Goal: Task Accomplishment & Management: Use online tool/utility

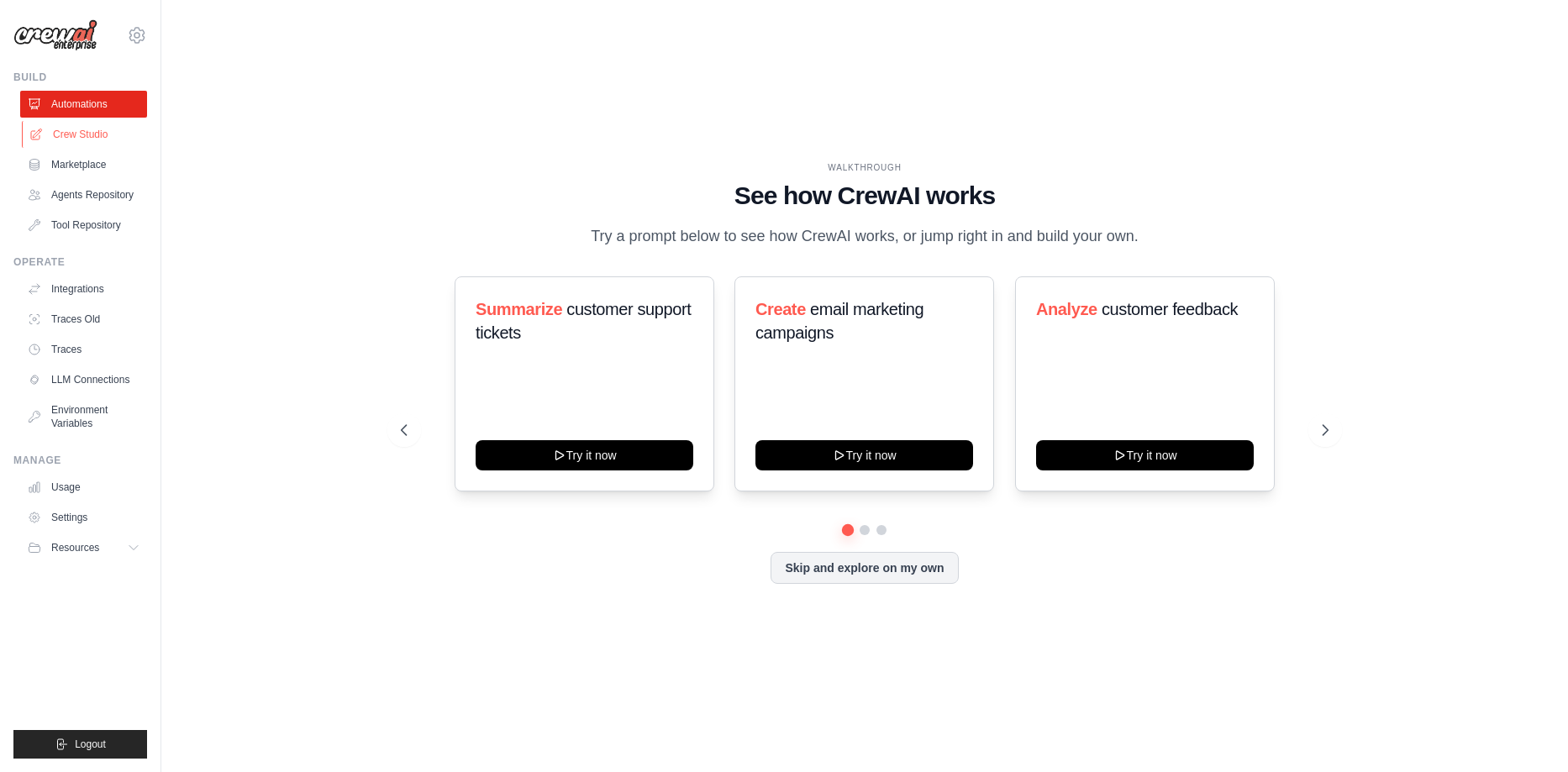
click at [140, 131] on link "Crew Studio" at bounding box center [85, 135] width 127 height 27
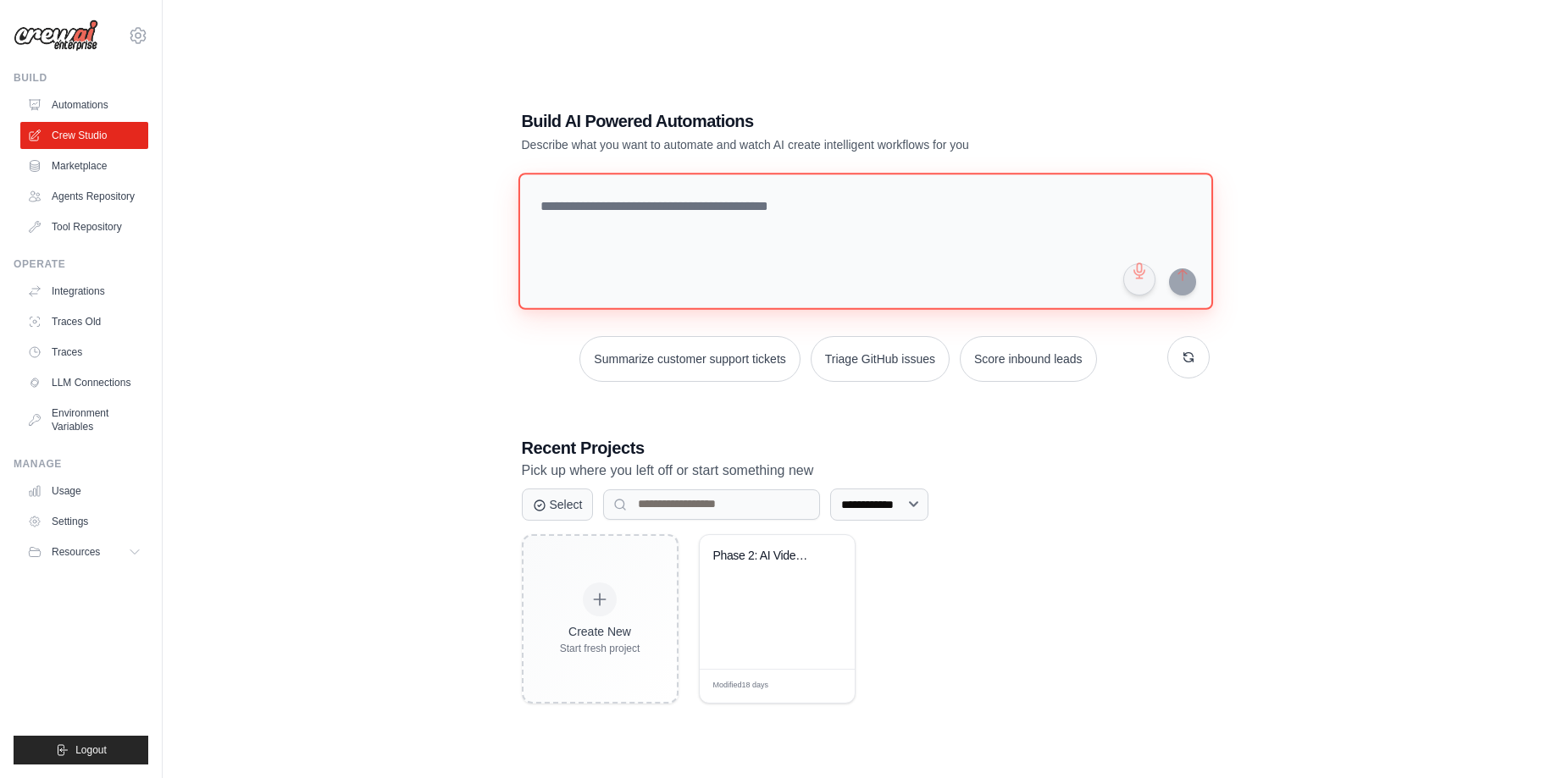
click at [692, 221] on textarea at bounding box center [865, 242] width 695 height 137
type textarea "**********"
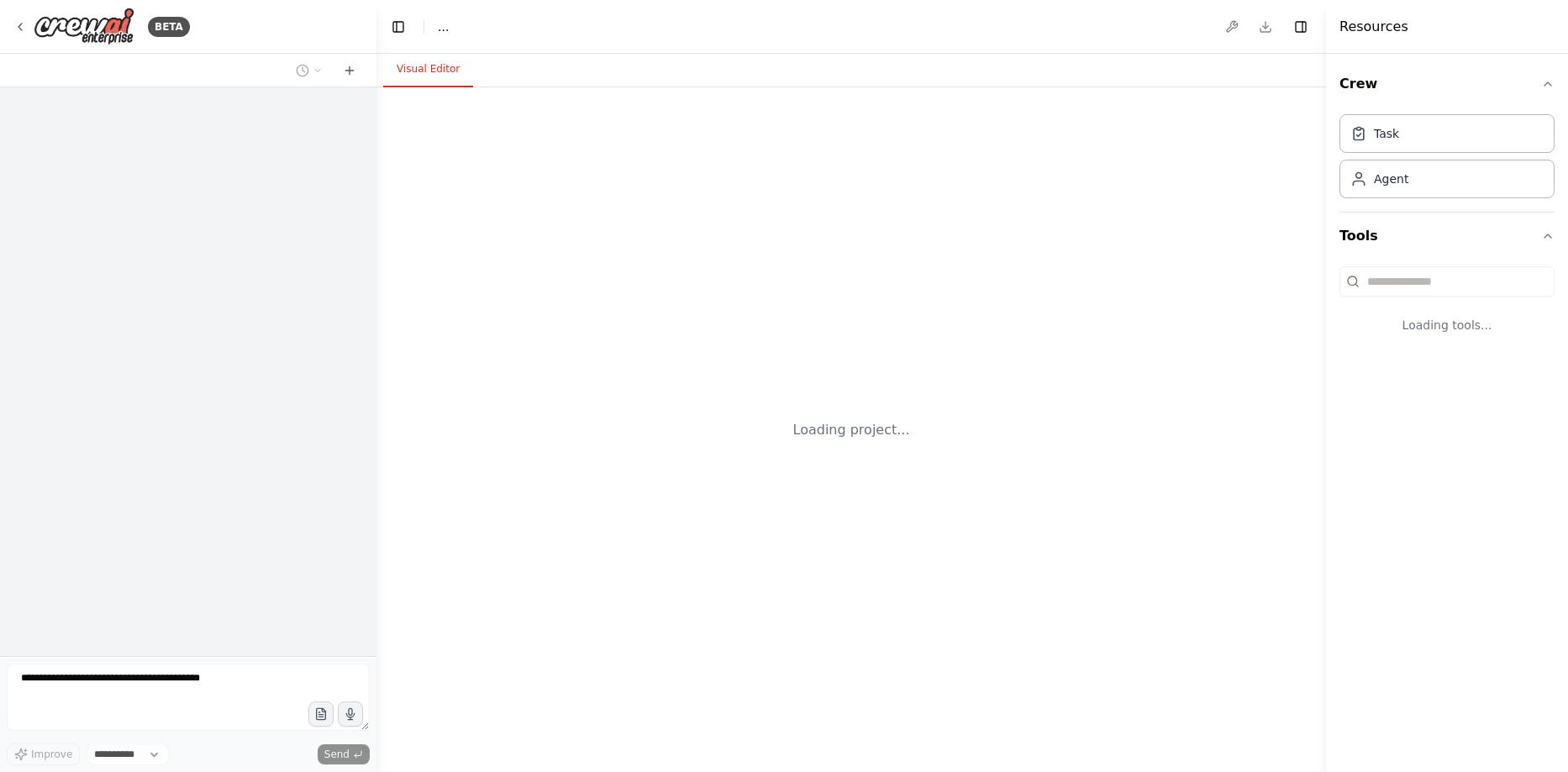
select select "****"
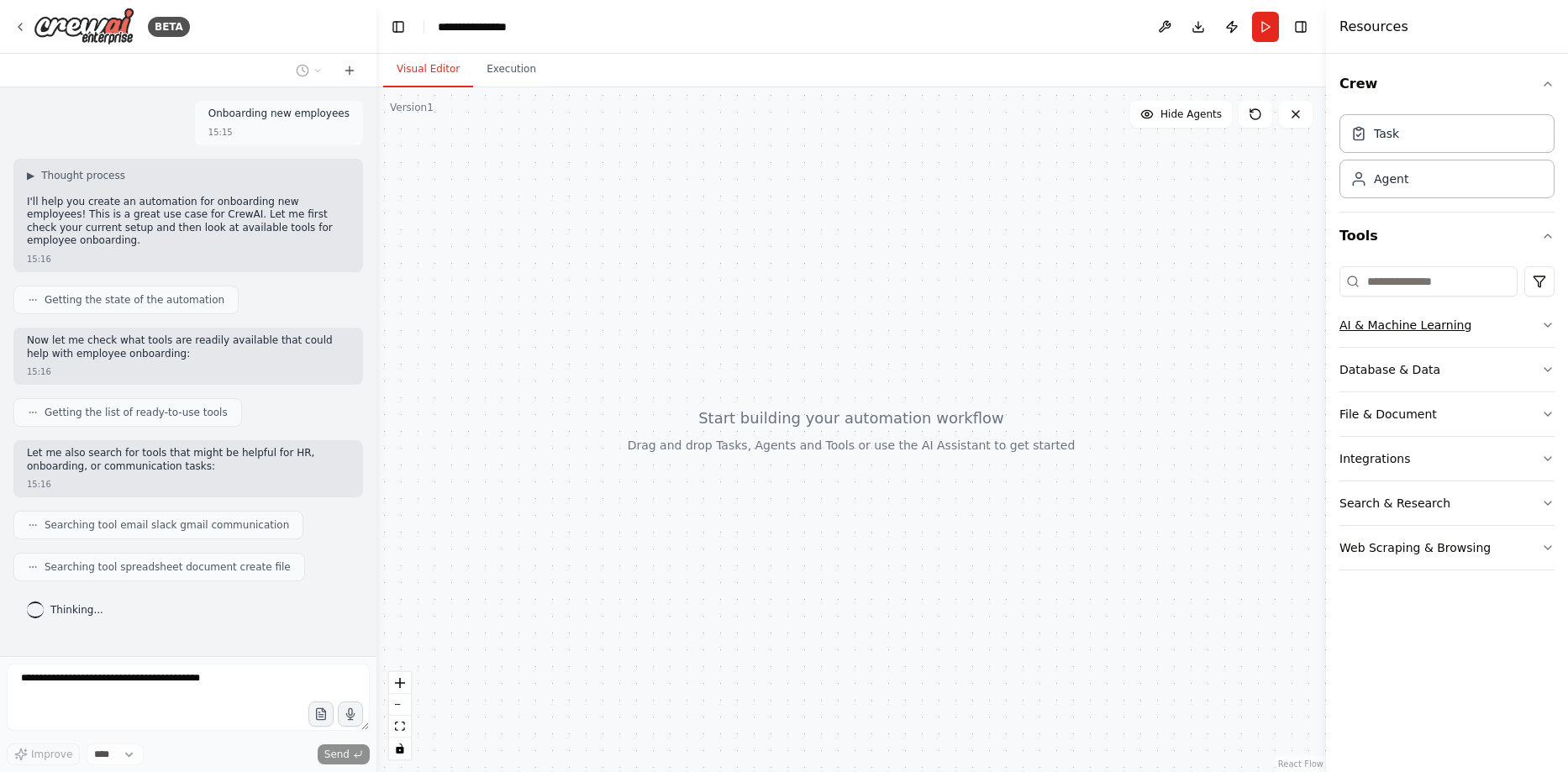
click at [1431, 332] on div "AI & Machine Learning" at bounding box center [1404, 326] width 132 height 17
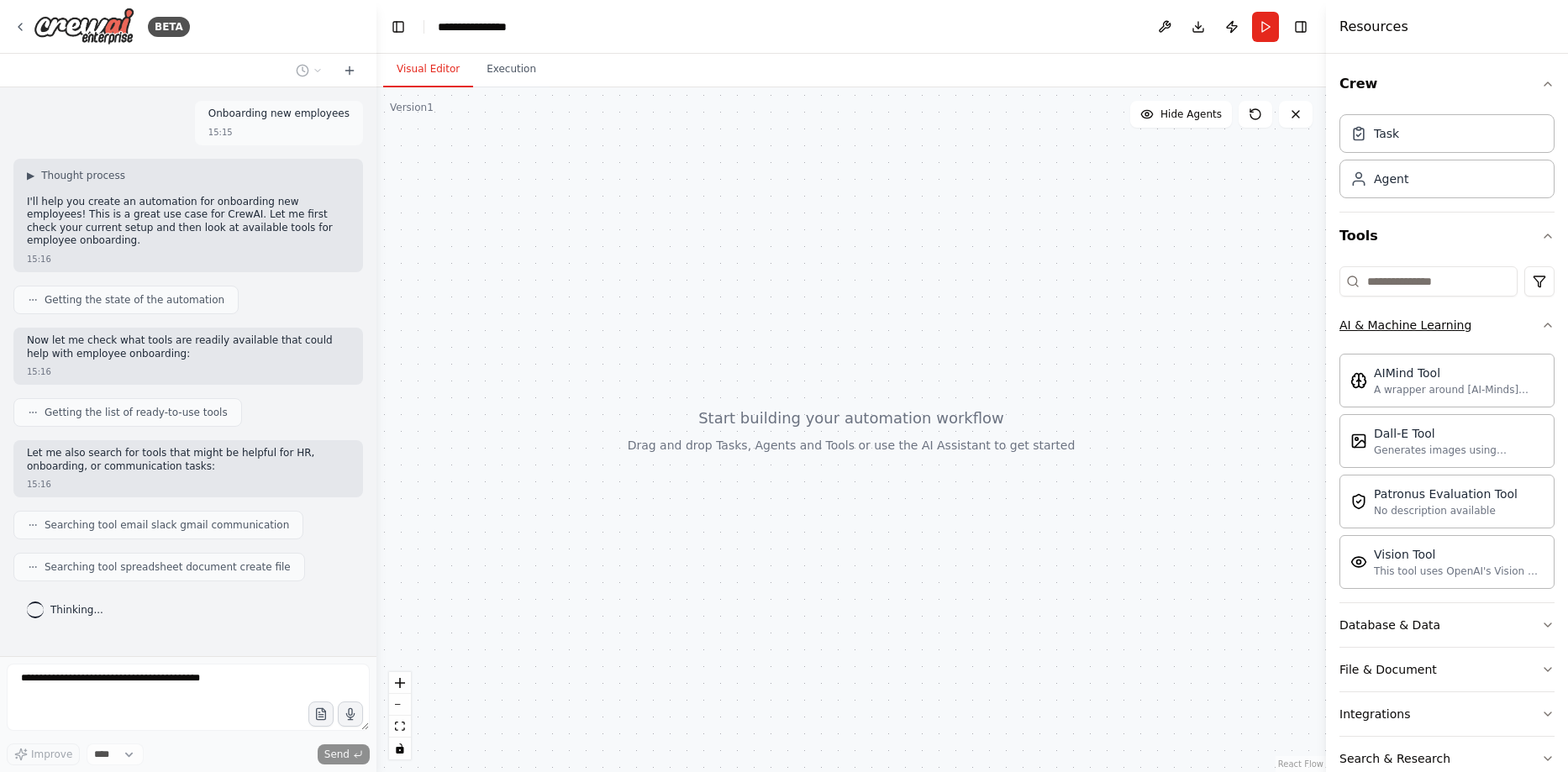
click at [1432, 328] on div "AI & Machine Learning" at bounding box center [1404, 326] width 132 height 17
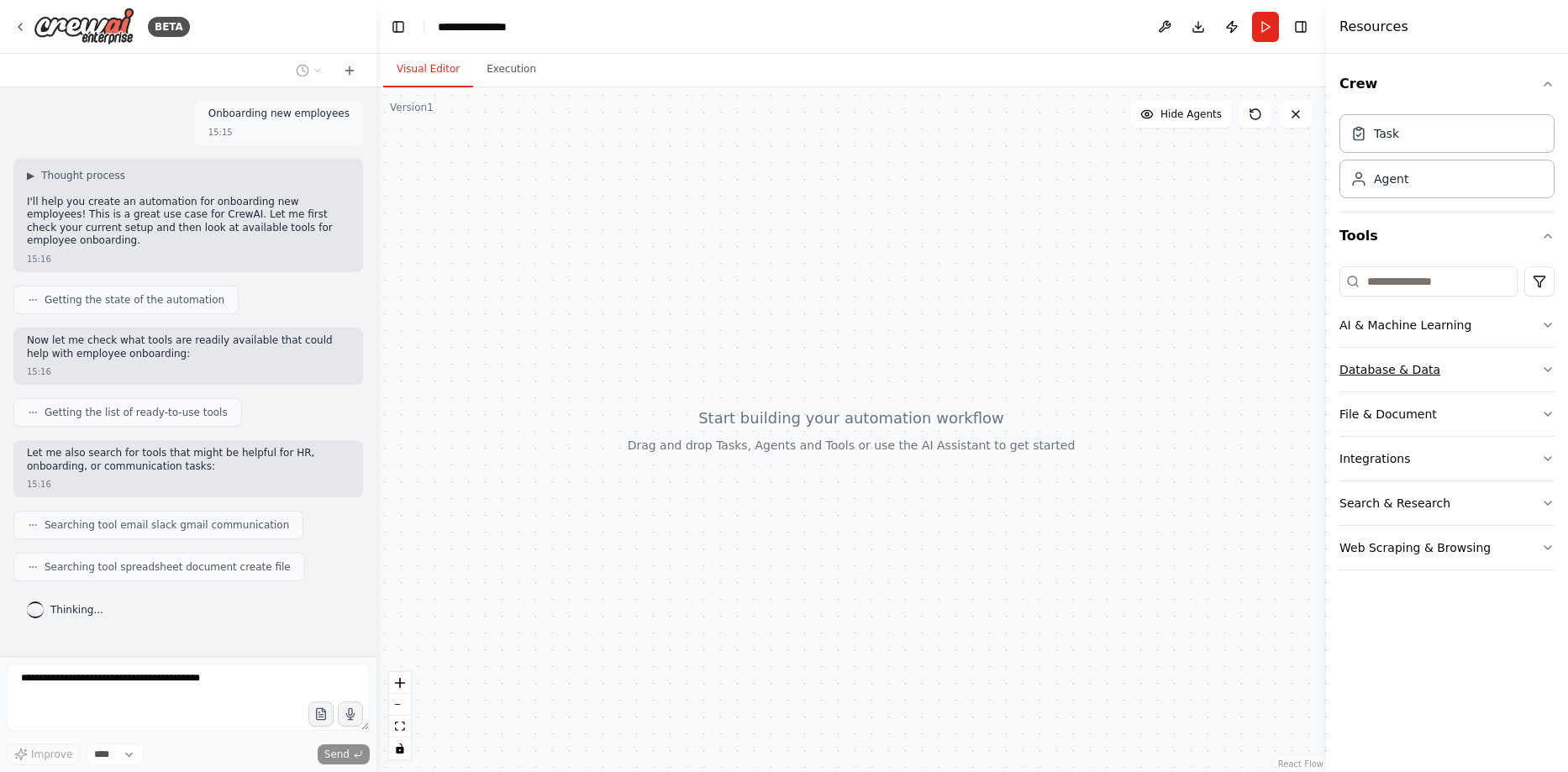
click at [1426, 366] on div "Database & Data" at bounding box center [1389, 370] width 100 height 17
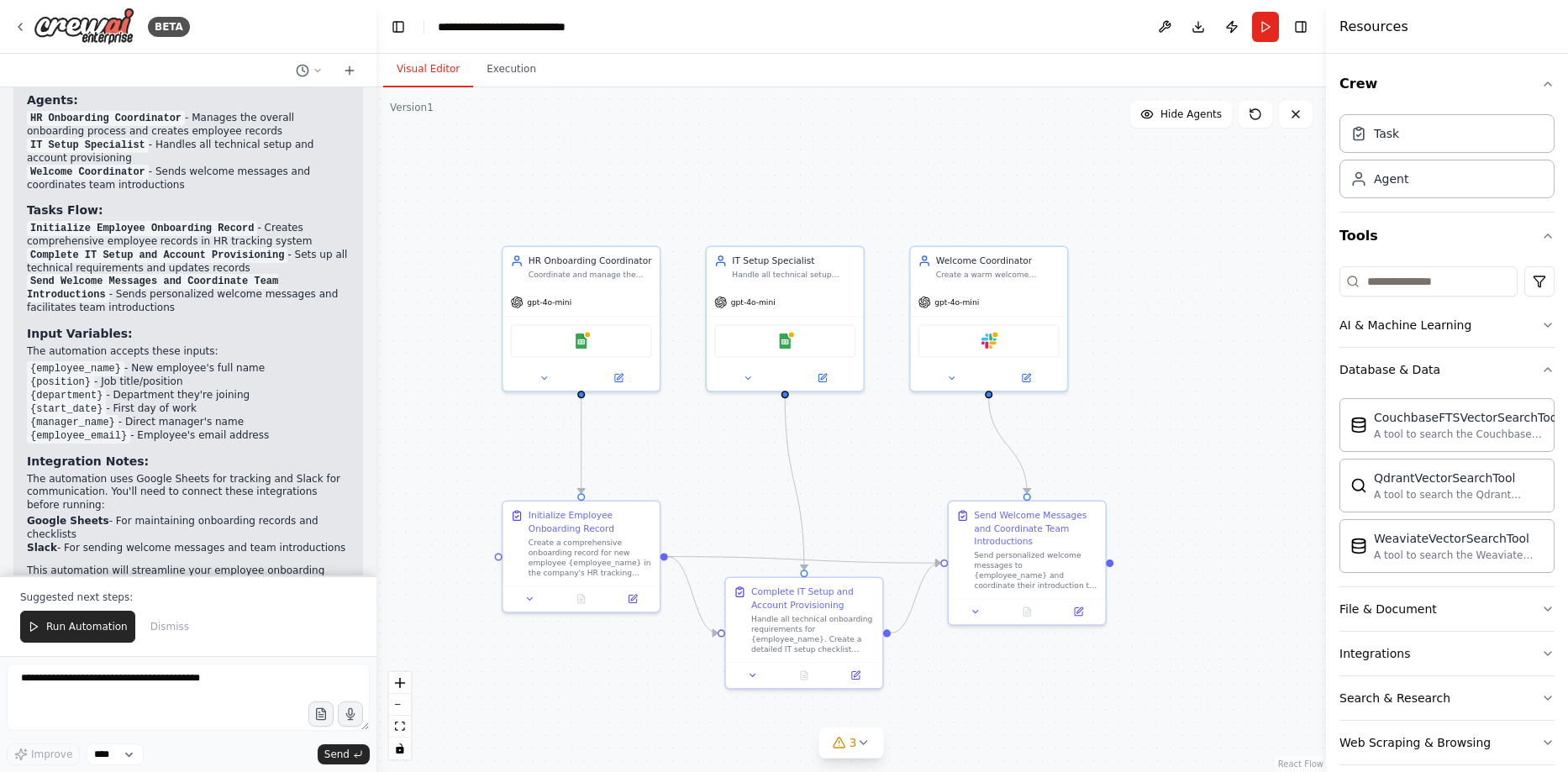
scroll to position [1276, 0]
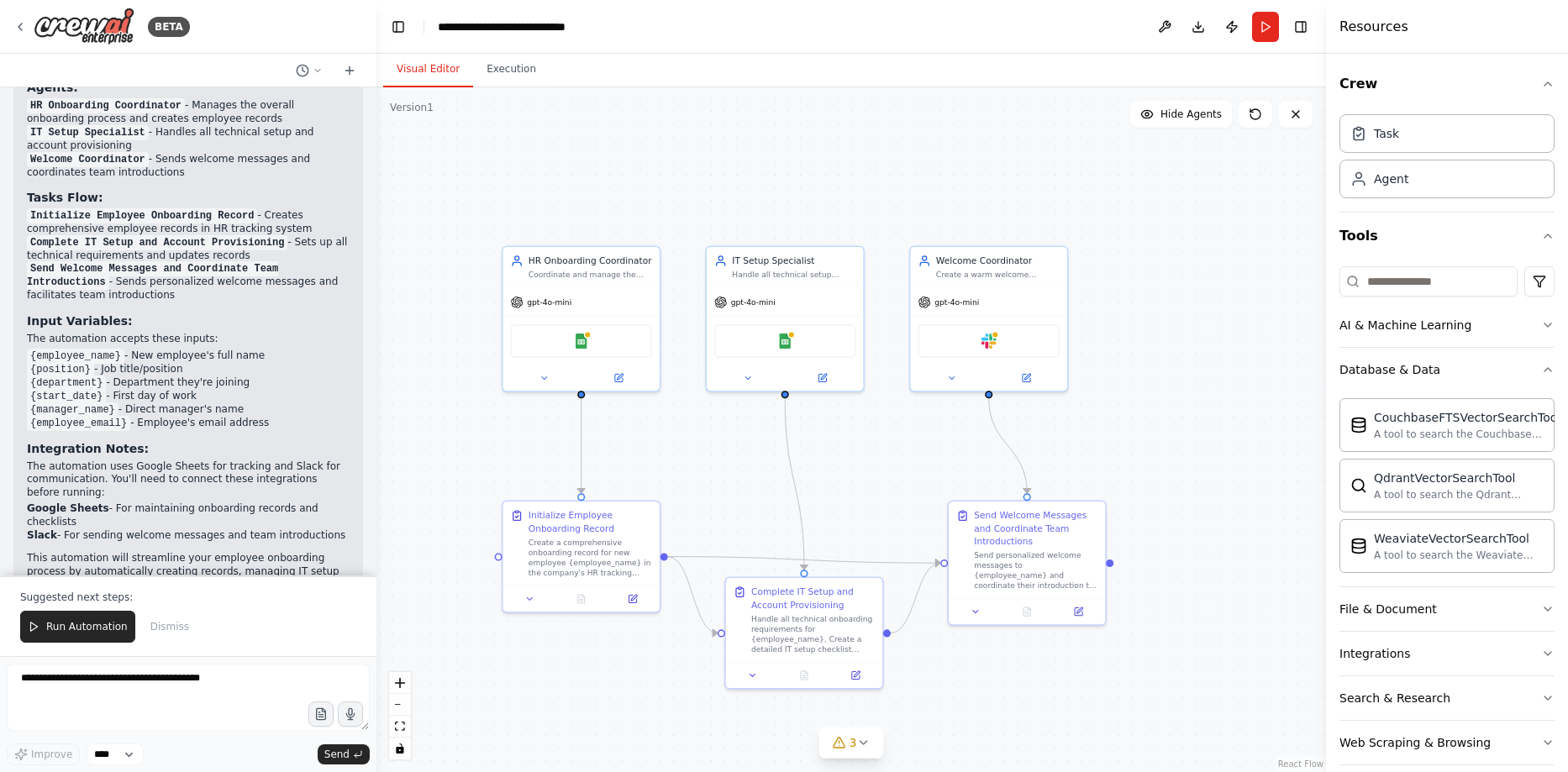
click at [511, 690] on div ".deletable-edge-delete-btn { width: 20px; height: 20px; border: 0px solid #ffff…" at bounding box center [851, 429] width 950 height 685
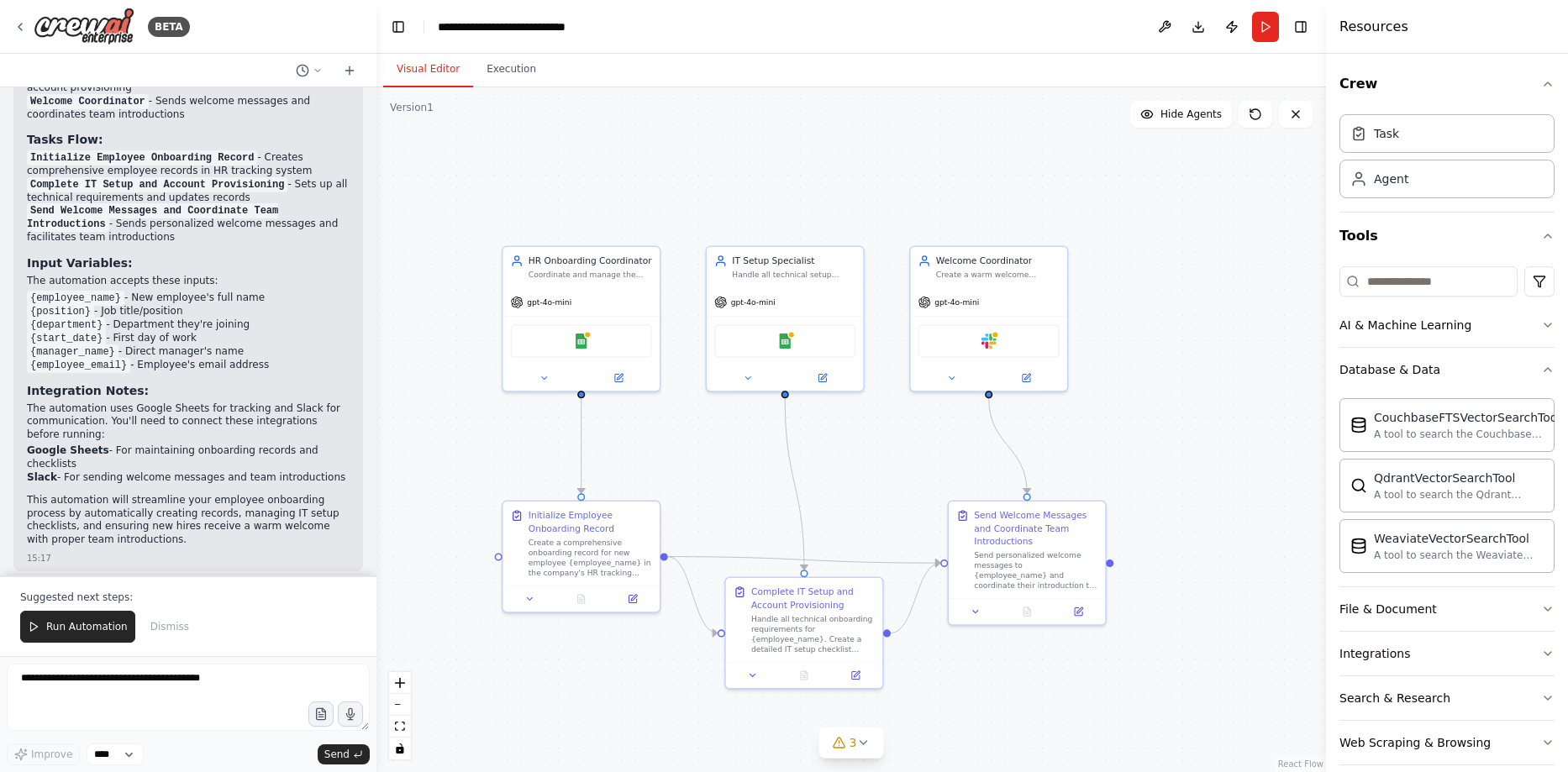
scroll to position [1347, 0]
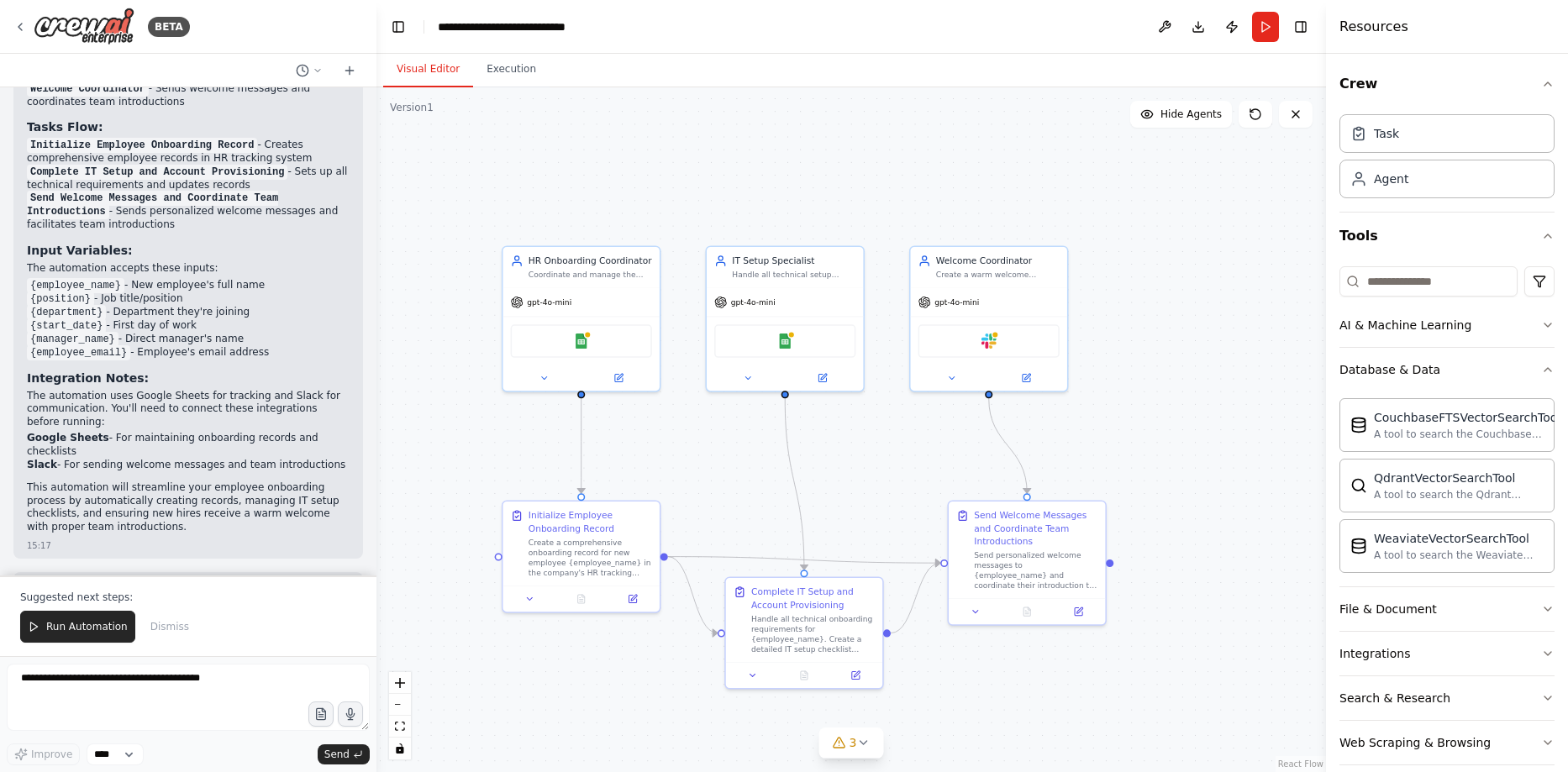
click at [763, 478] on div ".deletable-edge-delete-btn { width: 20px; height: 20px; border: 0px solid #ffff…" at bounding box center [851, 429] width 950 height 685
click at [862, 747] on icon at bounding box center [863, 743] width 13 height 13
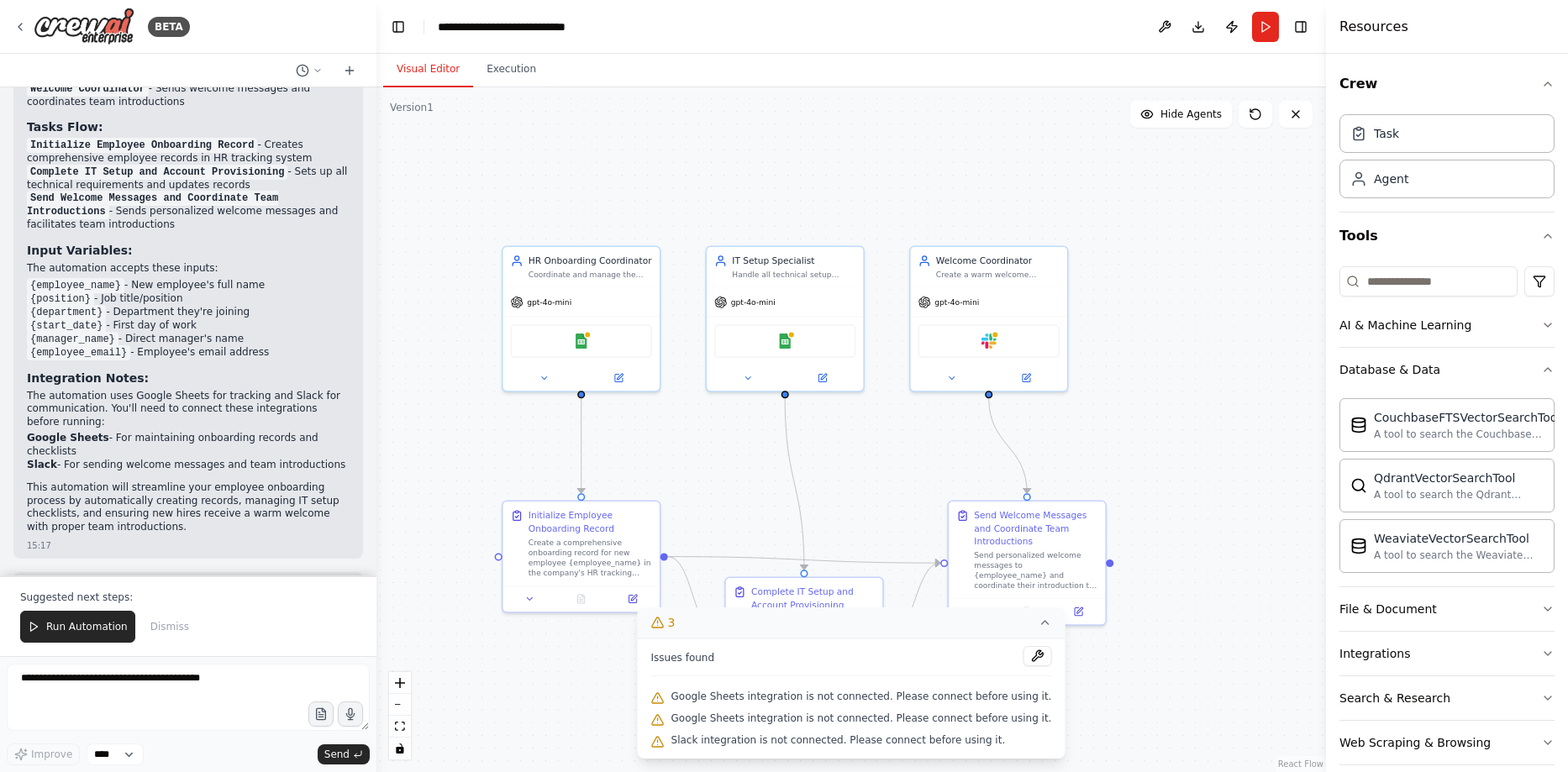
click at [711, 693] on span "Google Sheets integration is not connected. Please connect before using it." at bounding box center [862, 697] width 381 height 13
click at [585, 341] on img at bounding box center [581, 339] width 15 height 15
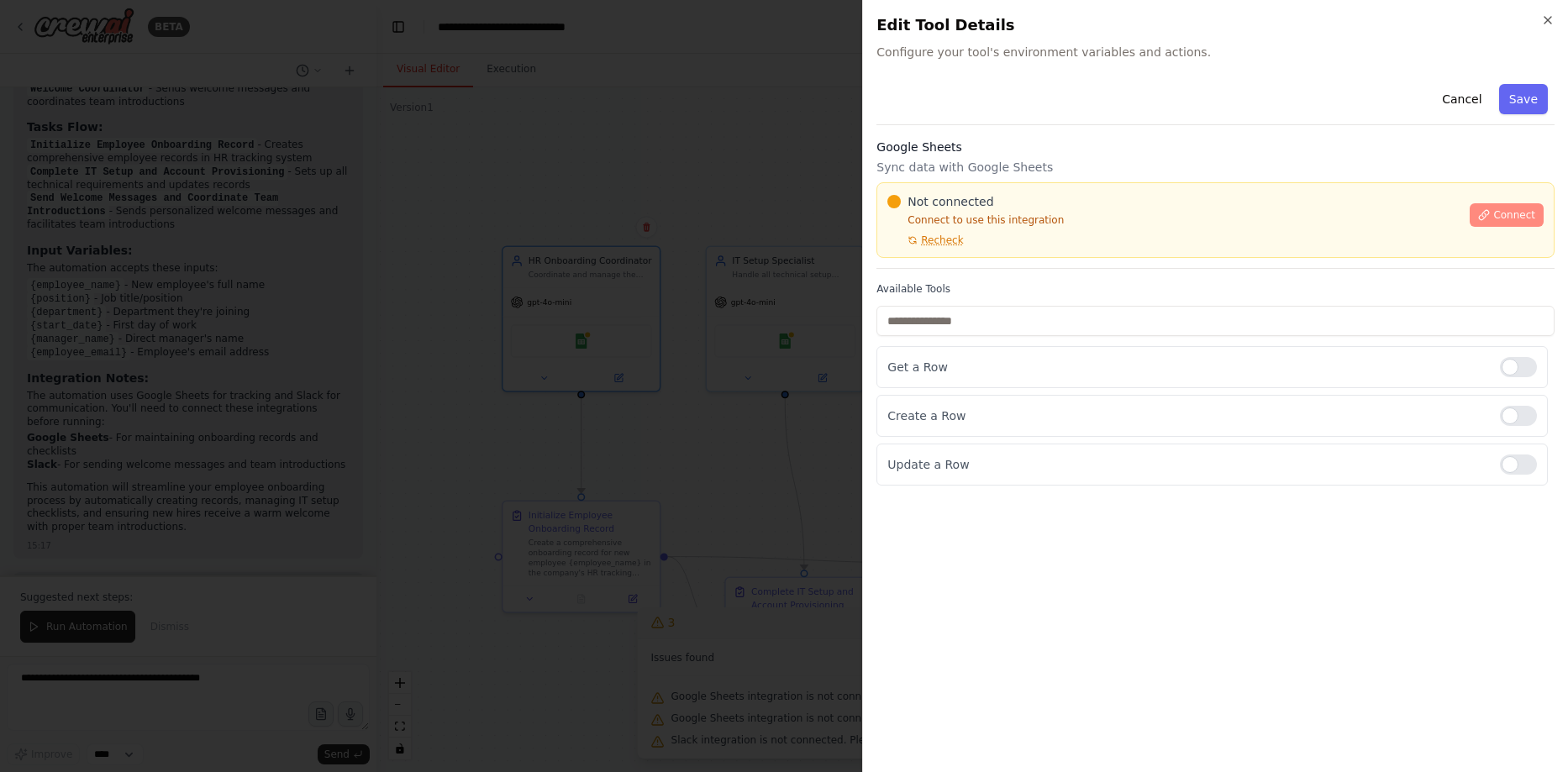
click at [1498, 220] on span "Connect" at bounding box center [1514, 215] width 42 height 13
click at [1542, 22] on icon "button" at bounding box center [1547, 20] width 13 height 13
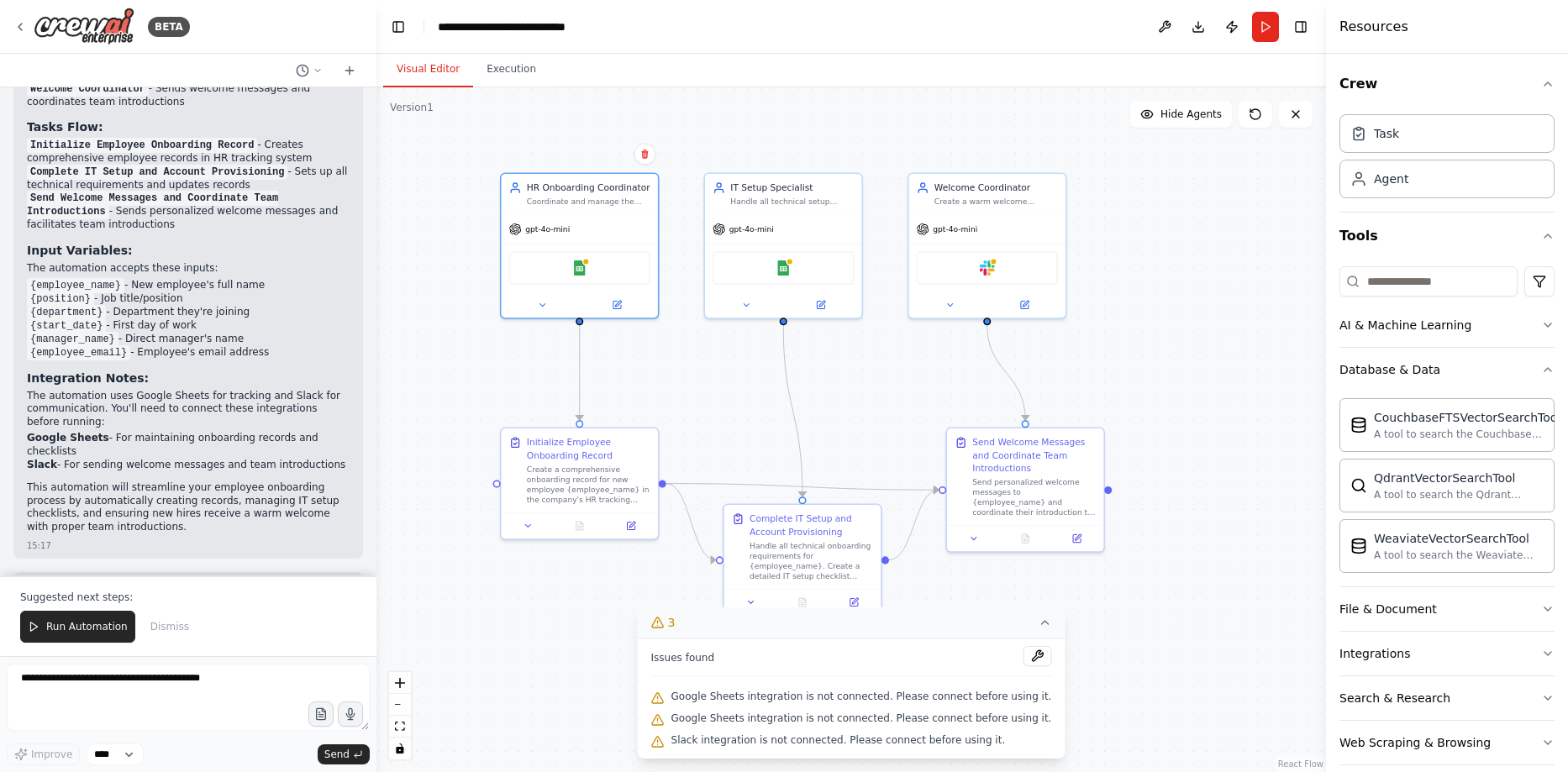
drag, startPoint x: 444, startPoint y: 501, endPoint x: 443, endPoint y: 426, distance: 75.0
click at [414, 405] on div ".deletable-edge-delete-btn { width: 20px; height: 20px; border: 0px solid #ffff…" at bounding box center [851, 429] width 950 height 685
click at [441, 377] on div ".deletable-edge-delete-btn { width: 20px; height: 20px; border: 0px solid #ffff…" at bounding box center [851, 429] width 950 height 685
click at [179, 691] on textarea at bounding box center [187, 697] width 363 height 67
type textarea "**********"
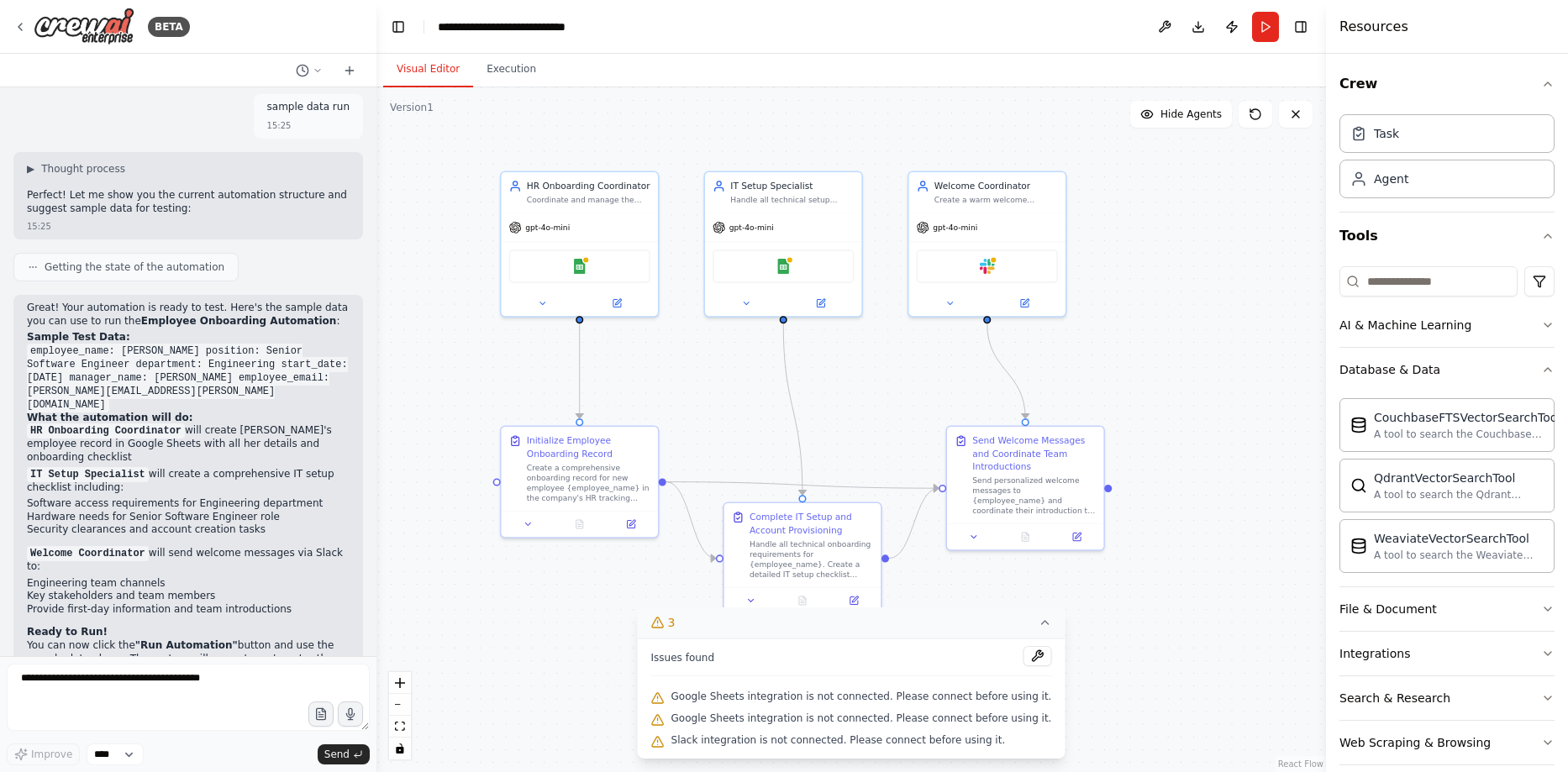
scroll to position [1921, 0]
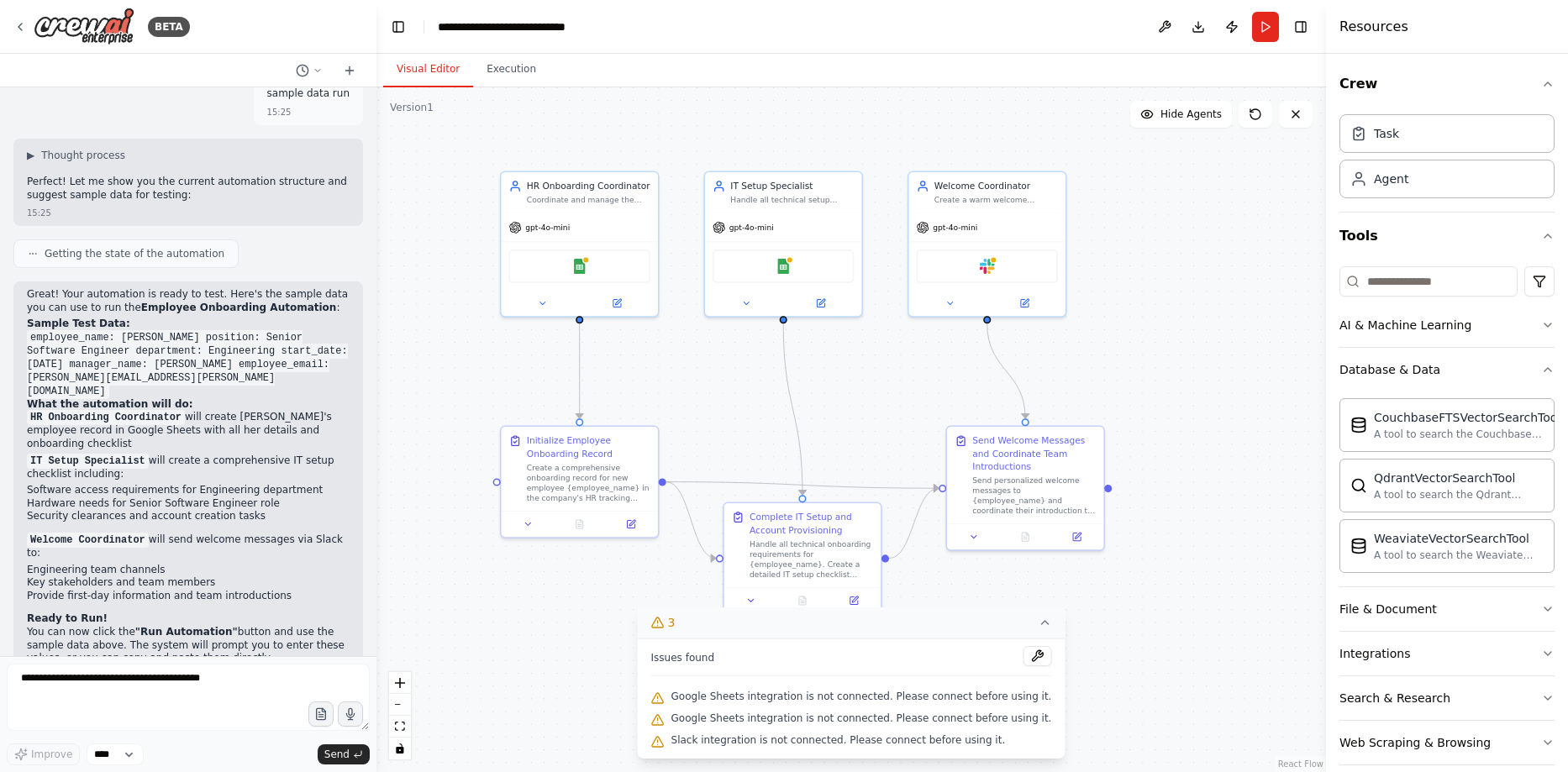
click at [1038, 622] on icon at bounding box center [1044, 622] width 13 height 13
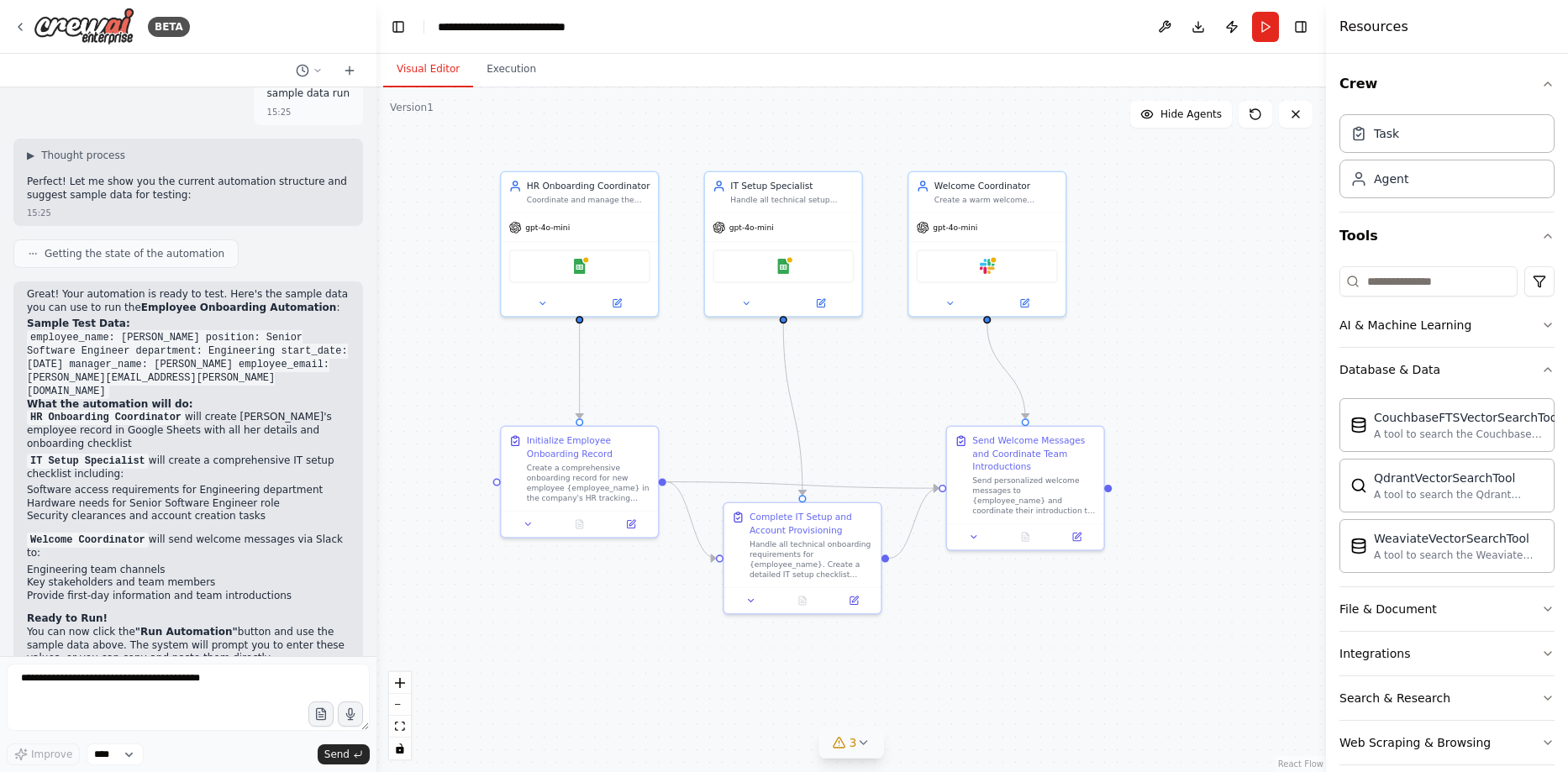
click at [548, 648] on div ".deletable-edge-delete-btn { width: 20px; height: 20px; border: 0px solid #ffff…" at bounding box center [851, 429] width 950 height 685
click at [581, 269] on img at bounding box center [579, 264] width 15 height 15
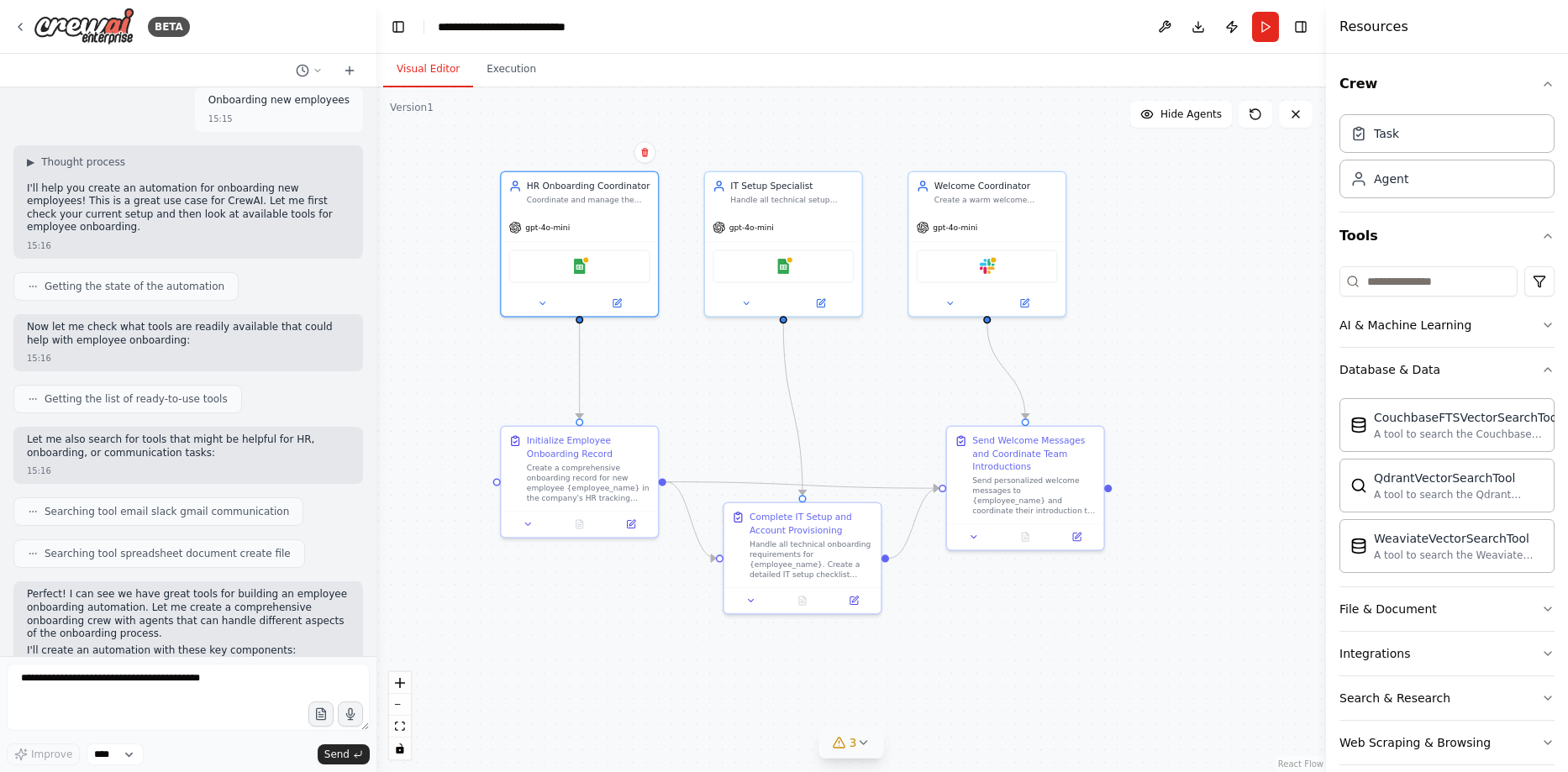
scroll to position [0, 0]
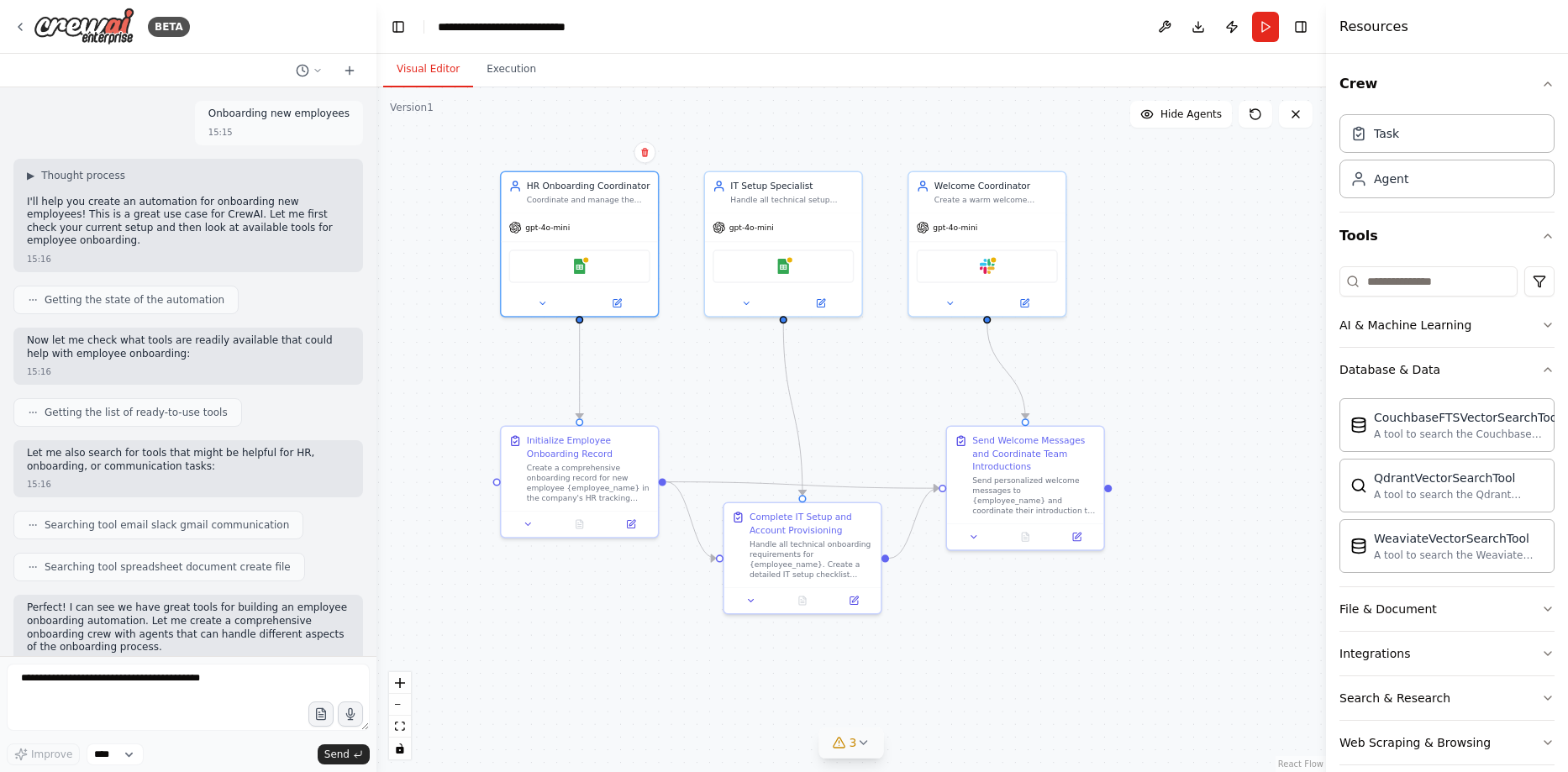
click at [424, 369] on div ".deletable-edge-delete-btn { width: 20px; height: 20px; border: 0px solid #ffff…" at bounding box center [851, 429] width 950 height 685
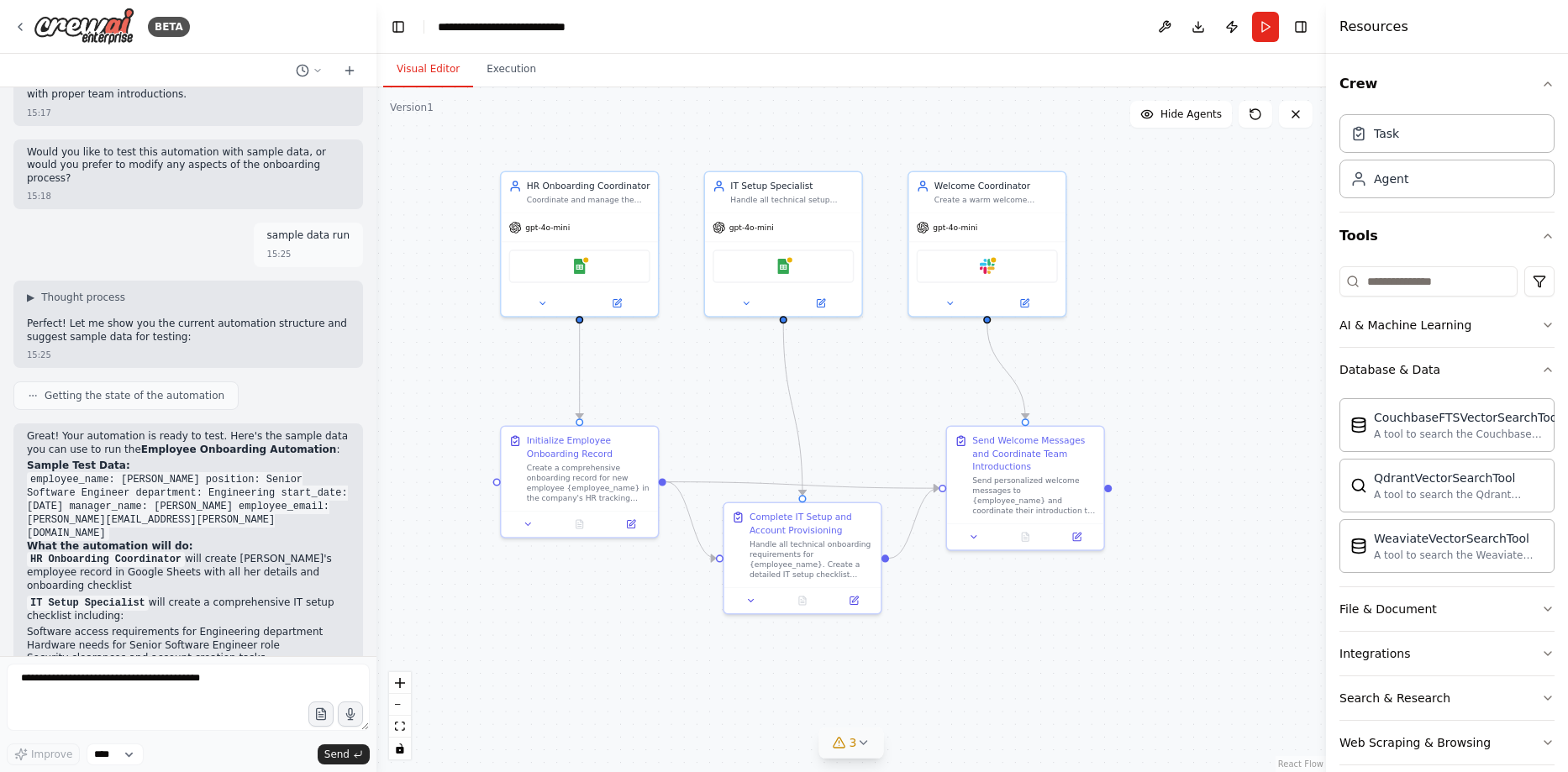
scroll to position [1921, 0]
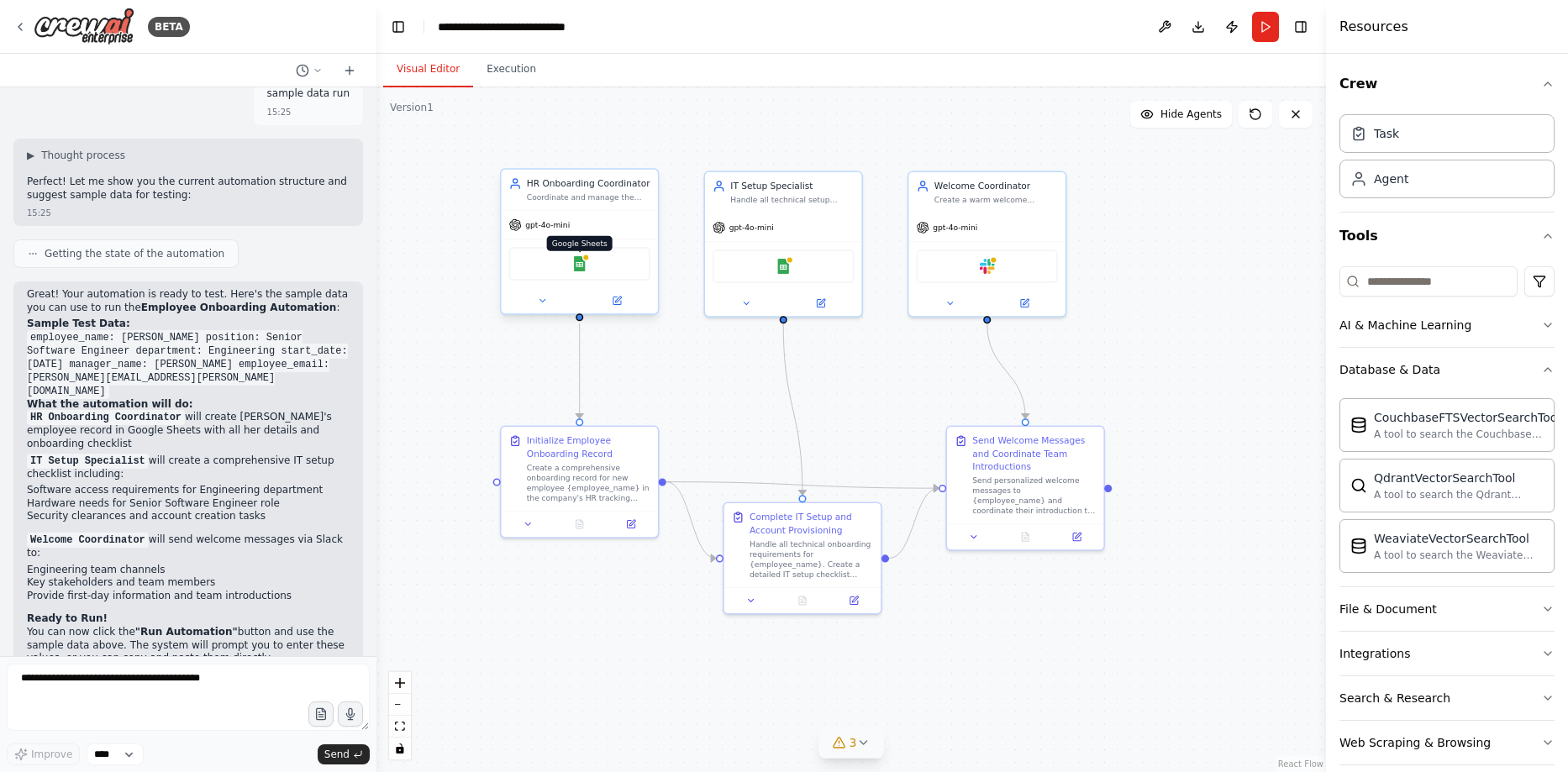
click at [579, 270] on img at bounding box center [579, 264] width 15 height 15
click at [989, 270] on img at bounding box center [988, 264] width 15 height 15
click at [585, 260] on div at bounding box center [586, 258] width 8 height 8
click at [212, 675] on textarea at bounding box center [187, 697] width 363 height 67
type textarea "**********"
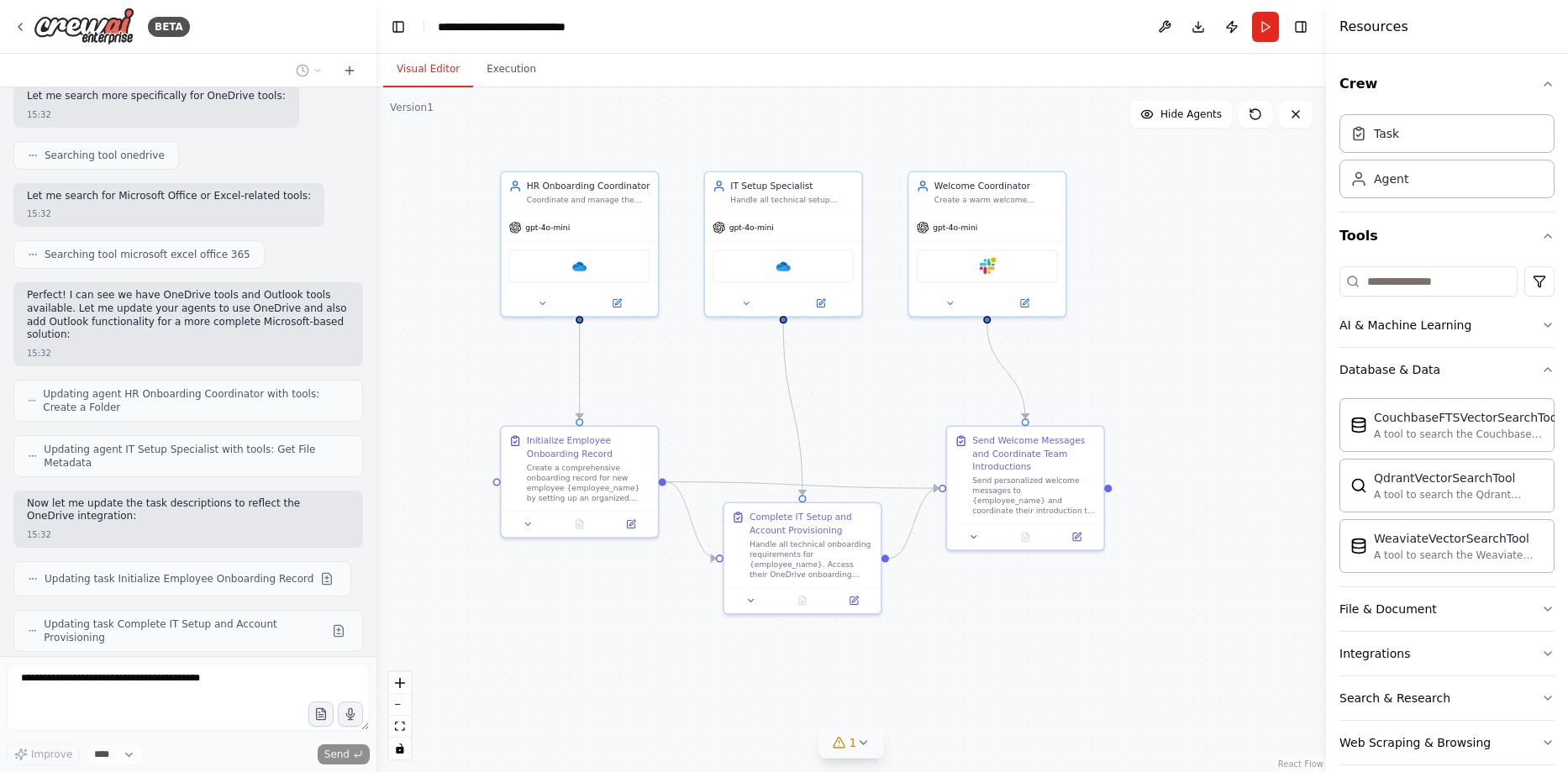
scroll to position [2841, 0]
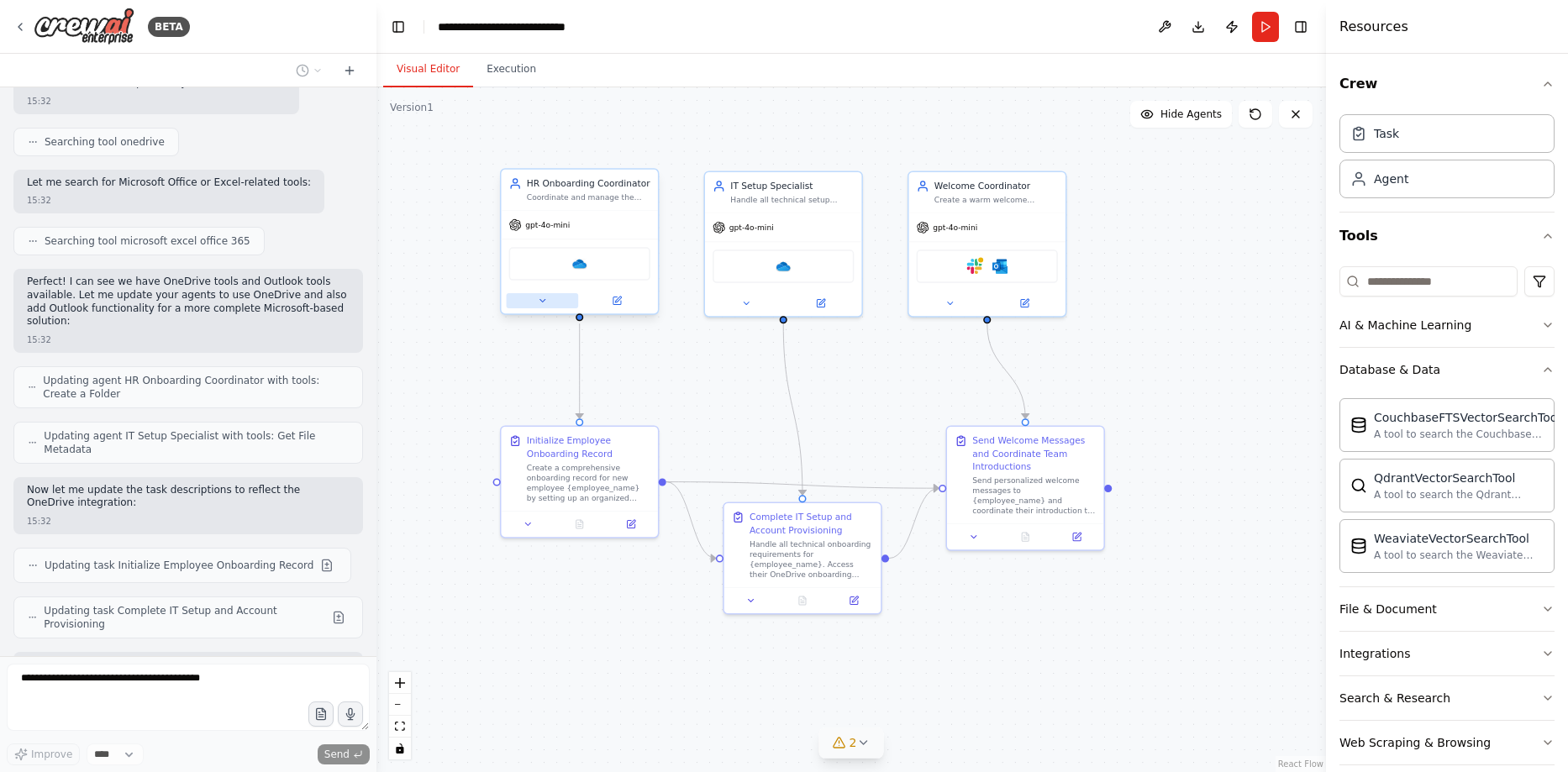
click at [543, 306] on icon at bounding box center [542, 300] width 10 height 10
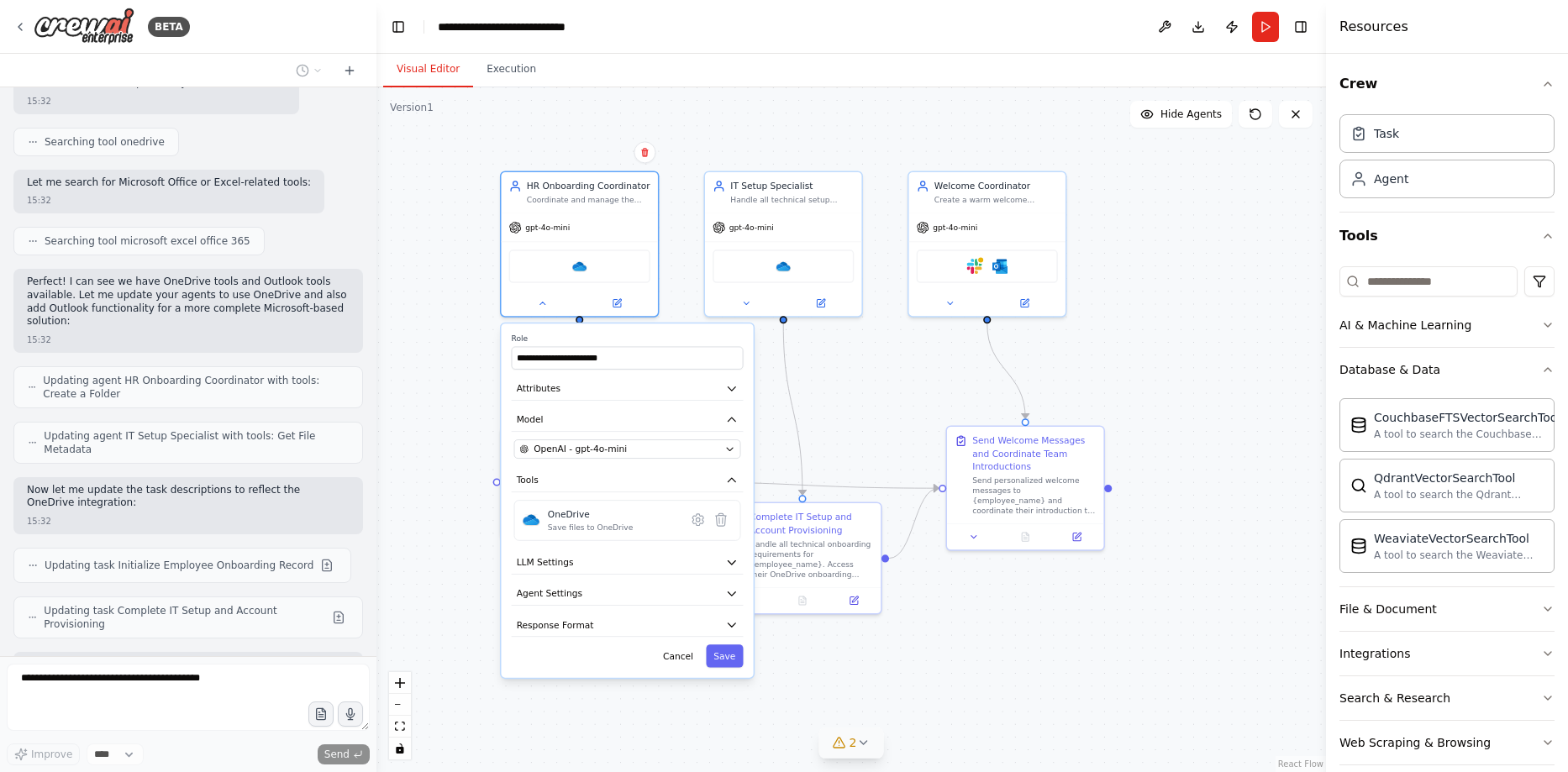
scroll to position [2897, 0]
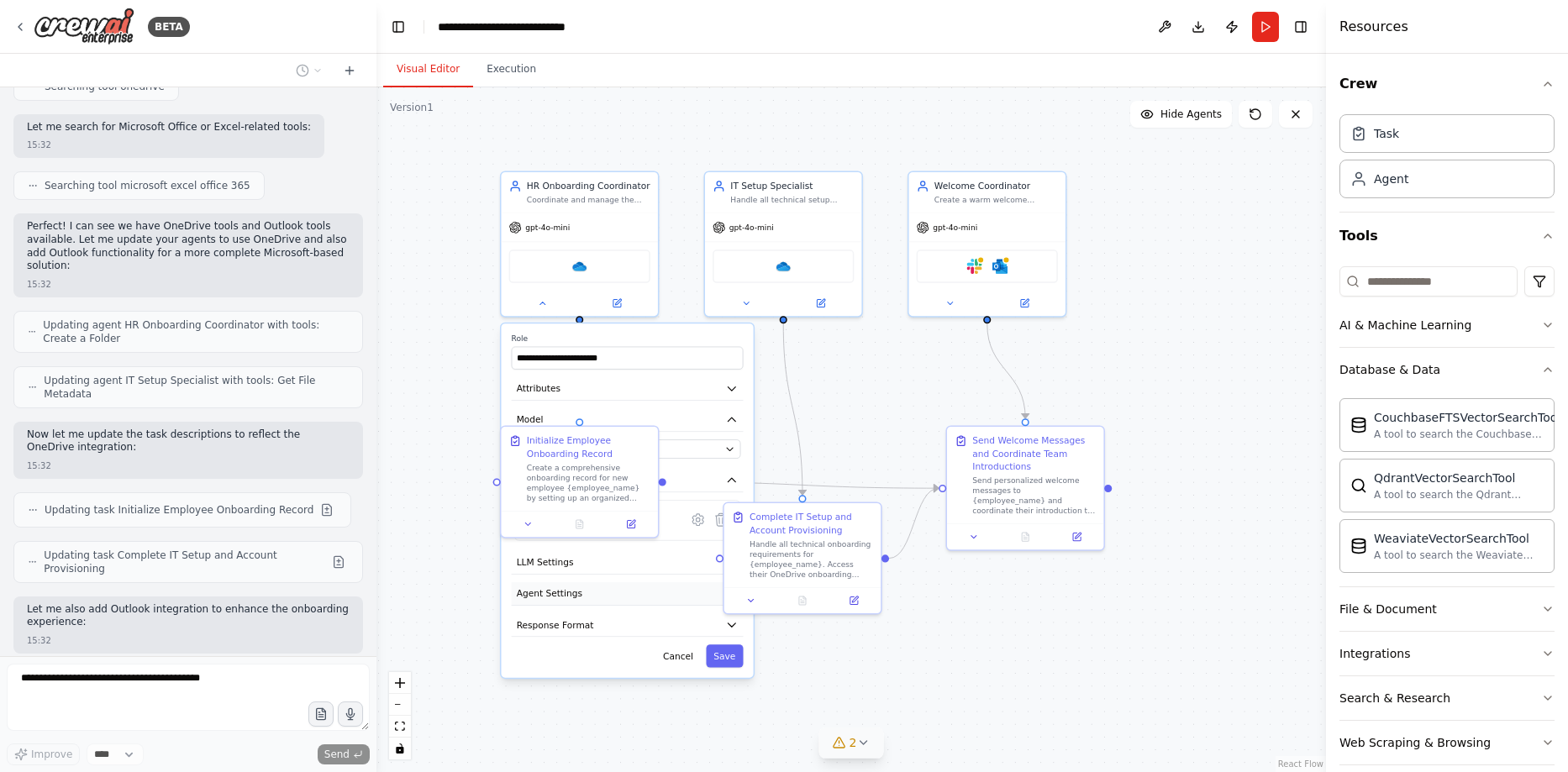
click at [653, 605] on button "Agent Settings" at bounding box center [627, 594] width 232 height 24
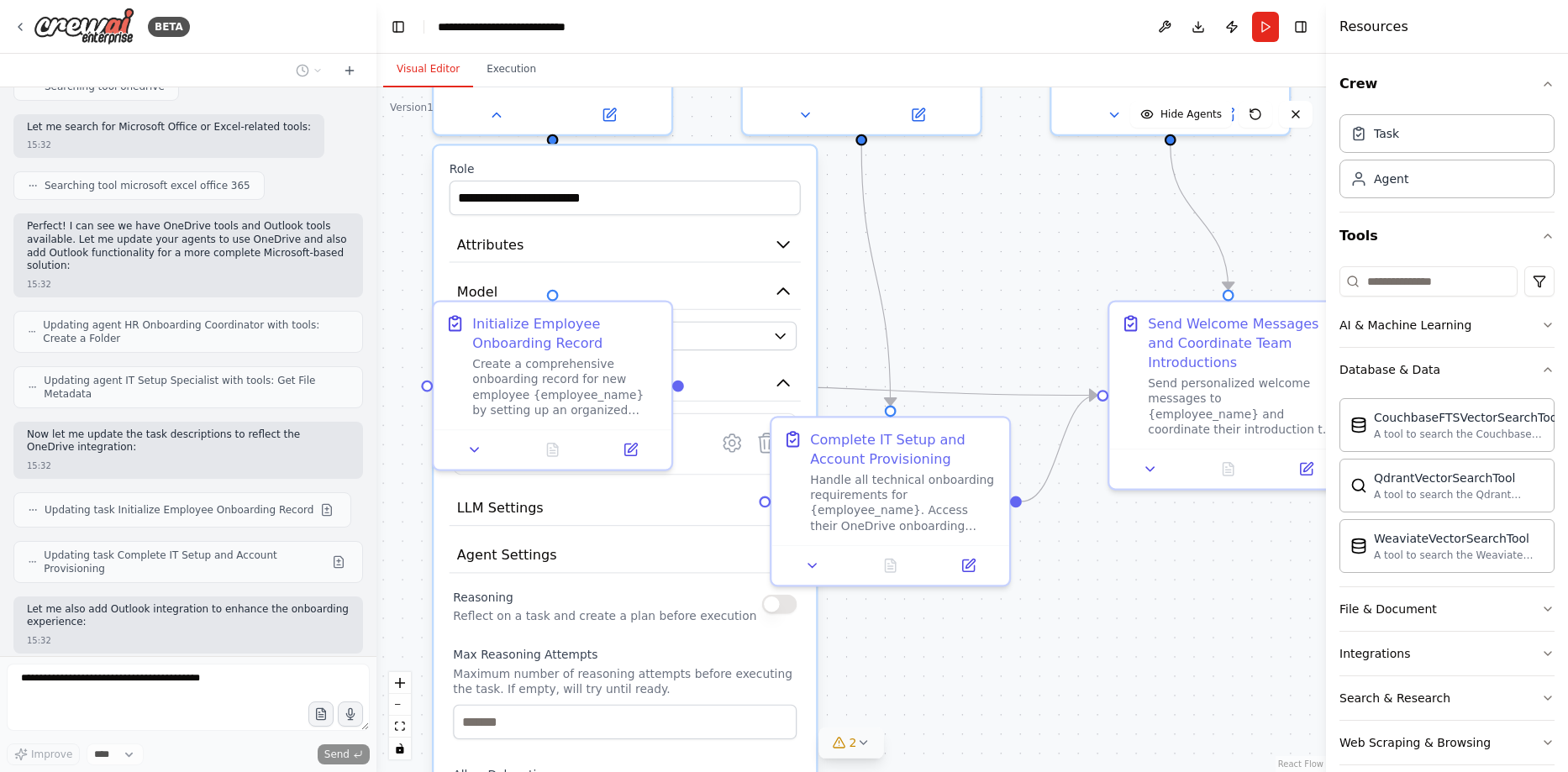
scroll to position [2995, 0]
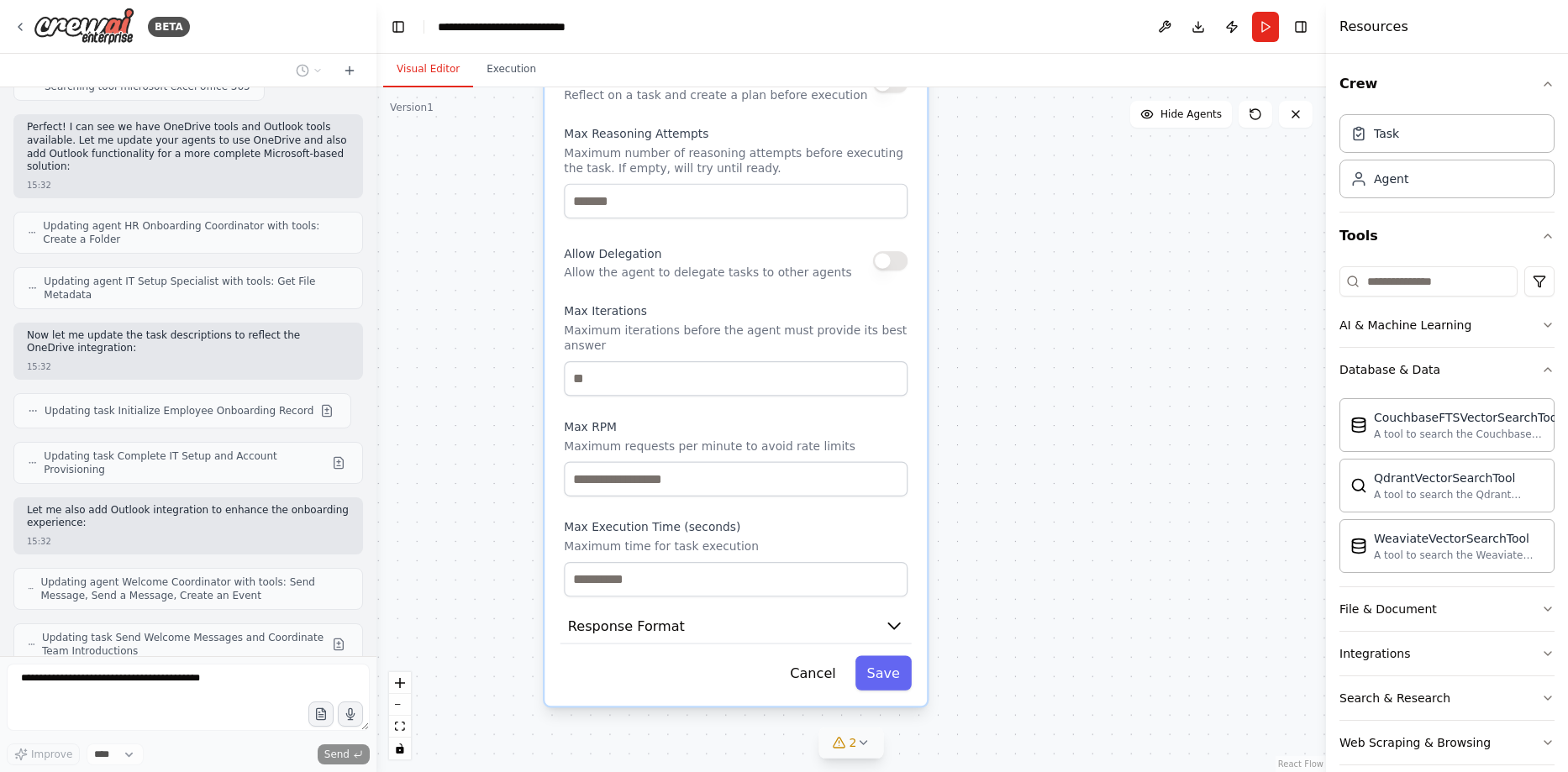
drag, startPoint x: 420, startPoint y: 643, endPoint x: 532, endPoint y: 122, distance: 532.9
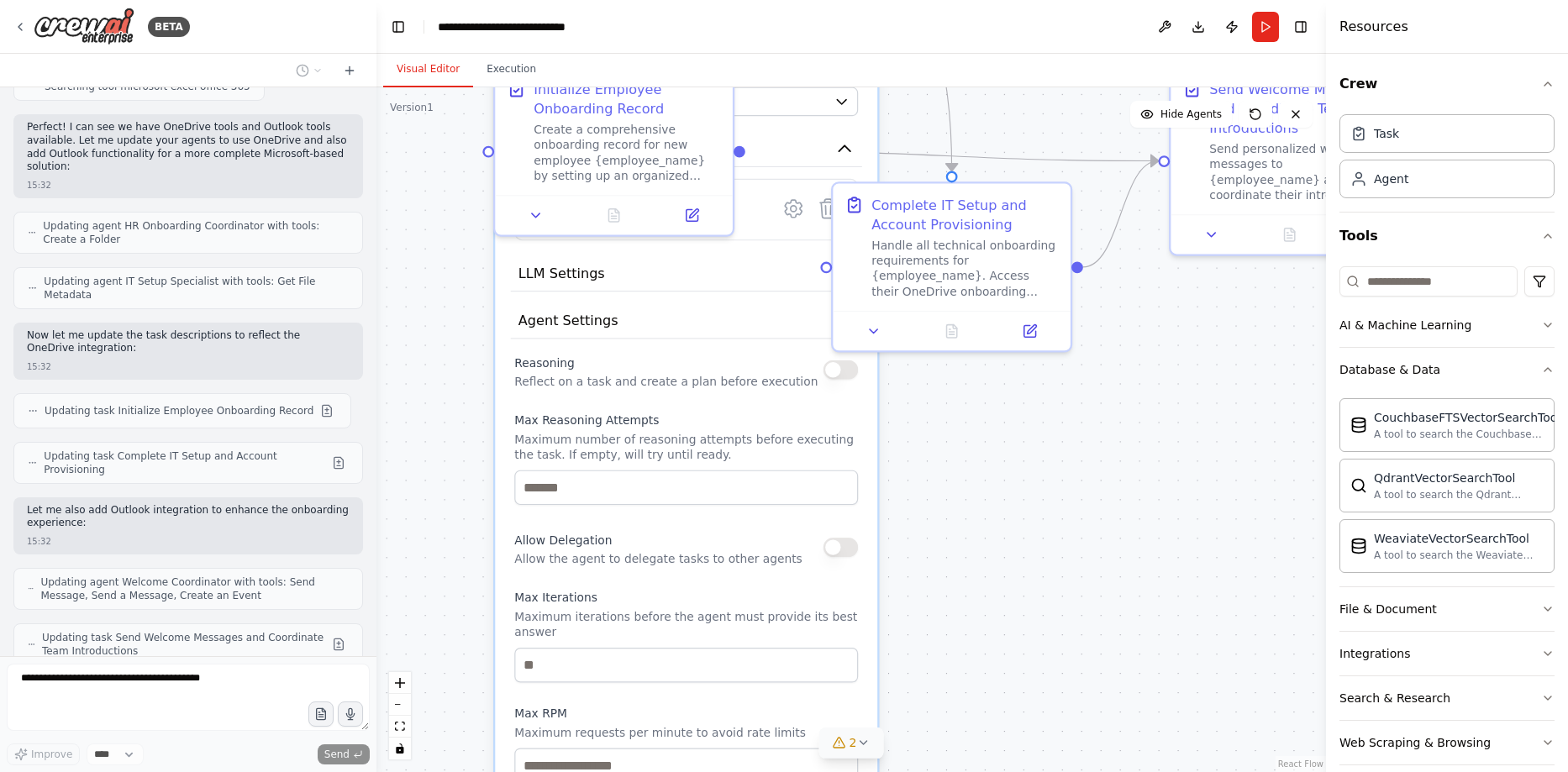
drag, startPoint x: 526, startPoint y: 299, endPoint x: 486, endPoint y: 555, distance: 259.1
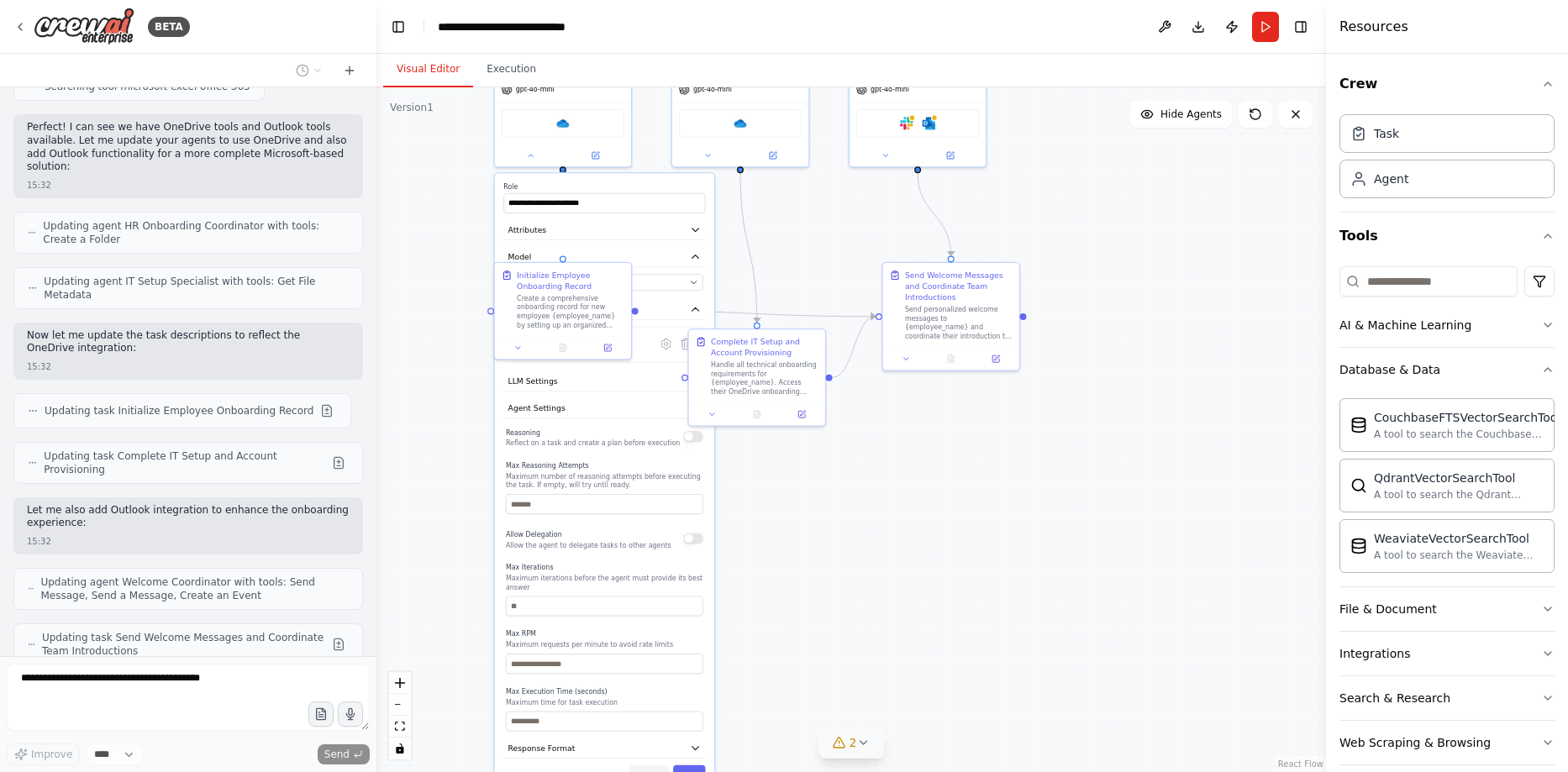
click at [651, 765] on button "Cancel" at bounding box center [650, 775] width 40 height 20
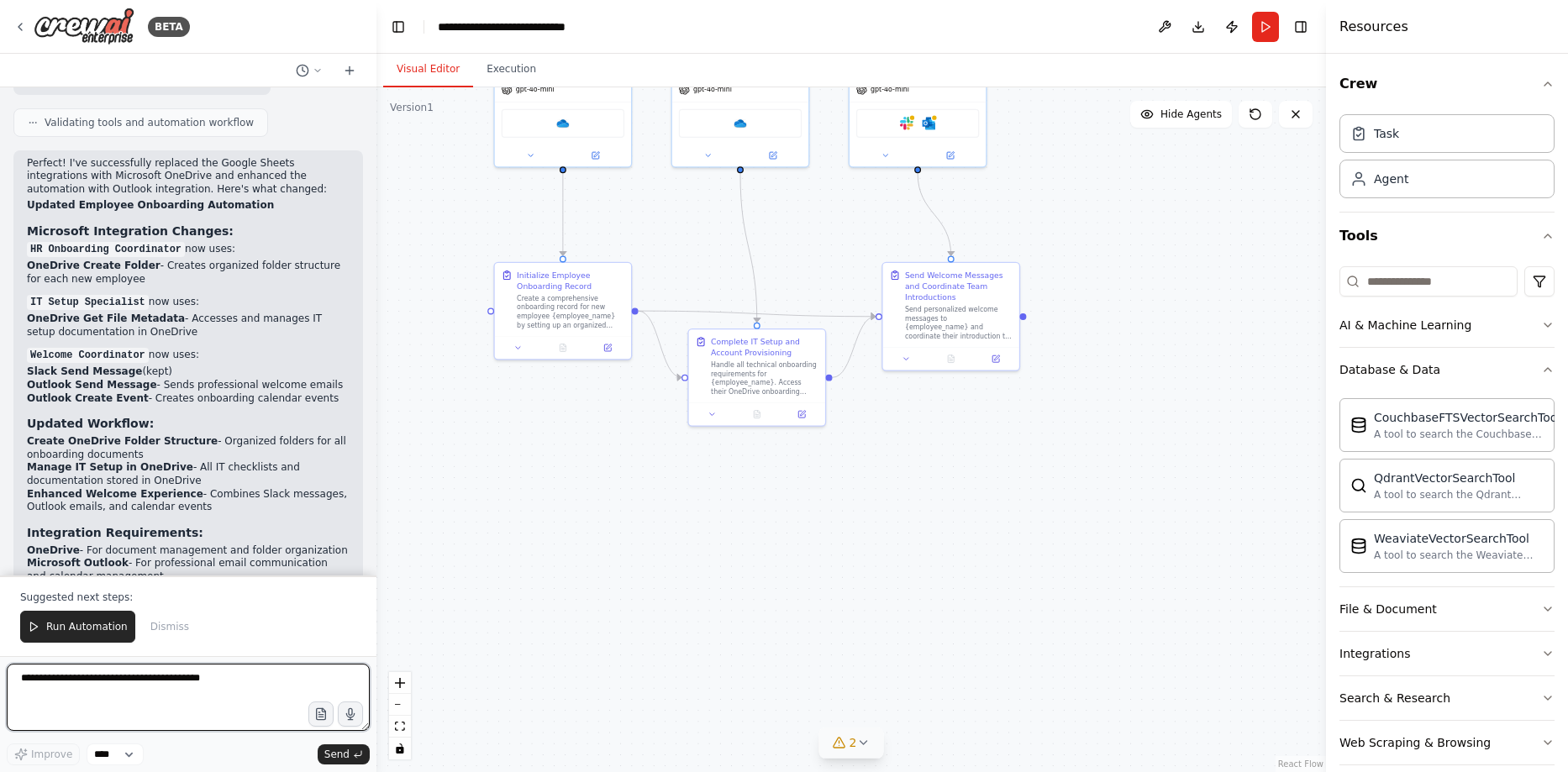
scroll to position [3637, 0]
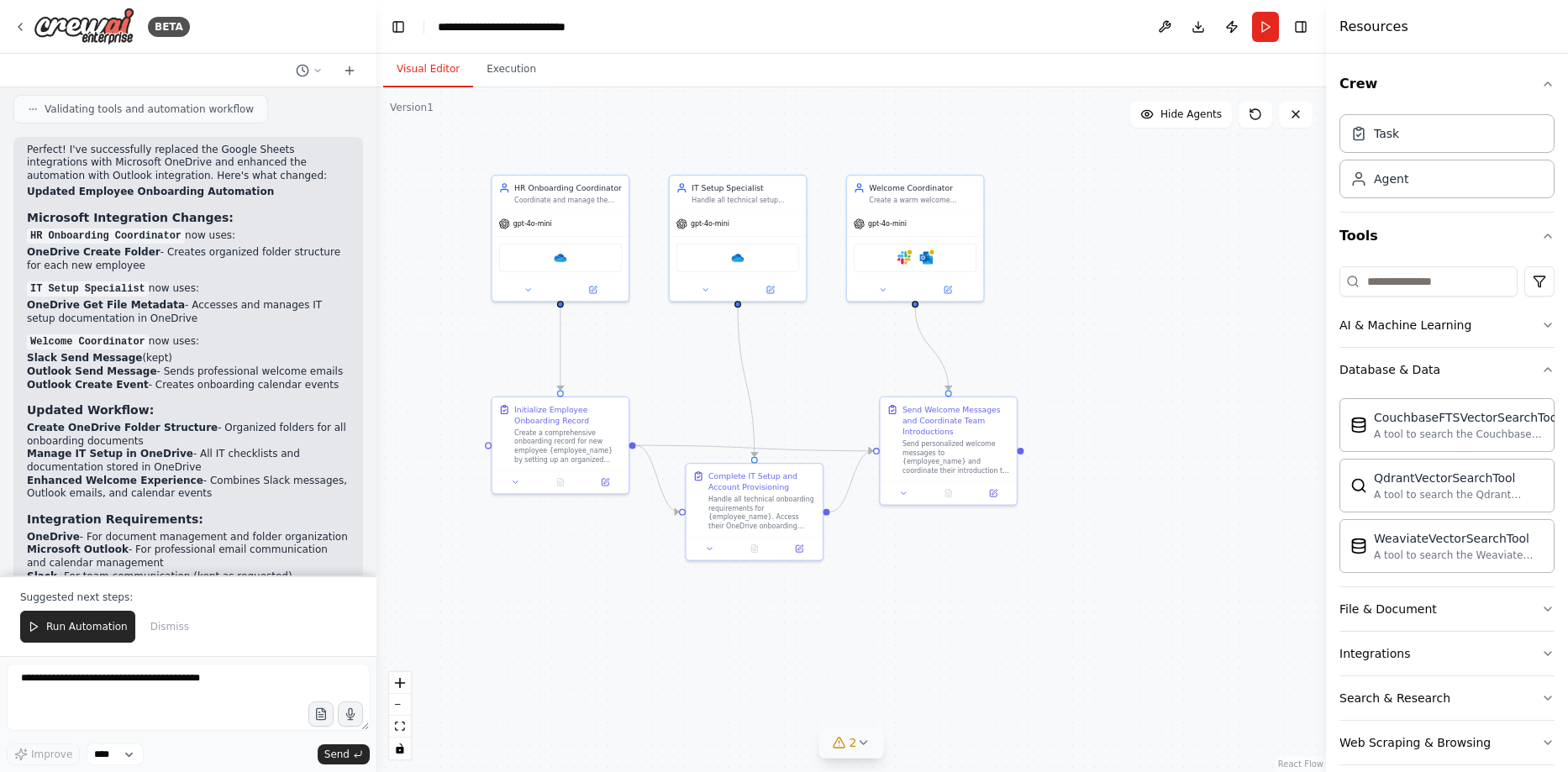
drag, startPoint x: 668, startPoint y: 197, endPoint x: 663, endPoint y: 380, distance: 183.1
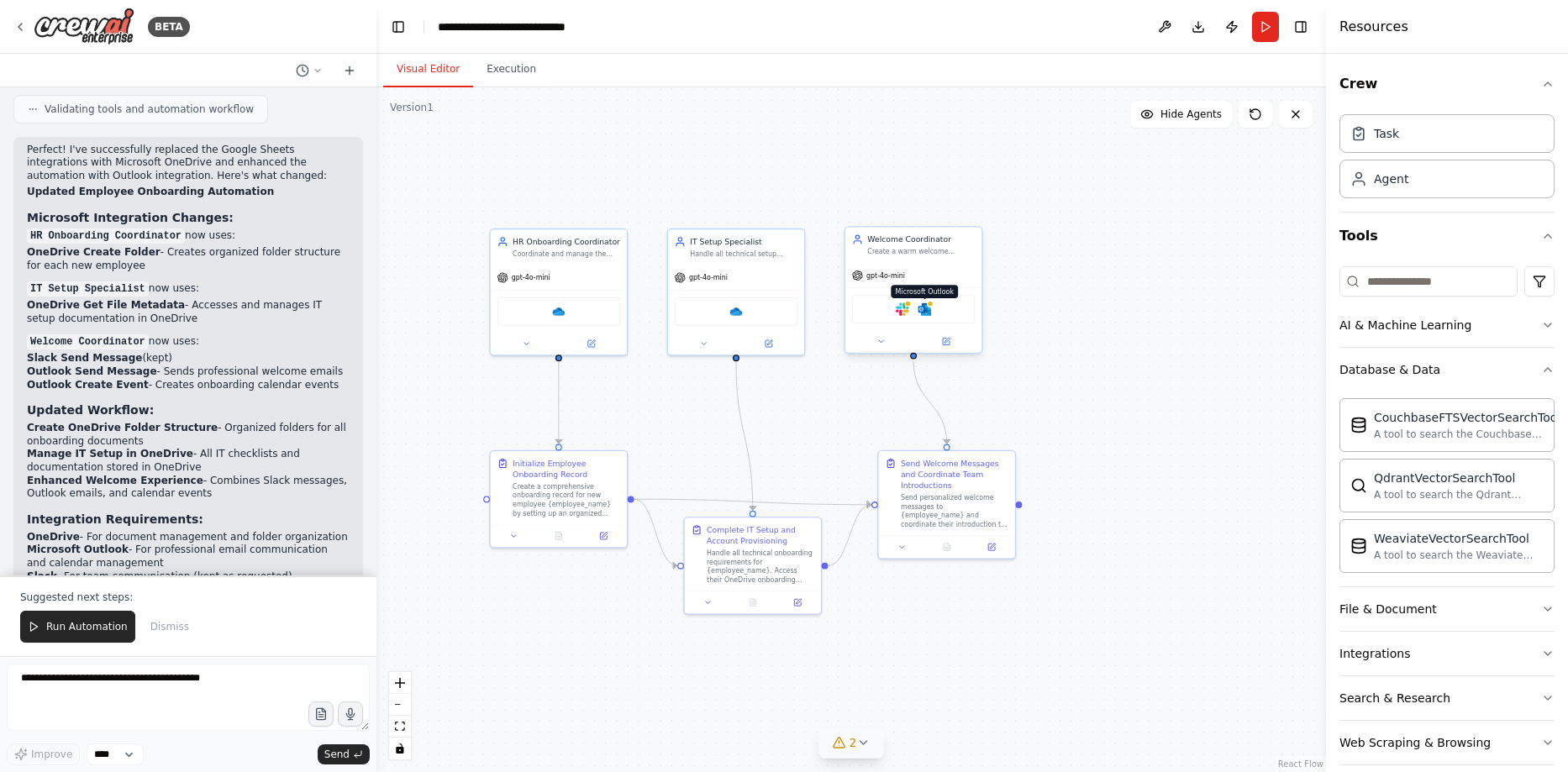
click at [928, 313] on img at bounding box center [924, 309] width 13 height 13
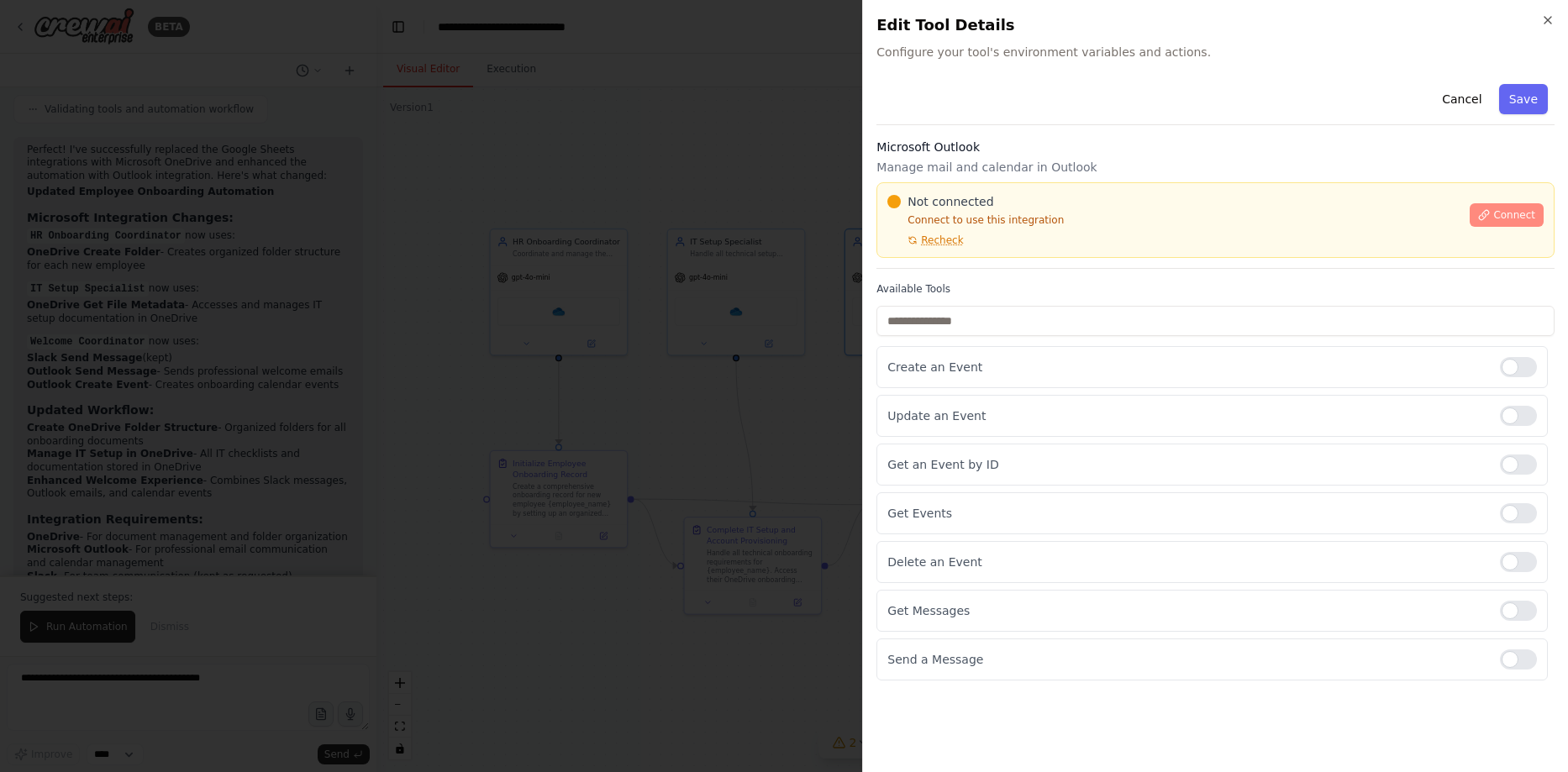
click at [1500, 217] on span "Connect" at bounding box center [1514, 215] width 42 height 13
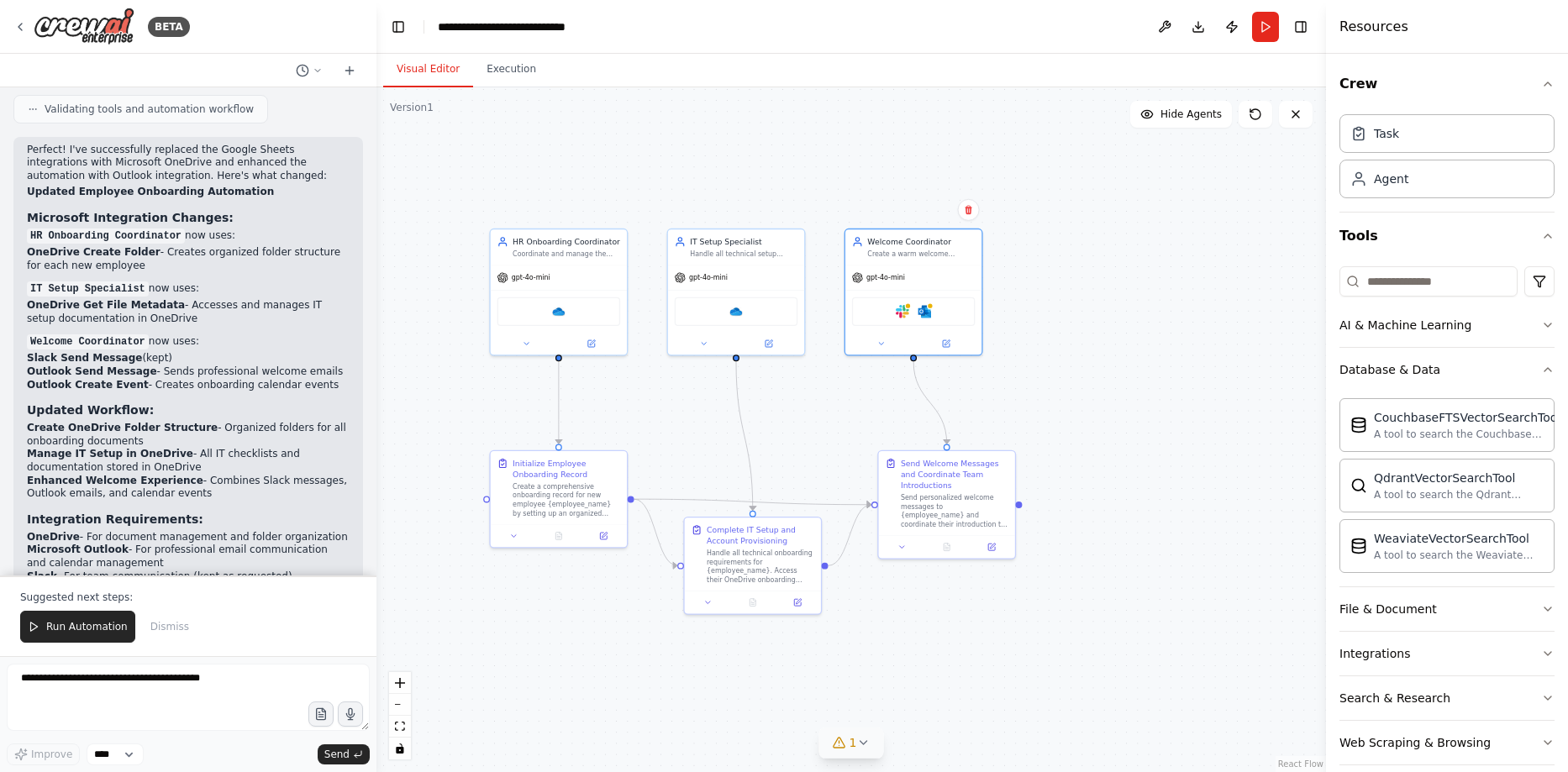
click at [853, 742] on span "1" at bounding box center [853, 744] width 8 height 17
click at [750, 745] on span "Slack integration is not connected. Please connect before using it." at bounding box center [861, 741] width 334 height 13
click at [1015, 666] on icon at bounding box center [1022, 667] width 13 height 13
click at [904, 314] on img at bounding box center [902, 309] width 13 height 13
click at [901, 307] on img at bounding box center [902, 309] width 13 height 13
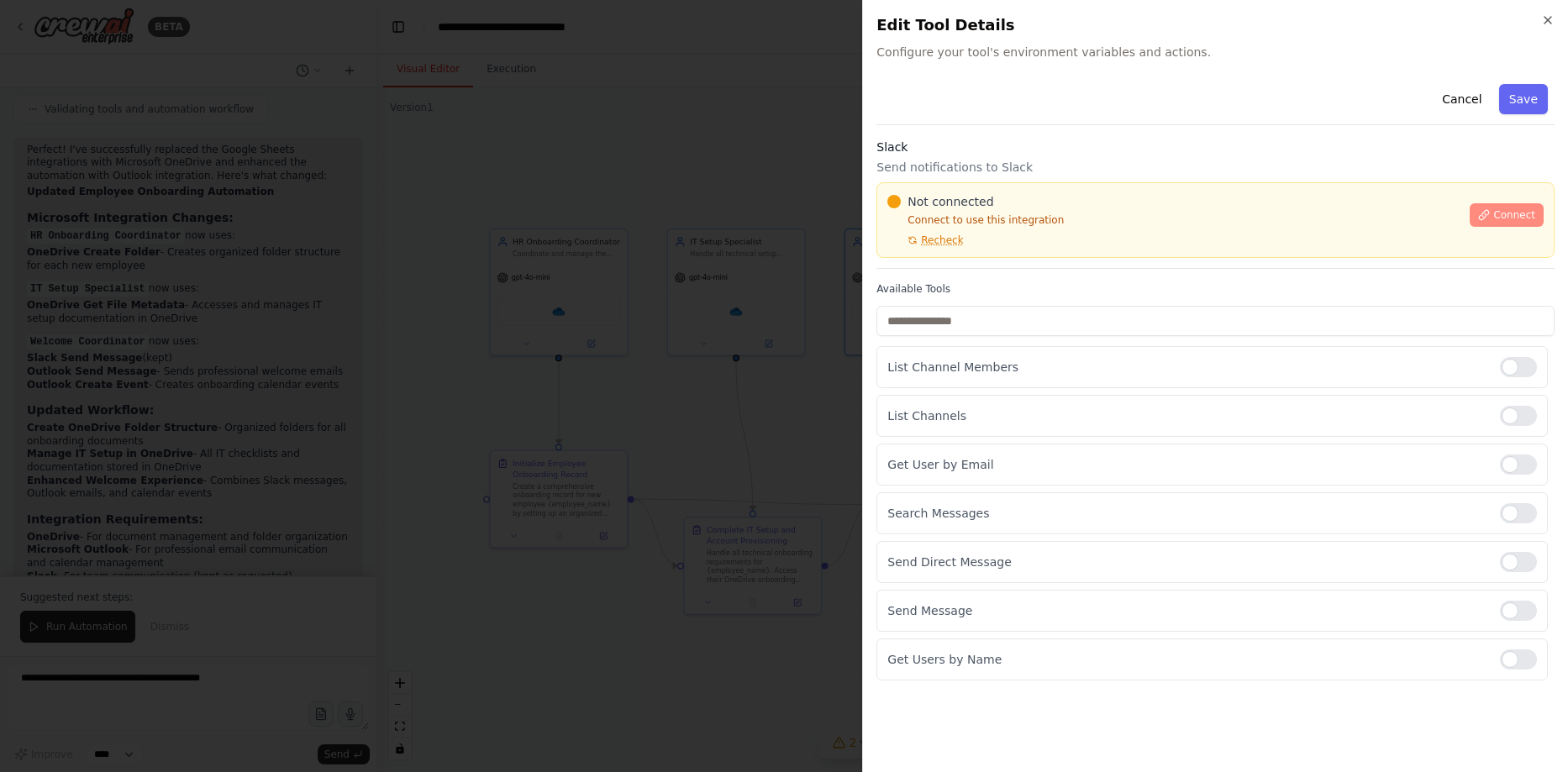
click at [1486, 208] on button "Connect" at bounding box center [1506, 215] width 74 height 24
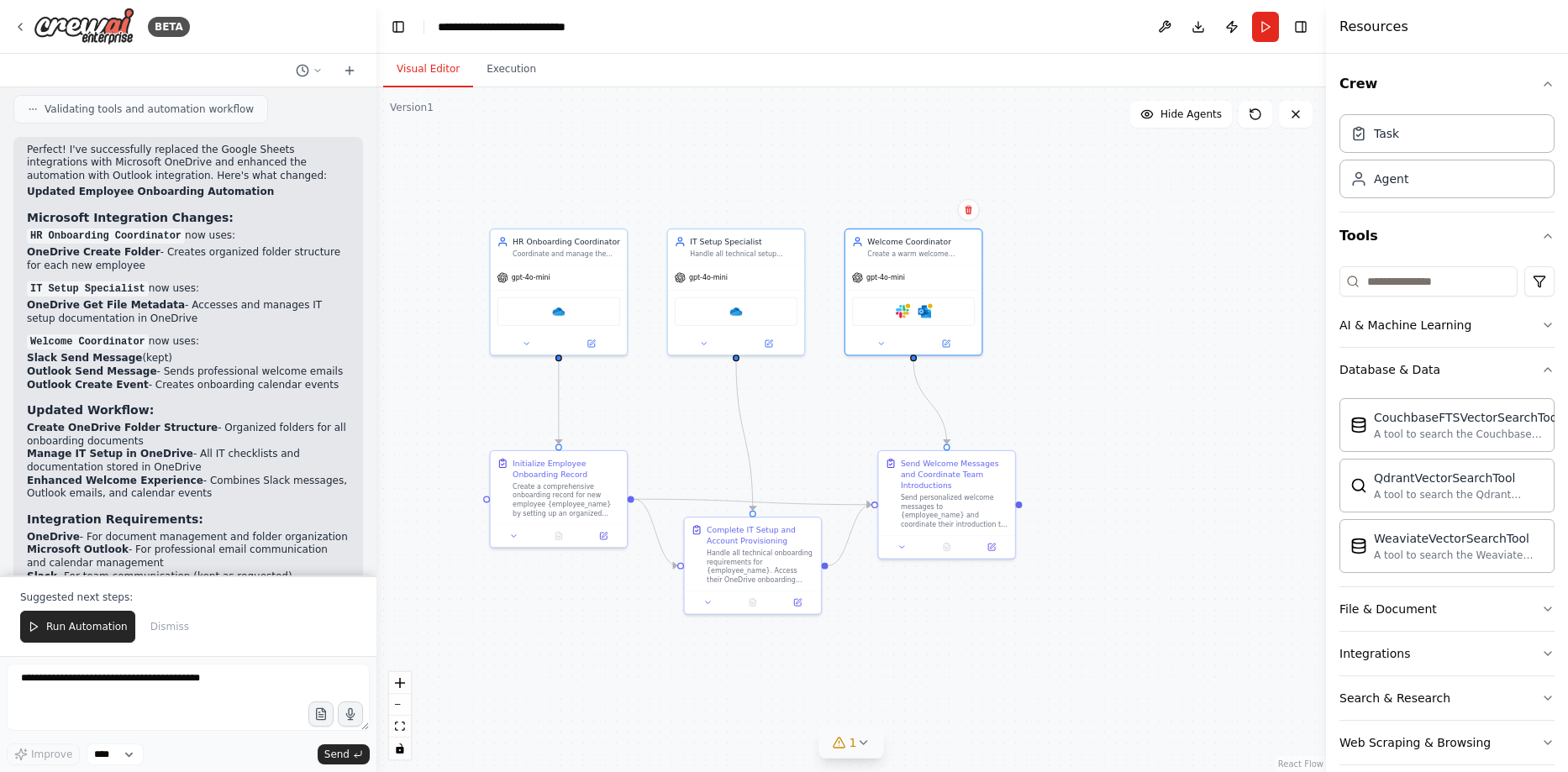
drag, startPoint x: 1145, startPoint y: 465, endPoint x: 1138, endPoint y: 494, distance: 29.8
click at [1146, 465] on div ".deletable-edge-delete-btn { width: 20px; height: 20px; border: 0px solid #ffff…" at bounding box center [851, 429] width 950 height 685
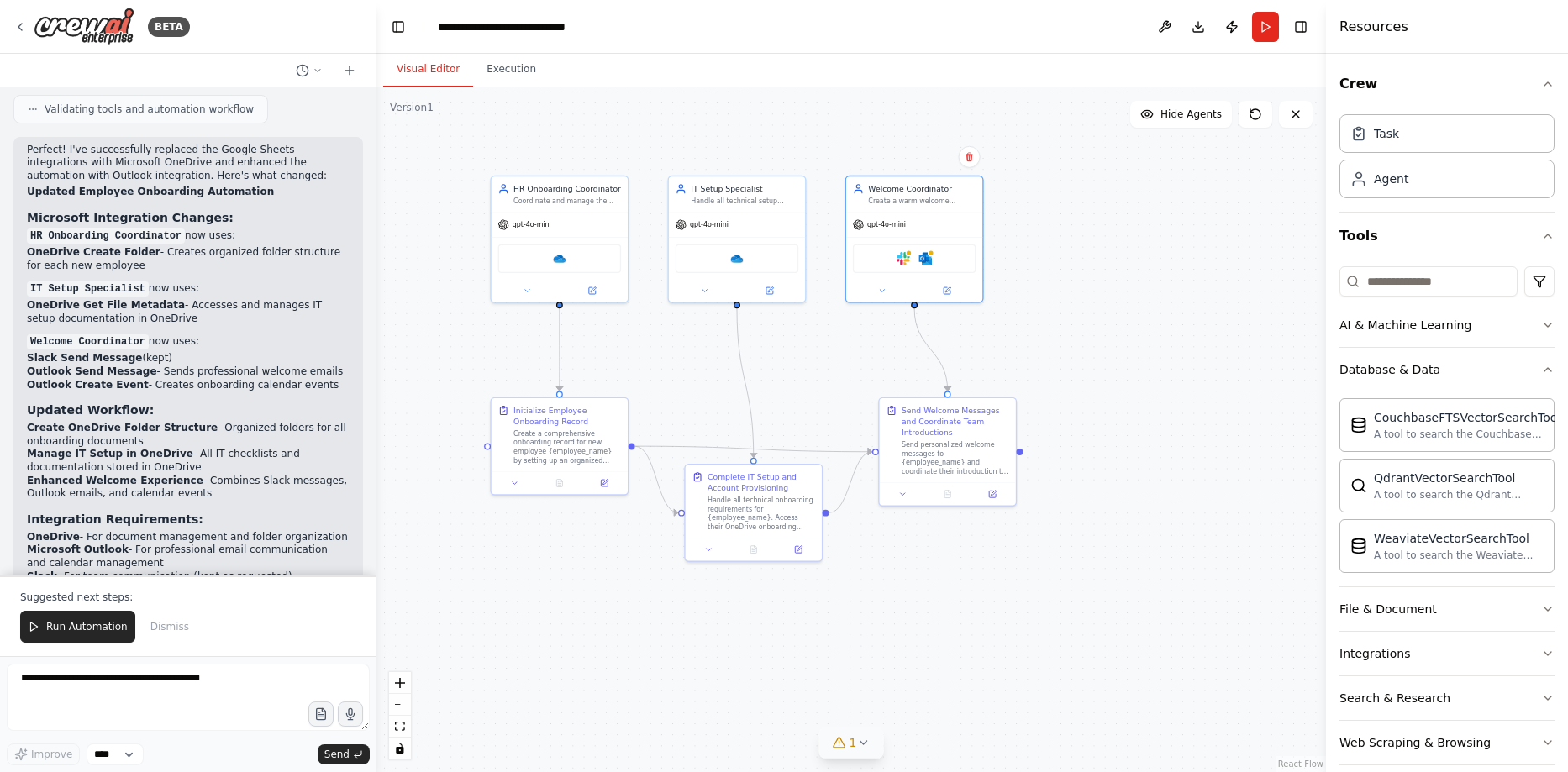
drag, startPoint x: 1105, startPoint y: 608, endPoint x: 1109, endPoint y: 548, distance: 60.1
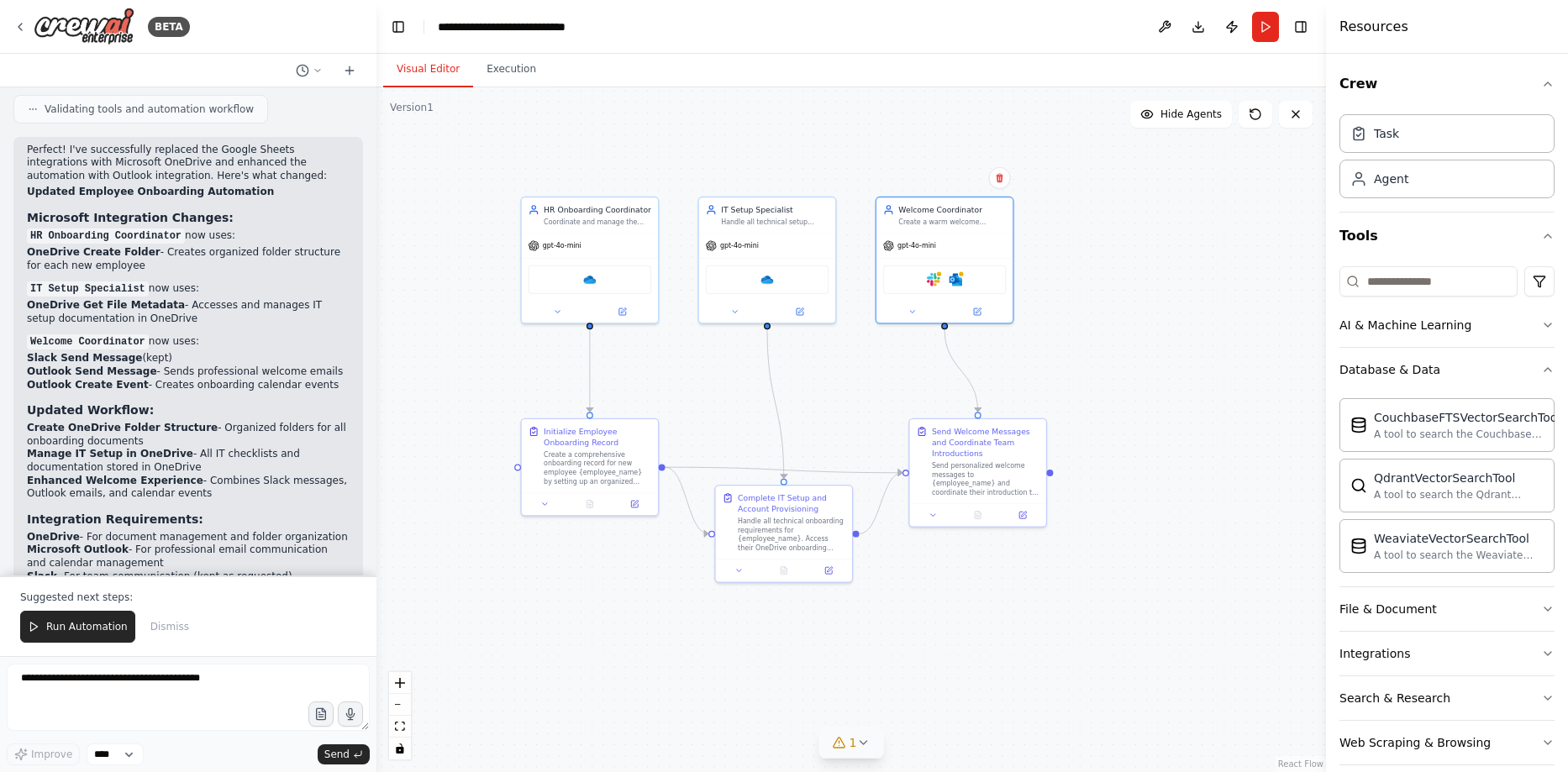
drag, startPoint x: 1037, startPoint y: 338, endPoint x: 1062, endPoint y: 354, distance: 29.7
click at [1062, 354] on div ".deletable-edge-delete-btn { width: 20px; height: 20px; border: 0px solid #ffff…" at bounding box center [851, 429] width 950 height 685
click at [1260, 120] on icon at bounding box center [1256, 115] width 13 height 13
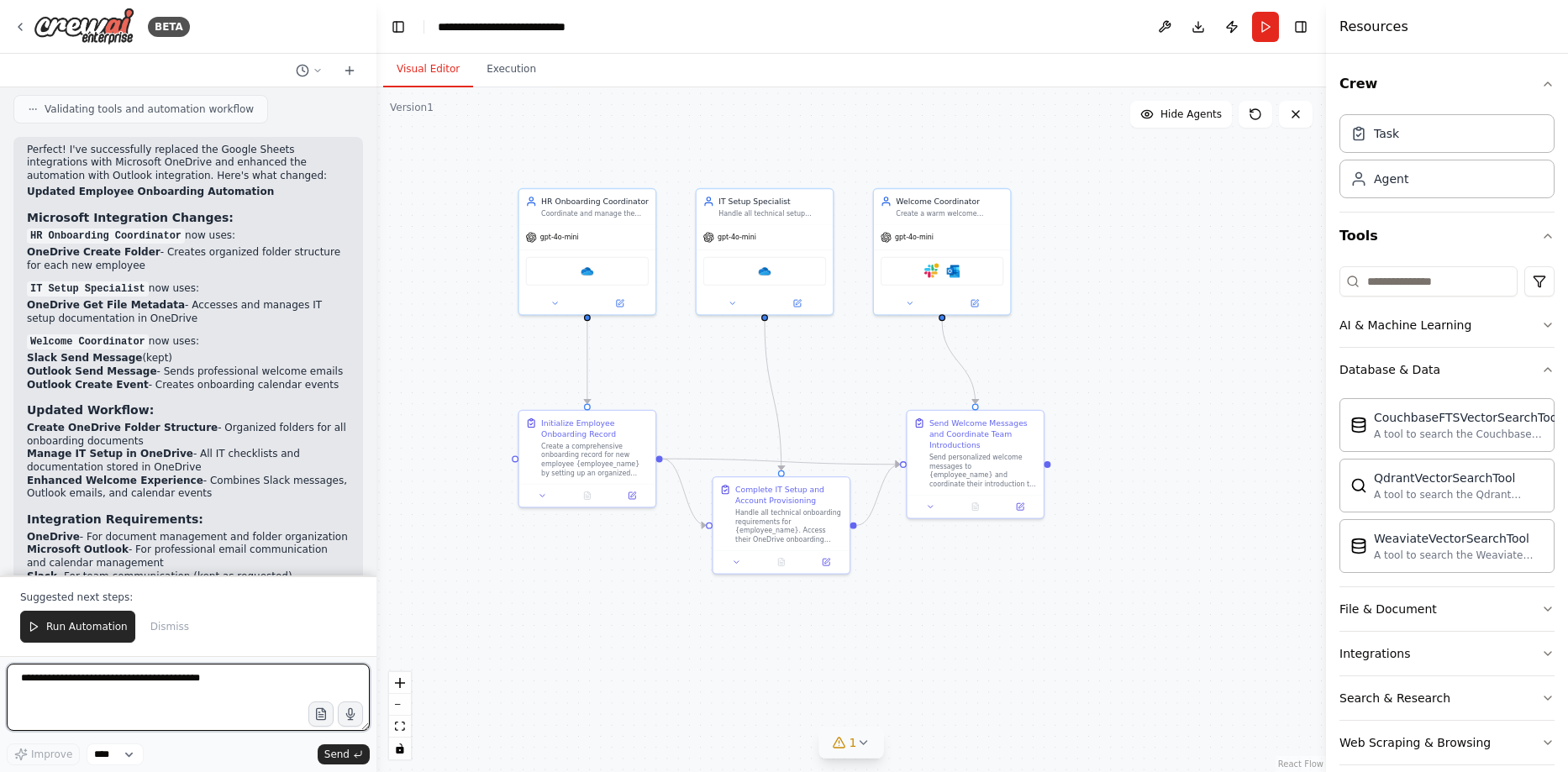
click at [87, 705] on textarea at bounding box center [187, 697] width 363 height 67
type textarea "**********"
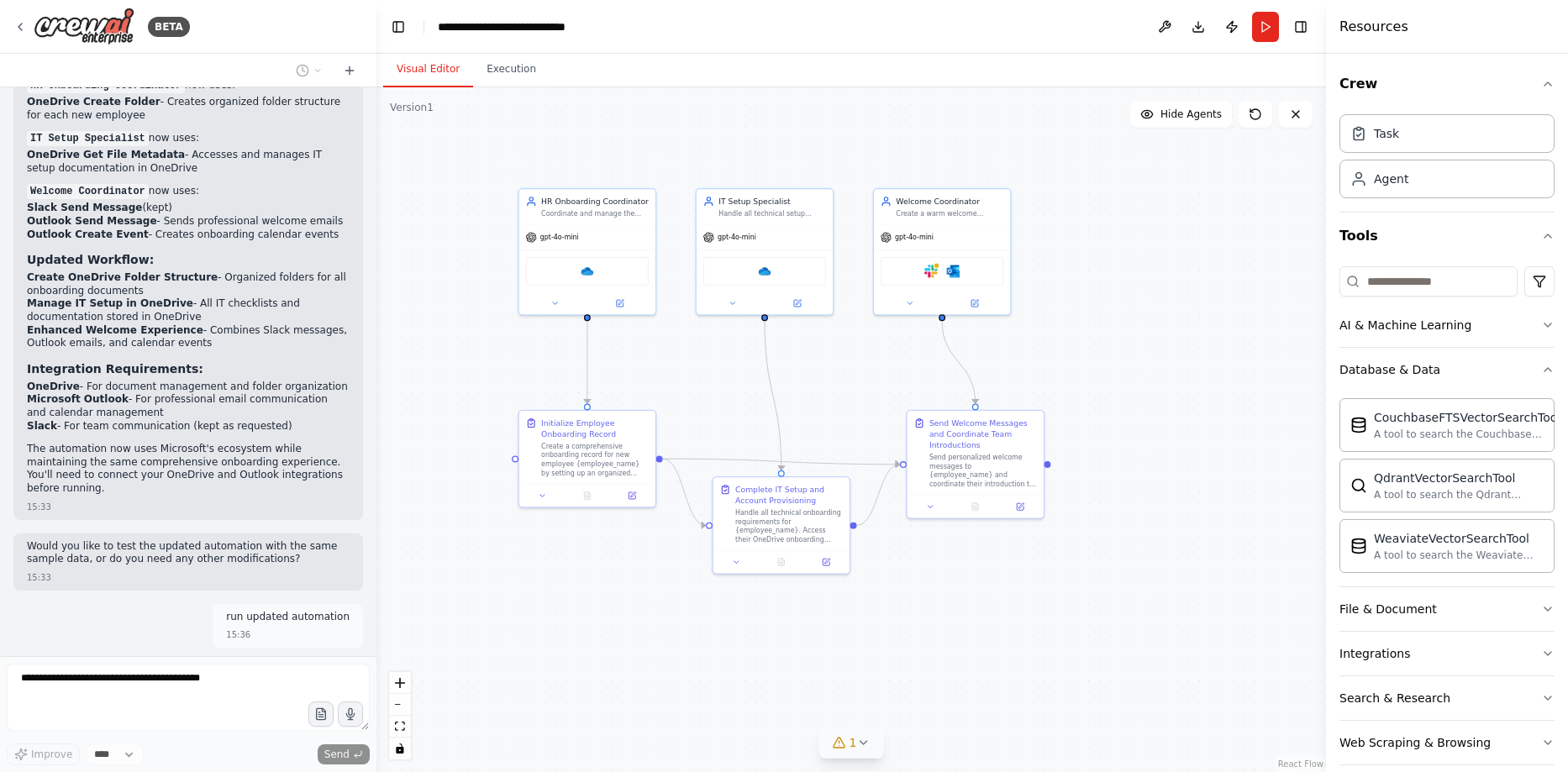
scroll to position [3801, 0]
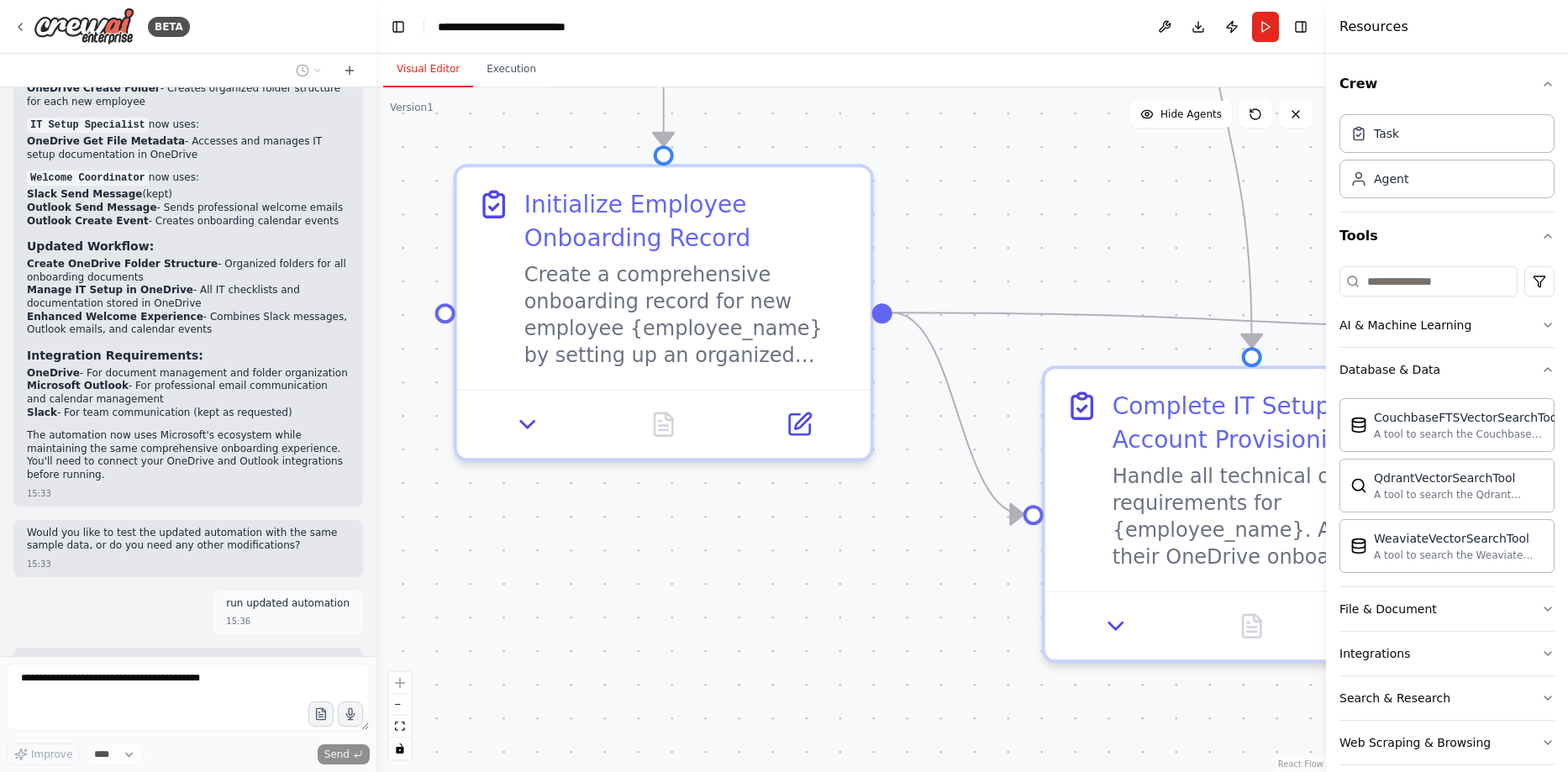
drag, startPoint x: 615, startPoint y: 549, endPoint x: 594, endPoint y: 594, distance: 49.7
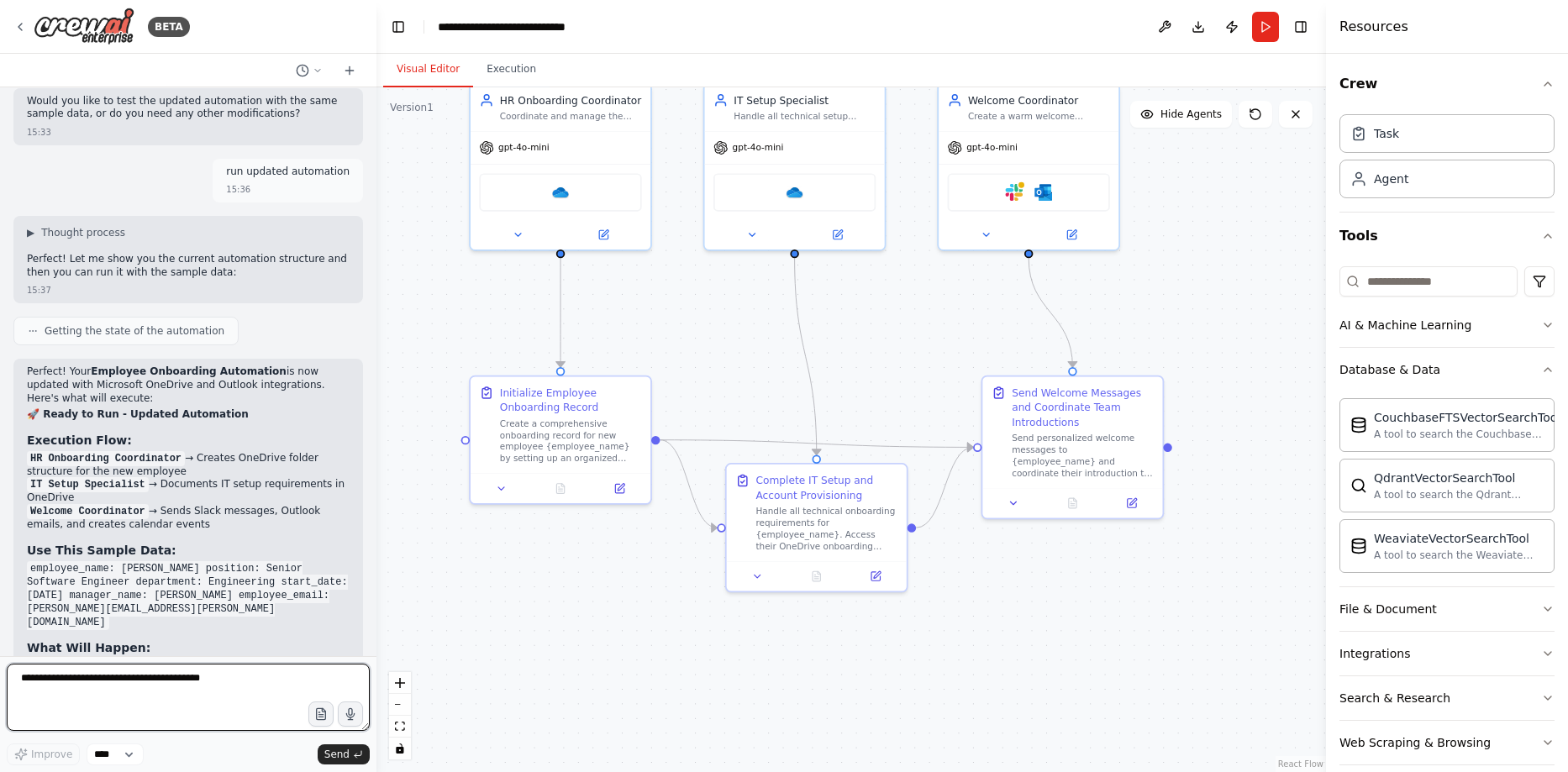
scroll to position [4247, 0]
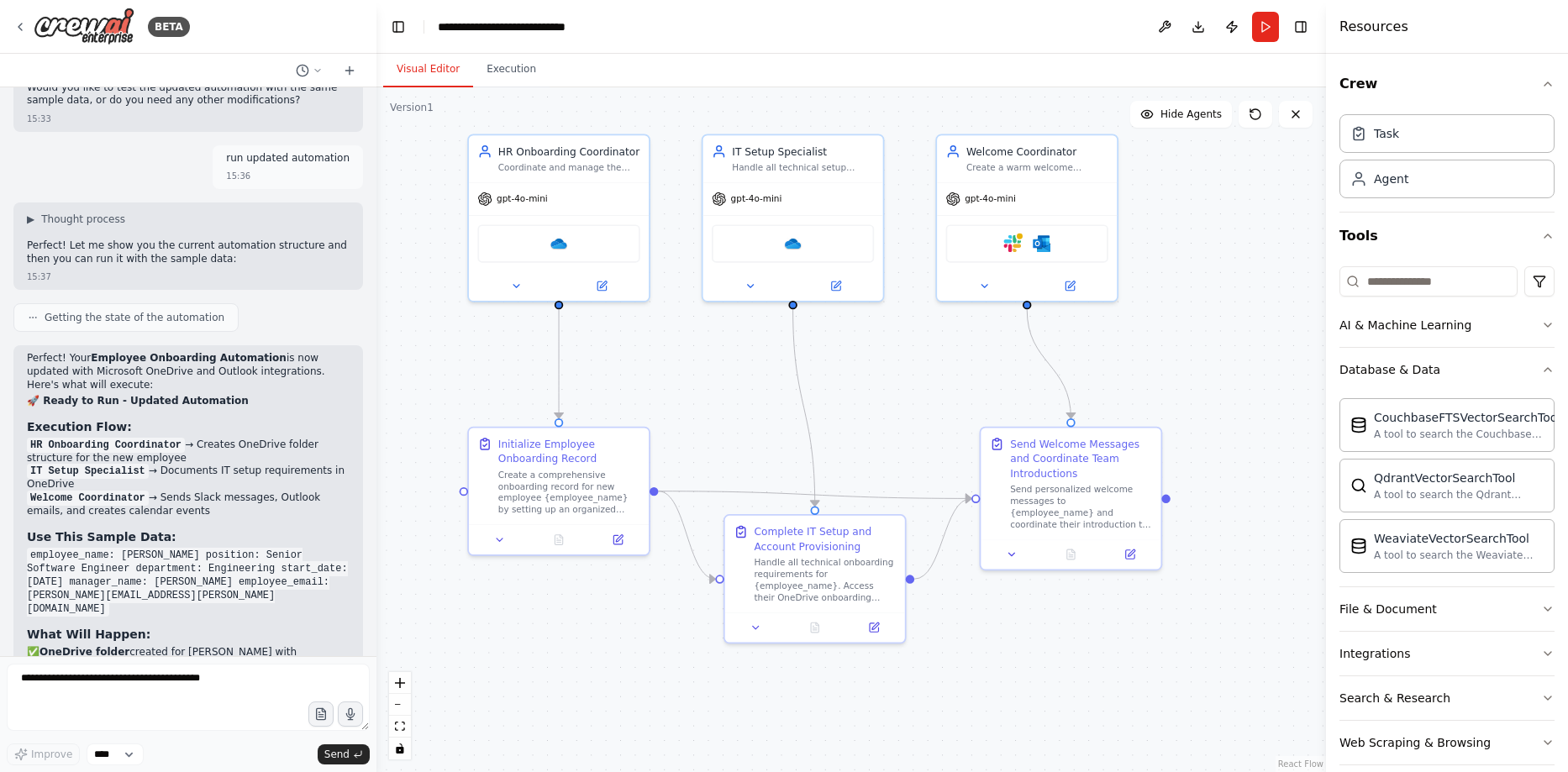
drag, startPoint x: 692, startPoint y: 394, endPoint x: 686, endPoint y: 437, distance: 43.4
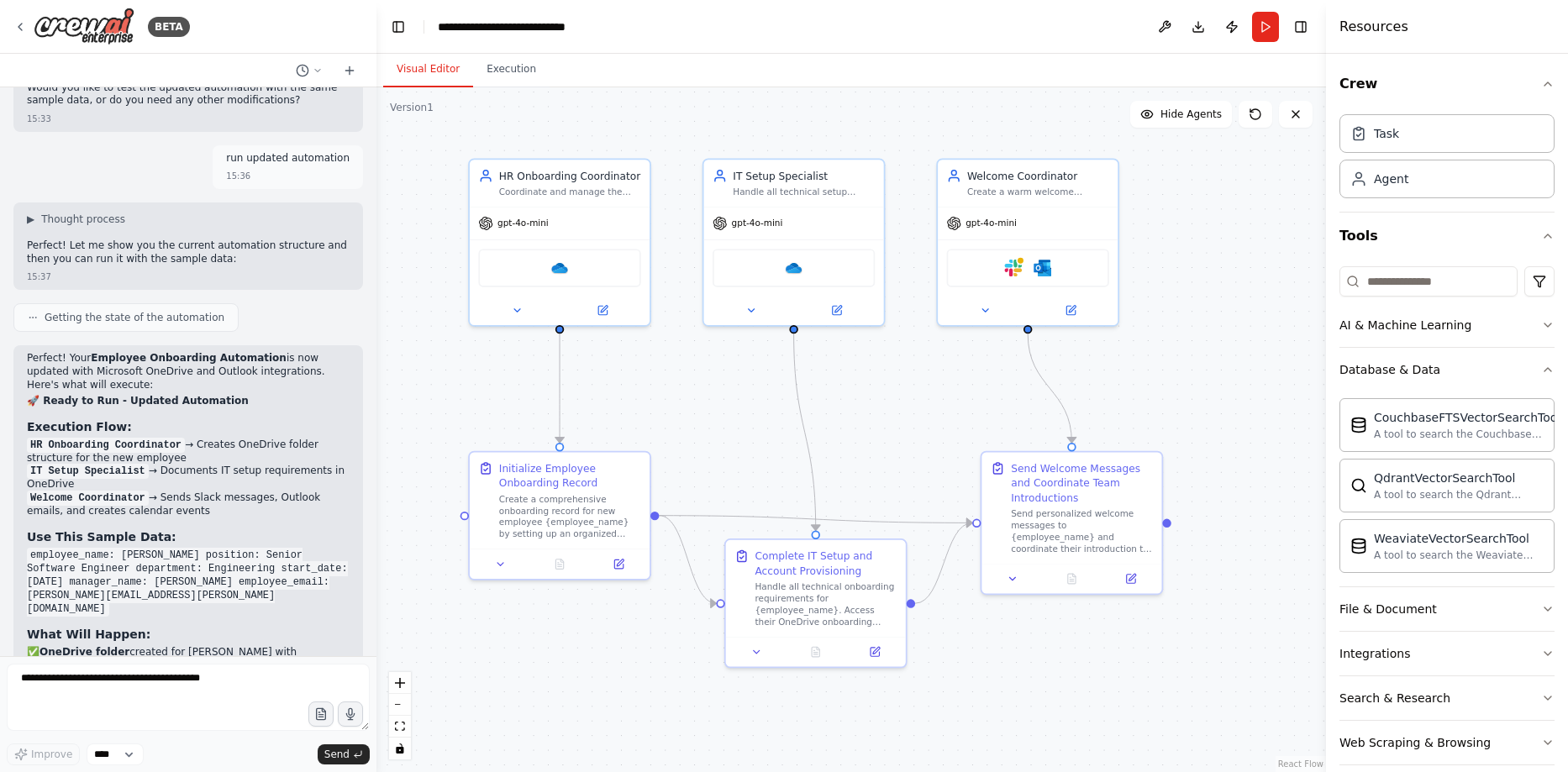
drag, startPoint x: 668, startPoint y: 407, endPoint x: 669, endPoint y: 436, distance: 29.0
click at [1064, 34] on header "**********" at bounding box center [851, 27] width 950 height 54
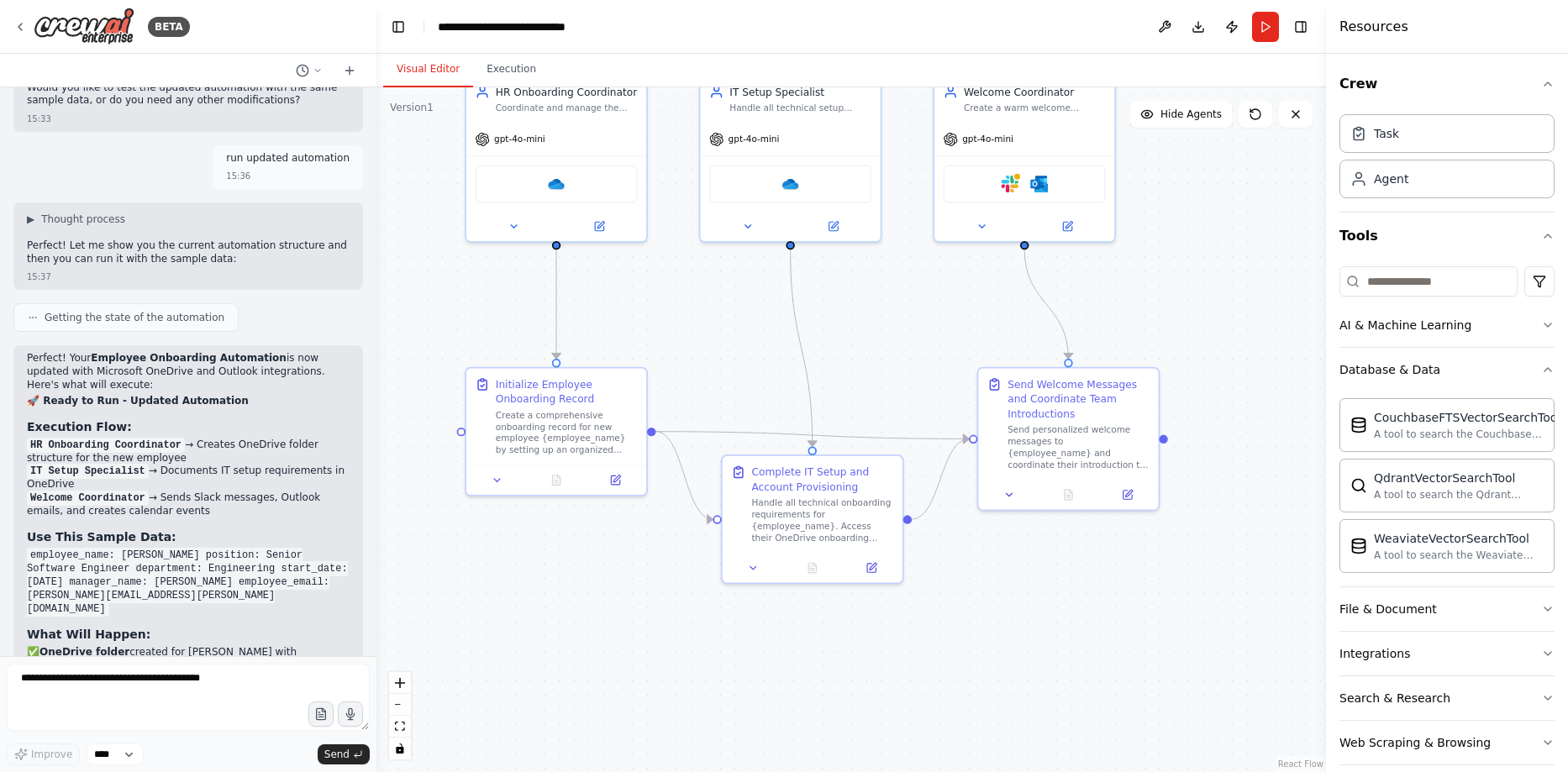
drag, startPoint x: 717, startPoint y: 448, endPoint x: 713, endPoint y: 357, distance: 91.1
click at [615, 481] on button at bounding box center [615, 475] width 50 height 18
click at [89, 685] on strong "Slack welcome messages" at bounding box center [112, 691] width 144 height 11
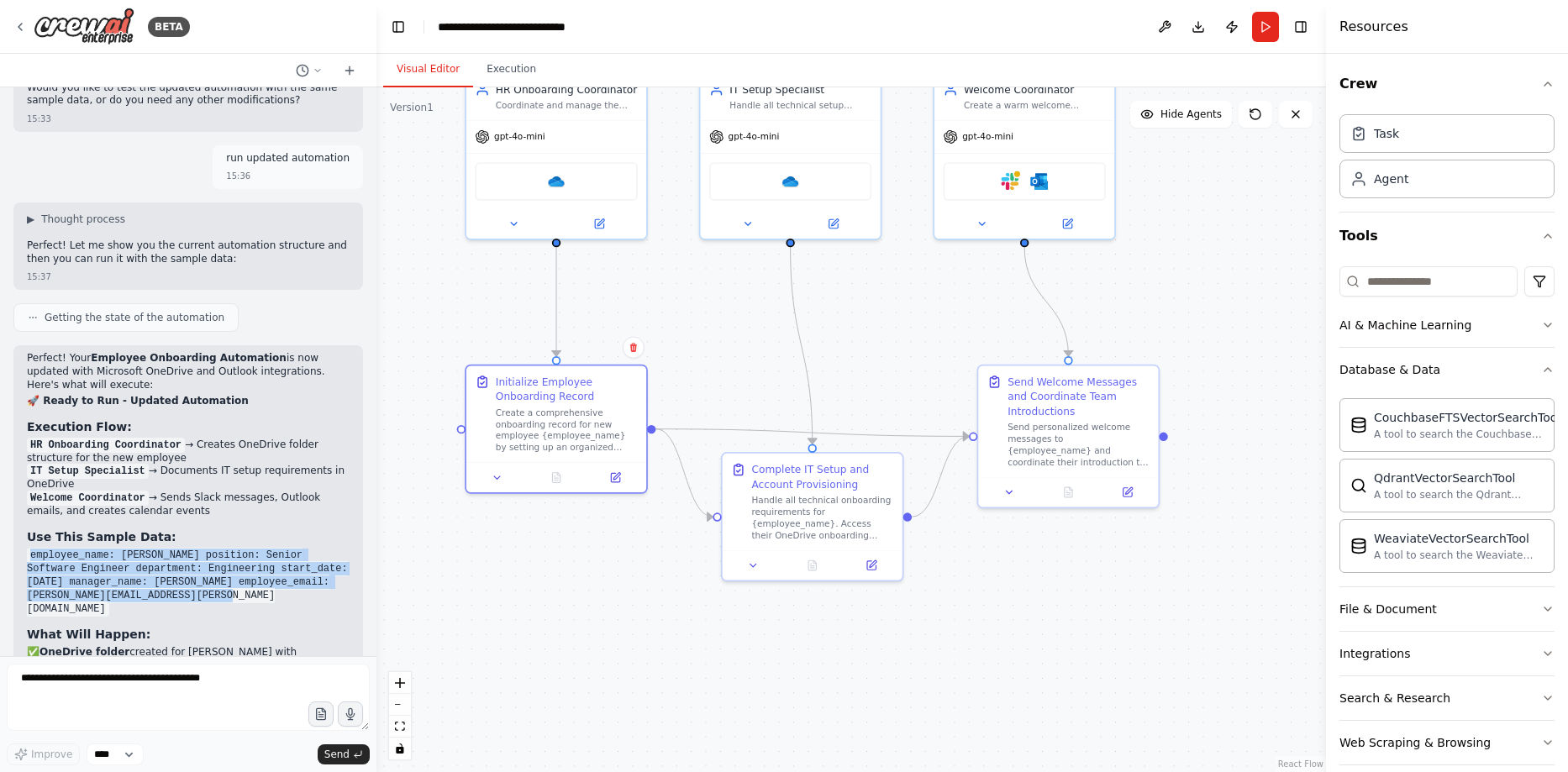
drag, startPoint x: 29, startPoint y: 377, endPoint x: 177, endPoint y: 422, distance: 154.7
click at [177, 422] on div "Perfect! Your Employee Onboarding Automation is now updated with Microsoft OneD…" at bounding box center [187, 589] width 323 height 475
click at [146, 712] on li "✅ Calendar events created for onboarding meetings" at bounding box center [187, 719] width 323 height 13
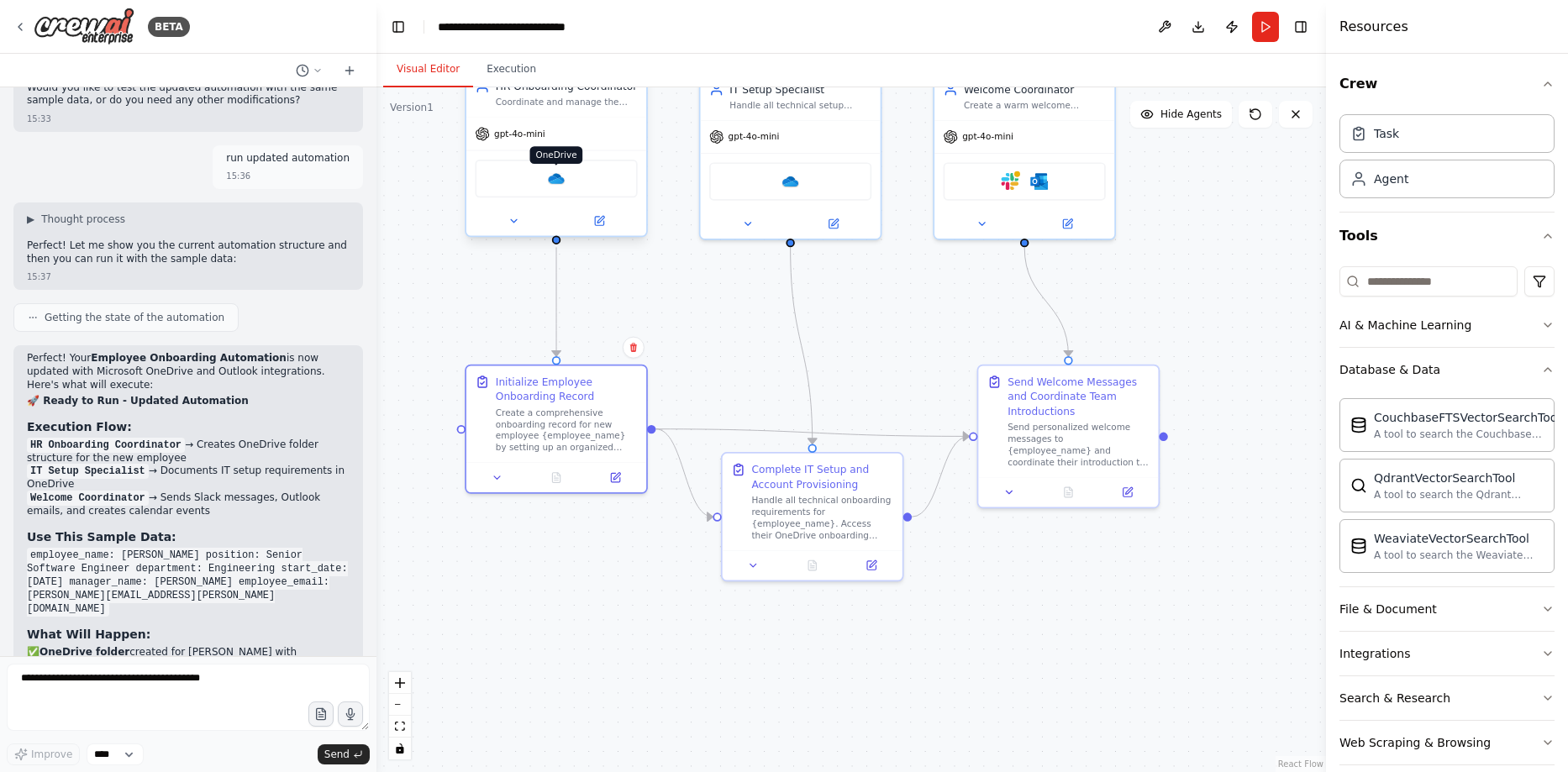
click at [561, 185] on img at bounding box center [557, 178] width 18 height 18
click at [506, 228] on button at bounding box center [513, 221] width 82 height 18
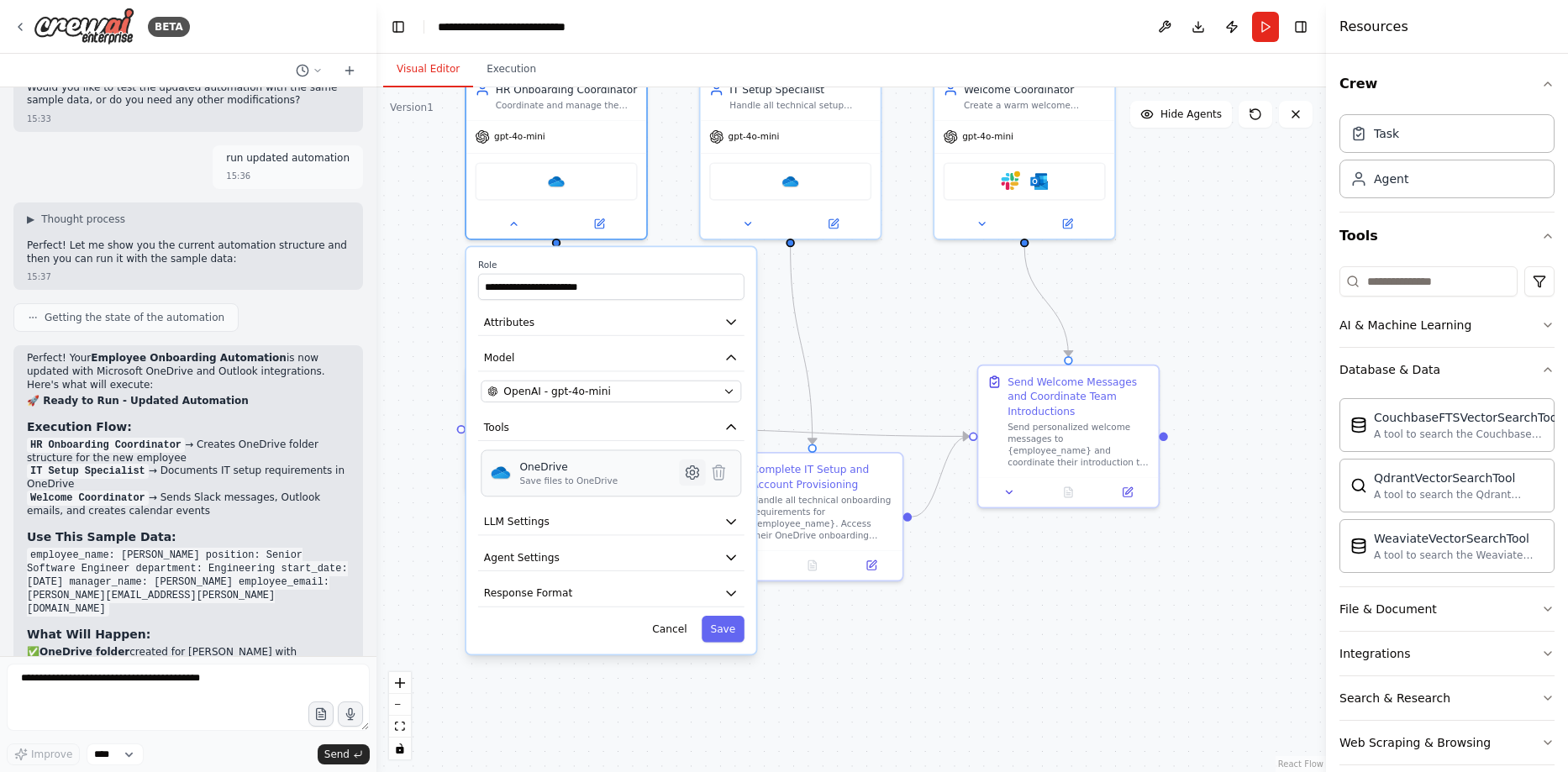
click at [691, 480] on icon at bounding box center [692, 473] width 18 height 18
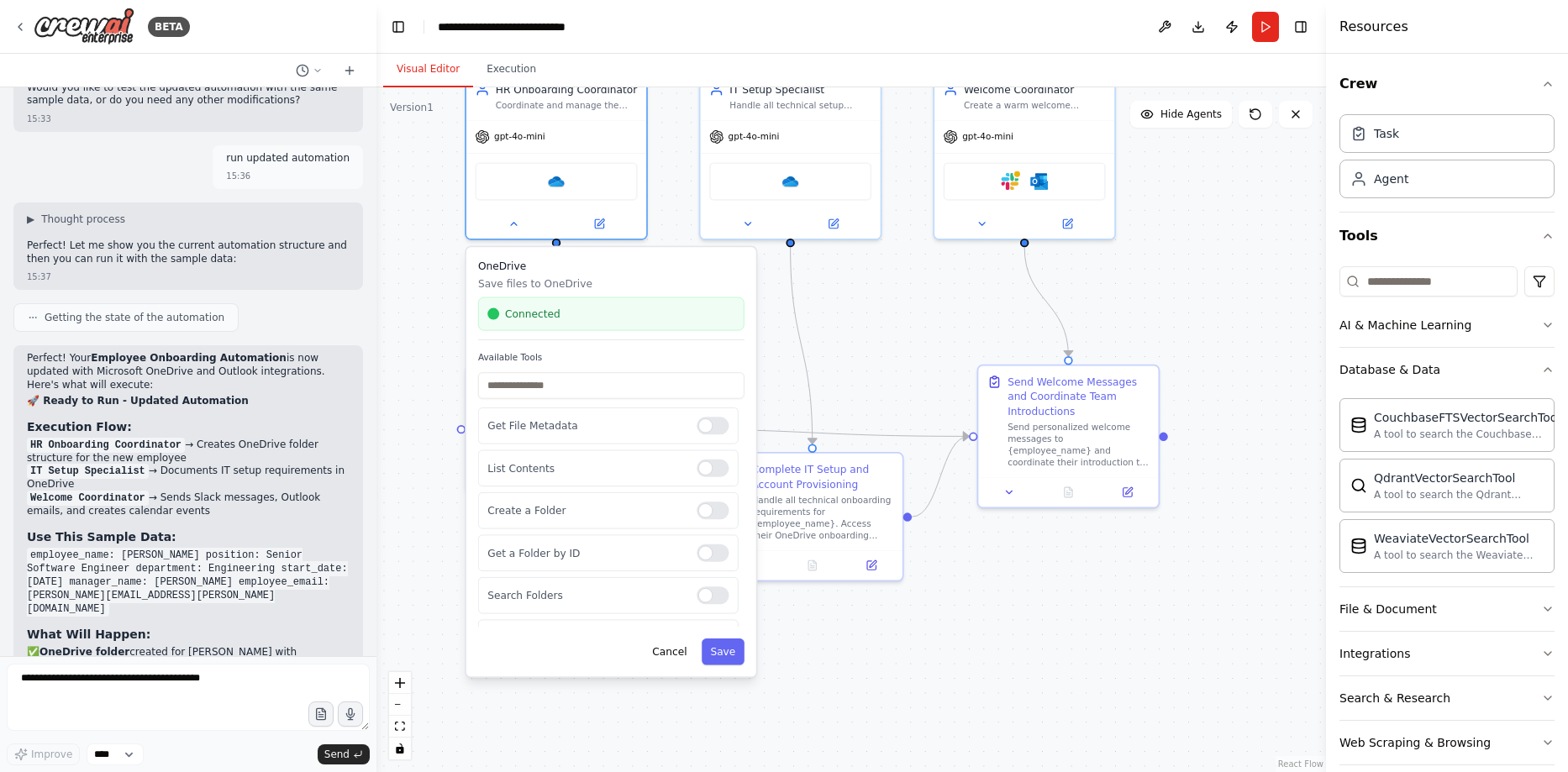
drag, startPoint x: 1206, startPoint y: 295, endPoint x: 1259, endPoint y: 135, distance: 168.5
click at [1208, 294] on div ".deletable-edge-delete-btn { width: 20px; height: 20px; border: 0px solid #ffff…" at bounding box center [851, 429] width 950 height 685
click at [1273, 25] on button "Run" at bounding box center [1265, 27] width 27 height 30
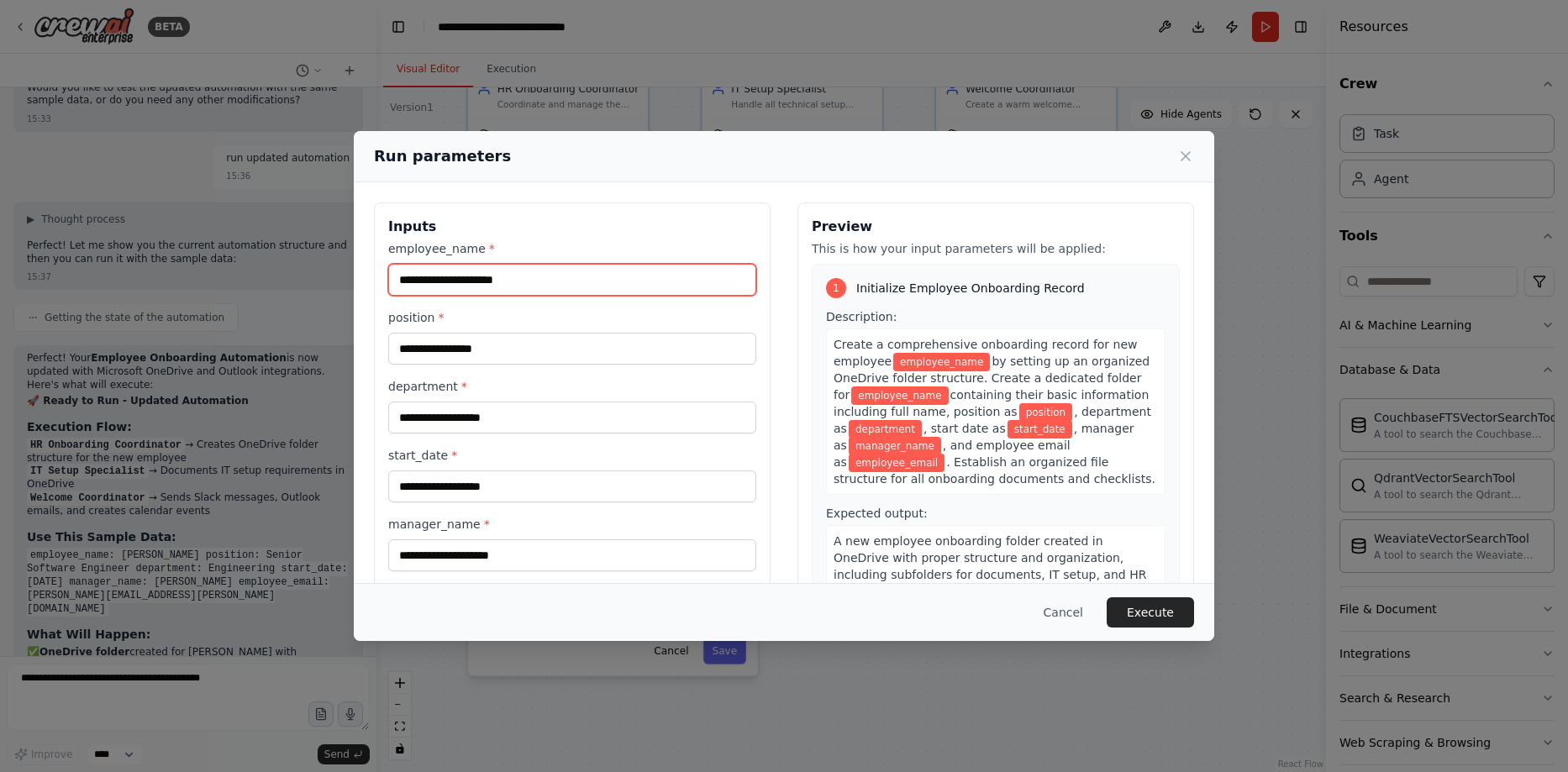
click at [547, 283] on input "employee_name *" at bounding box center [572, 280] width 368 height 32
type input "**********"
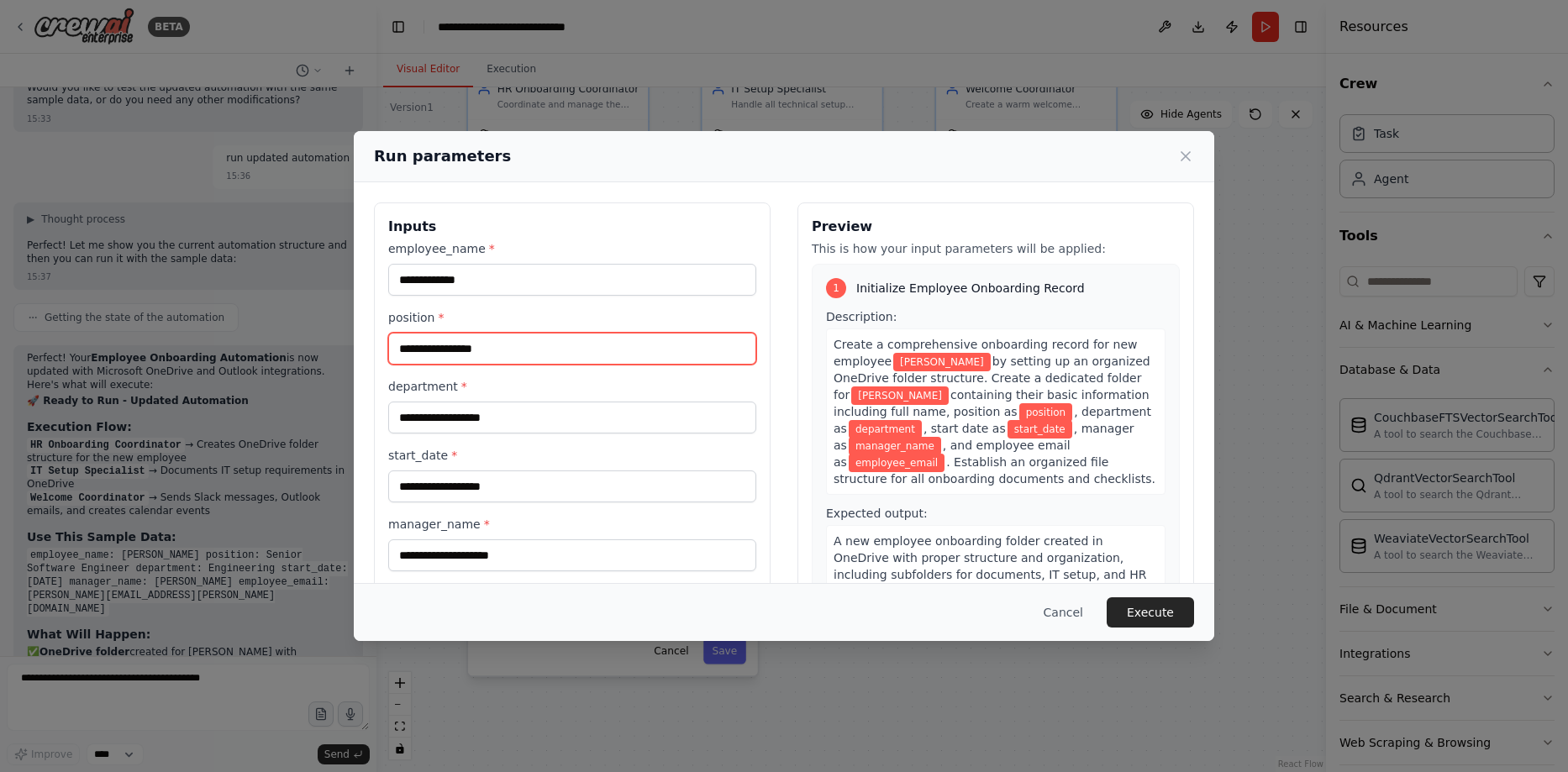
click at [548, 360] on input "position *" at bounding box center [572, 349] width 368 height 32
type input "**********"
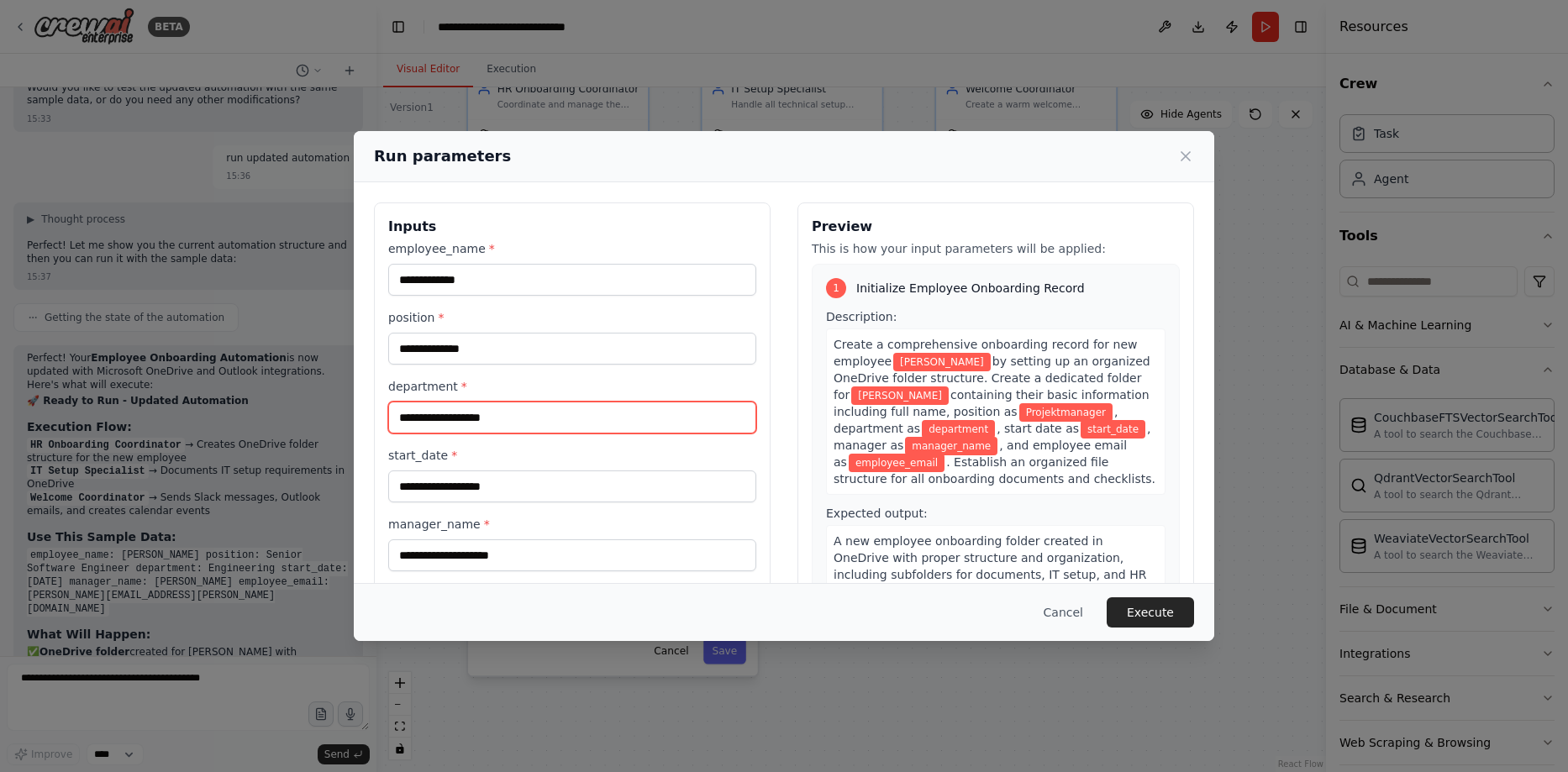
click at [496, 429] on input "department *" at bounding box center [572, 418] width 368 height 32
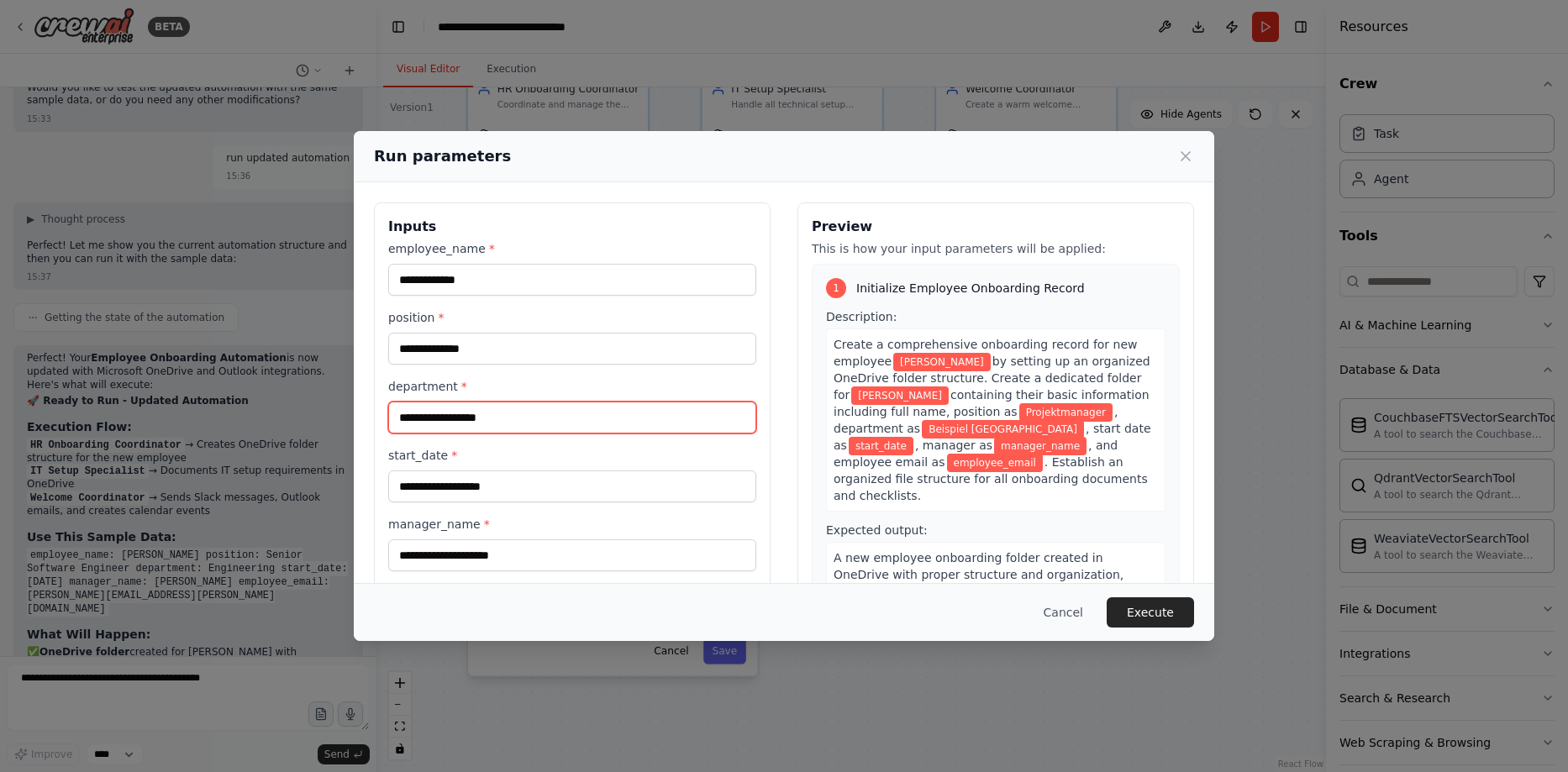
type input "**********"
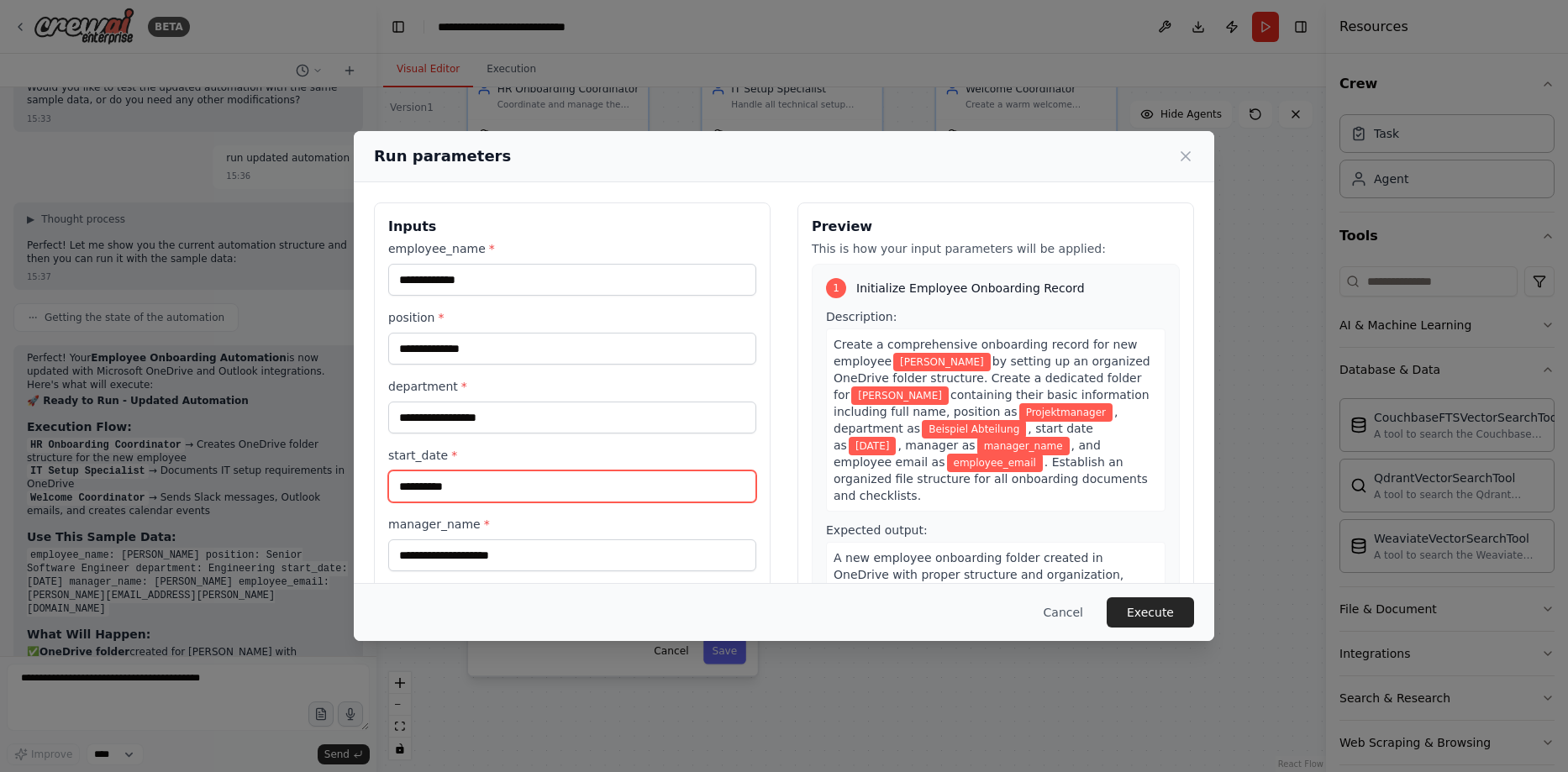
type input "**********"
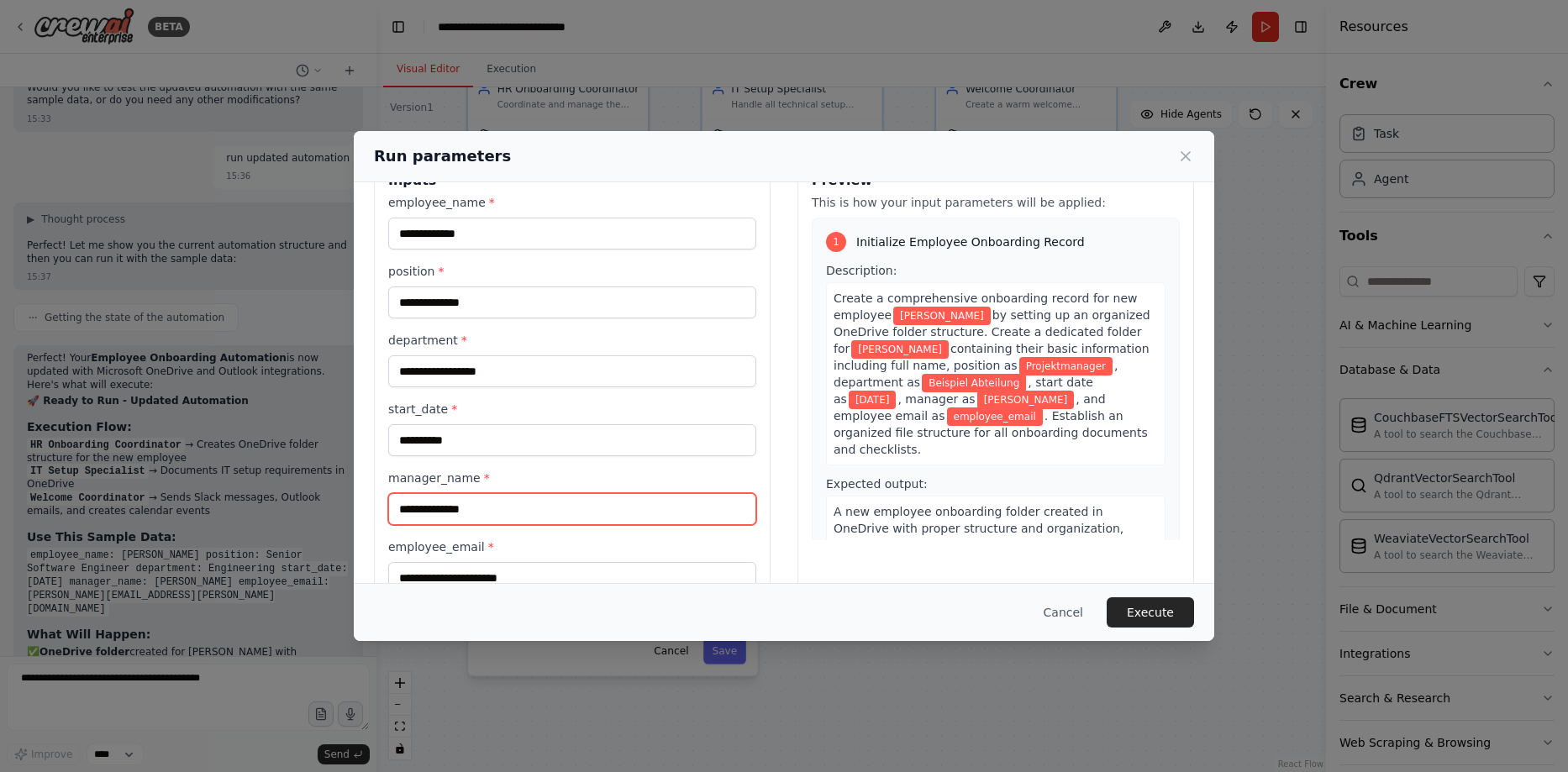
scroll to position [92, 0]
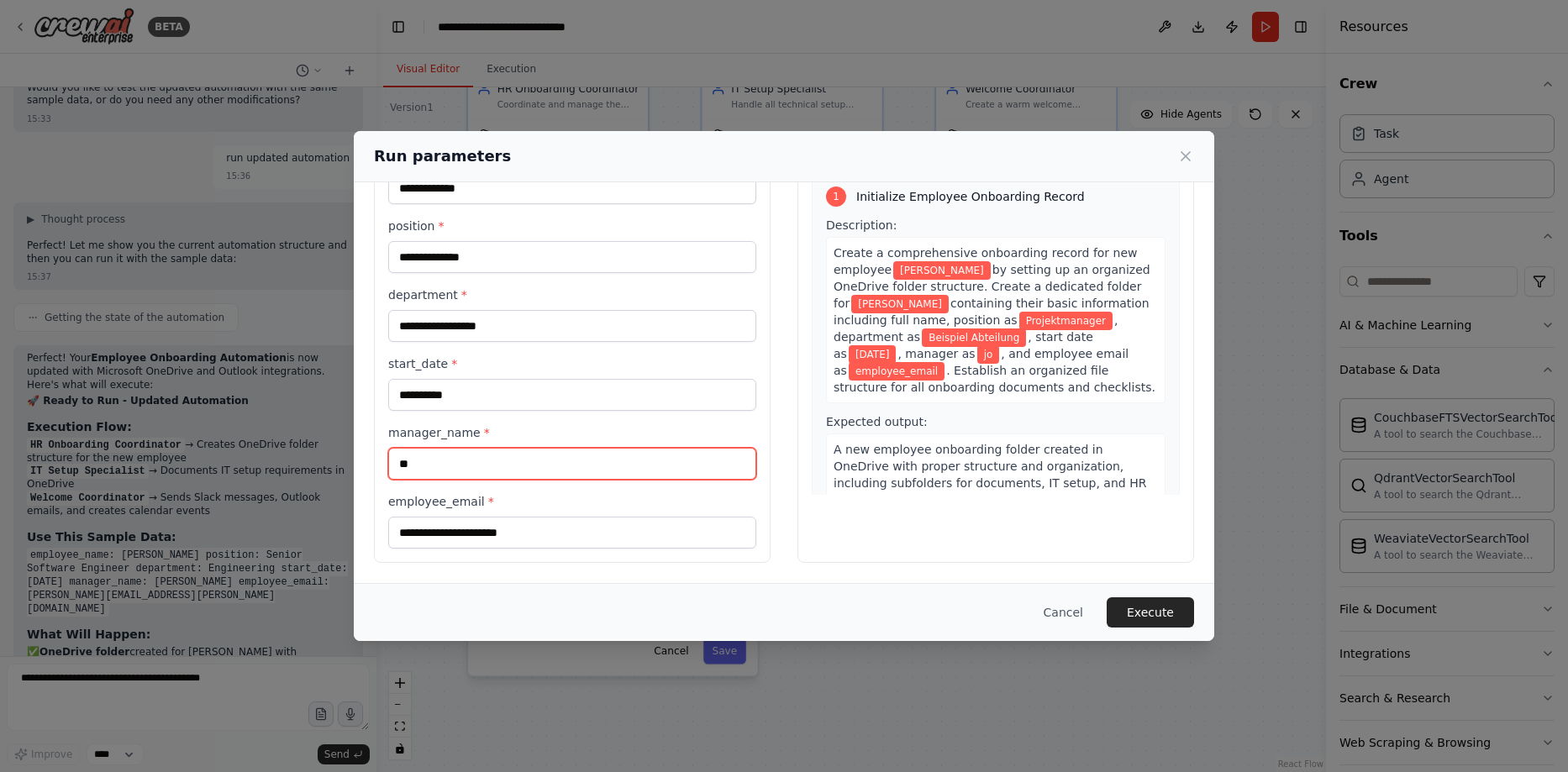
type input "*"
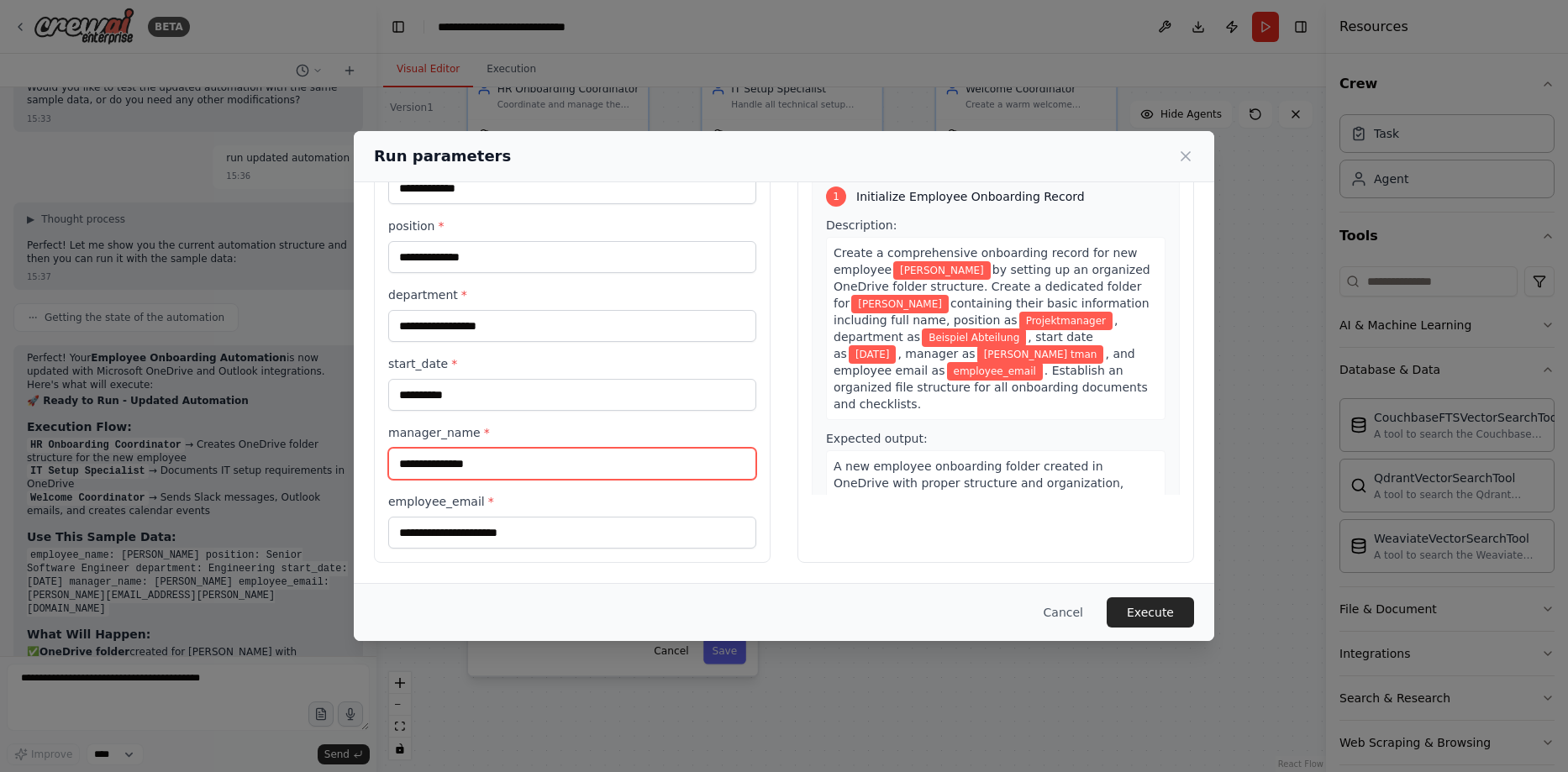
type input "**********"
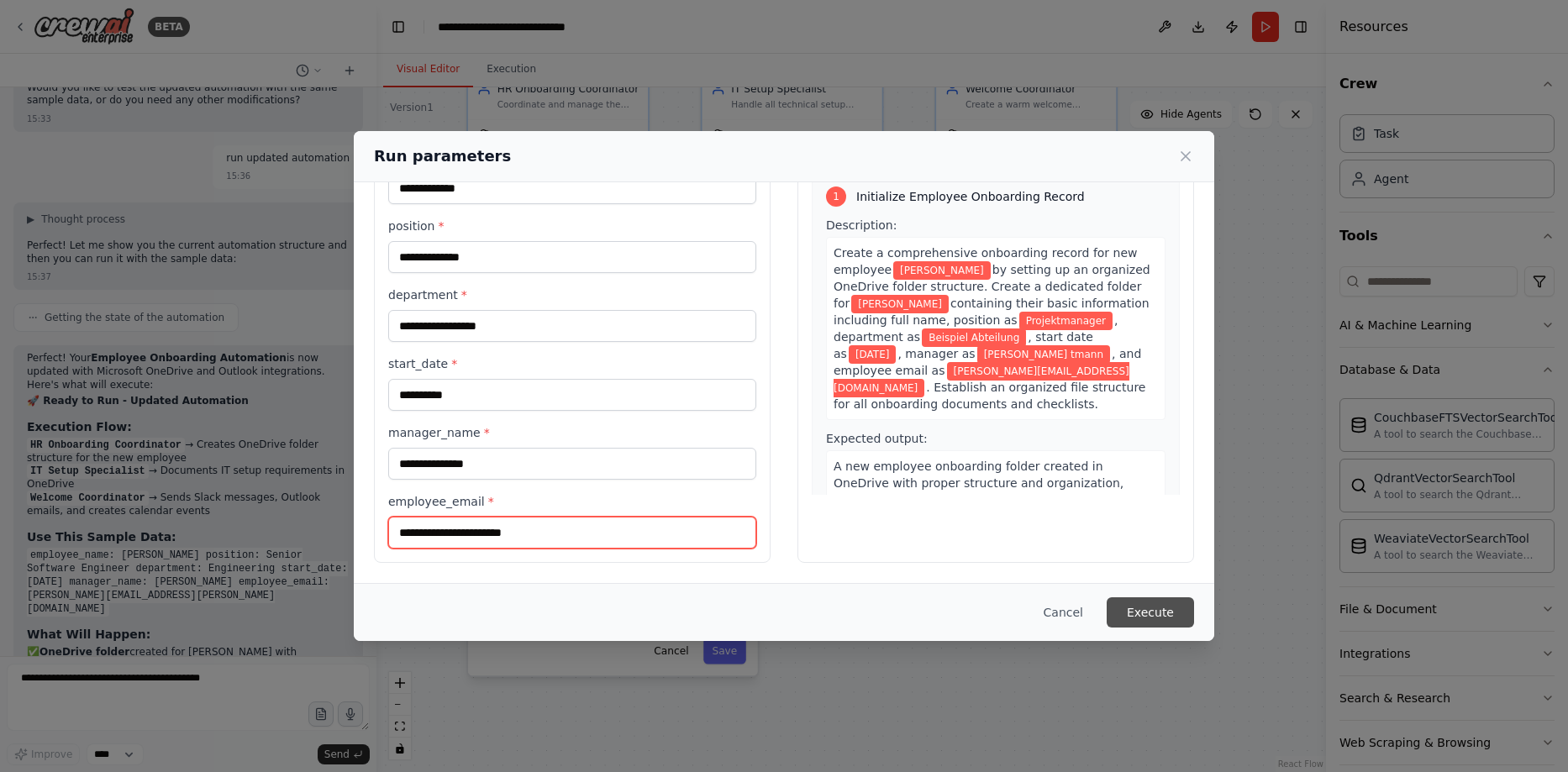
type input "**********"
click at [1146, 600] on button "Execute" at bounding box center [1150, 613] width 87 height 30
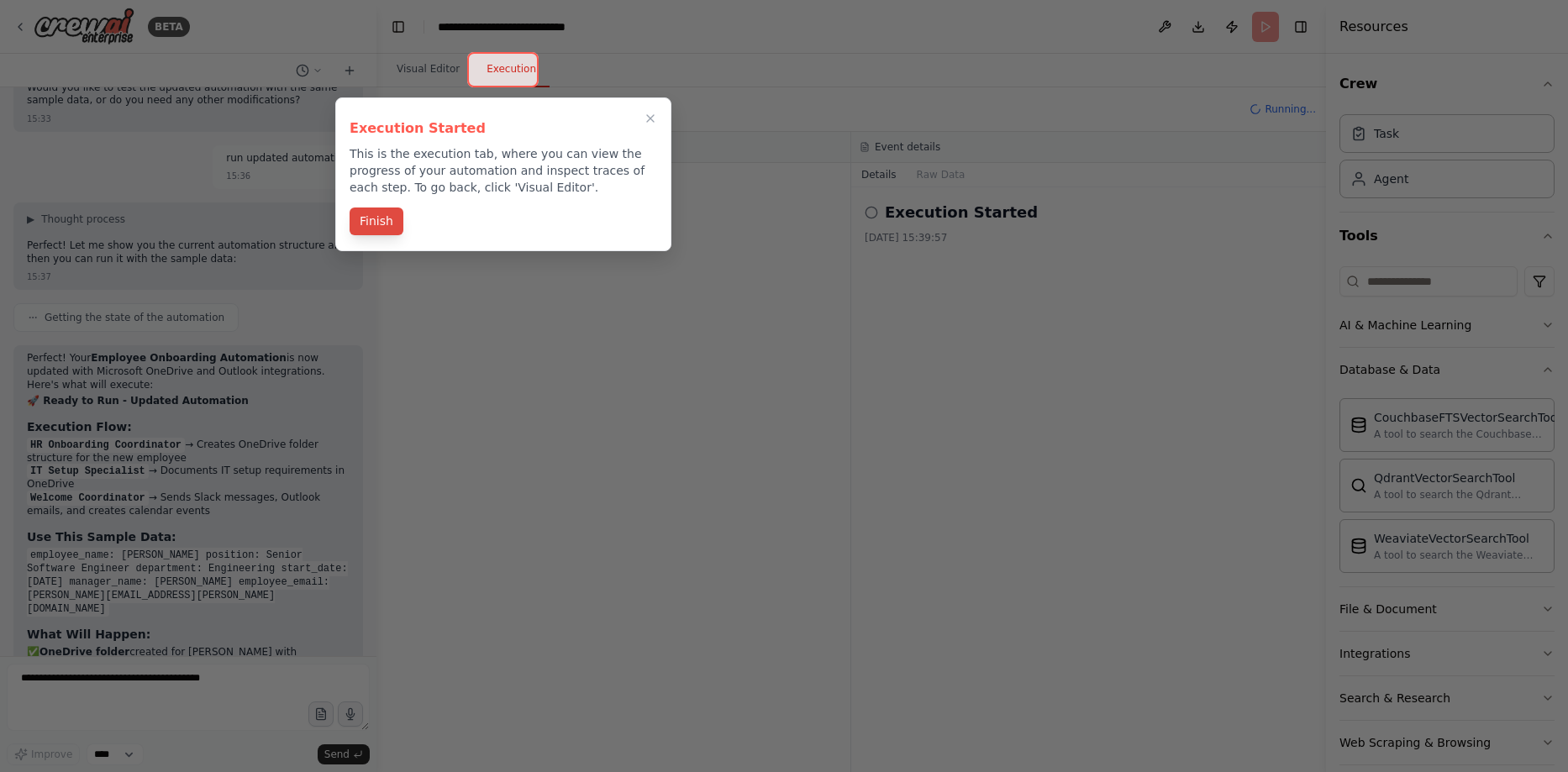
click at [371, 224] on button "Finish" at bounding box center [376, 221] width 54 height 27
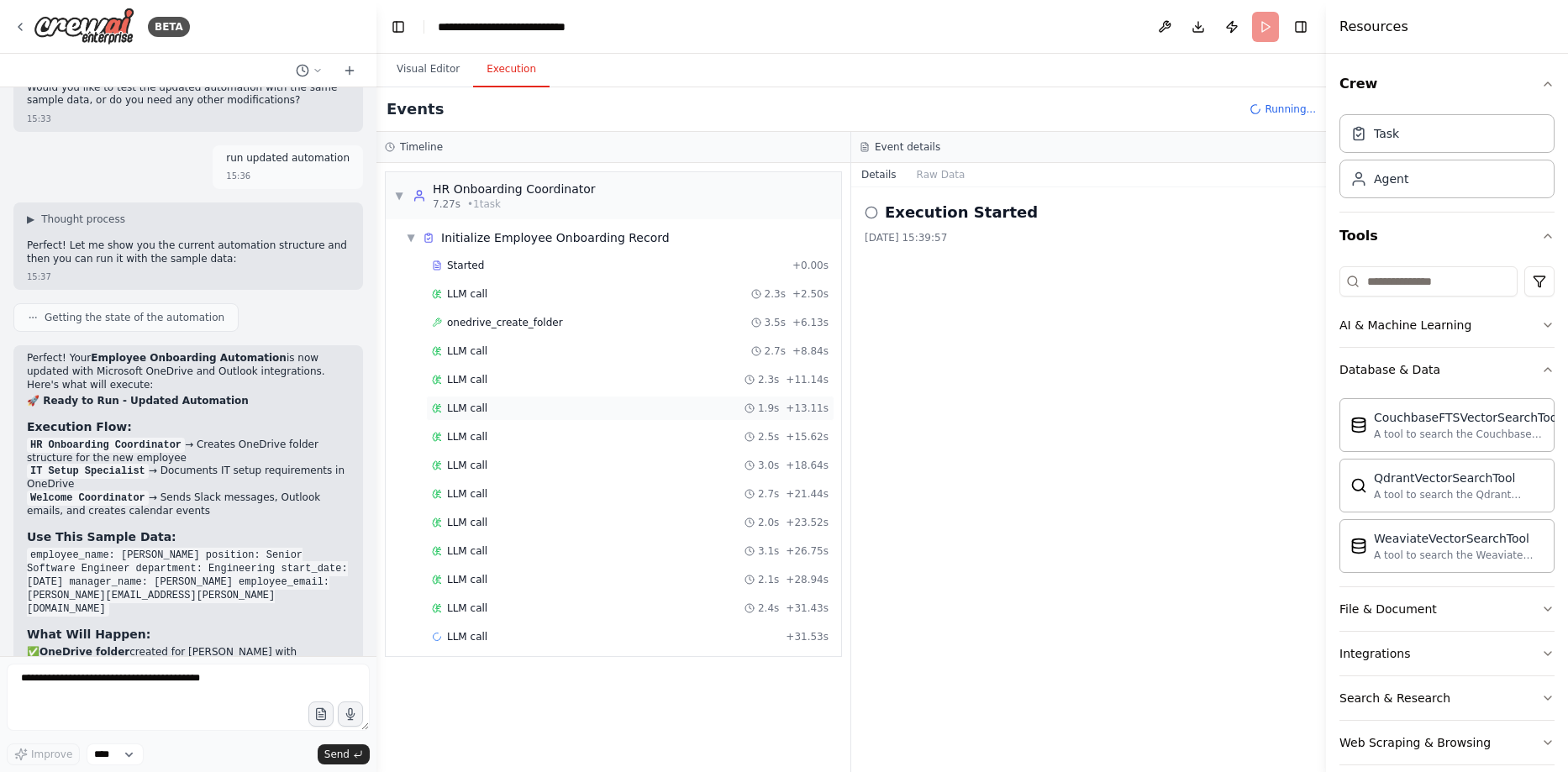
click at [473, 407] on span "LLM call" at bounding box center [467, 408] width 41 height 13
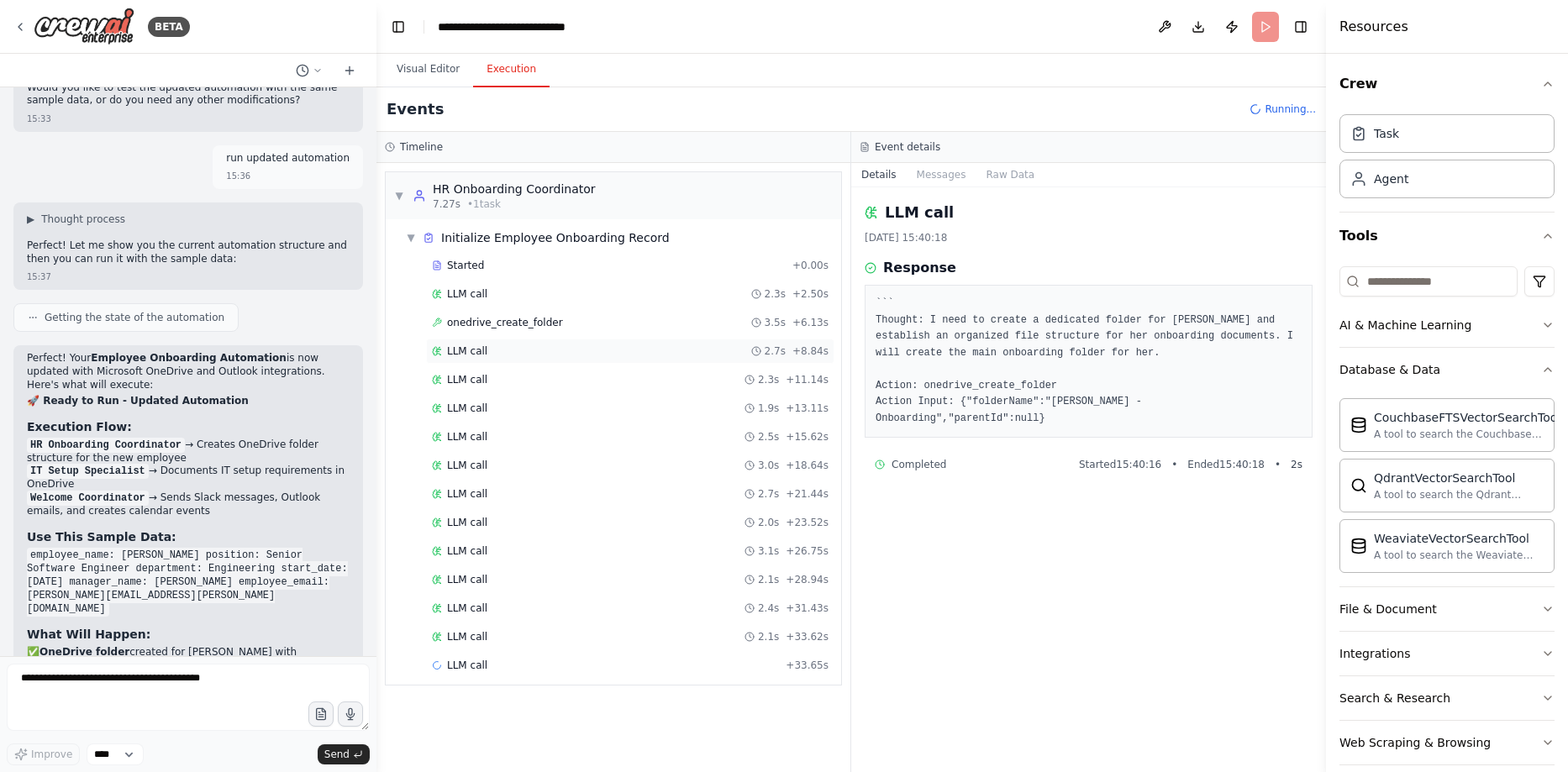
click at [531, 343] on div "LLM call 2.7s + 8.84s" at bounding box center [630, 351] width 408 height 26
click at [503, 298] on div "LLM call 2.3s + 2.50s" at bounding box center [630, 294] width 397 height 13
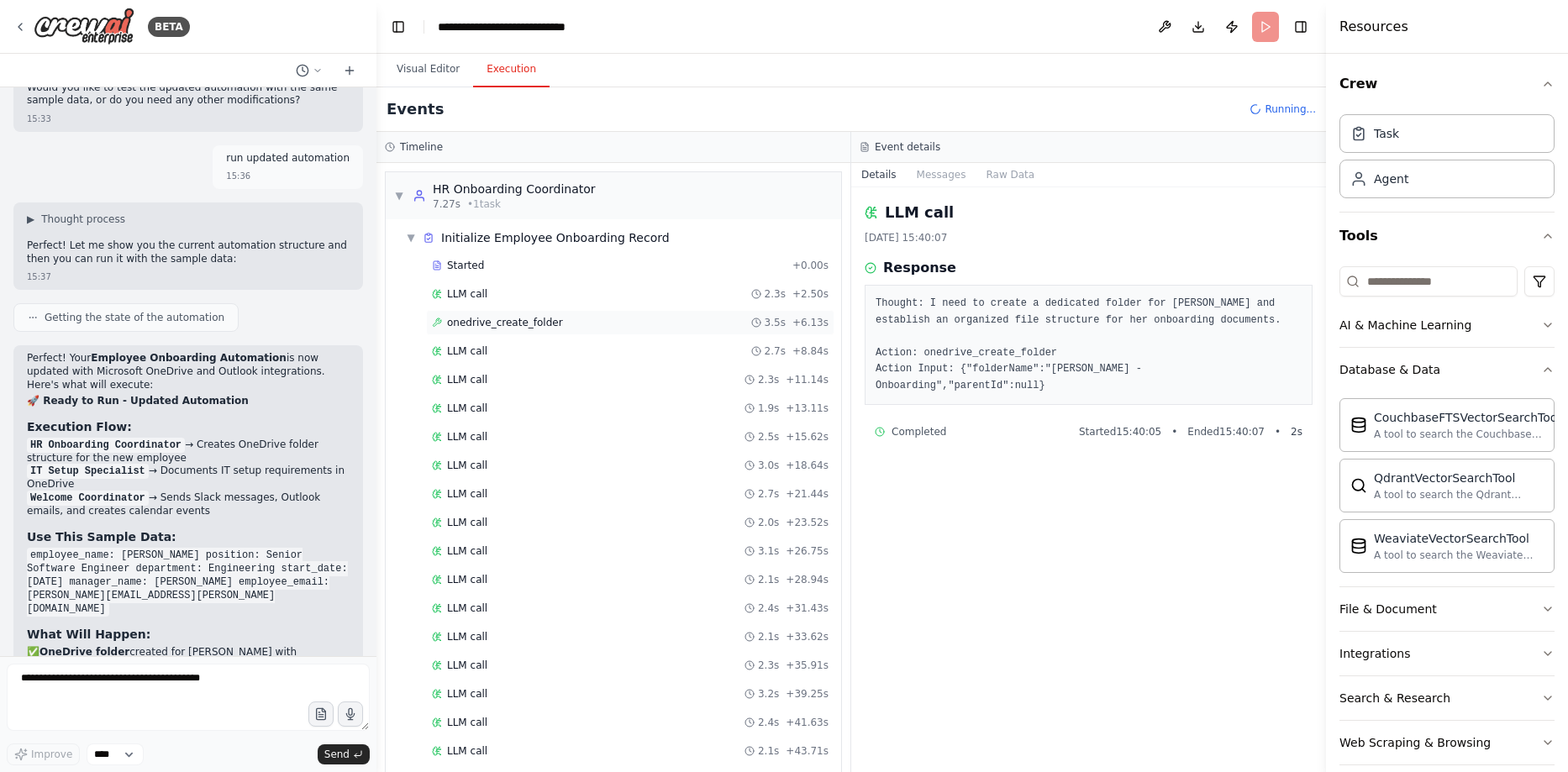
click at [501, 330] on div "onedrive_create_folder 3.5s + 6.13s" at bounding box center [630, 322] width 408 height 26
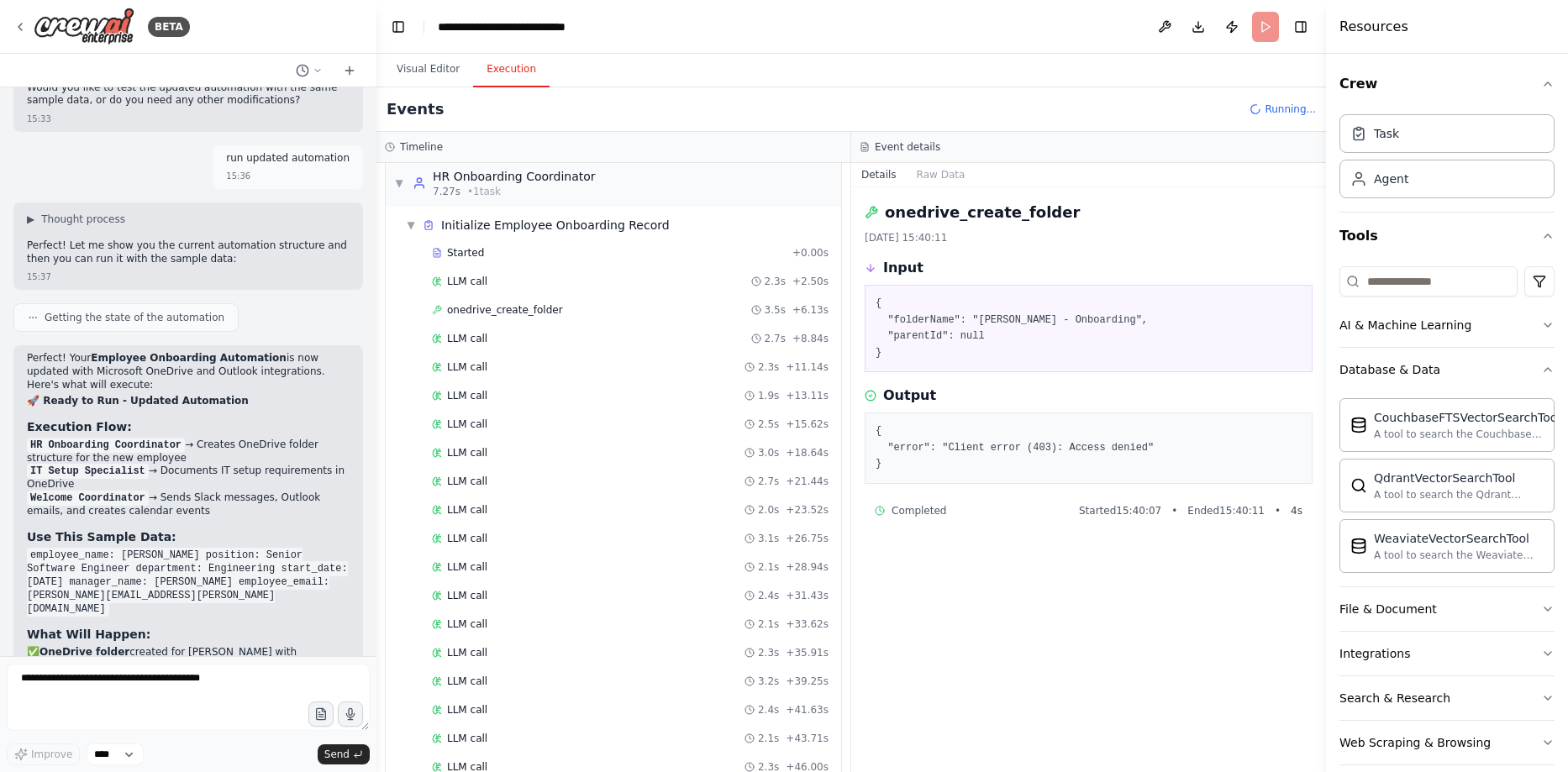
scroll to position [0, 0]
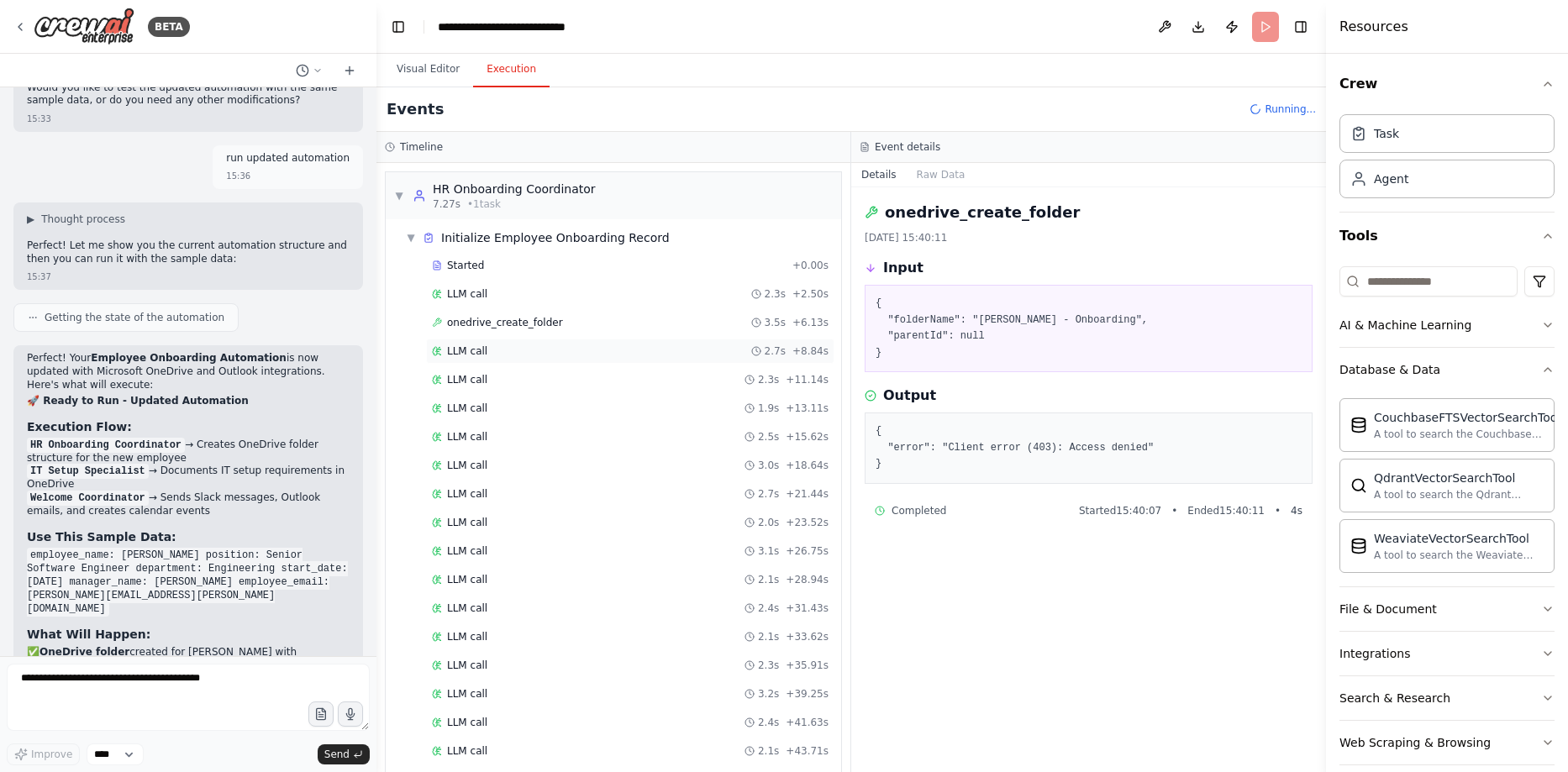
click at [488, 353] on div "LLM call 2.7s + 8.84s" at bounding box center [630, 351] width 397 height 13
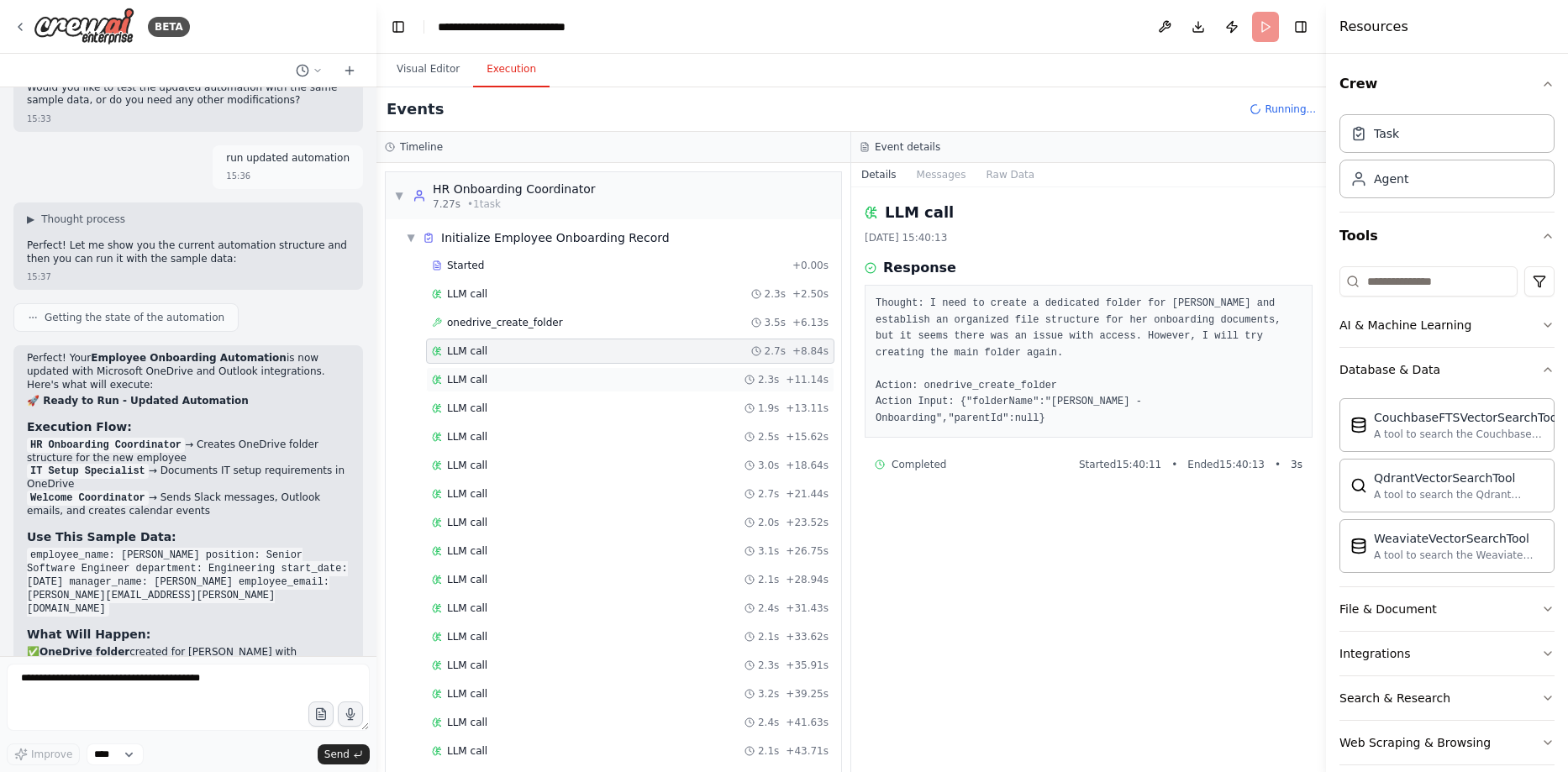
click at [519, 379] on div "LLM call 2.3s + 11.14s" at bounding box center [630, 380] width 397 height 13
click at [511, 401] on div "LLM call 1.9s + 13.11s" at bounding box center [630, 408] width 408 height 26
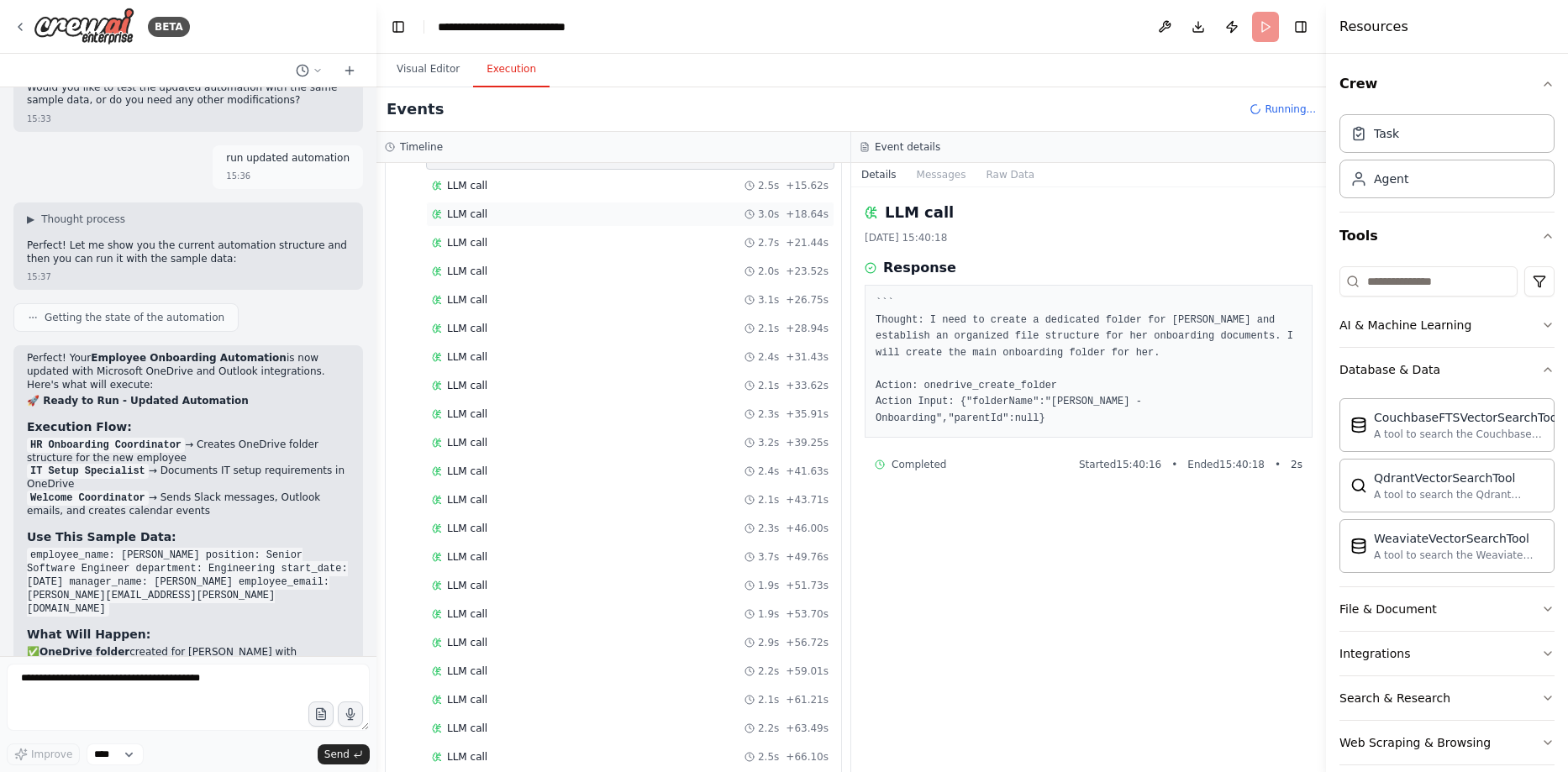
scroll to position [275, 0]
click at [481, 732] on span "LLM call" at bounding box center [467, 734] width 41 height 13
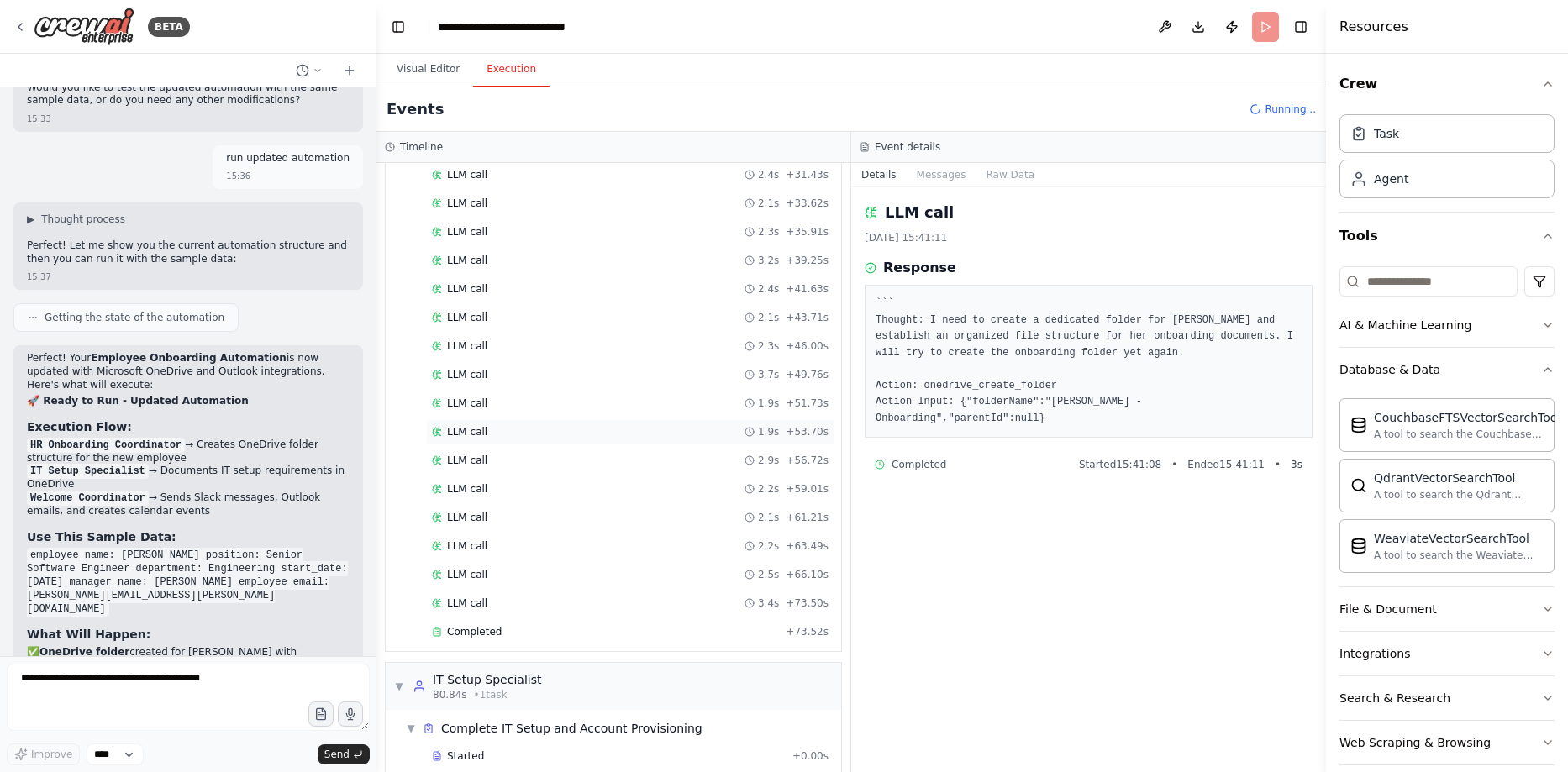
scroll to position [485, 0]
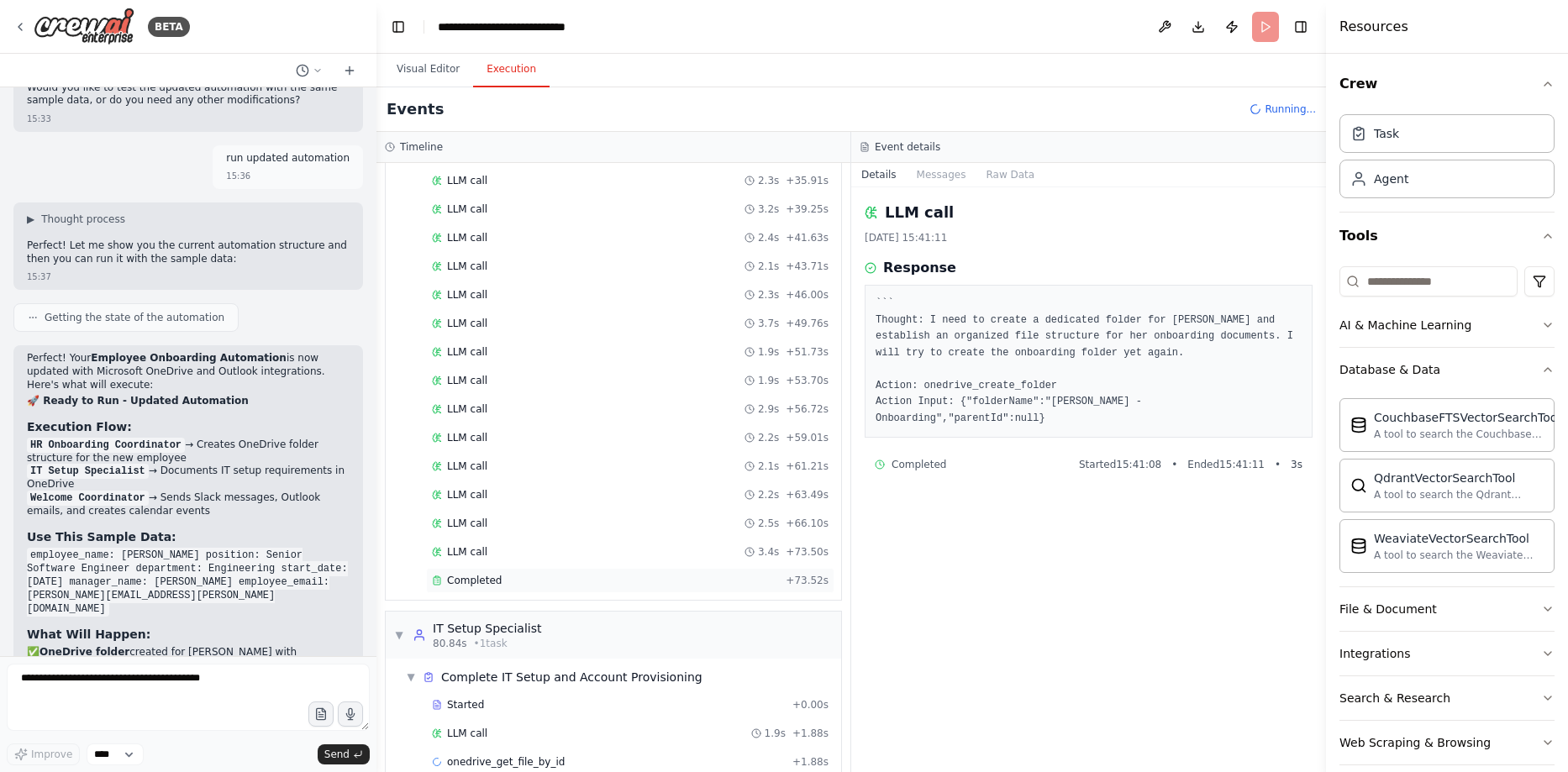
click at [517, 583] on div "Completed" at bounding box center [605, 581] width 347 height 13
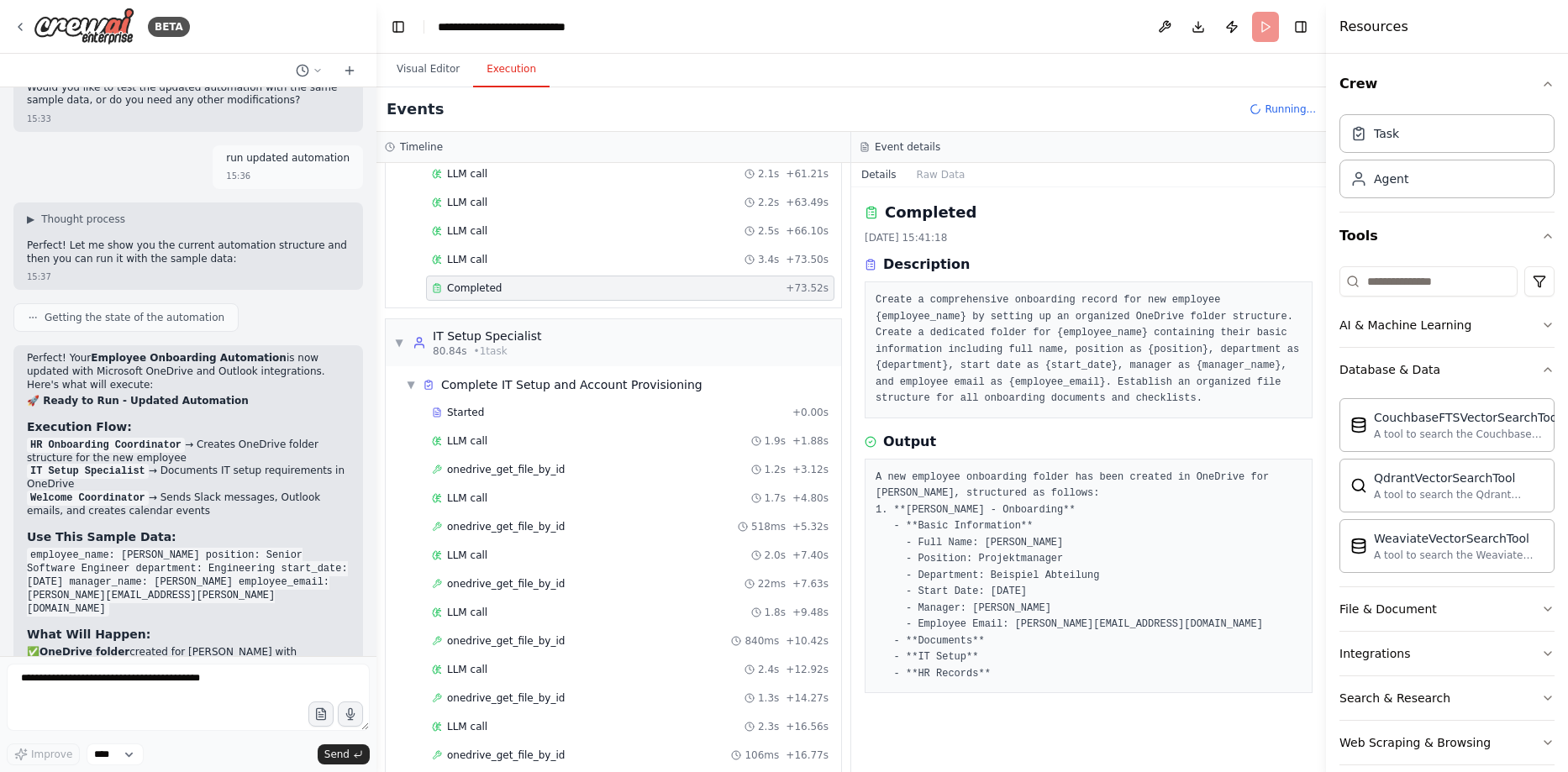
scroll to position [821, 0]
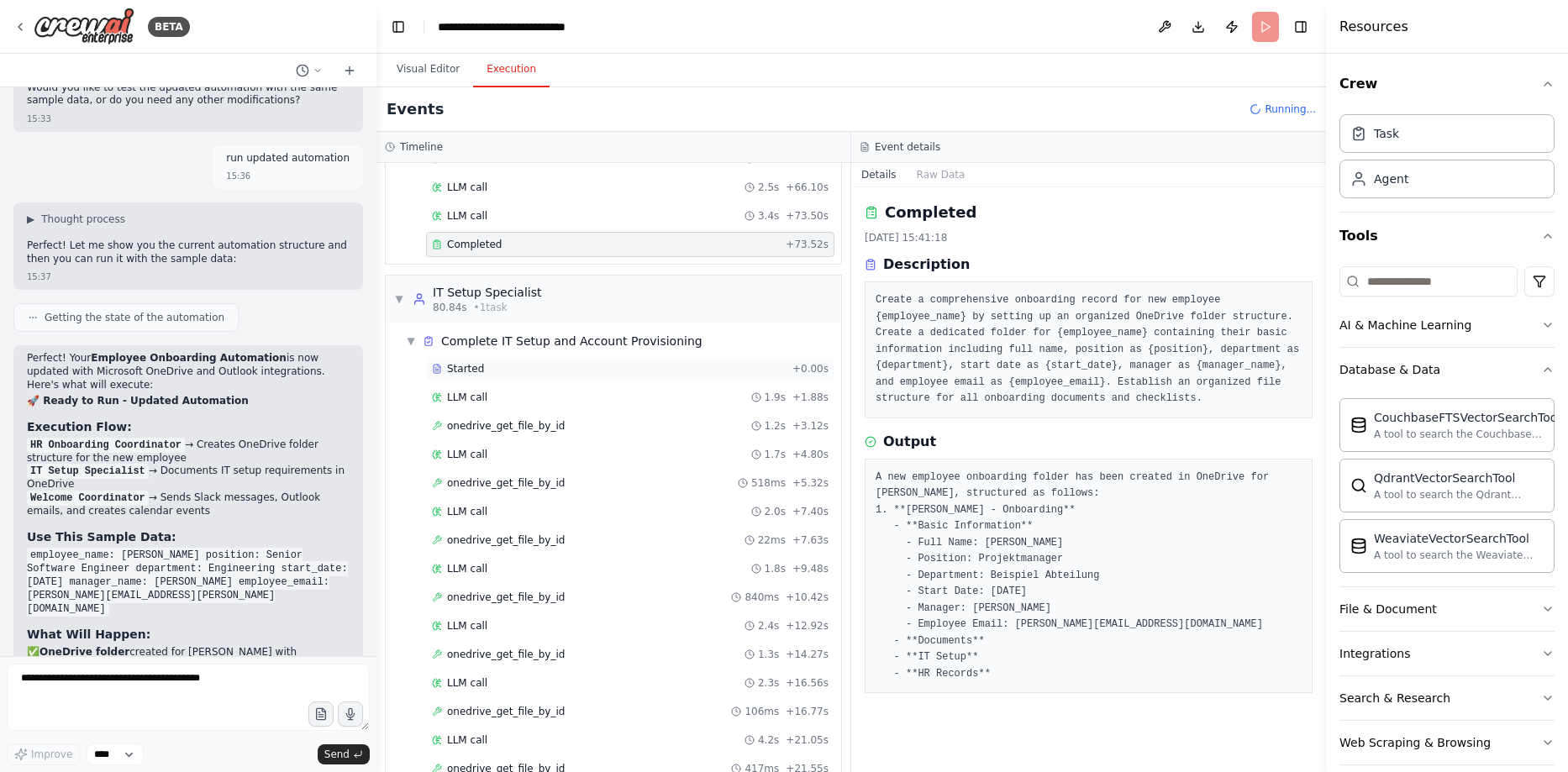
click at [514, 373] on div "Started" at bounding box center [609, 368] width 354 height 13
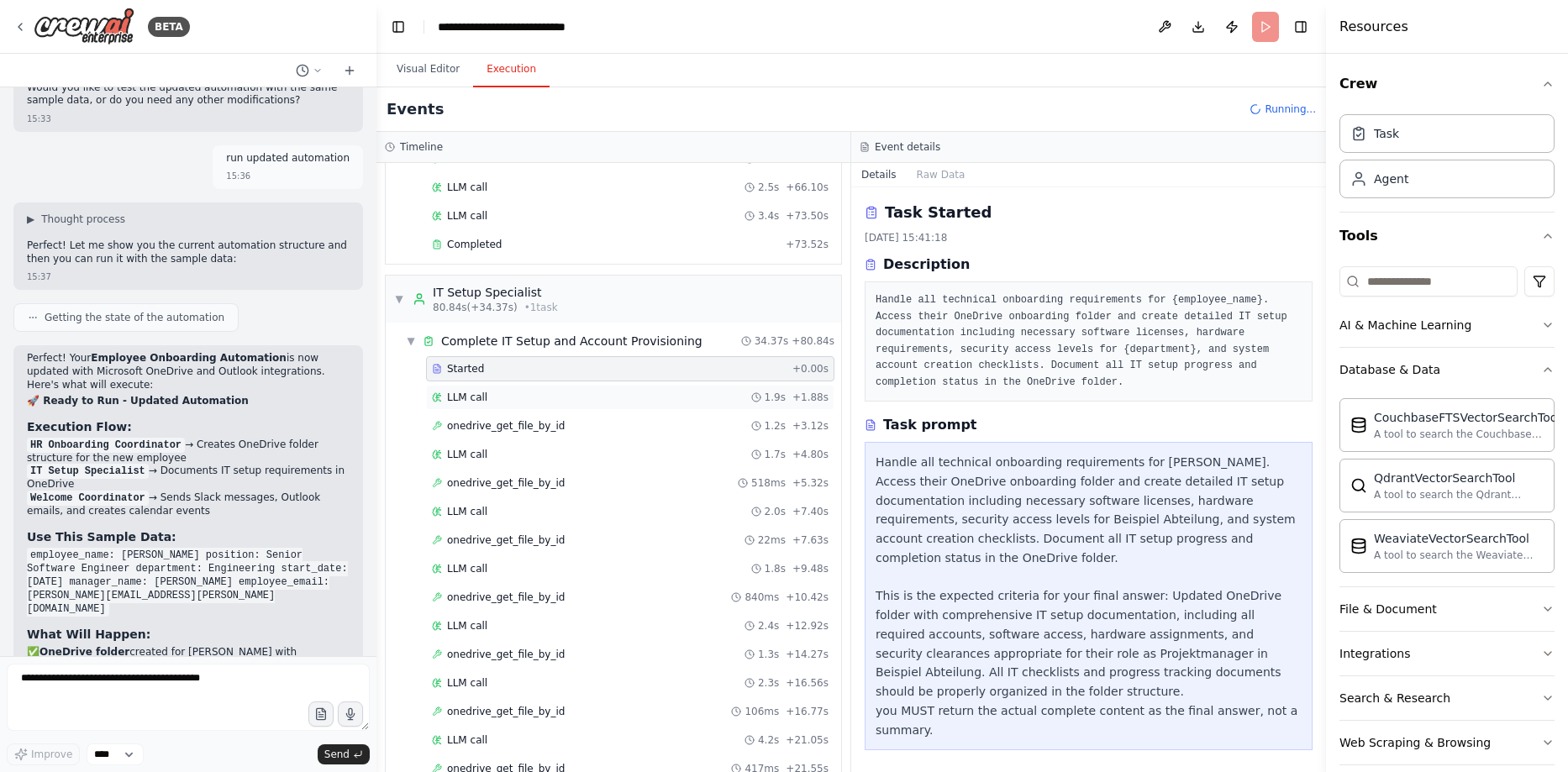
click at [517, 403] on div "LLM call 1.9s + 1.88s" at bounding box center [630, 398] width 397 height 13
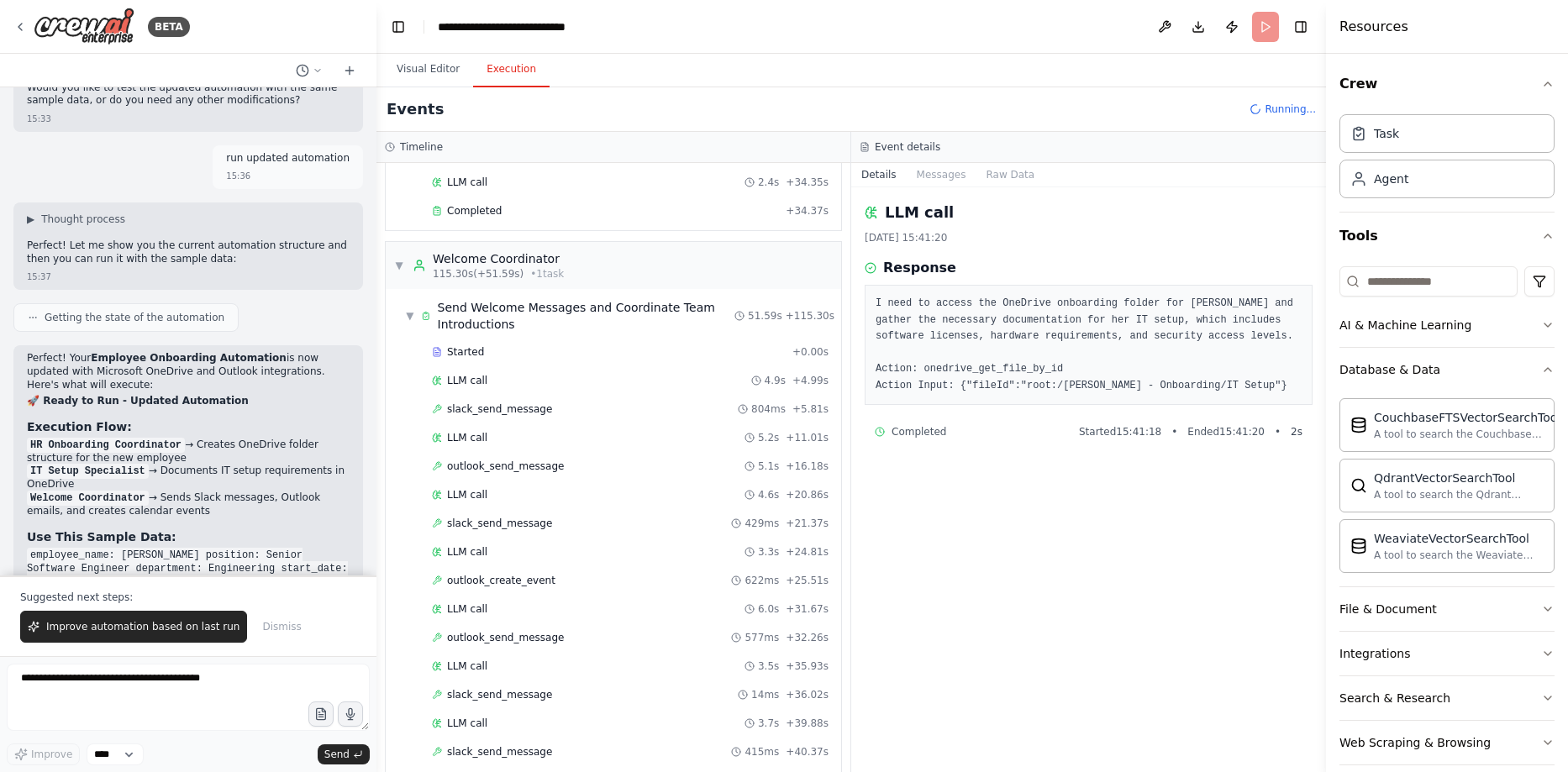
scroll to position [1741, 0]
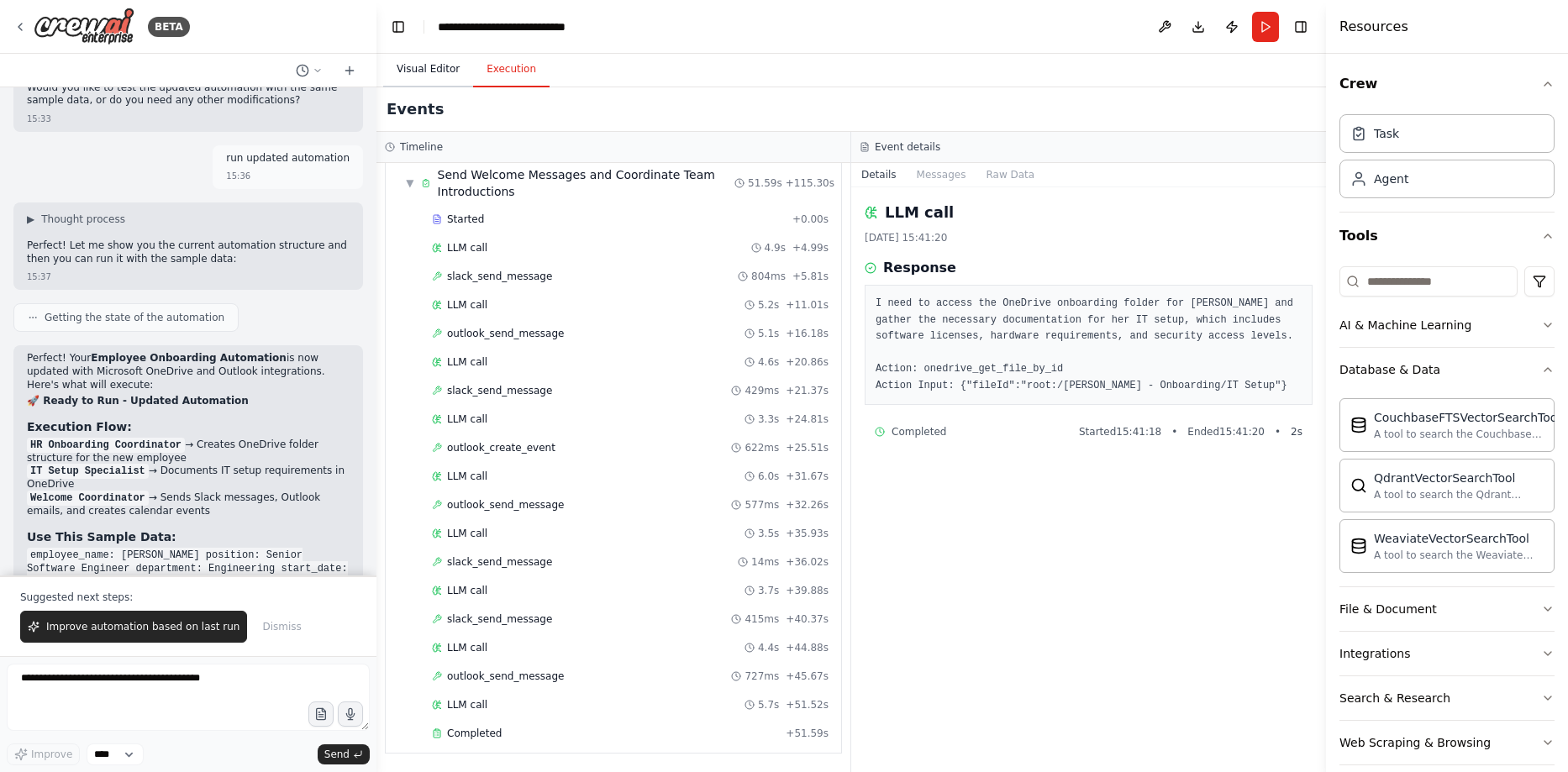
click at [430, 65] on button "Visual Editor" at bounding box center [428, 69] width 90 height 35
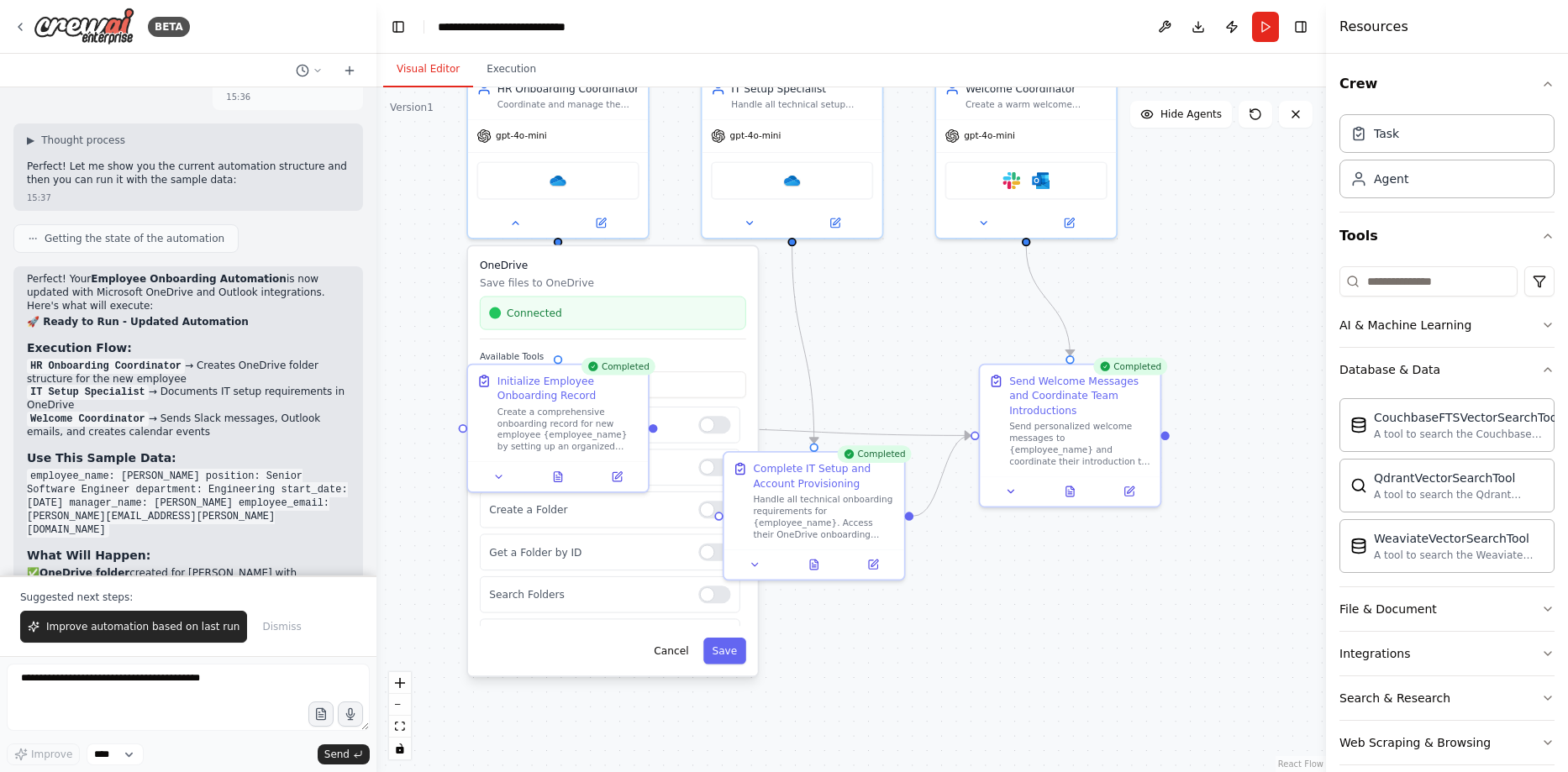
scroll to position [4328, 0]
click at [128, 695] on textarea at bounding box center [187, 697] width 363 height 67
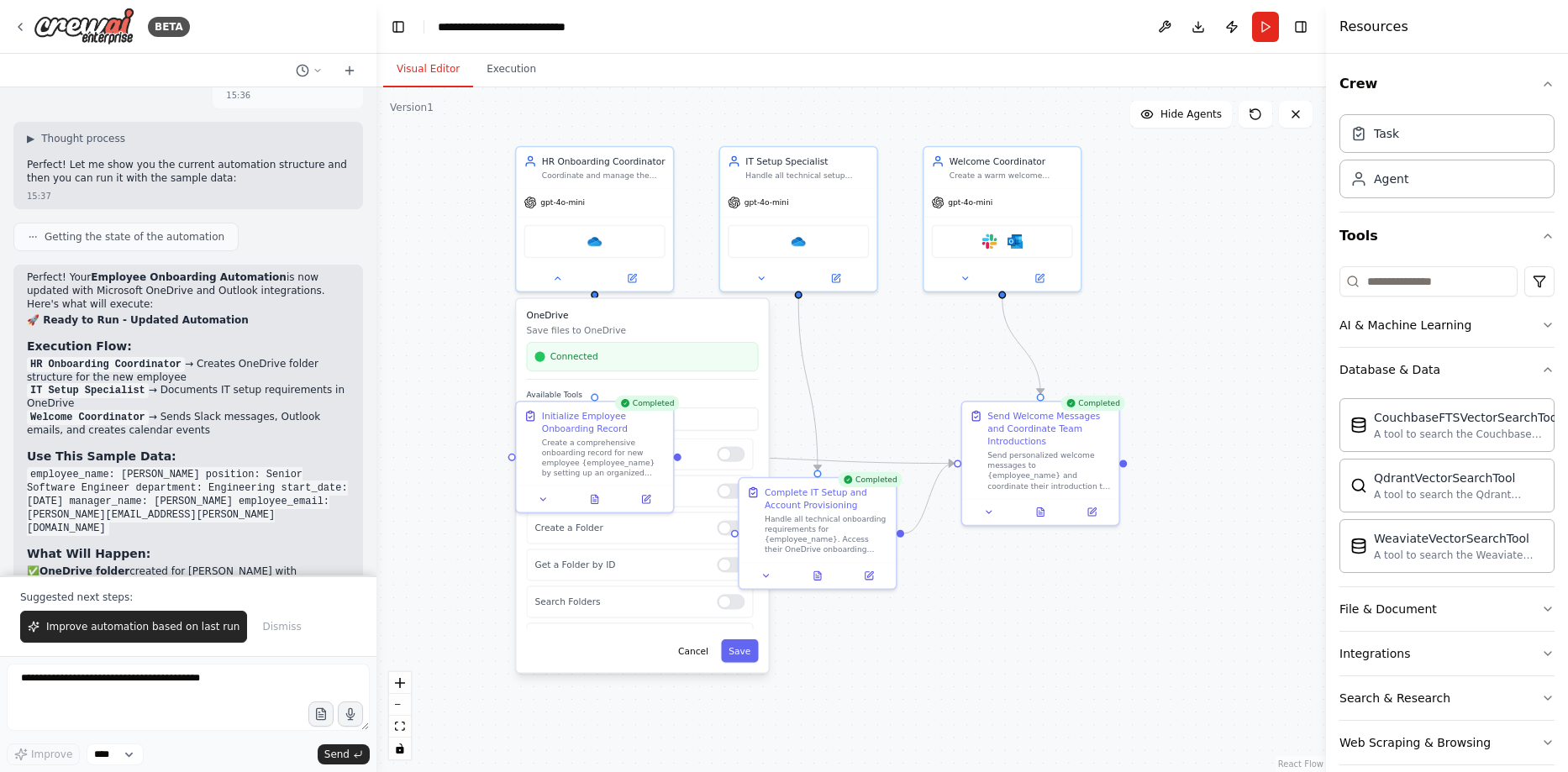
drag, startPoint x: 893, startPoint y: 305, endPoint x: 865, endPoint y: 337, distance: 42.5
click at [877, 368] on div ".deletable-edge-delete-btn { width: 20px; height: 20px; border: 0px solid #ffff…" at bounding box center [851, 429] width 950 height 685
click at [692, 644] on button "Cancel" at bounding box center [693, 646] width 45 height 23
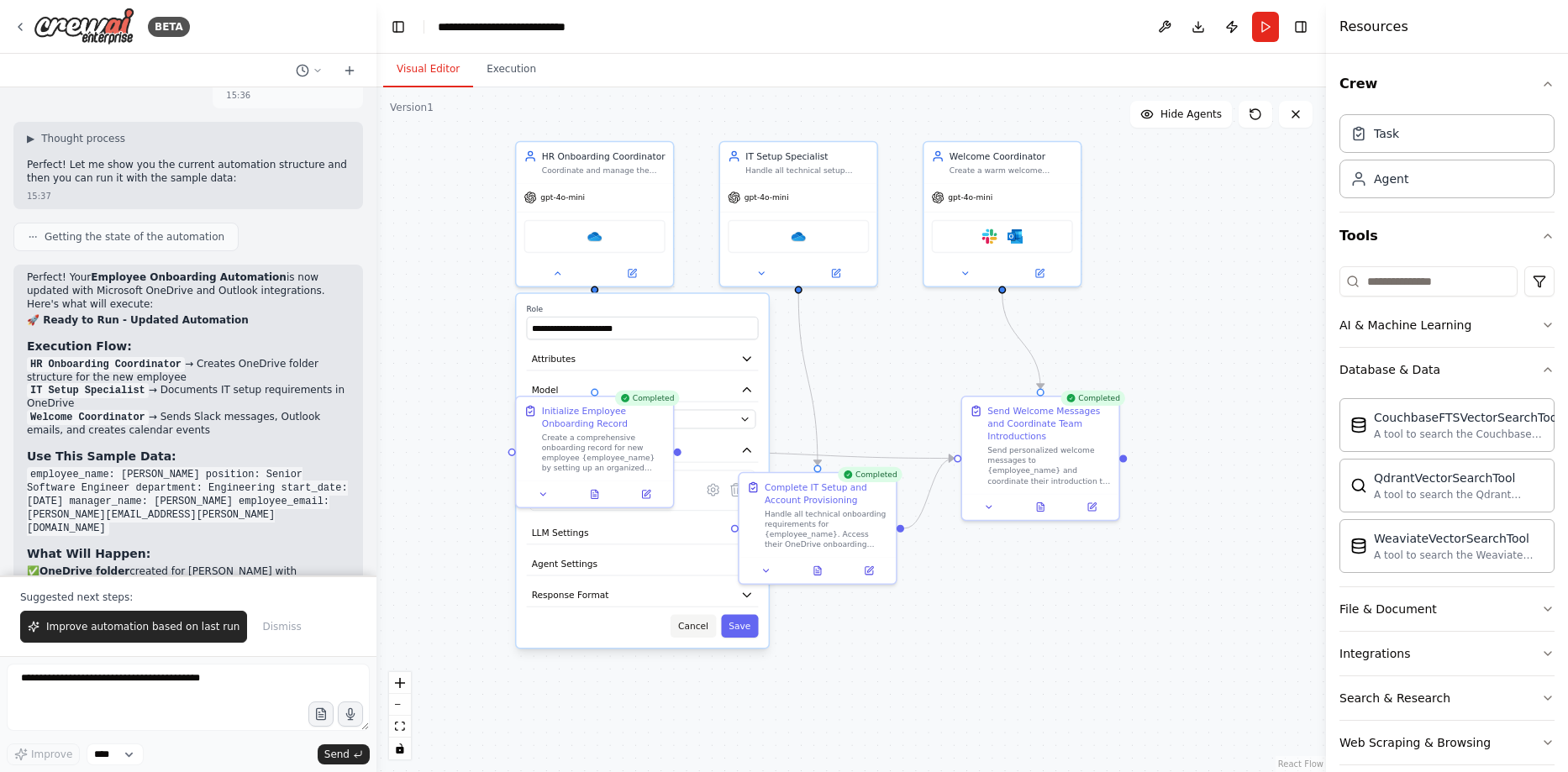
click at [694, 633] on button "Cancel" at bounding box center [693, 627] width 45 height 23
click at [655, 398] on div "Completed" at bounding box center [648, 399] width 64 height 15
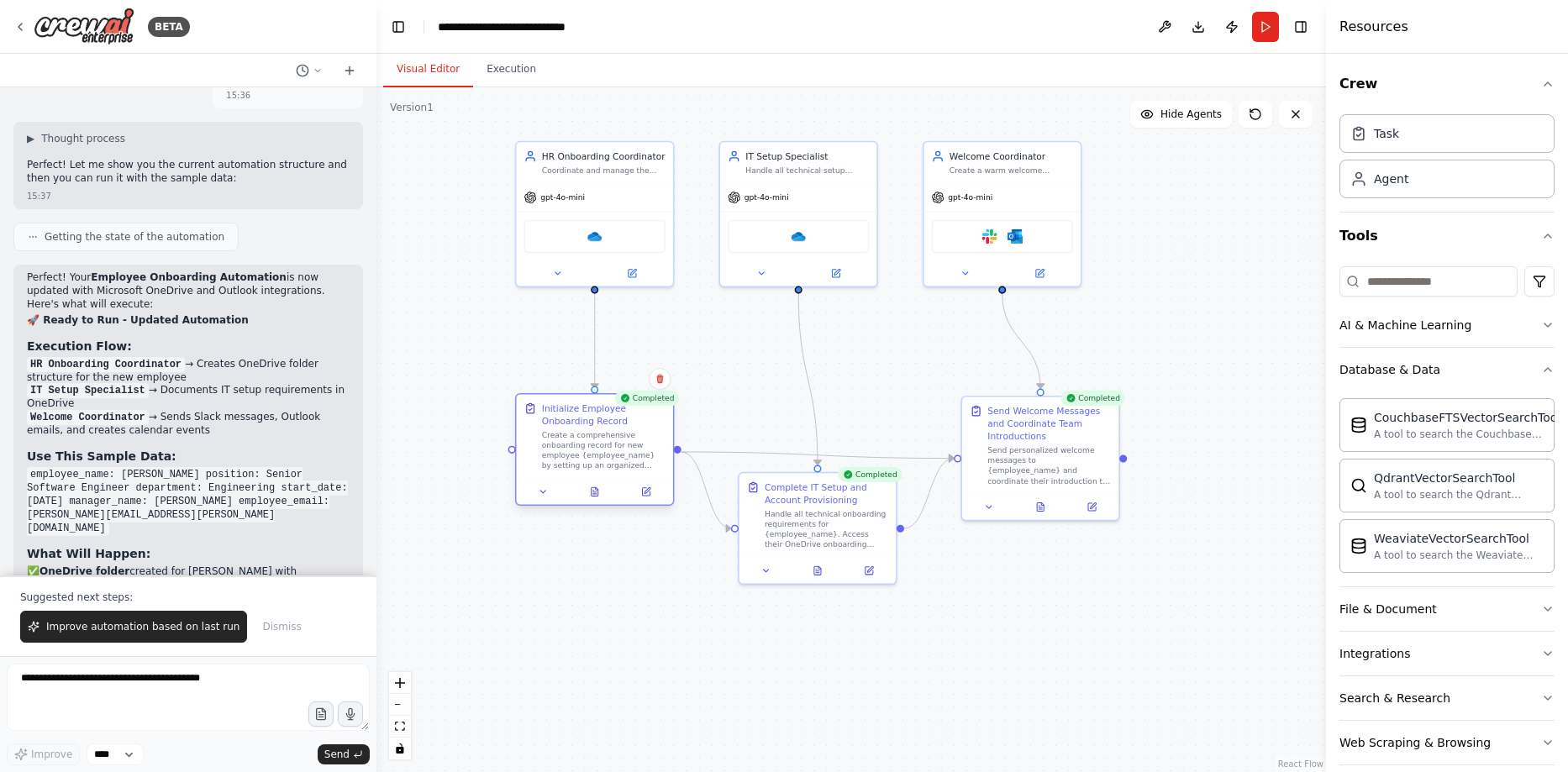
click at [644, 407] on div "Initialize Employee Onboarding Record" at bounding box center [603, 414] width 123 height 26
click at [638, 401] on div "Completed" at bounding box center [648, 399] width 64 height 15
click at [630, 401] on icon at bounding box center [625, 398] width 9 height 9
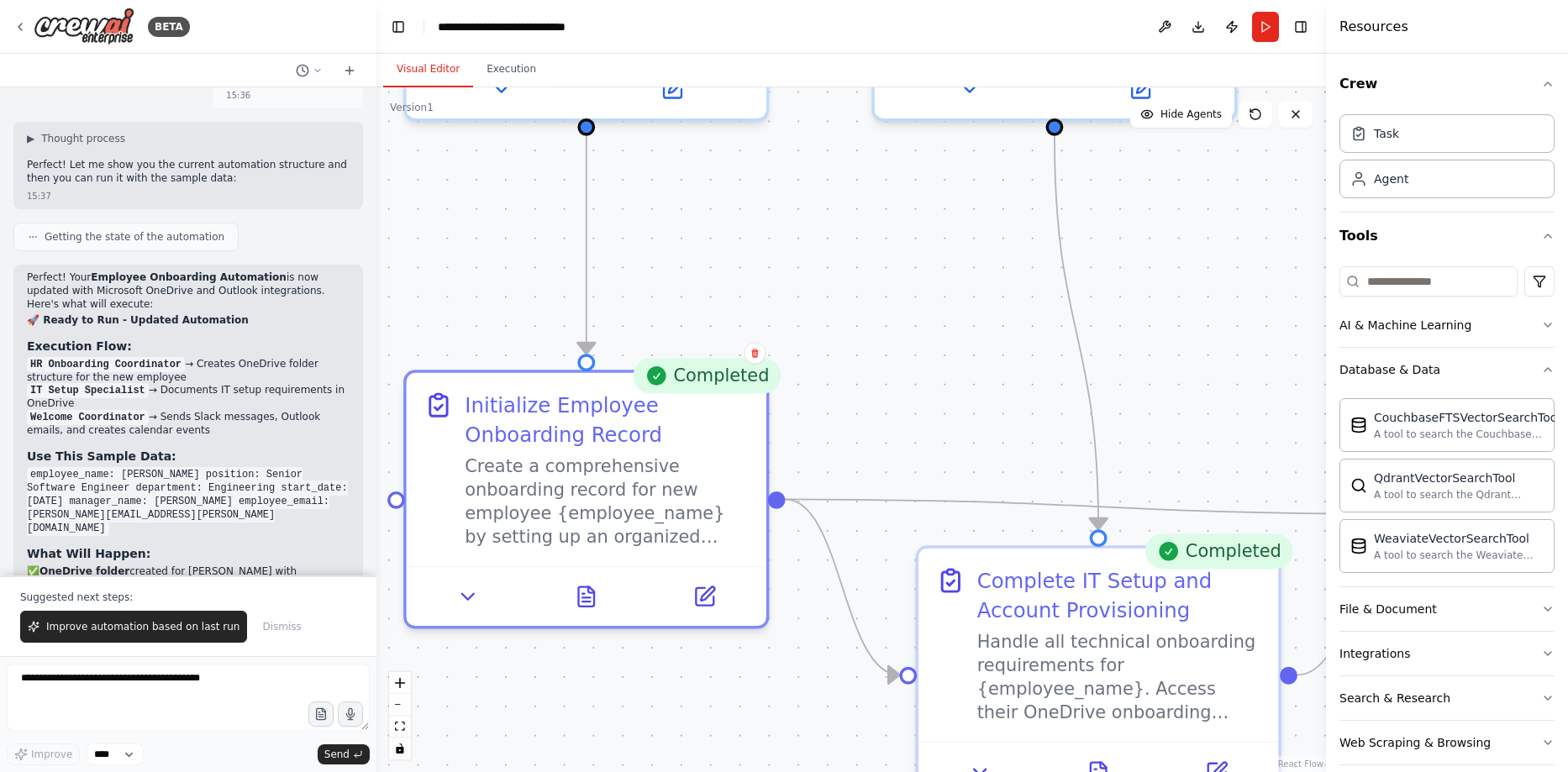
drag, startPoint x: 682, startPoint y: 377, endPoint x: 700, endPoint y: 384, distance: 19.3
click at [683, 377] on div "Completed" at bounding box center [706, 375] width 149 height 35
click at [715, 385] on div "Completed" at bounding box center [706, 375] width 149 height 35
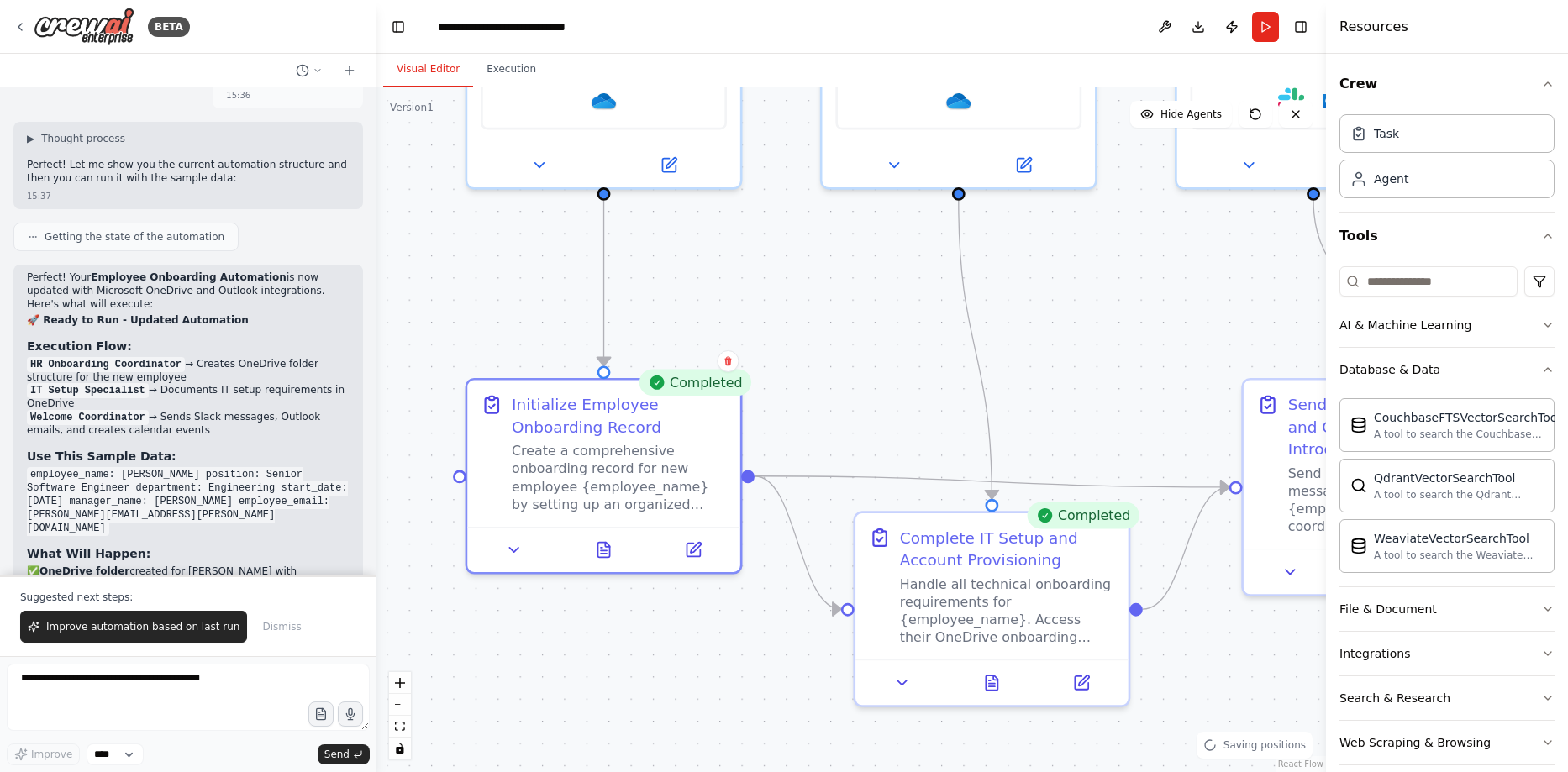
click at [662, 384] on icon at bounding box center [656, 383] width 14 height 14
click at [74, 632] on span "Improve automation based on last run" at bounding box center [143, 627] width 193 height 13
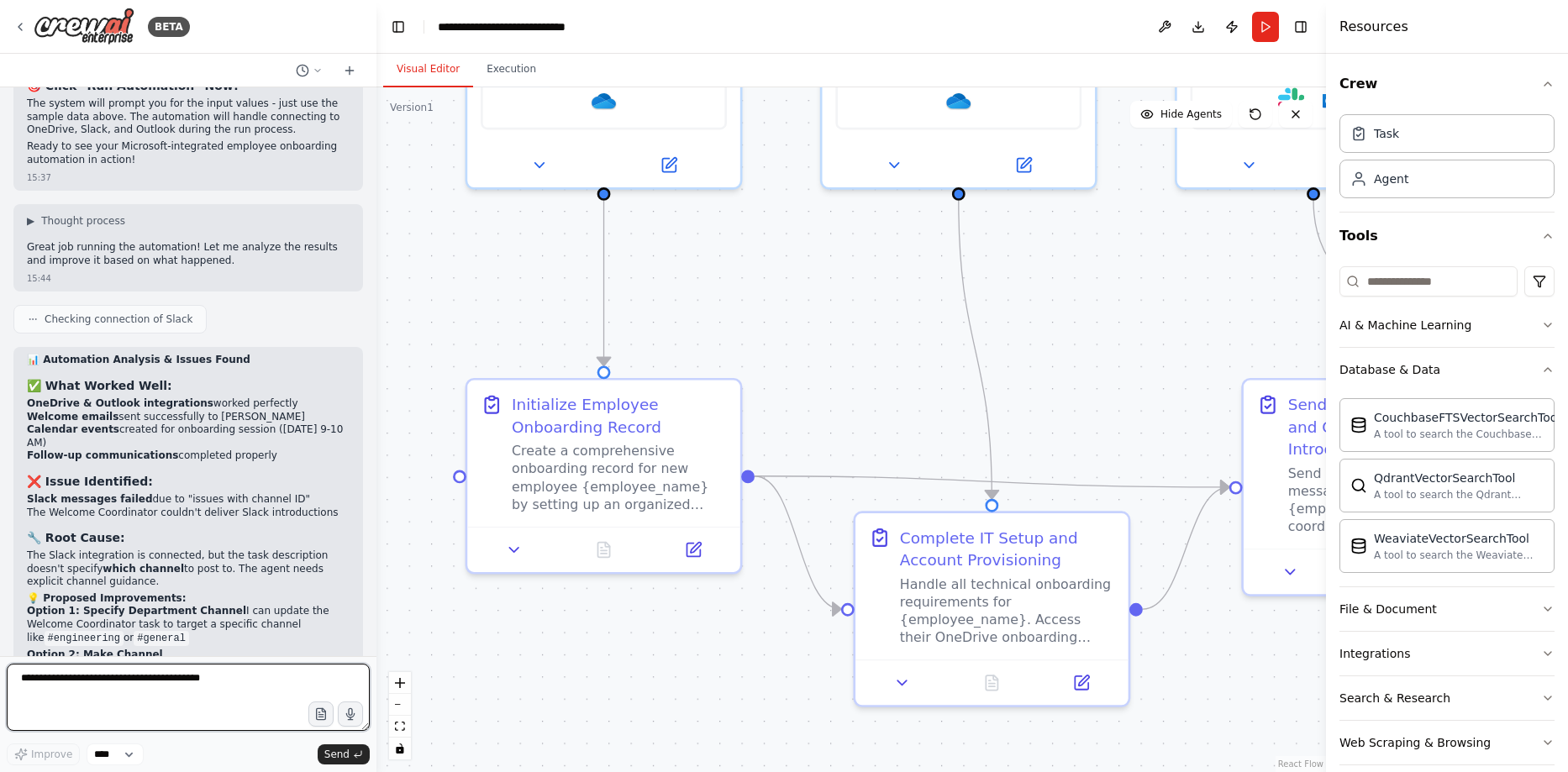
scroll to position [4918, 0]
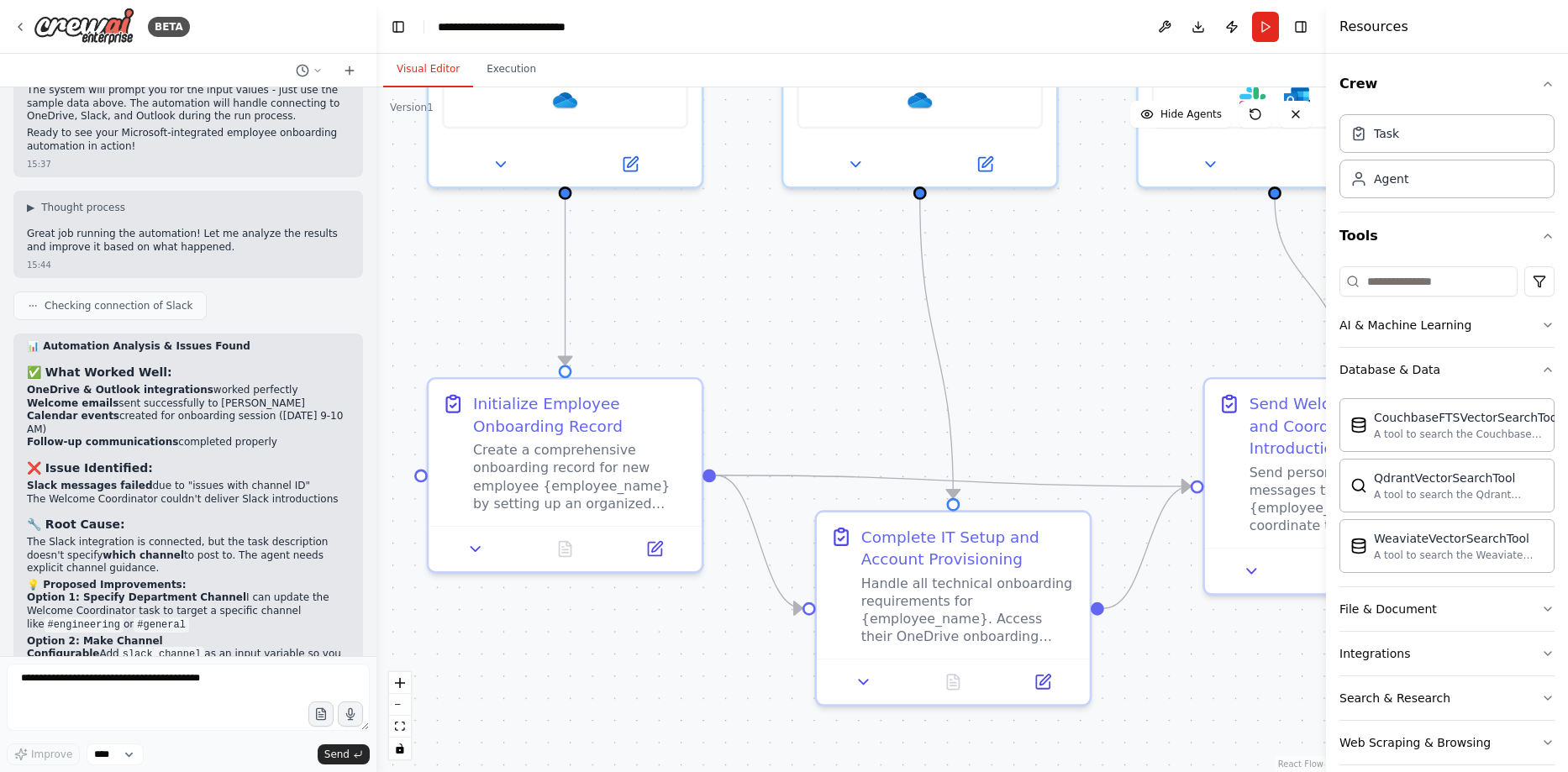
drag, startPoint x: 824, startPoint y: 309, endPoint x: 786, endPoint y: 303, distance: 38.5
click at [786, 303] on div ".deletable-edge-delete-btn { width: 20px; height: 20px; border: 0px solid #ffff…" at bounding box center [851, 429] width 950 height 685
click at [209, 697] on textarea at bounding box center [187, 697] width 363 height 67
type textarea "**********"
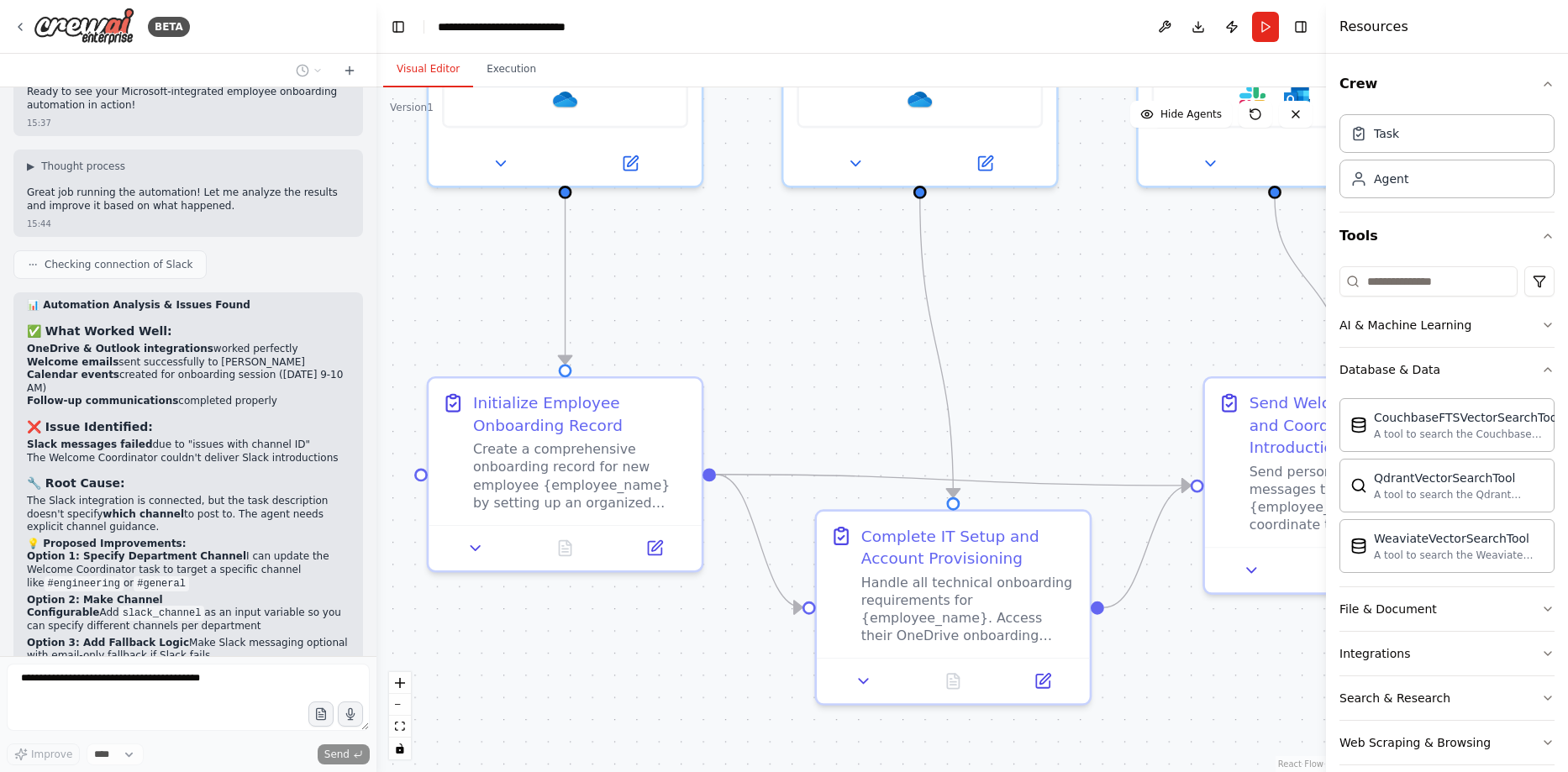
scroll to position [5018, 0]
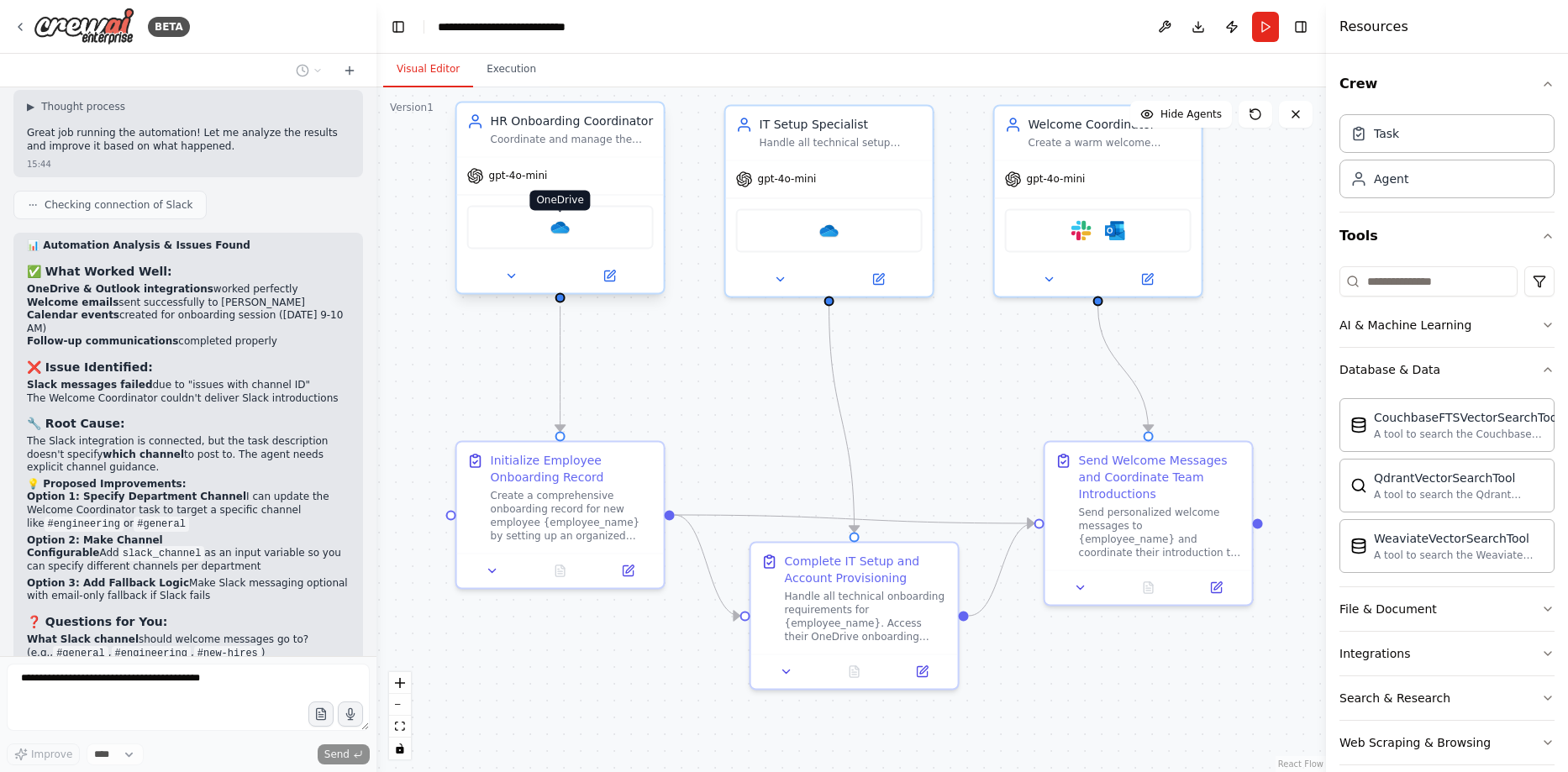
click at [560, 226] on img at bounding box center [560, 226] width 20 height 20
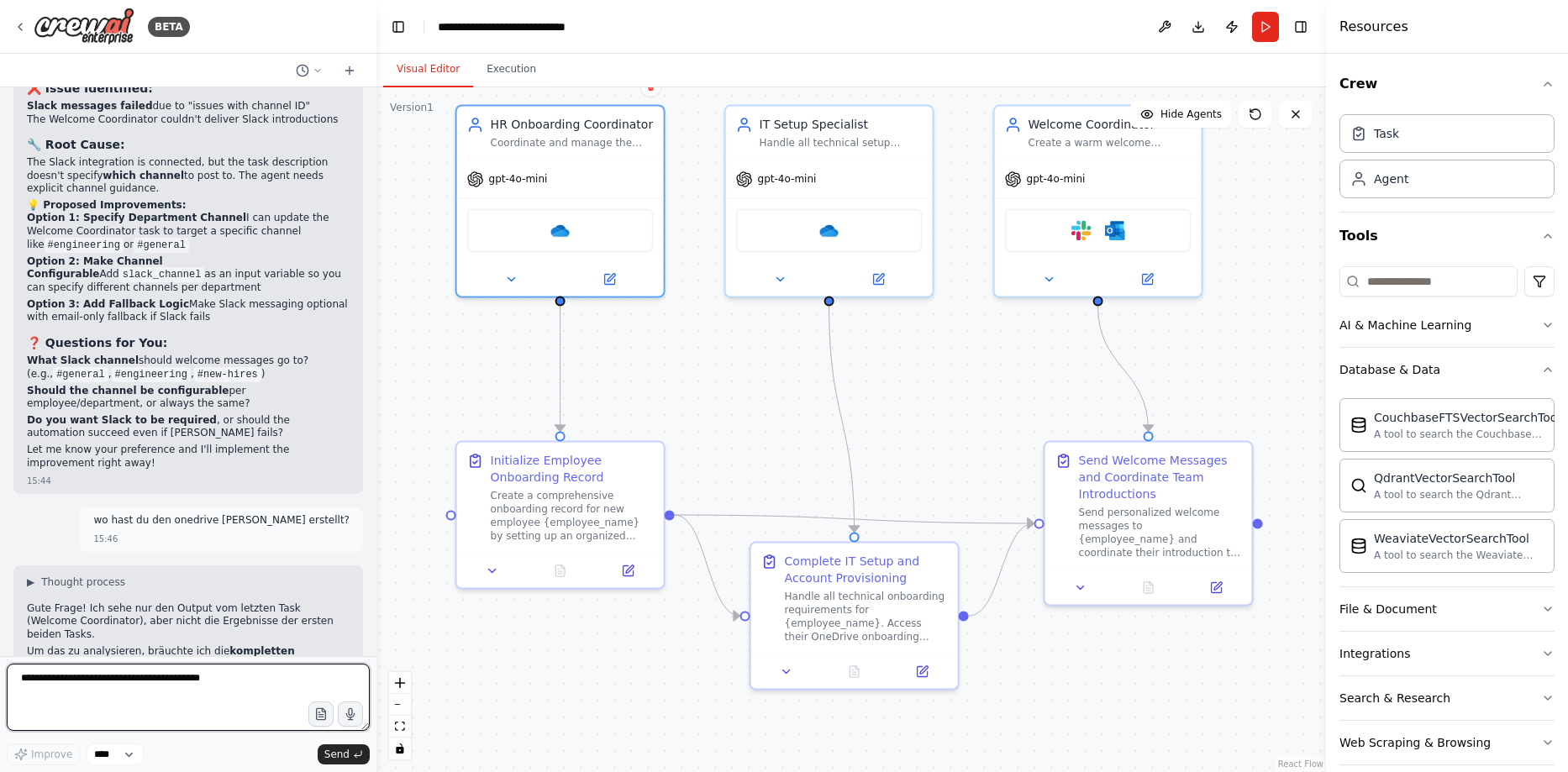
scroll to position [5310, 0]
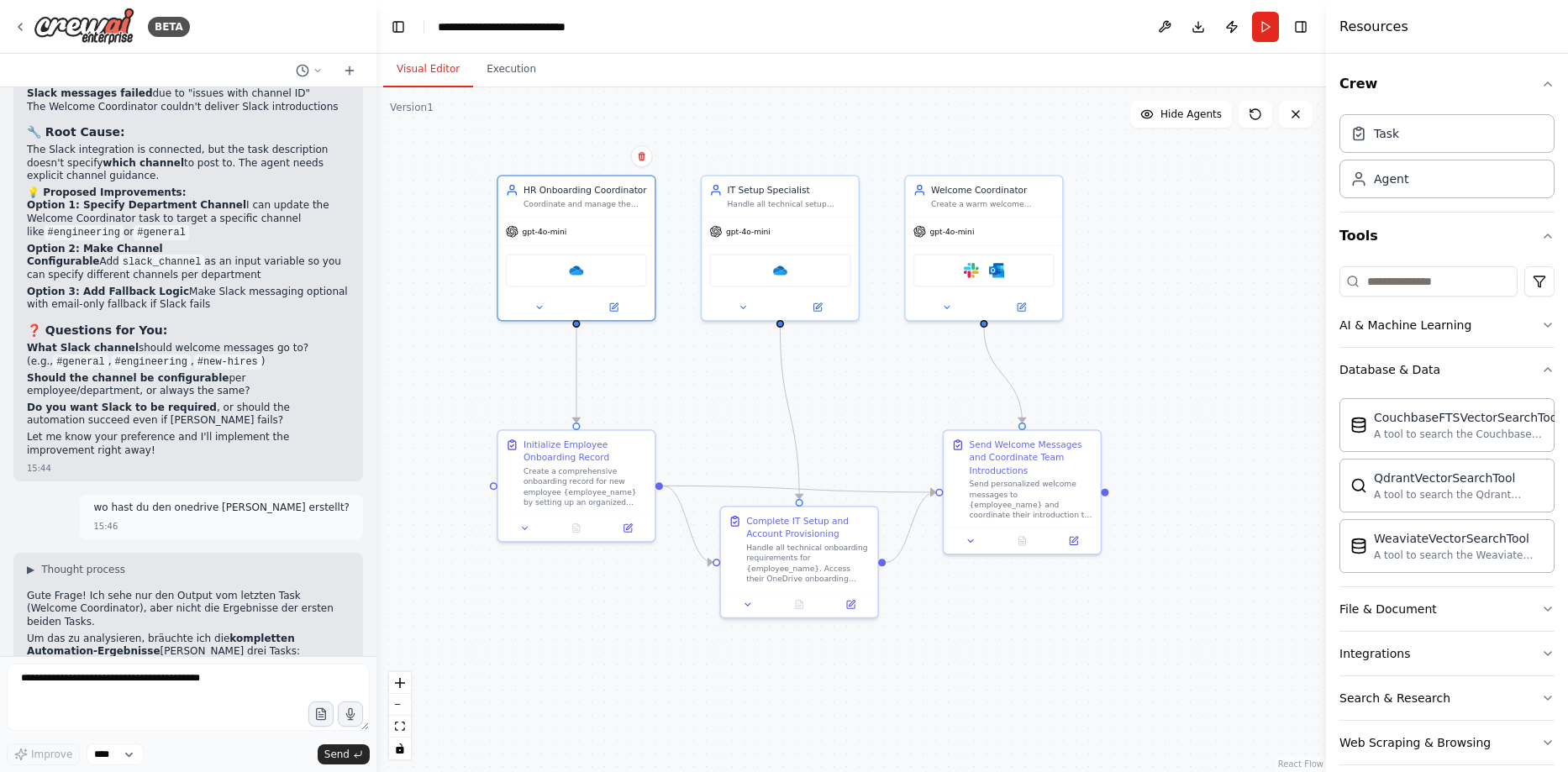
drag, startPoint x: 492, startPoint y: 635, endPoint x: 541, endPoint y: 615, distance: 52.9
click at [499, 615] on div ".deletable-edge-delete-btn { width: 20px; height: 20px; border: 0px solid #ffff…" at bounding box center [851, 429] width 950 height 685
click at [431, 350] on div ".deletable-edge-delete-btn { width: 20px; height: 20px; border: 0px solid #ffff…" at bounding box center [851, 429] width 950 height 685
click at [351, 71] on icon at bounding box center [349, 70] width 13 height 13
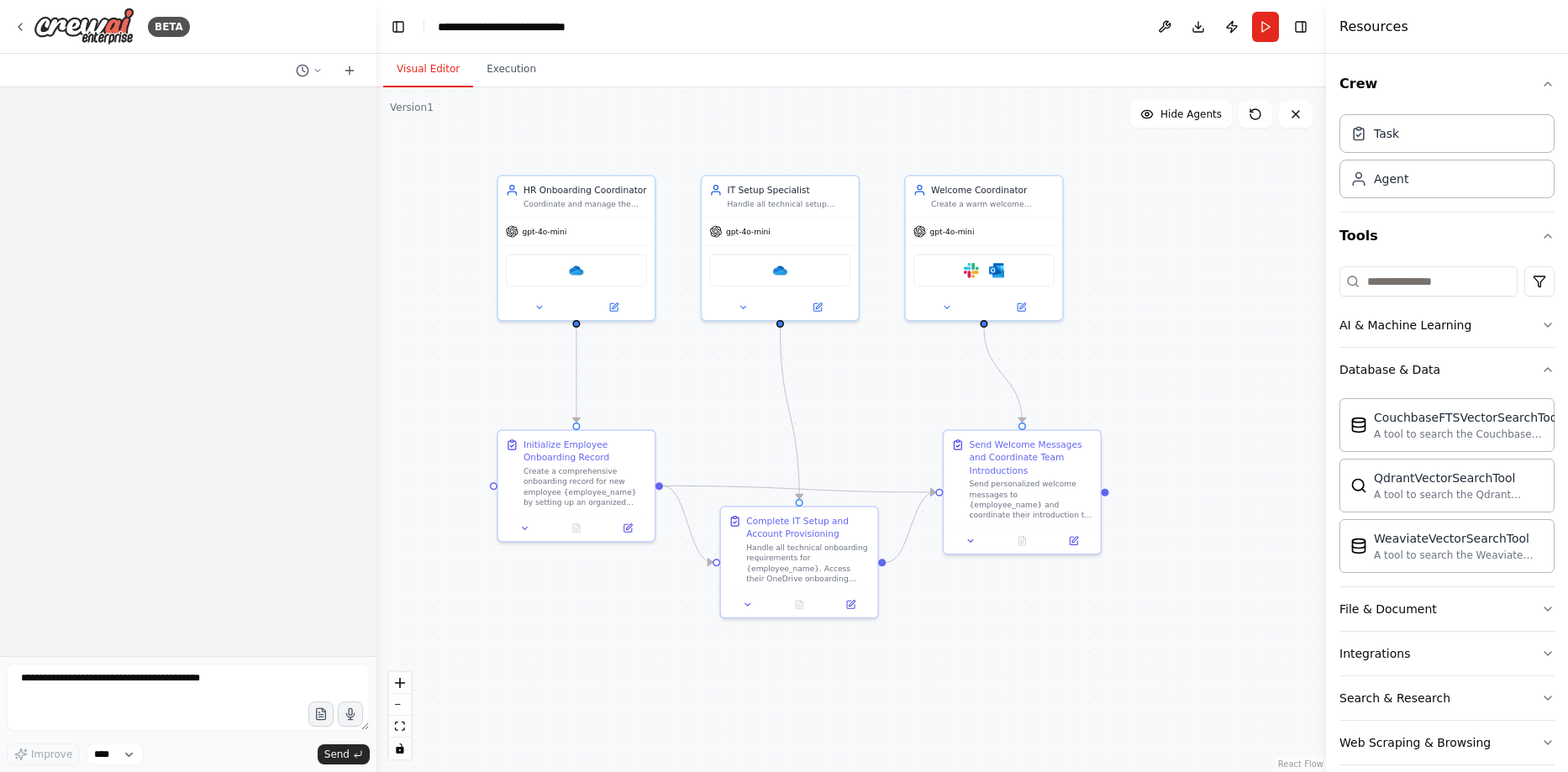
scroll to position [0, 0]
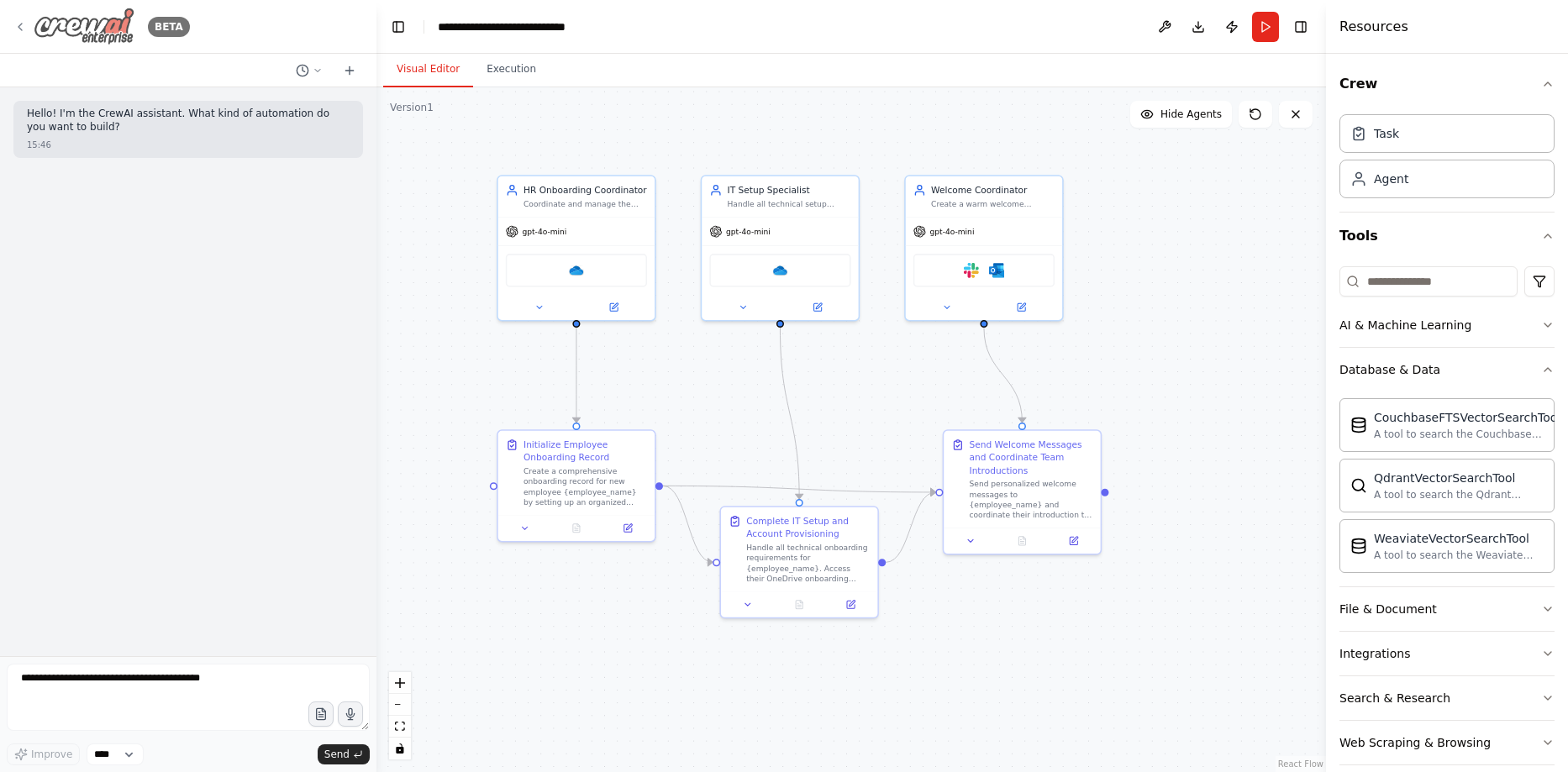
click at [16, 27] on icon at bounding box center [20, 27] width 13 height 13
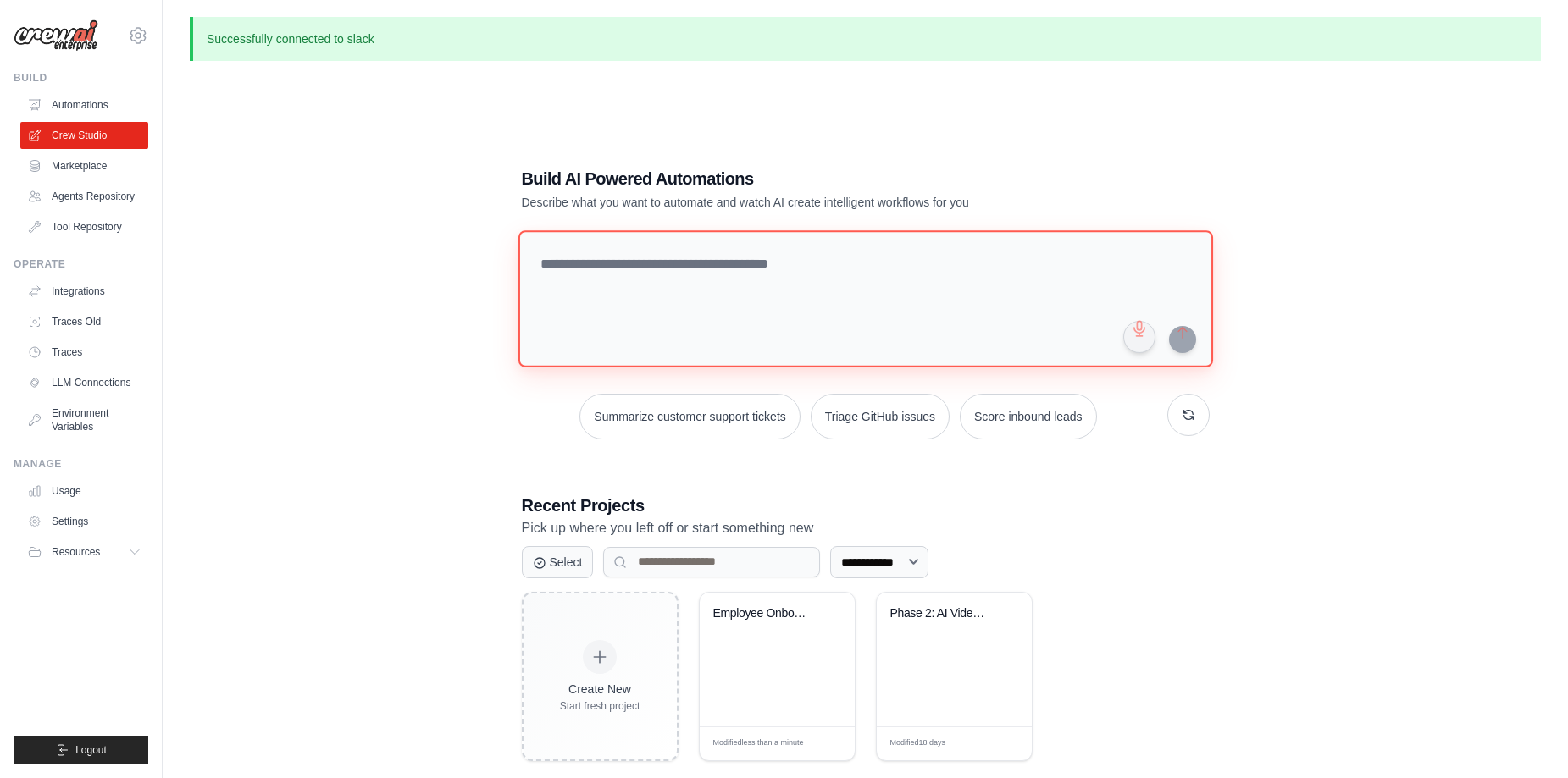
click at [656, 269] on textarea at bounding box center [865, 299] width 695 height 137
click at [65, 109] on link "Automations" at bounding box center [86, 105] width 128 height 27
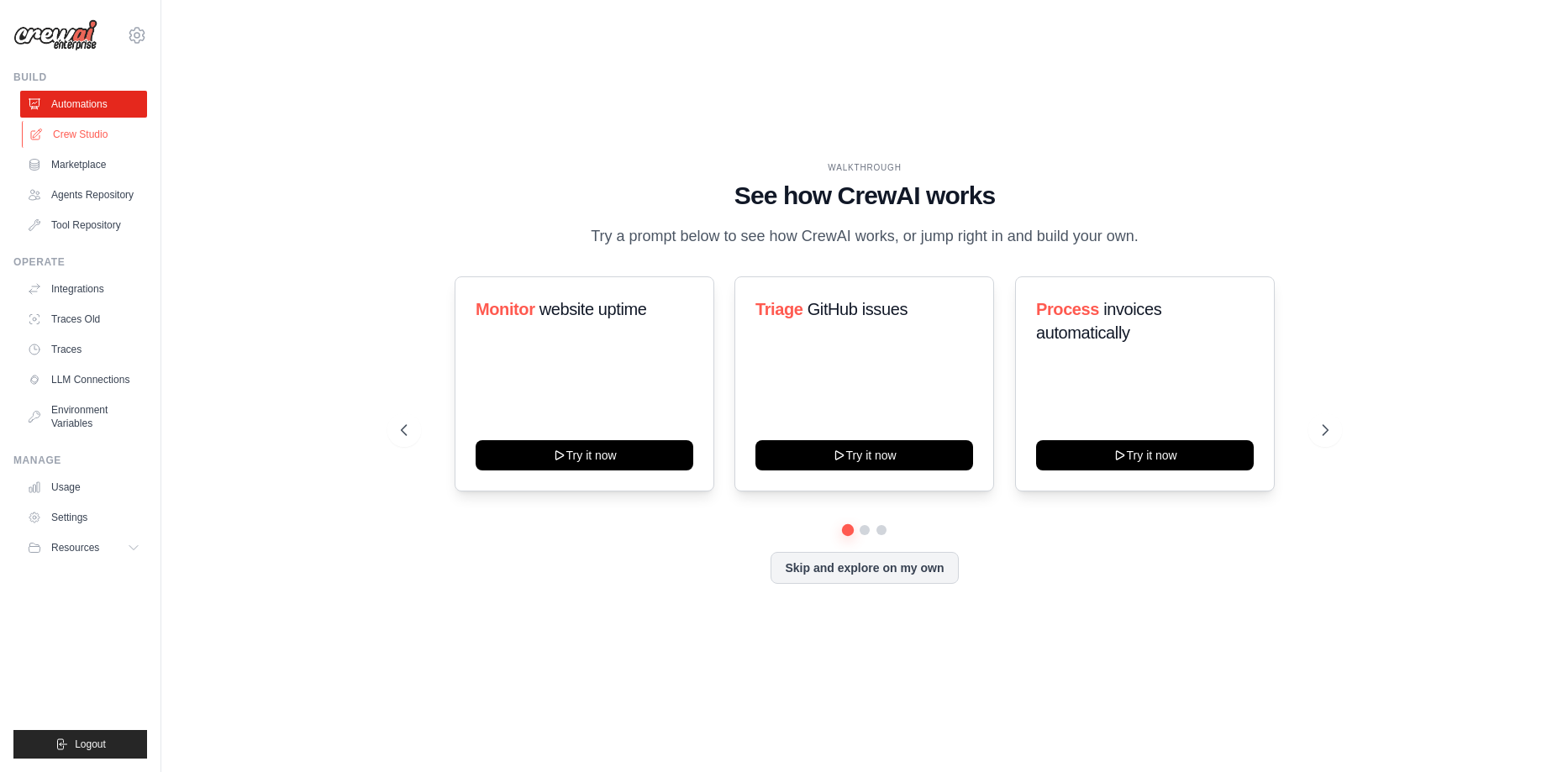
click at [84, 137] on link "Crew Studio" at bounding box center [85, 135] width 127 height 27
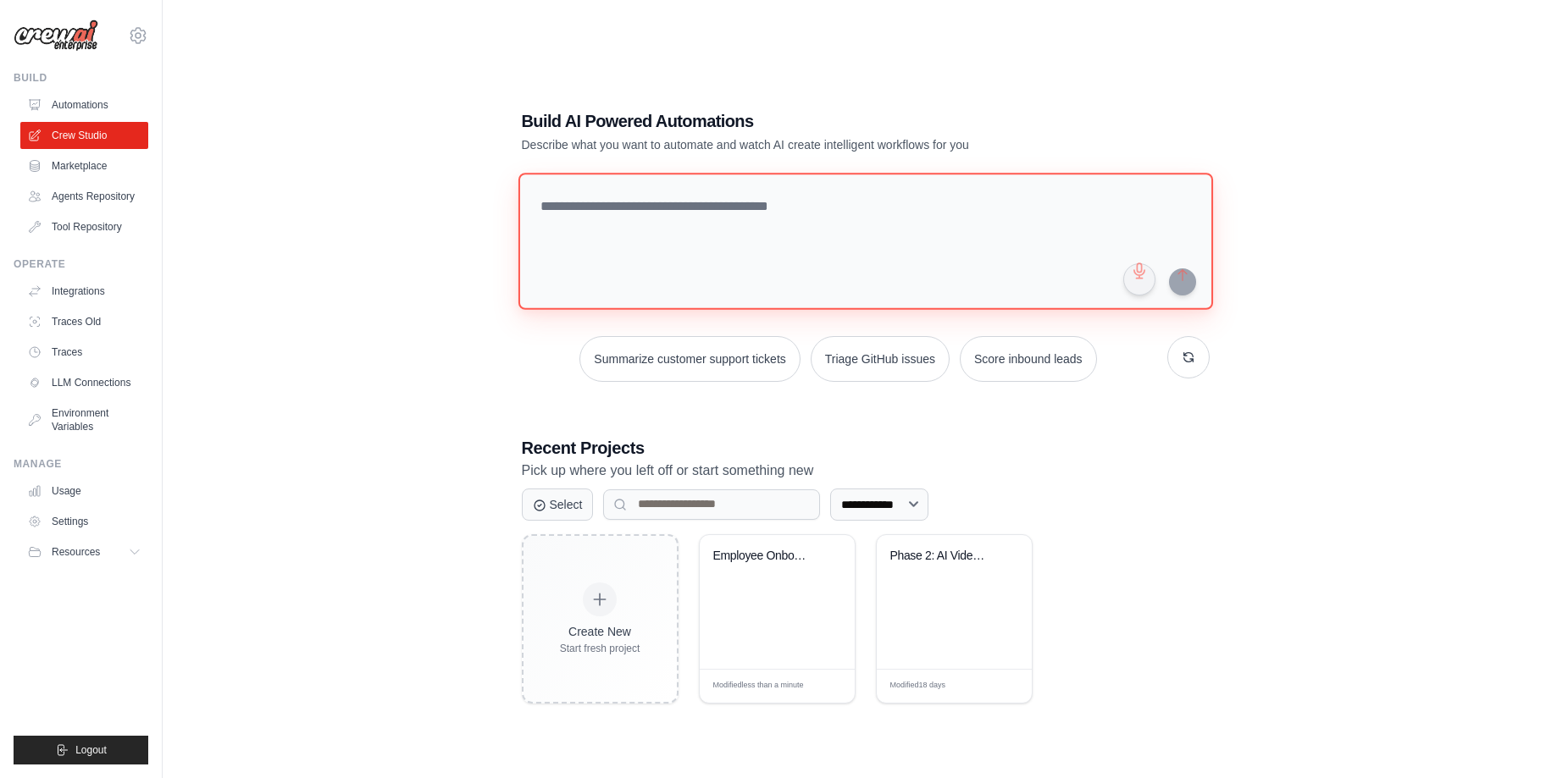
click at [773, 214] on textarea at bounding box center [865, 242] width 695 height 137
type textarea "**********"
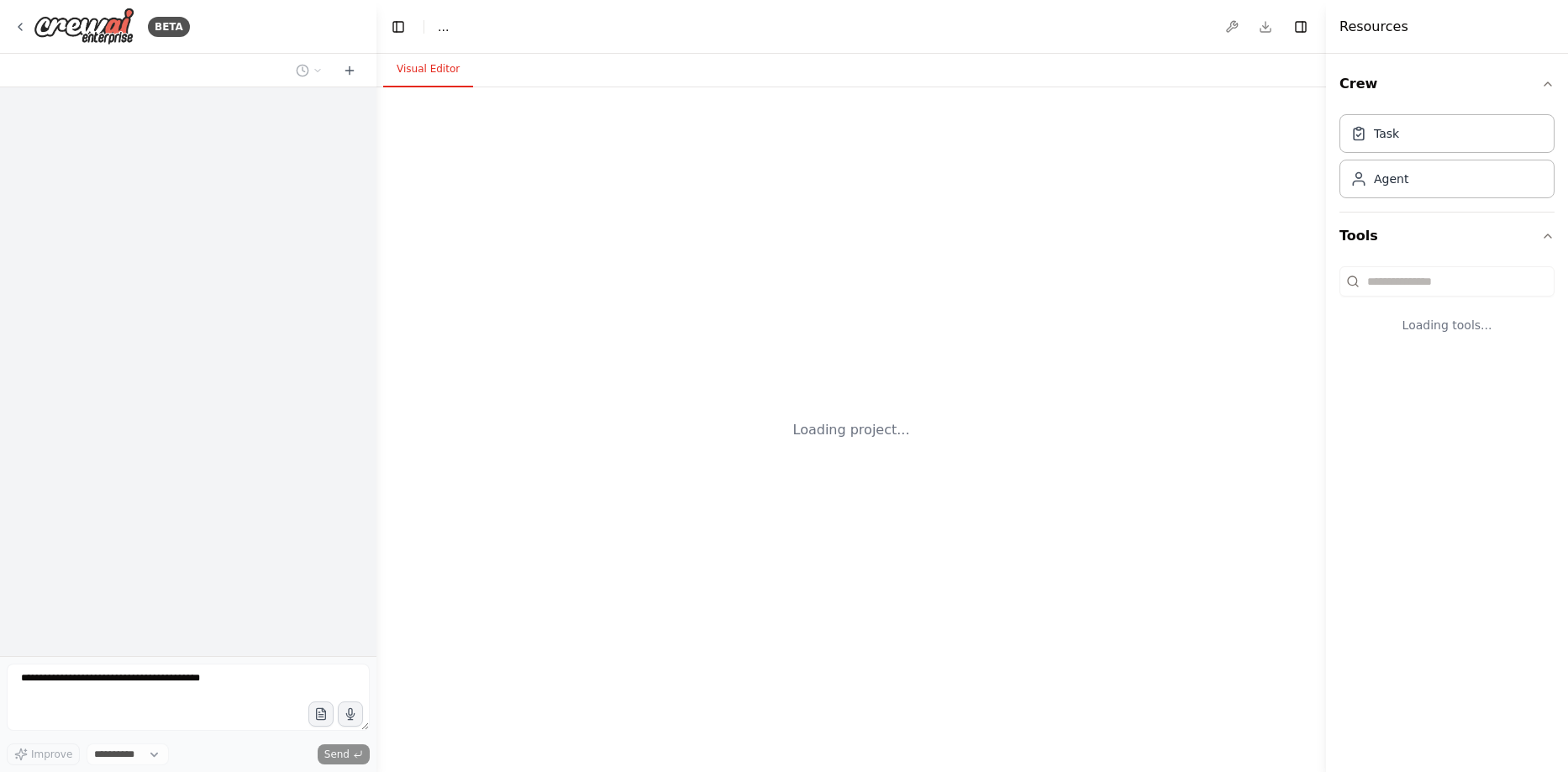
select select "****"
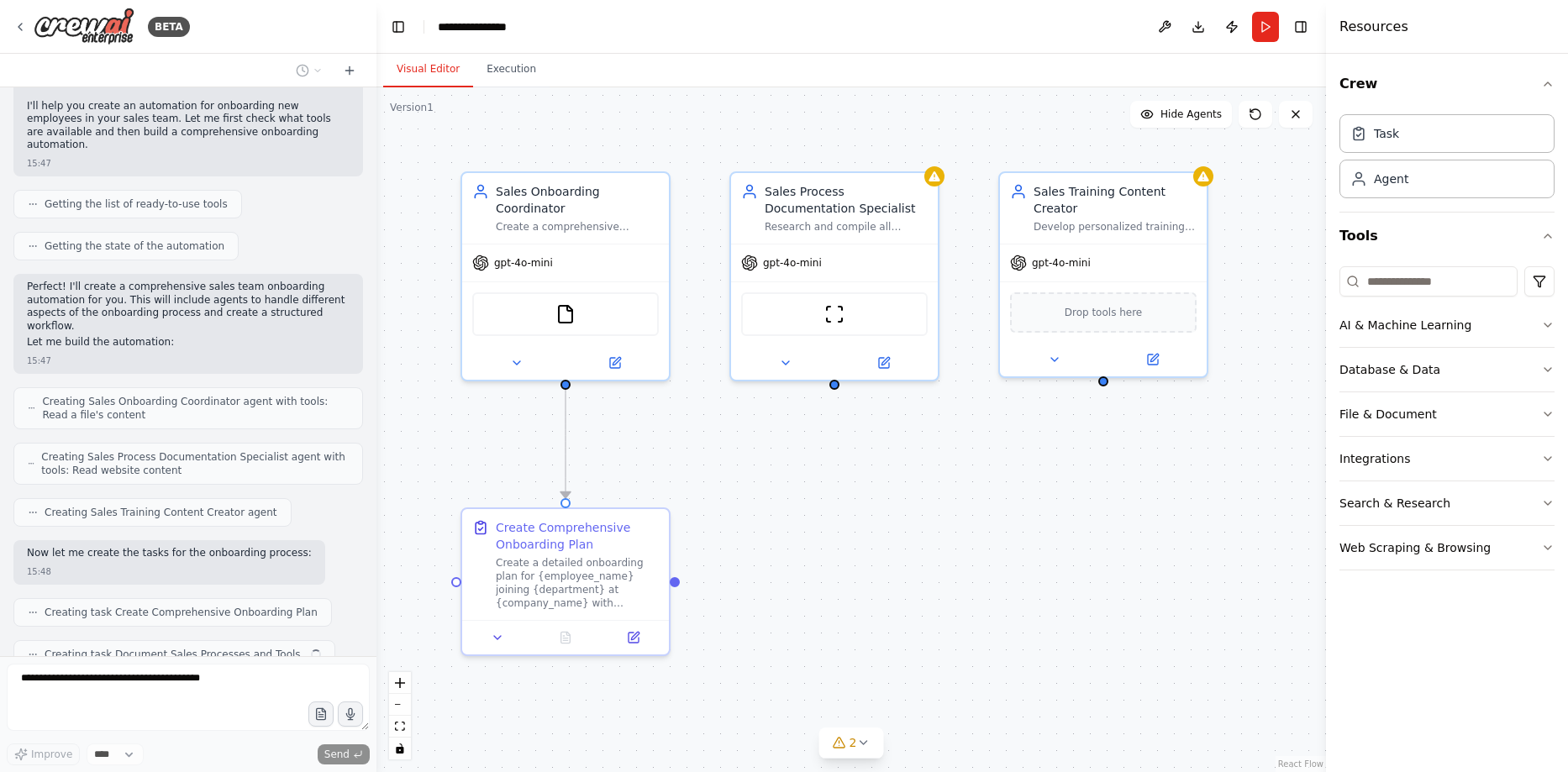
scroll to position [138, 0]
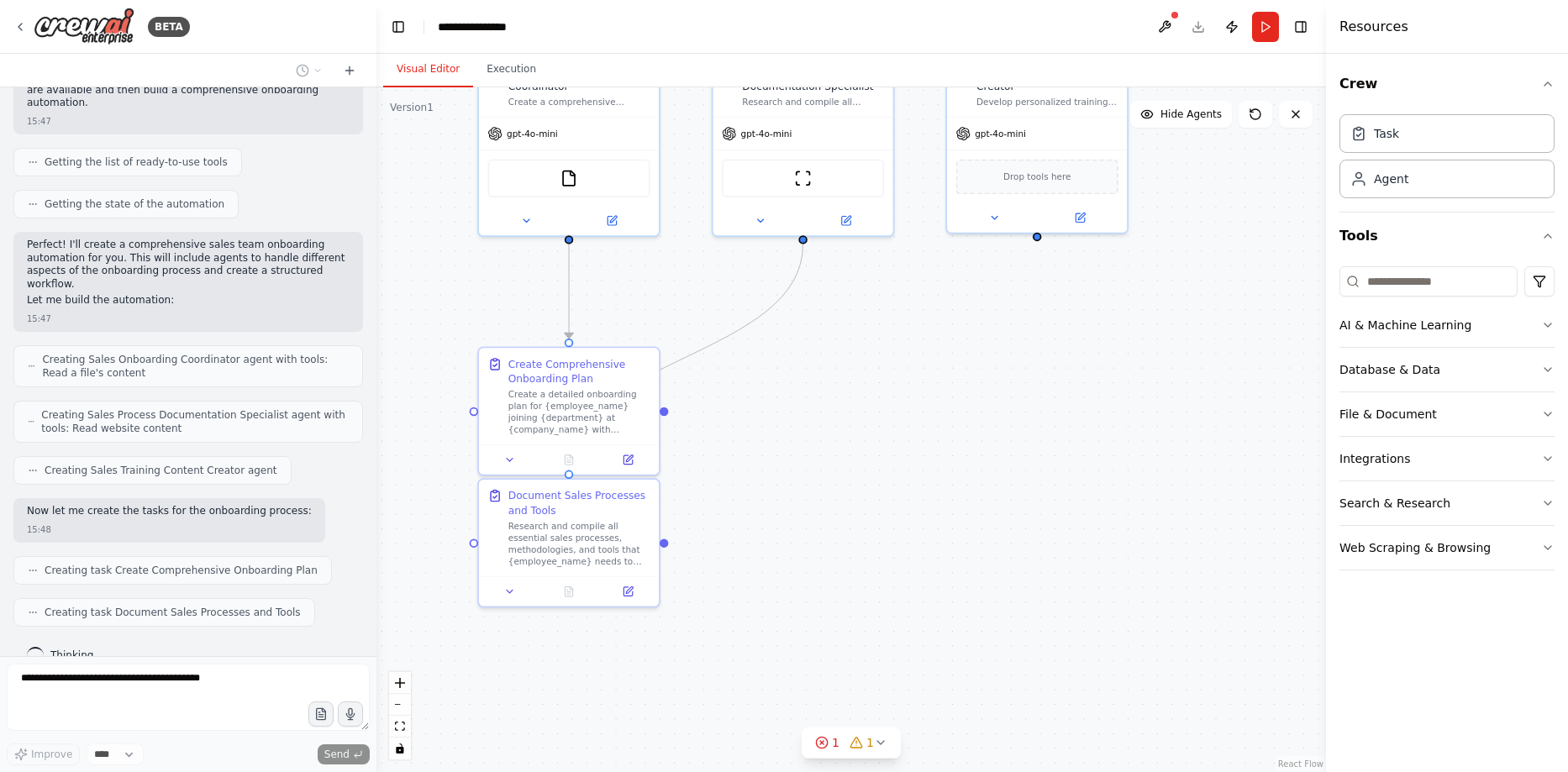
drag, startPoint x: 815, startPoint y: 593, endPoint x: 793, endPoint y: 448, distance: 146.7
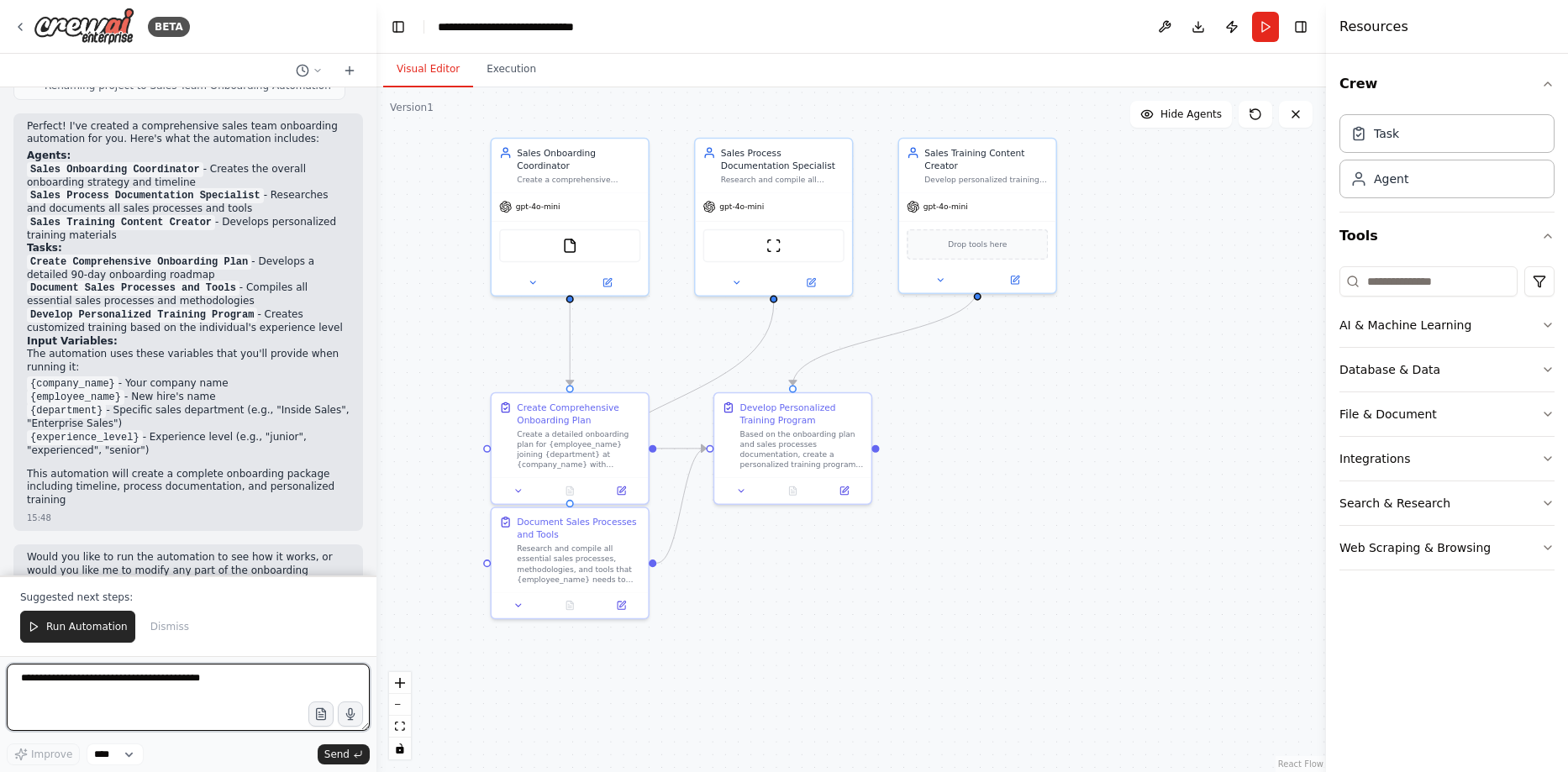
scroll to position [874, 0]
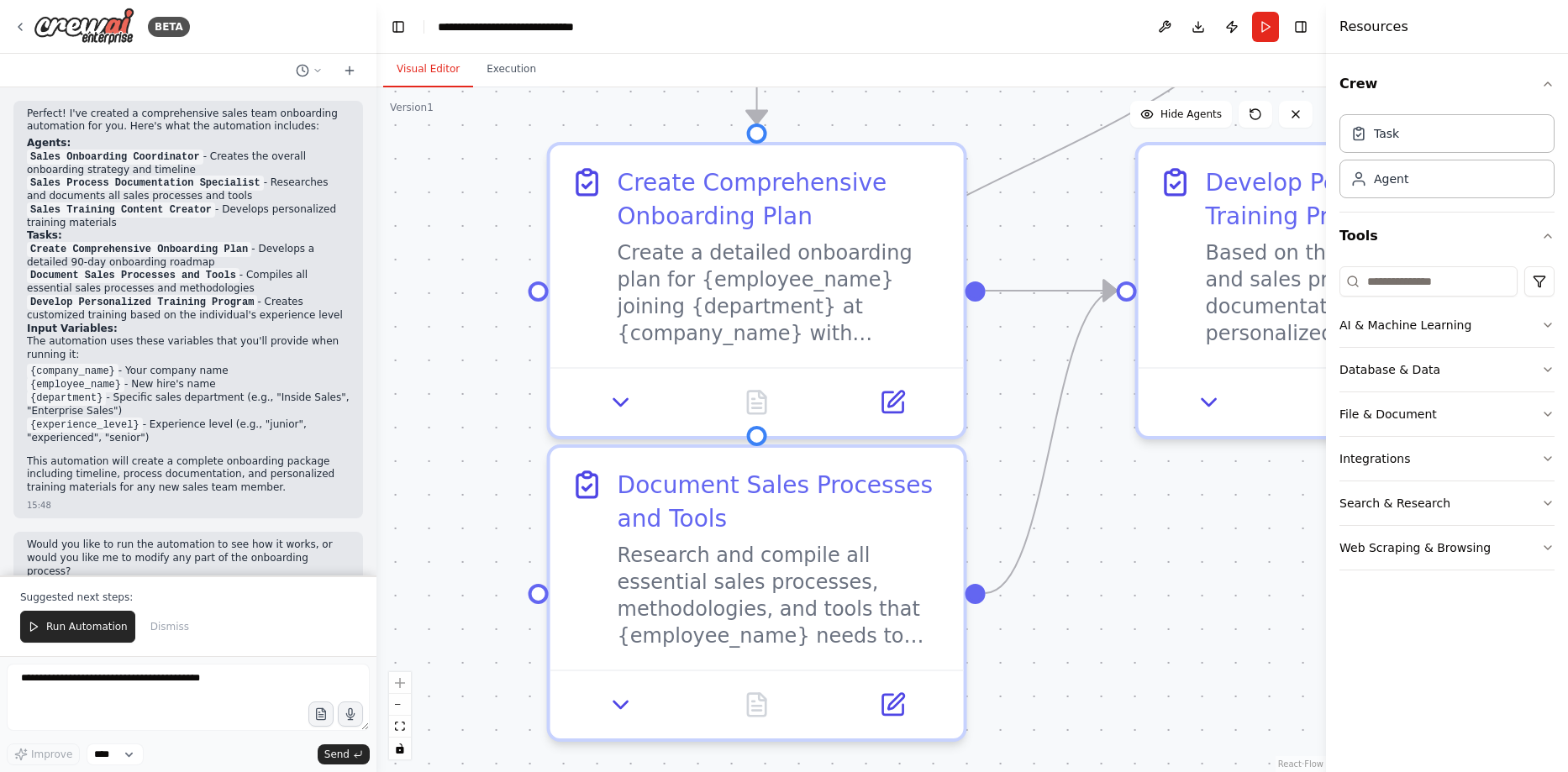
drag, startPoint x: 504, startPoint y: 580, endPoint x: 447, endPoint y: 517, distance: 85.0
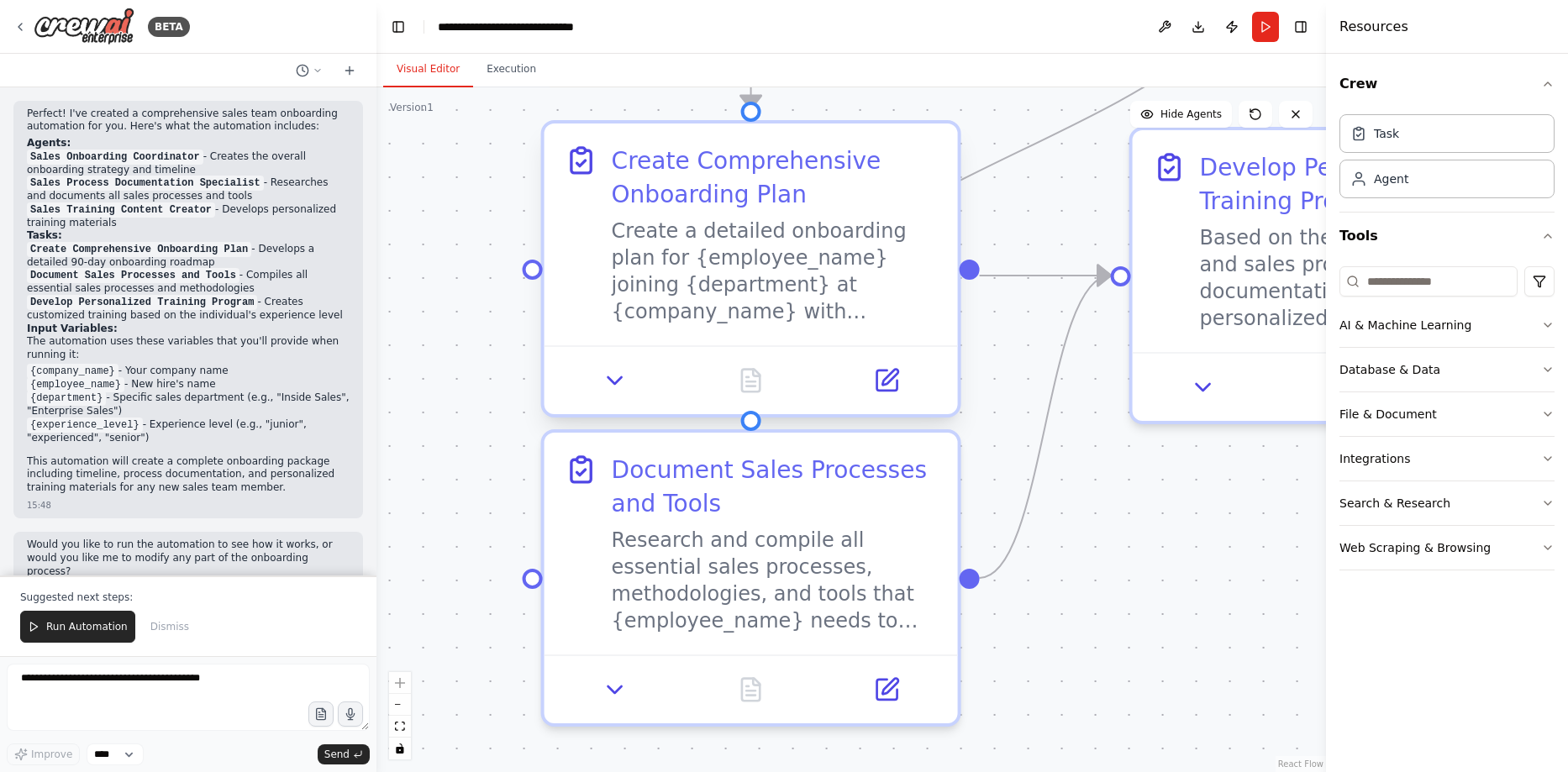
click at [824, 301] on div "Create a detailed onboarding plan for {employee_name} joining {department} at {…" at bounding box center [775, 272] width 326 height 108
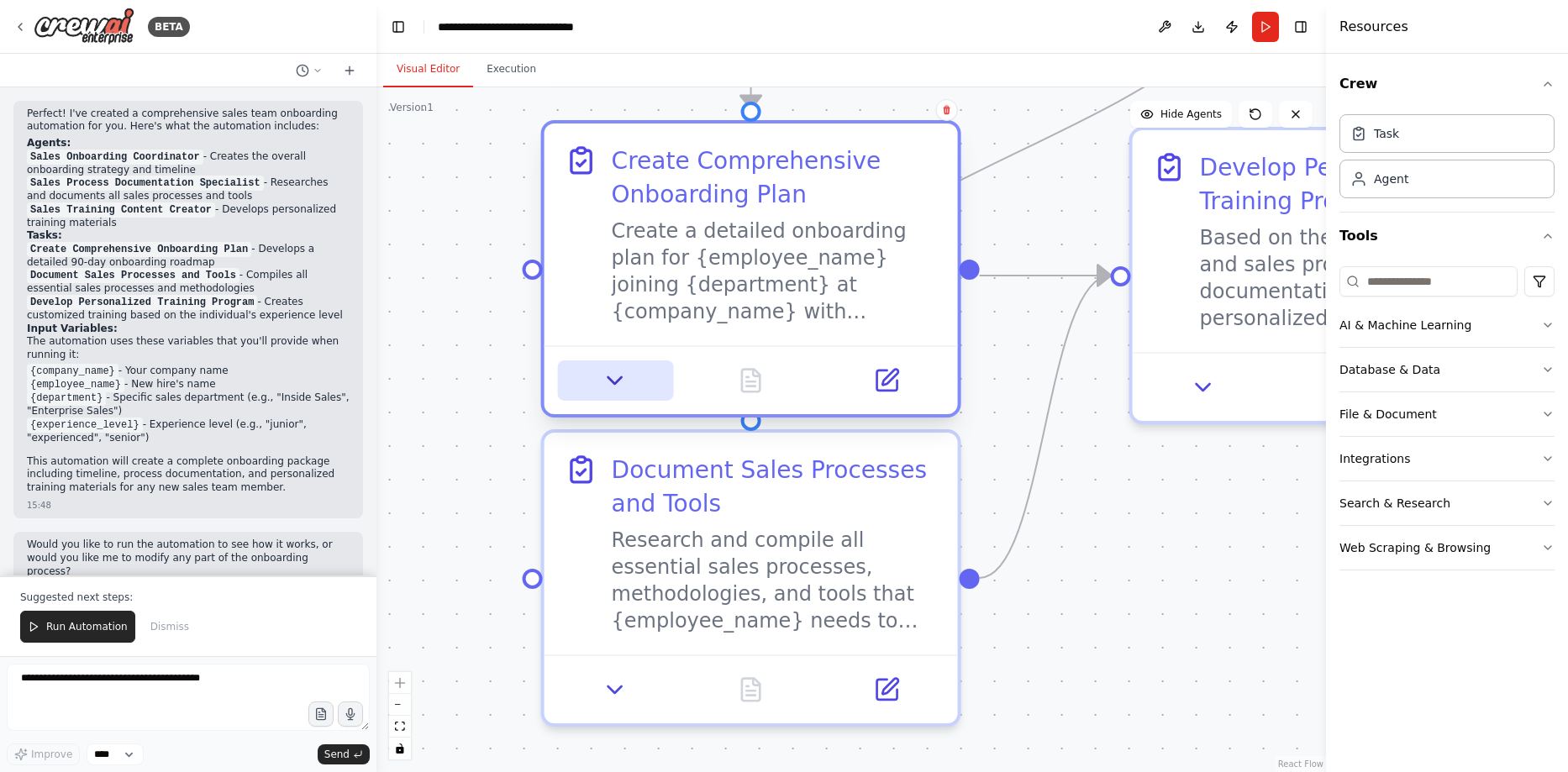
click at [645, 387] on button at bounding box center [615, 381] width 116 height 41
click at [876, 391] on icon at bounding box center [886, 381] width 27 height 27
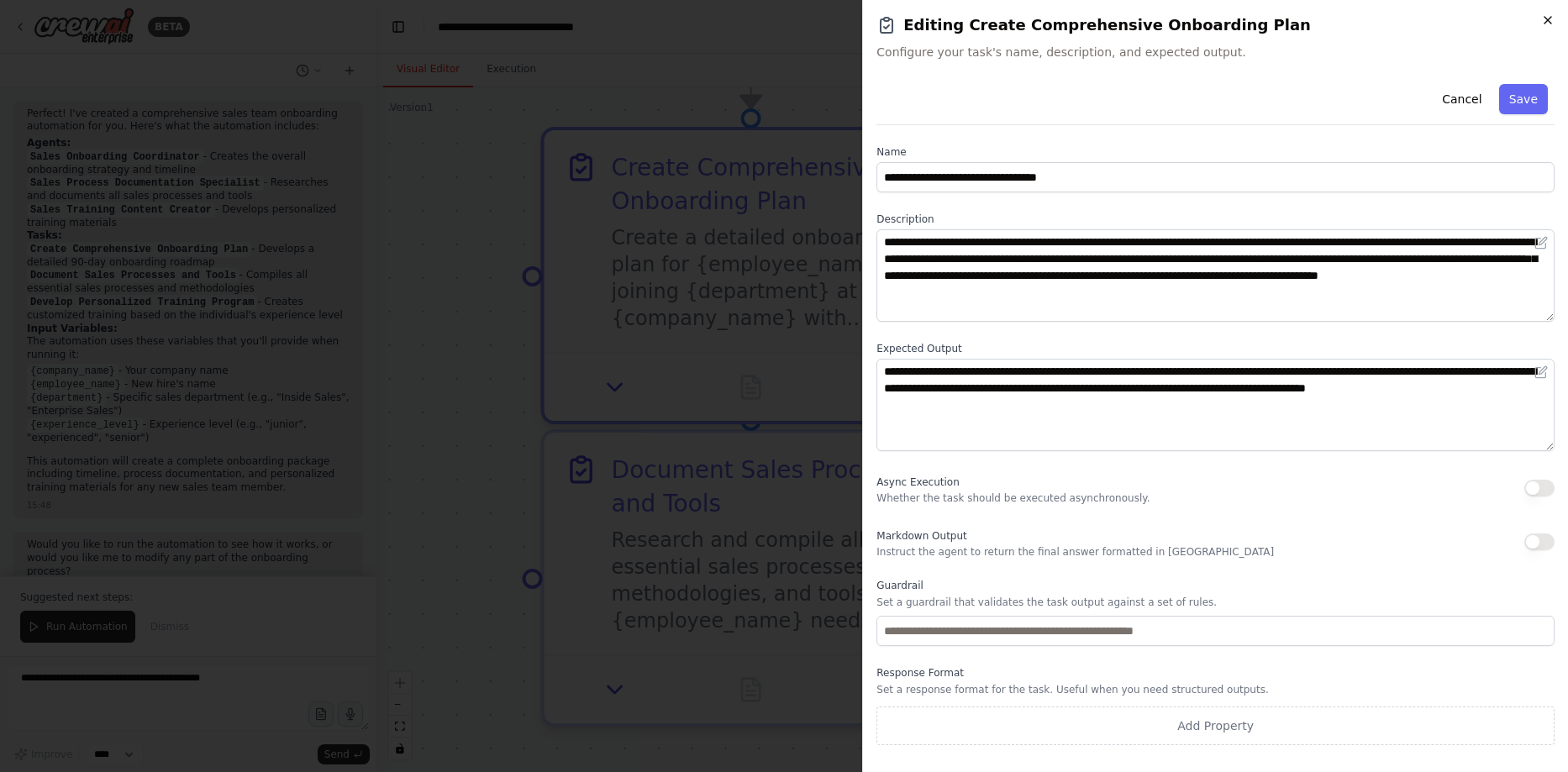
click at [1548, 19] on icon "button" at bounding box center [1547, 20] width 7 height 7
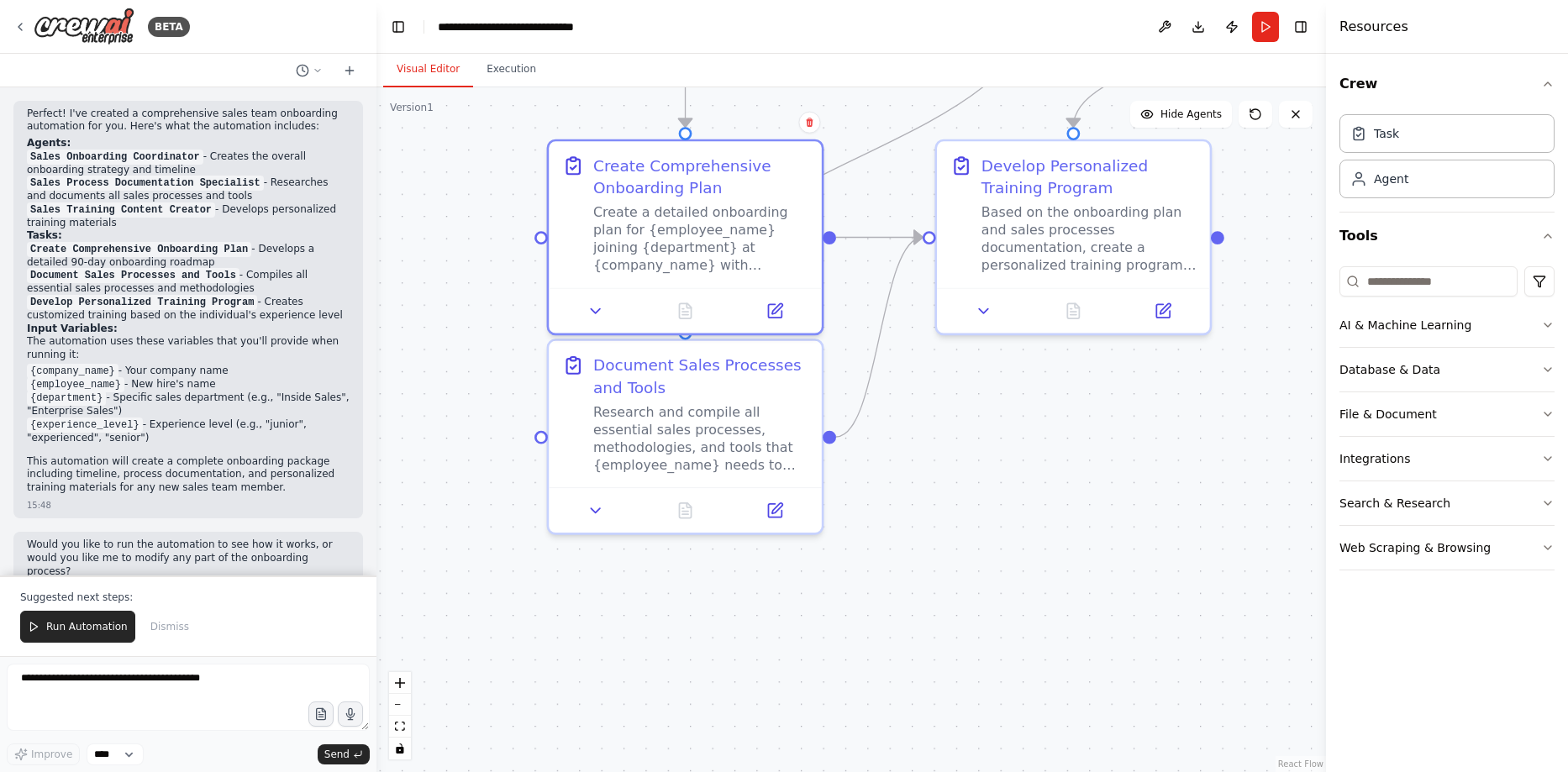
drag, startPoint x: 859, startPoint y: 592, endPoint x: 858, endPoint y: 504, distance: 88.0
click at [730, 458] on div "Research and compile all essential sales processes, methodologies, and tools th…" at bounding box center [700, 434] width 215 height 71
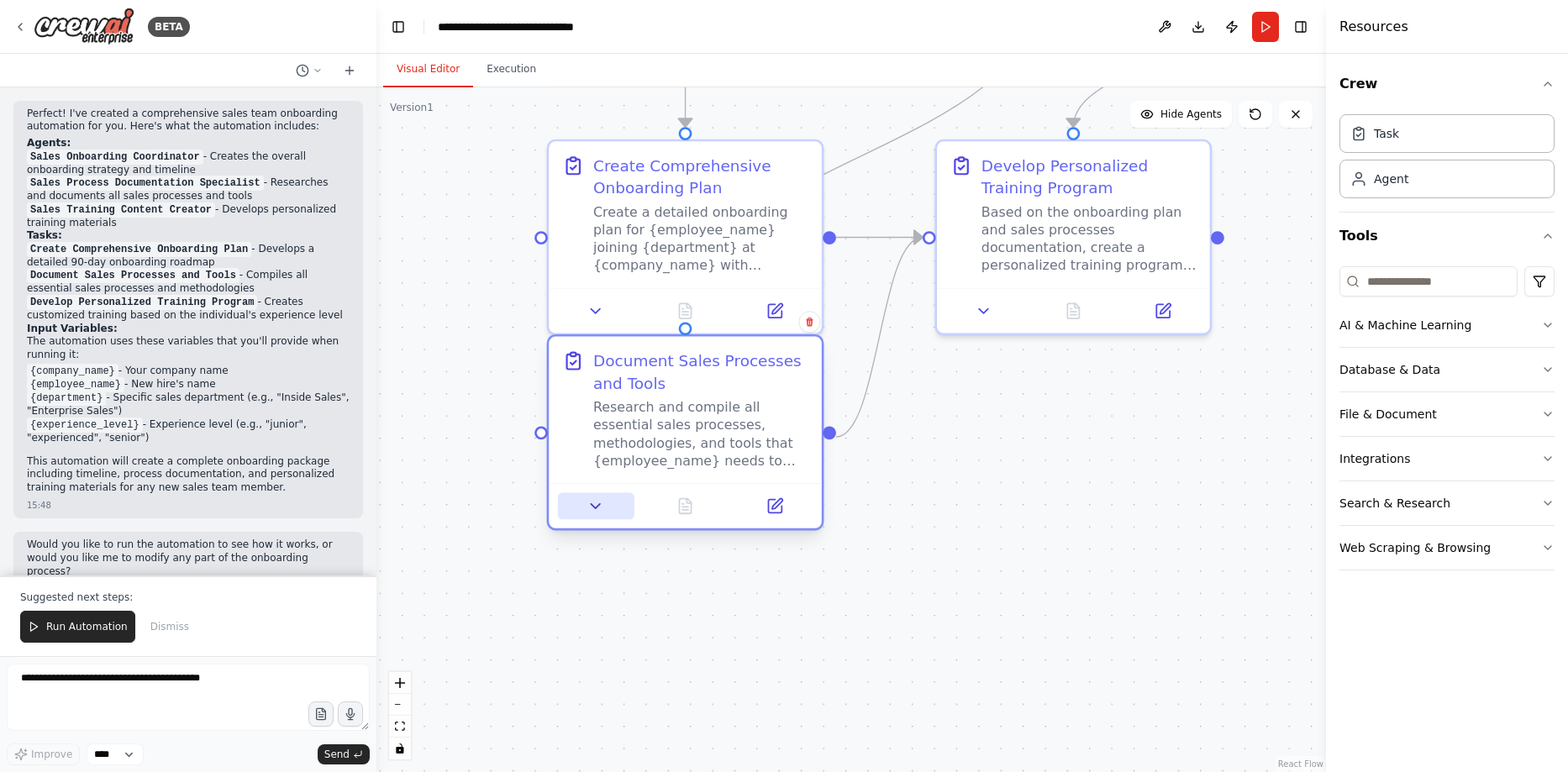
click at [613, 512] on button at bounding box center [596, 507] width 77 height 27
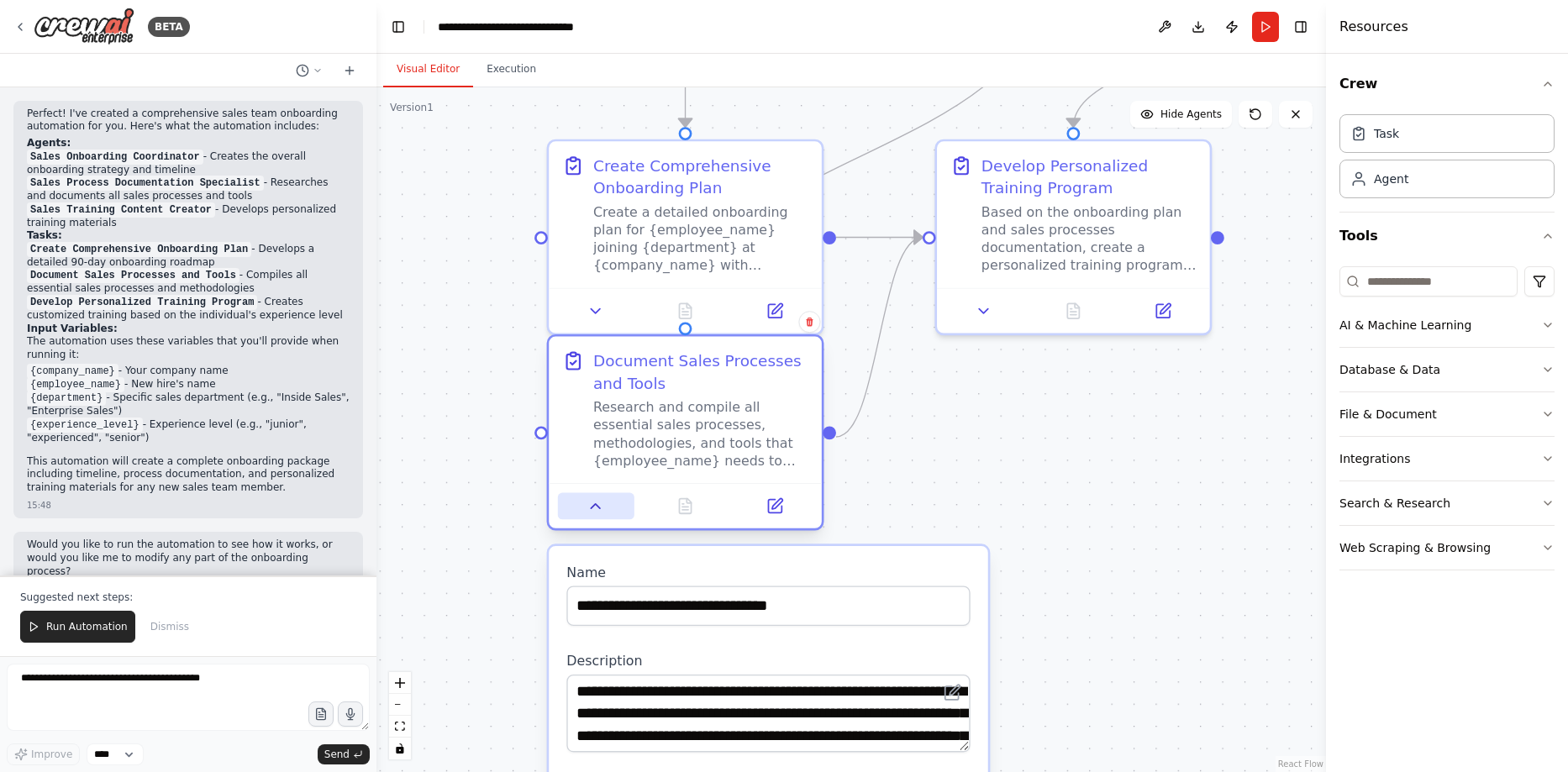
click at [608, 512] on button at bounding box center [596, 507] width 77 height 27
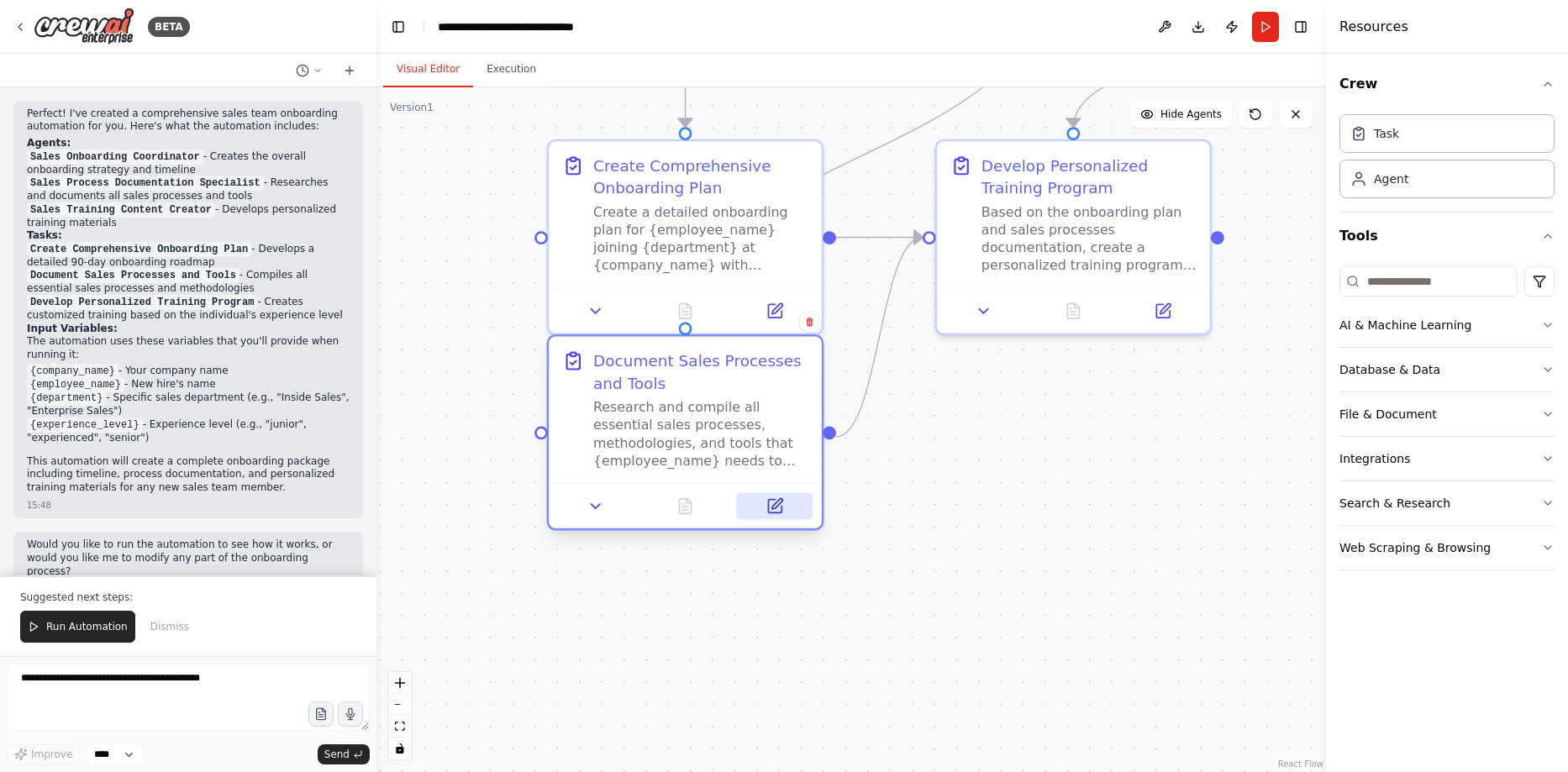
click at [772, 512] on icon at bounding box center [775, 507] width 13 height 13
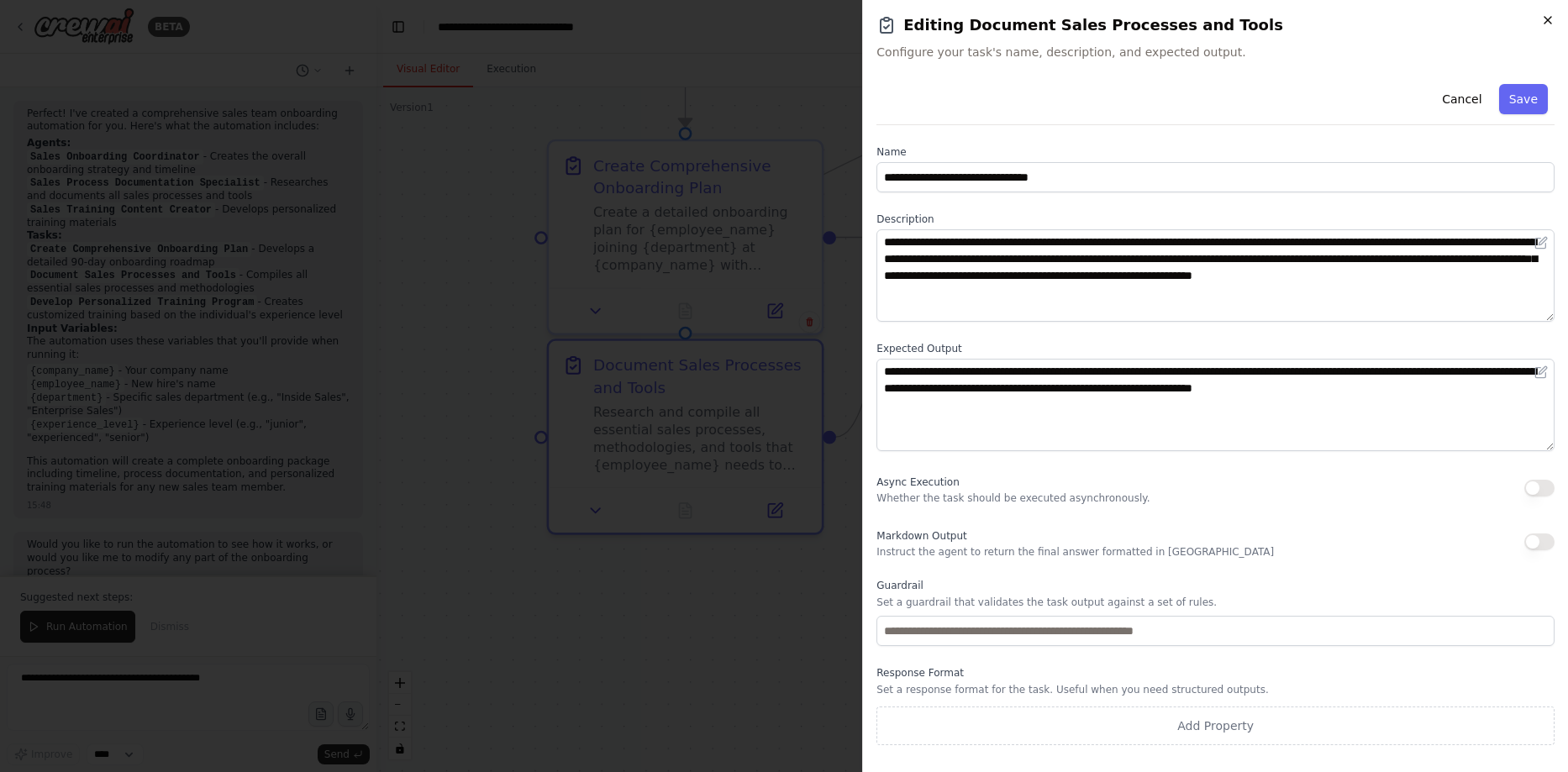
click at [1546, 26] on icon "button" at bounding box center [1547, 20] width 13 height 13
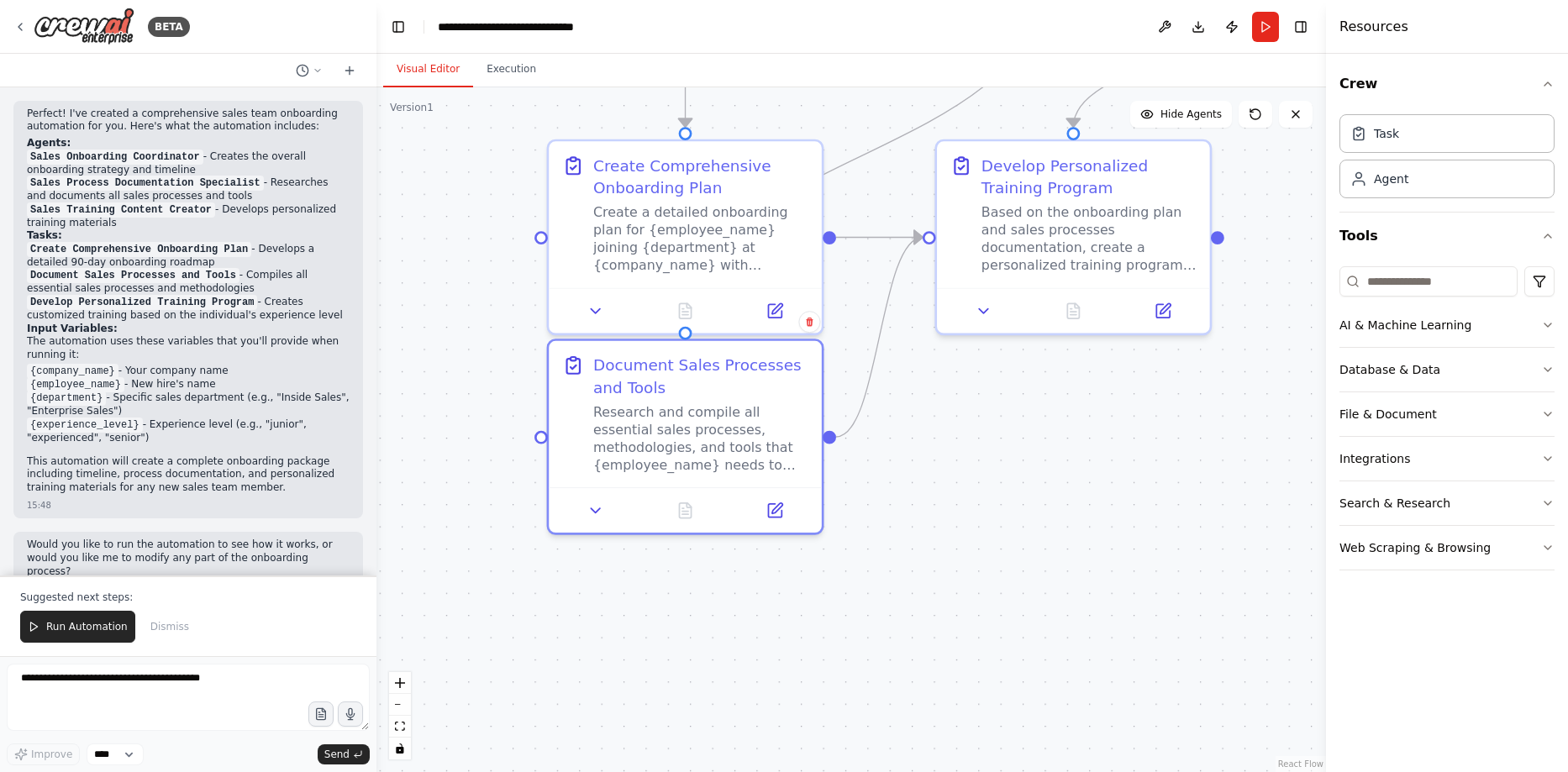
click at [950, 581] on div ".deletable-edge-delete-btn { width: 20px; height: 20px; border: 0px solid #ffff…" at bounding box center [851, 429] width 950 height 685
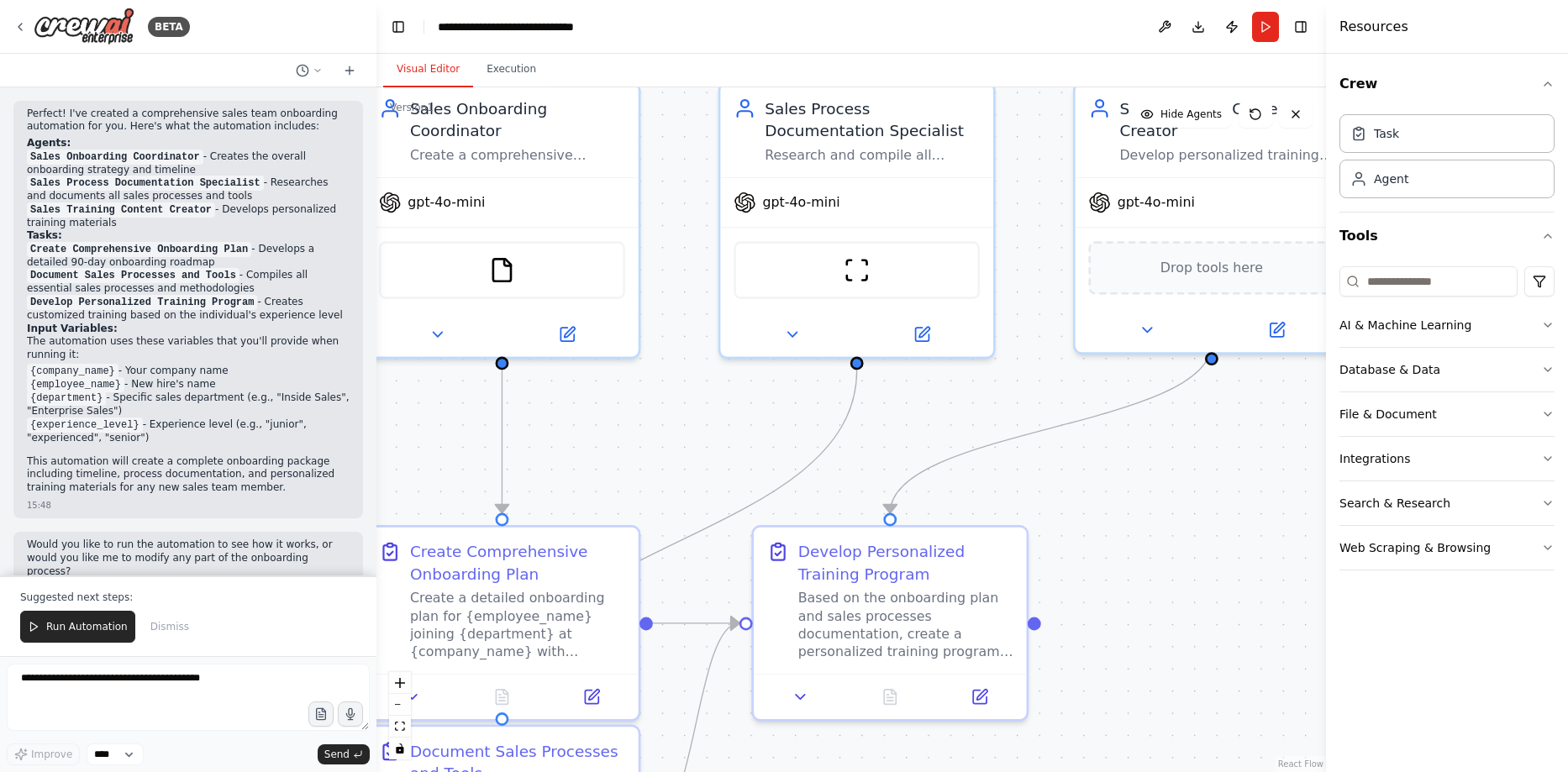
drag, startPoint x: 678, startPoint y: 428, endPoint x: 691, endPoint y: 302, distance: 126.7
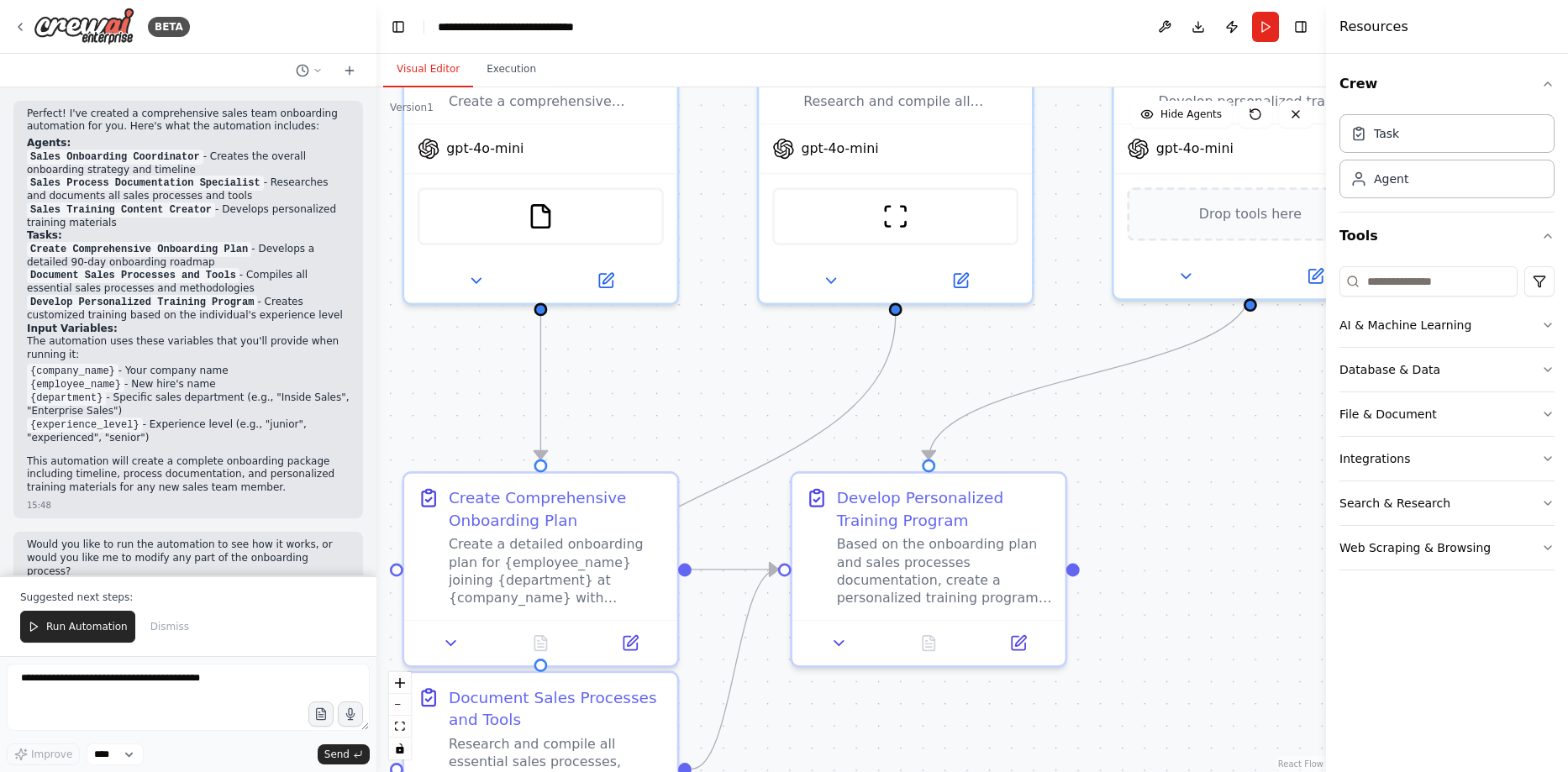
drag, startPoint x: 612, startPoint y: 422, endPoint x: 670, endPoint y: 339, distance: 101.3
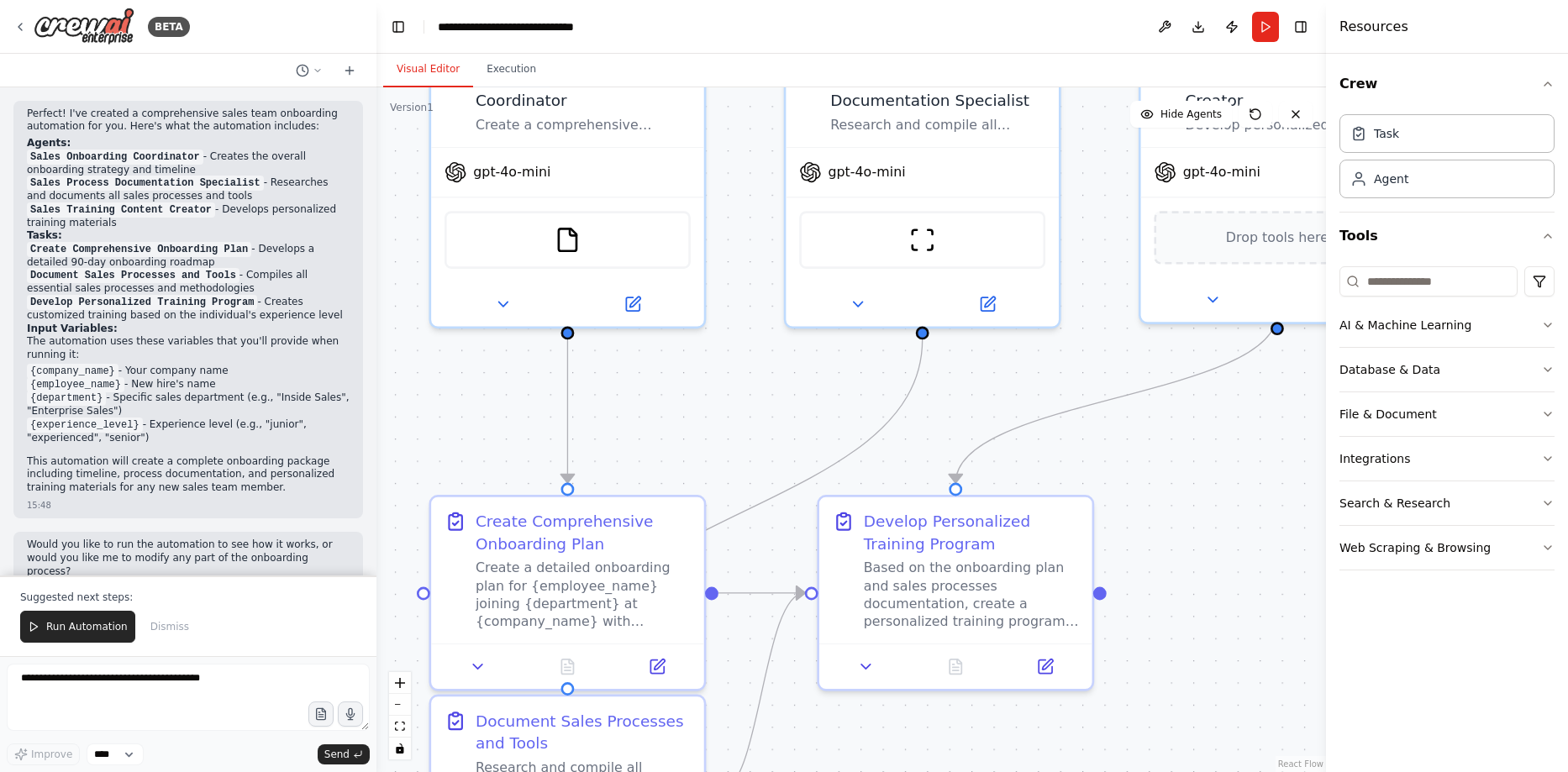
drag, startPoint x: 675, startPoint y: 388, endPoint x: 681, endPoint y: 434, distance: 46.4
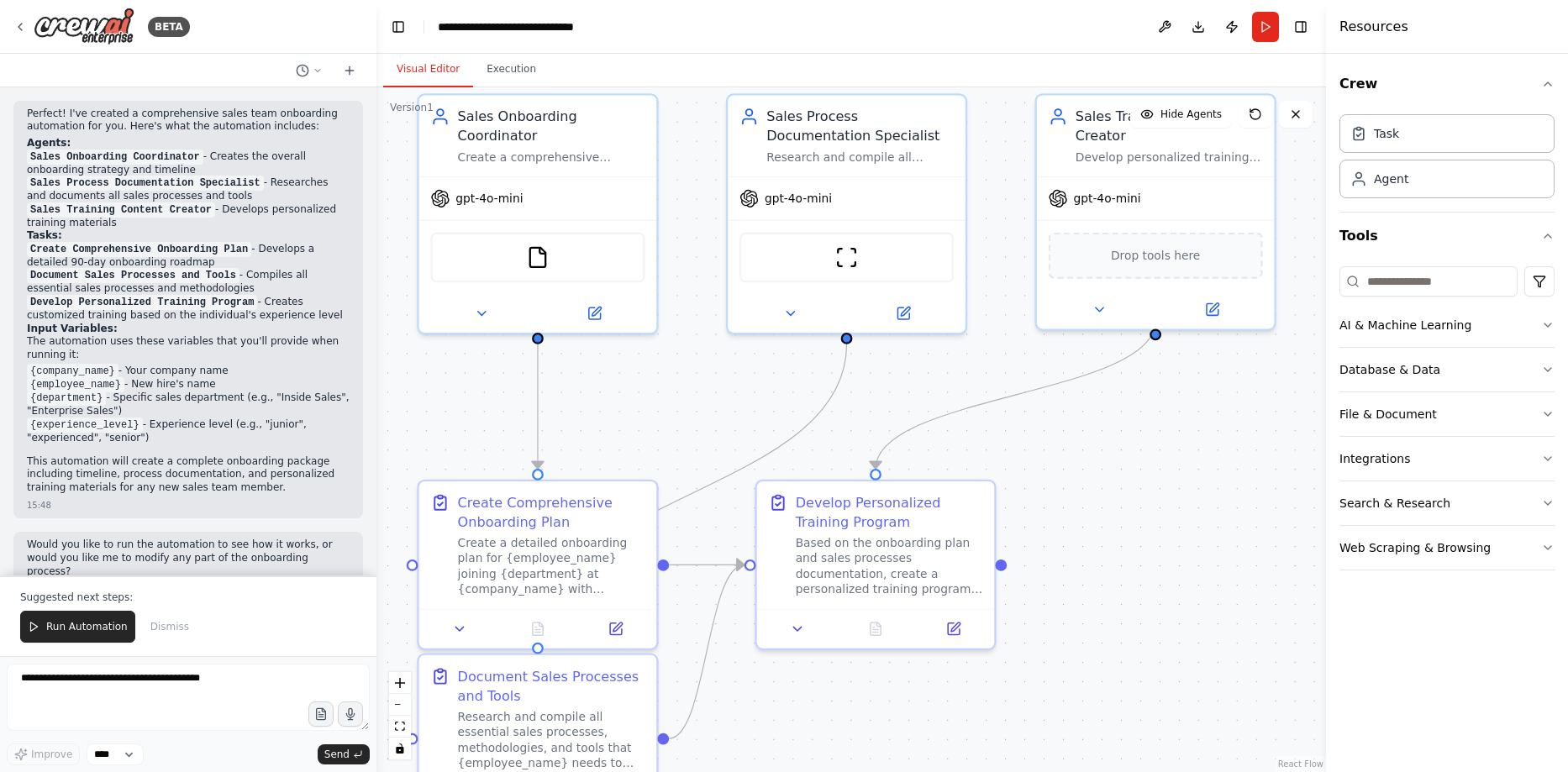
drag, startPoint x: 720, startPoint y: 434, endPoint x: 673, endPoint y: 427, distance: 47.5
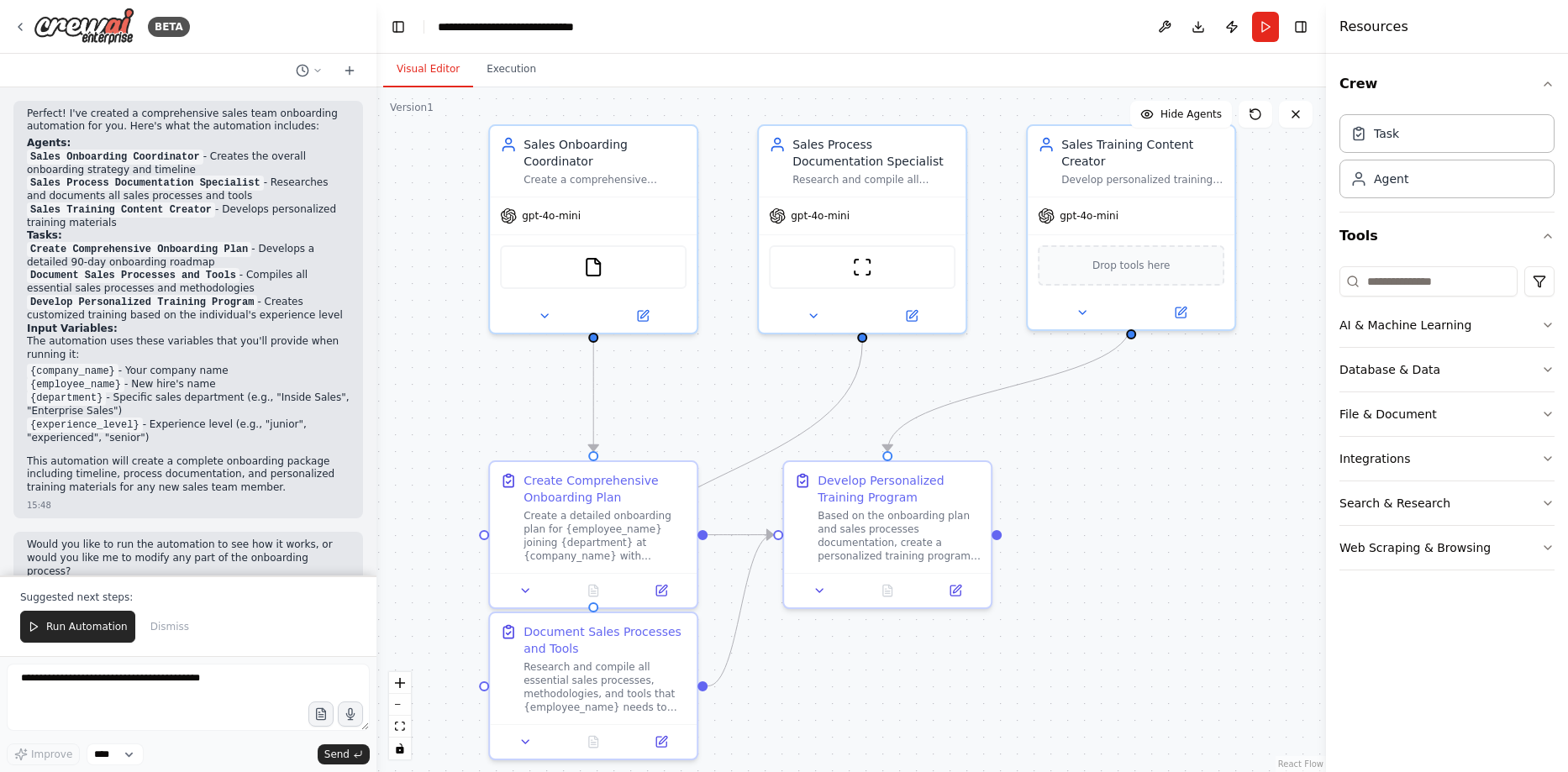
drag, startPoint x: 490, startPoint y: 459, endPoint x: 497, endPoint y: 406, distance: 53.5
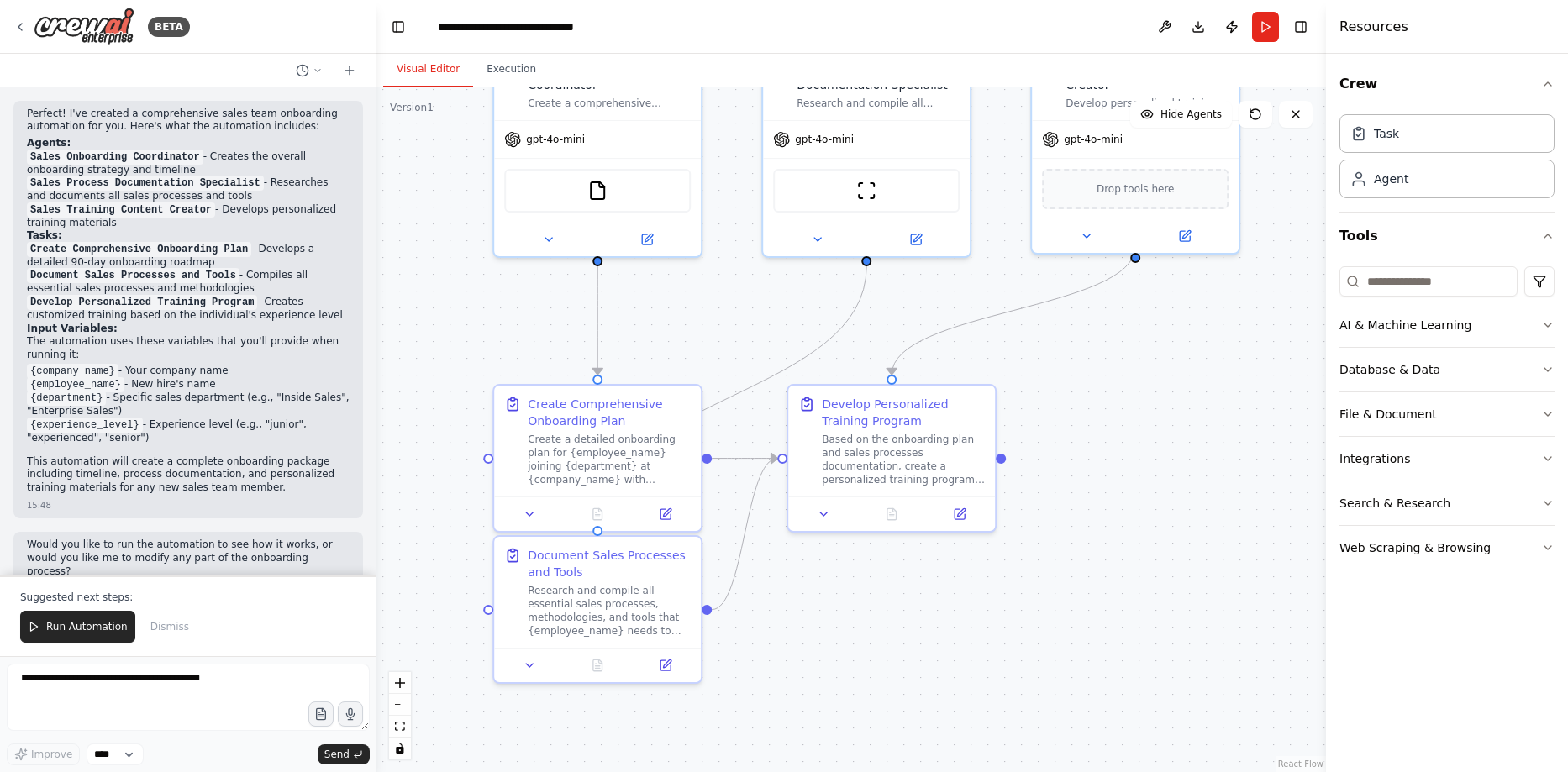
drag, startPoint x: 683, startPoint y: 433, endPoint x: 688, endPoint y: 367, distance: 66.2
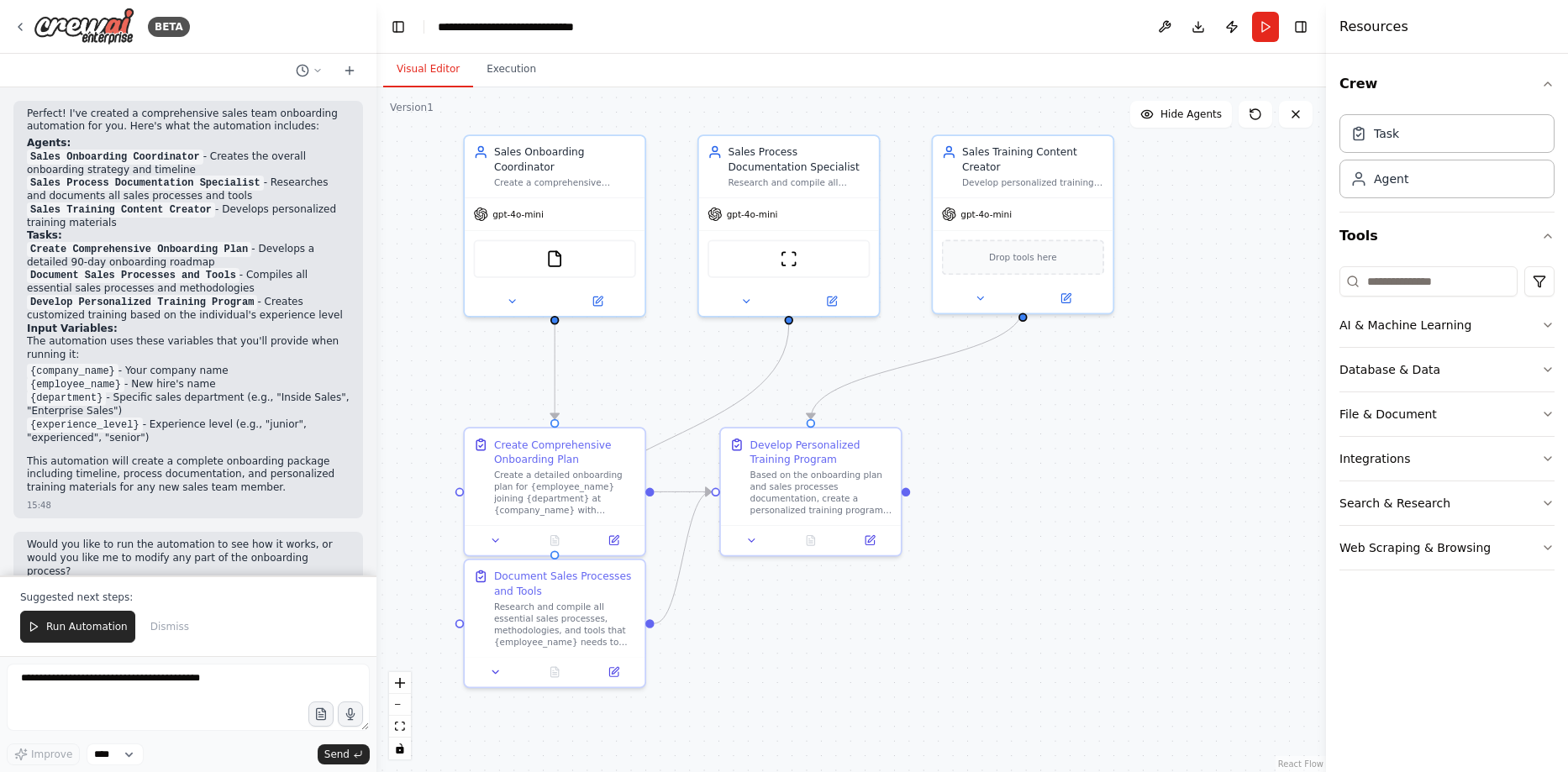
drag, startPoint x: 688, startPoint y: 367, endPoint x: 633, endPoint y: 412, distance: 71.1
click at [233, 690] on textarea at bounding box center [187, 697] width 363 height 67
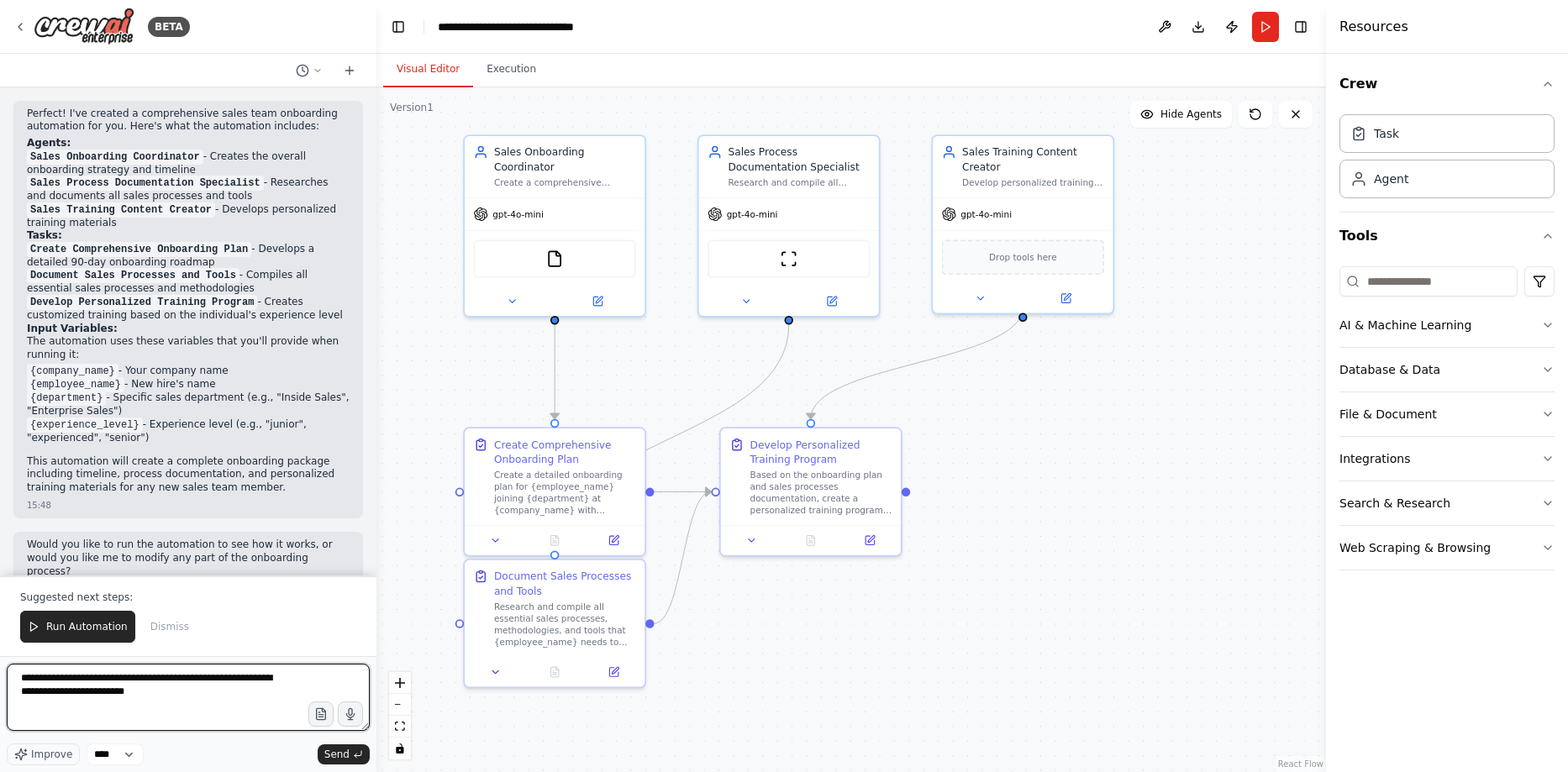
click at [109, 679] on textarea "**********" at bounding box center [187, 697] width 363 height 67
click at [27, 678] on textarea "**********" at bounding box center [187, 697] width 363 height 67
click at [209, 694] on textarea "**********" at bounding box center [187, 697] width 363 height 67
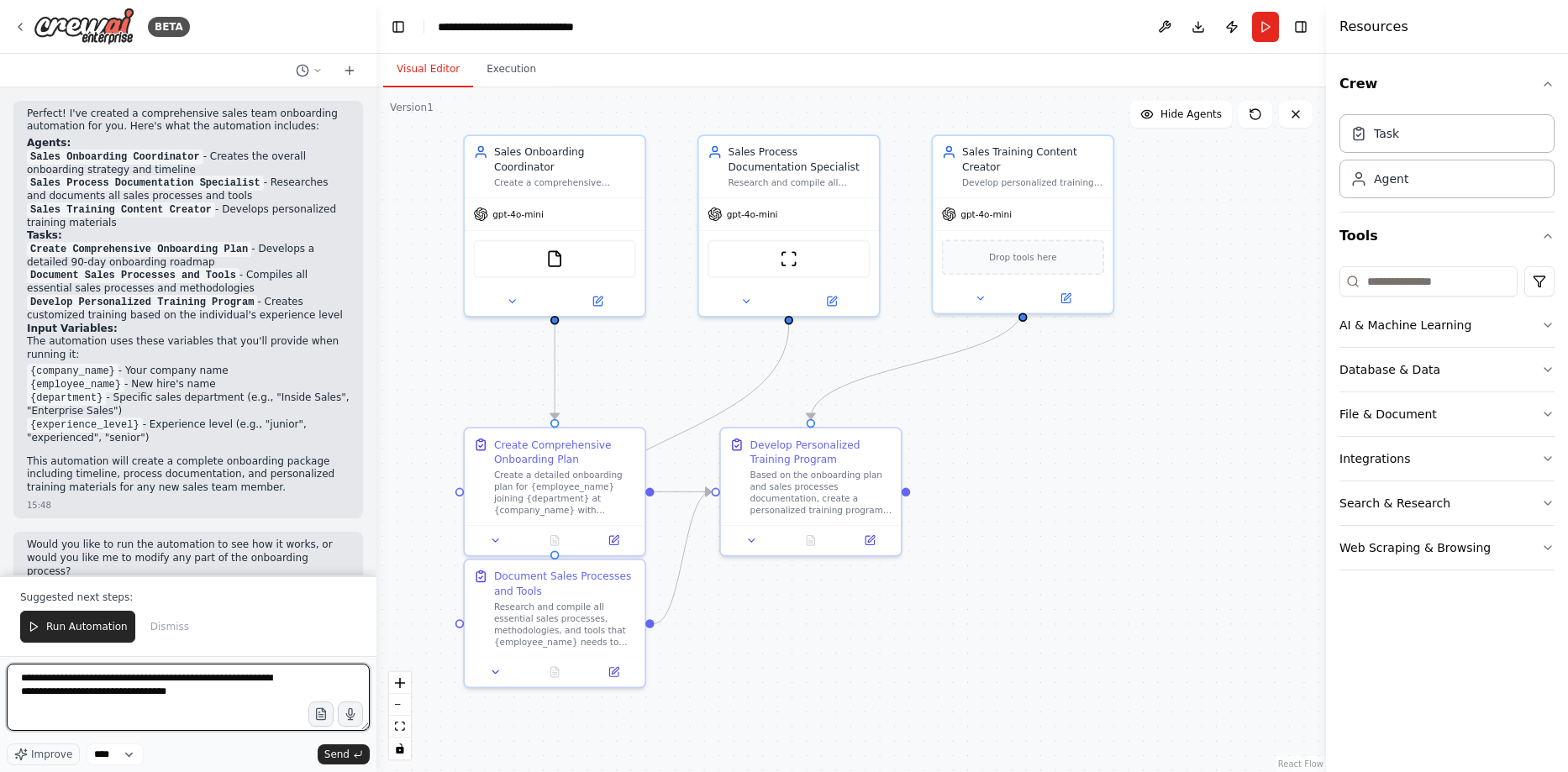
type textarea "**********"
click at [1266, 20] on button "Run" at bounding box center [1265, 27] width 27 height 30
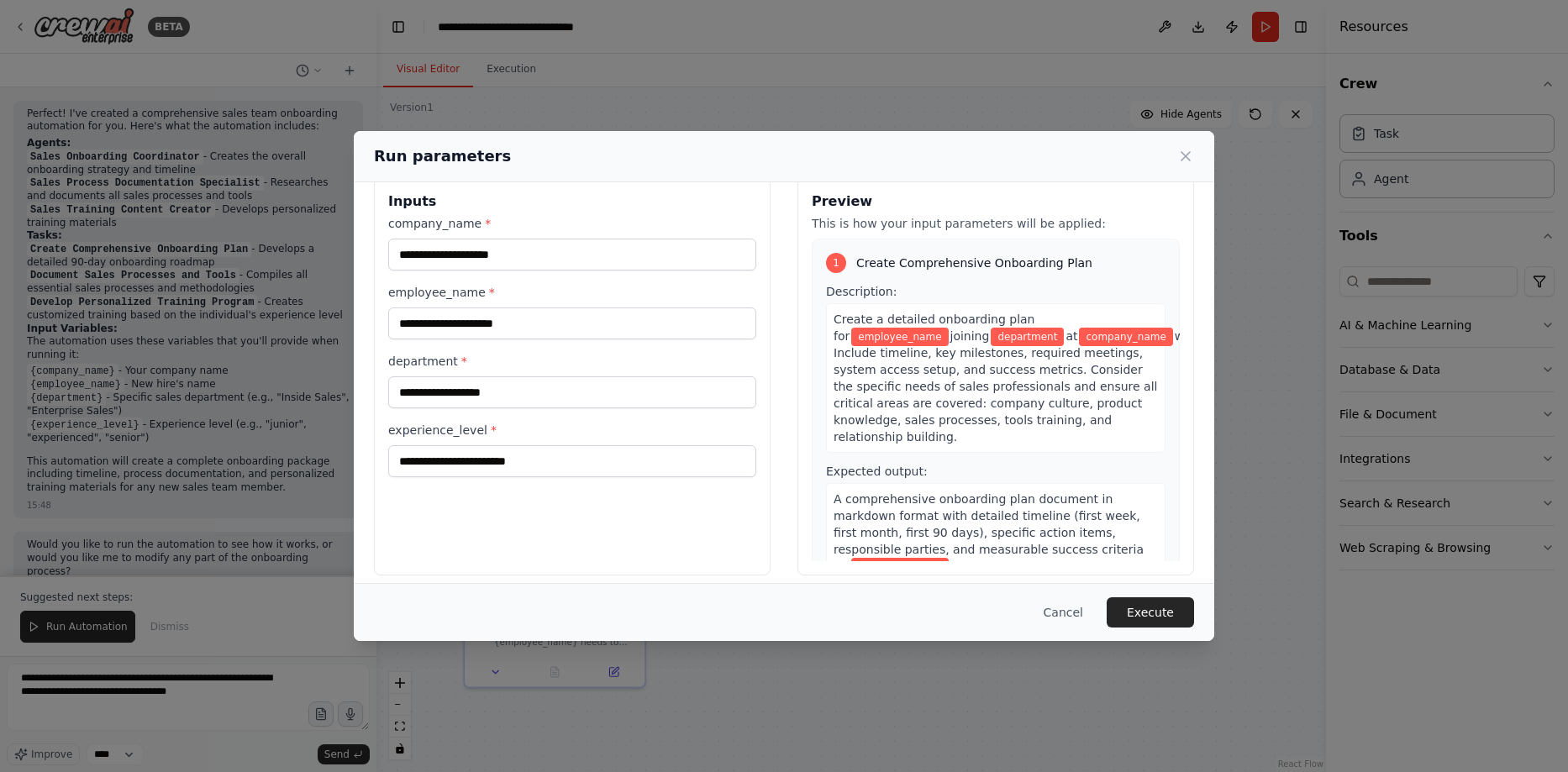
scroll to position [38, 0]
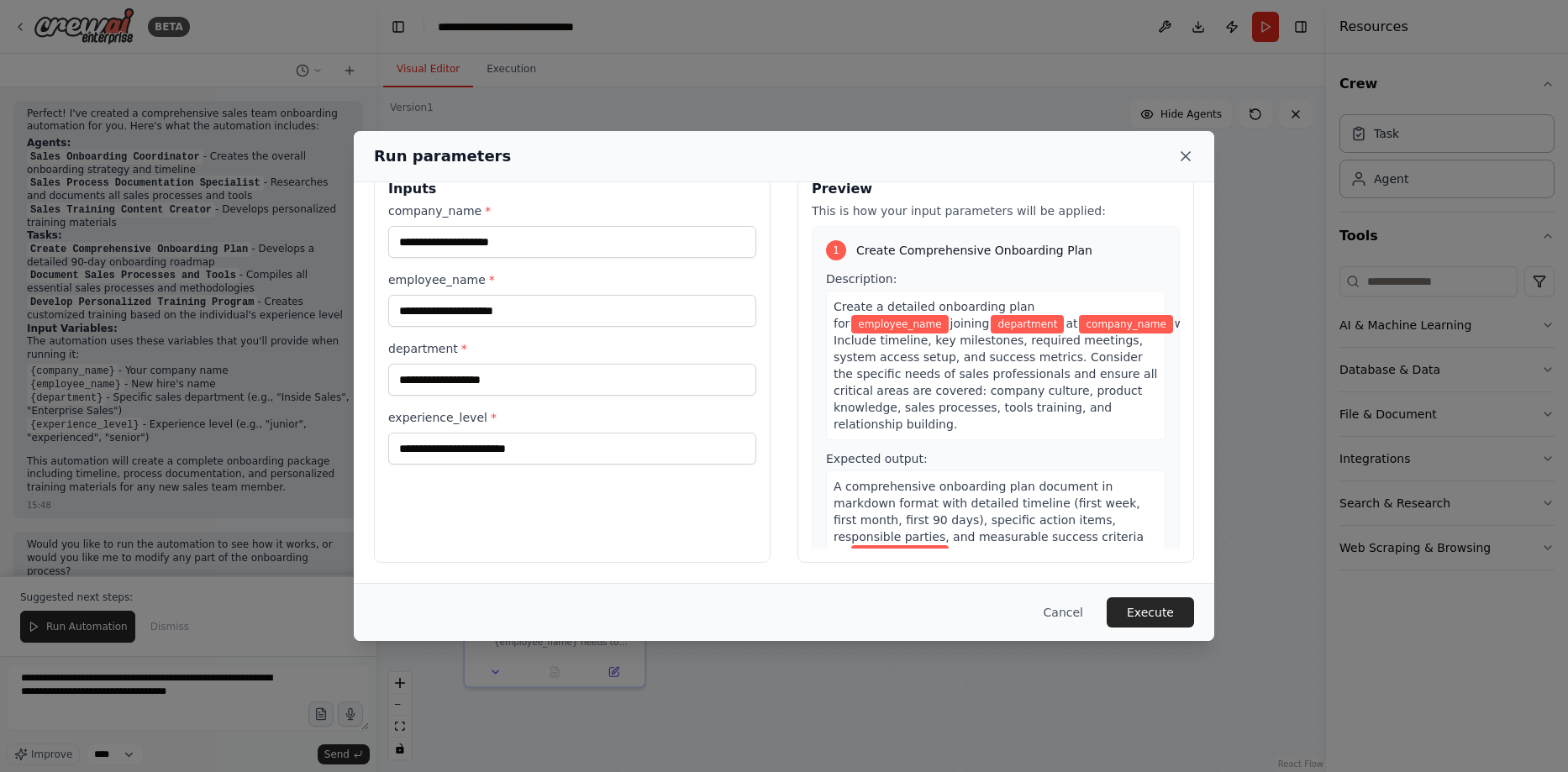
click at [1187, 153] on icon at bounding box center [1185, 156] width 17 height 17
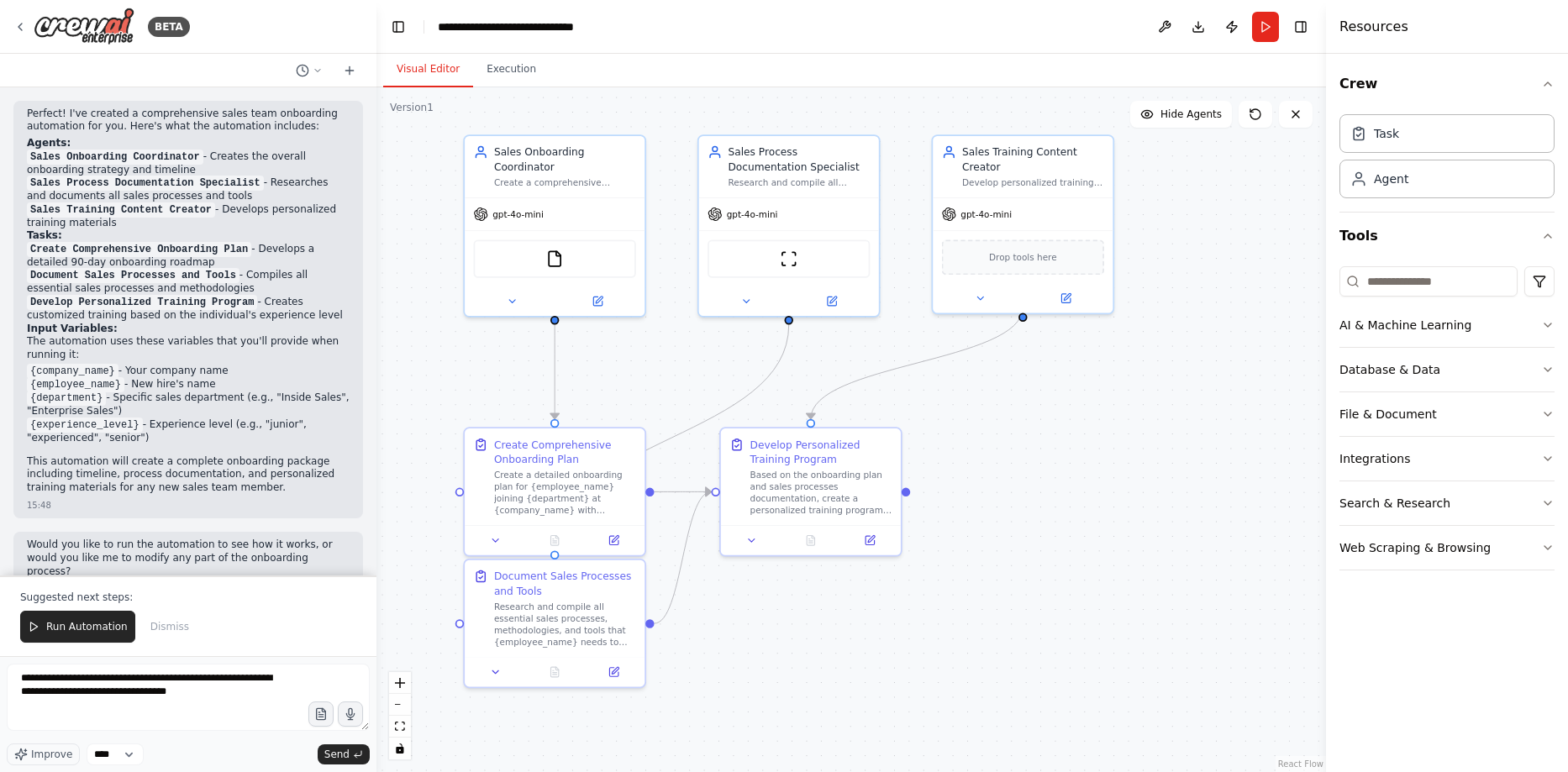
click at [742, 642] on div ".deletable-edge-delete-btn { width: 20px; height: 20px; border: 0px solid #ffff…" at bounding box center [851, 429] width 950 height 685
